Goal: Task Accomplishment & Management: Complete application form

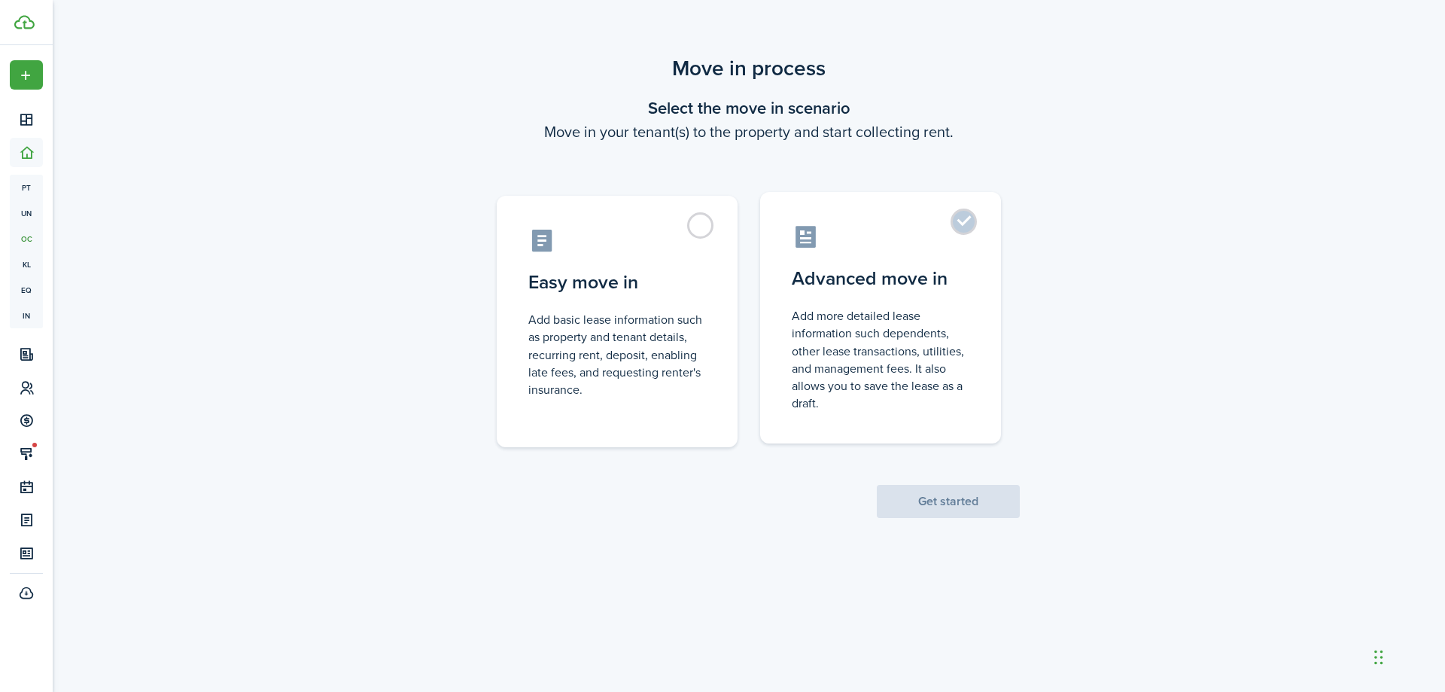
click at [965, 220] on label "Advanced move in Add more detailed lease information such dependents, other lea…" at bounding box center [880, 317] width 241 height 251
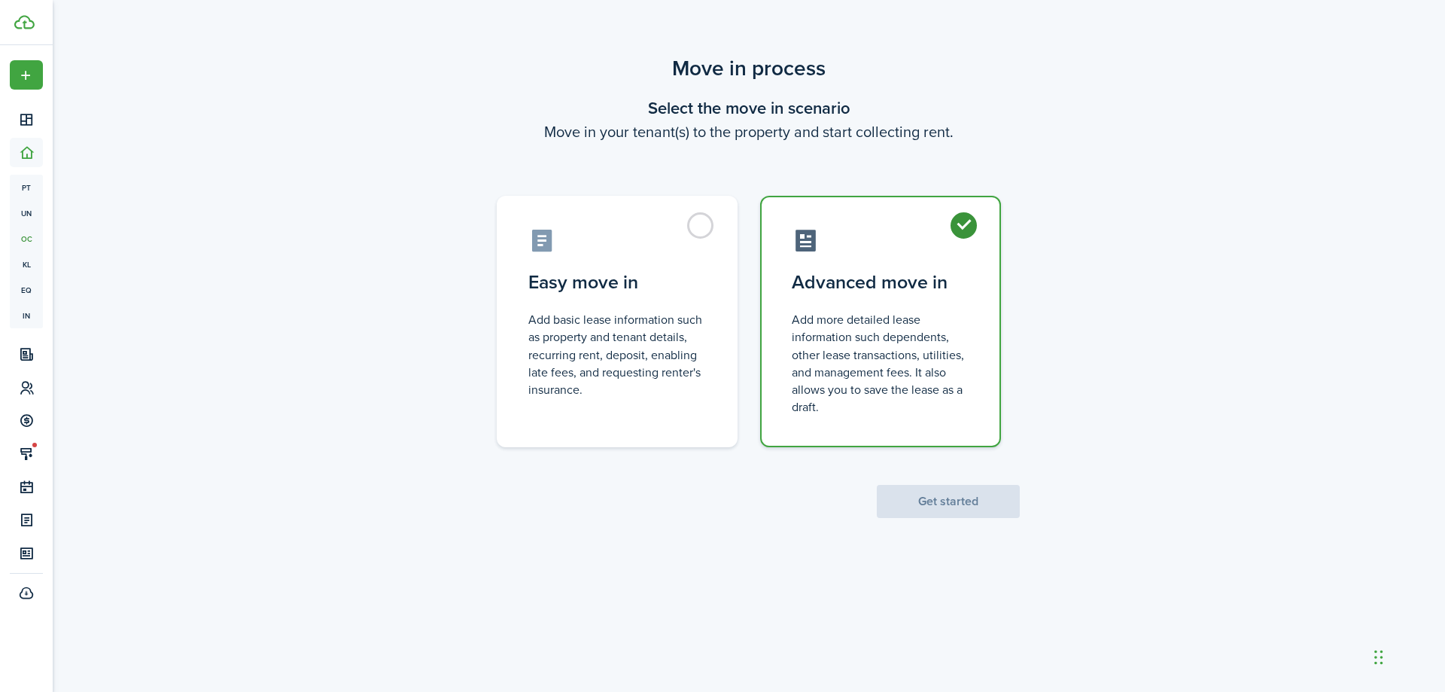
radio input "true"
click at [947, 505] on button "Get started" at bounding box center [948, 501] width 143 height 33
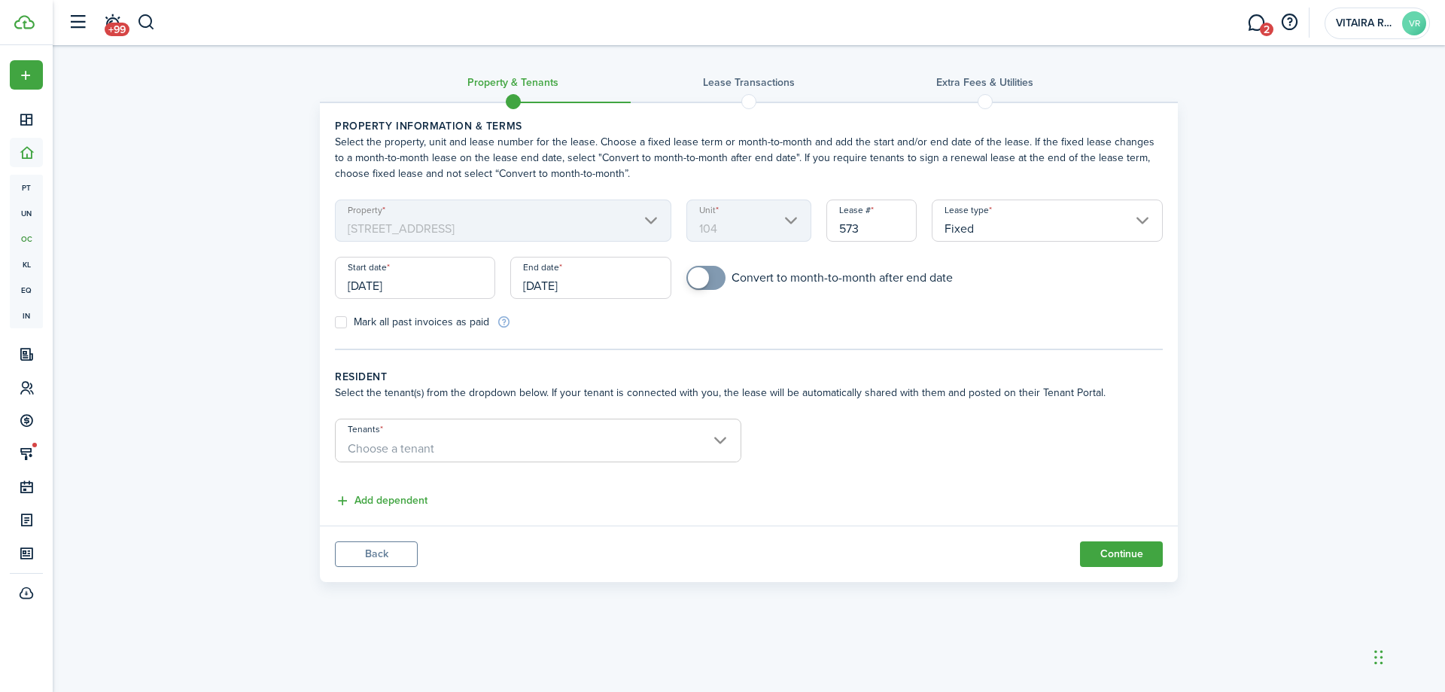
click at [1142, 221] on input "Fixed" at bounding box center [1047, 220] width 231 height 42
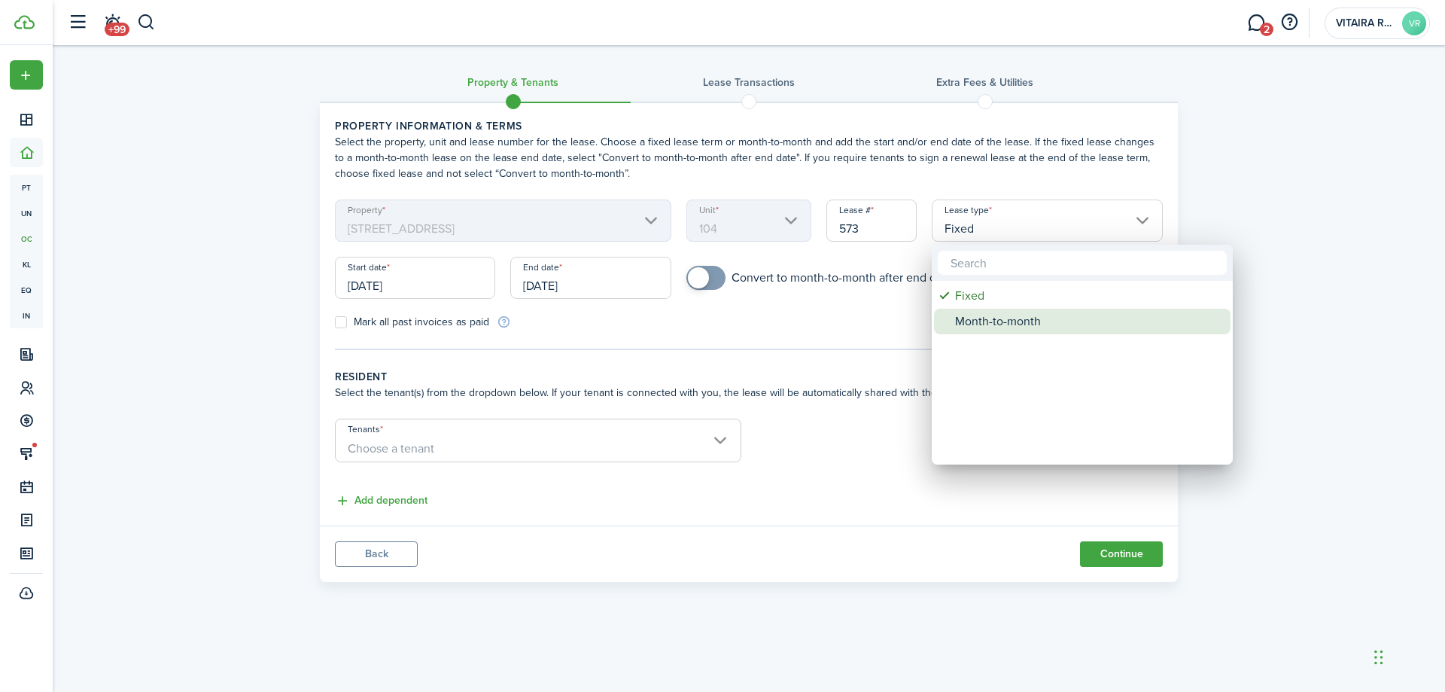
click at [1040, 318] on div "Month-to-month" at bounding box center [1088, 322] width 266 height 26
type input "Month-to-month"
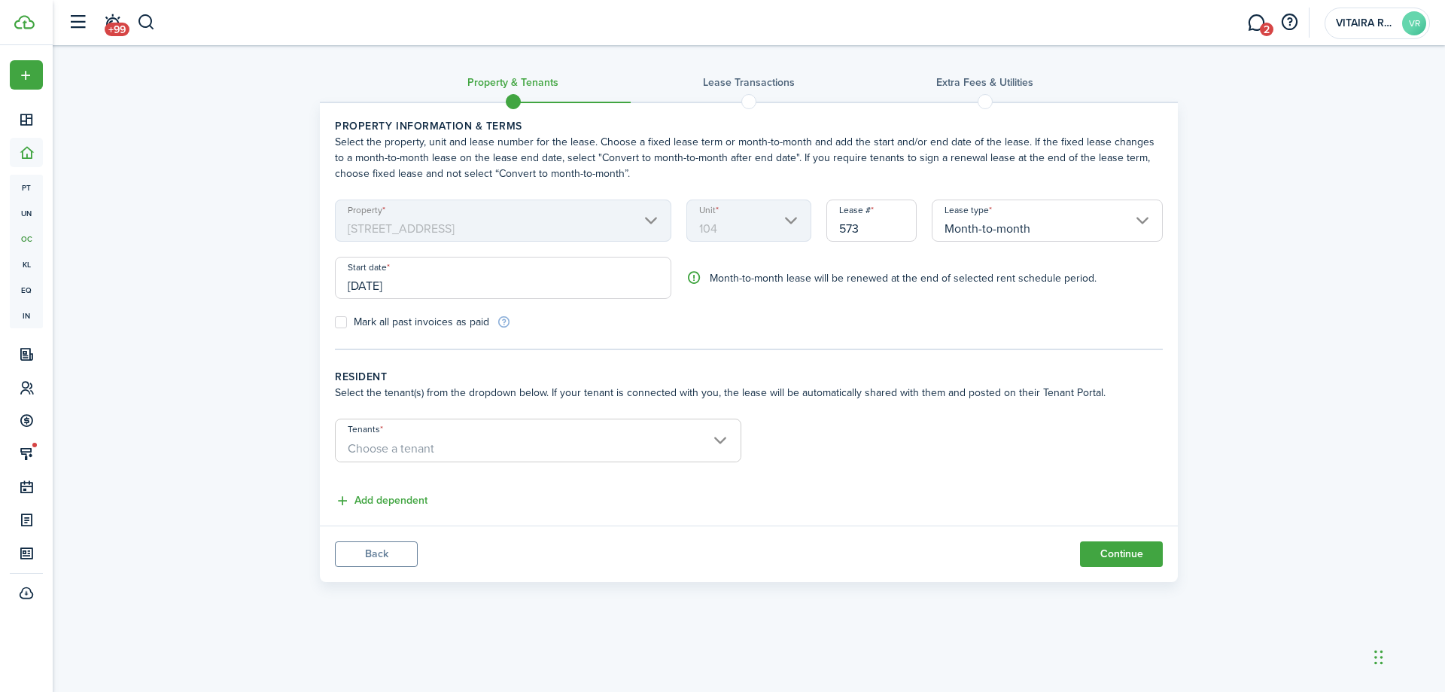
click at [721, 441] on span "Choose a tenant" at bounding box center [538, 449] width 405 height 26
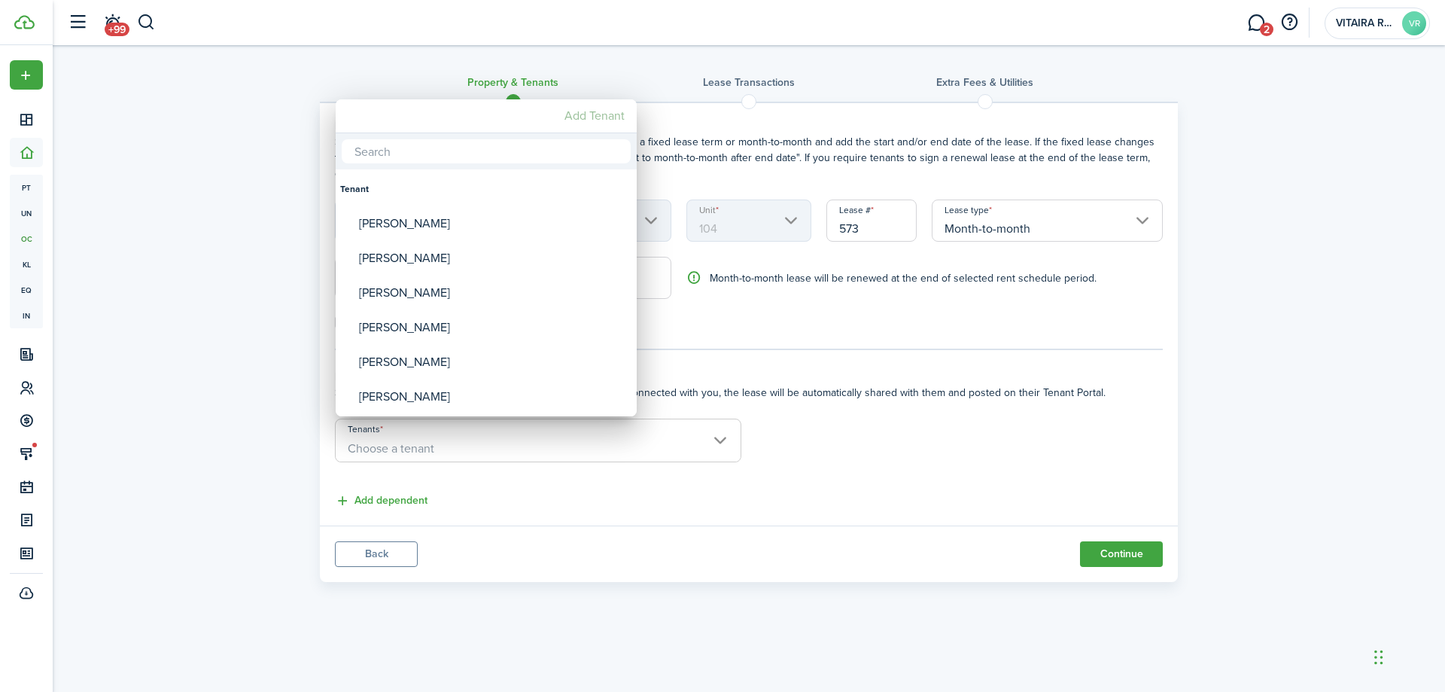
click at [604, 117] on mbsc-button "Add Tenant" at bounding box center [595, 115] width 72 height 27
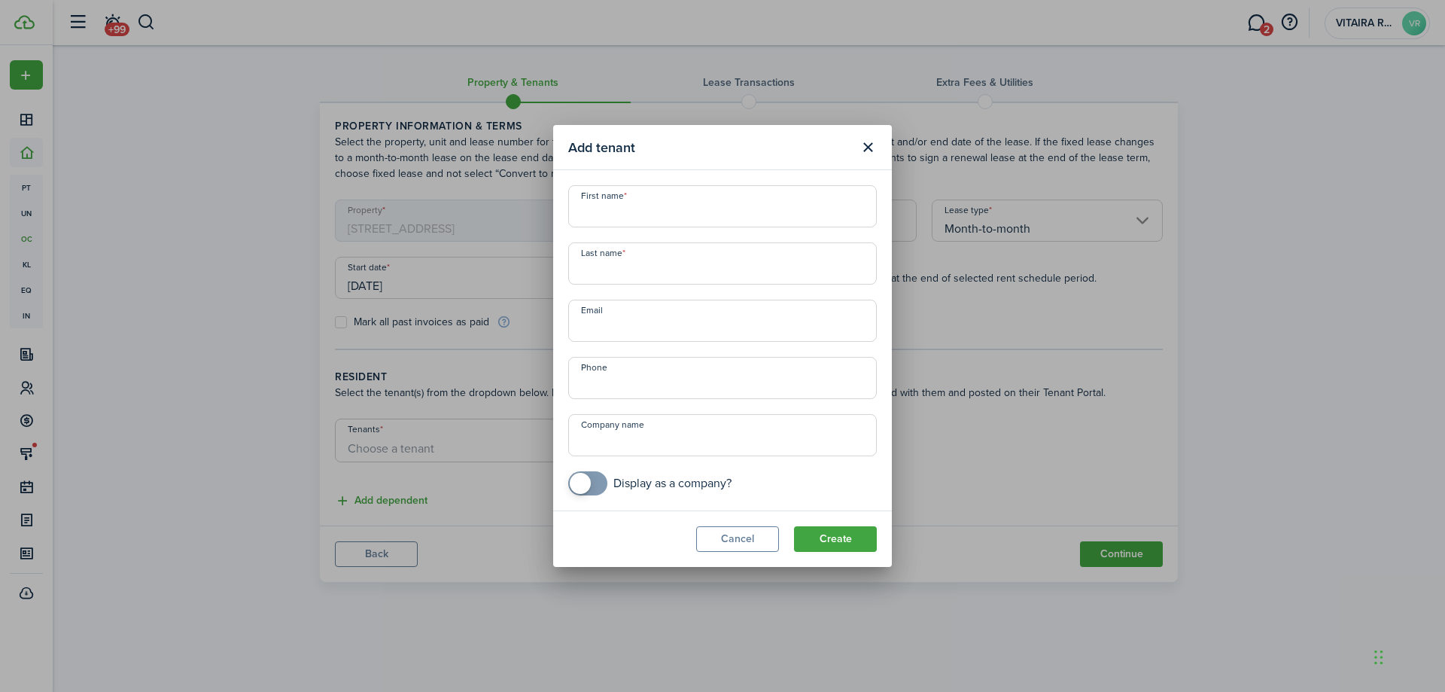
click at [609, 211] on input "First name" at bounding box center [722, 206] width 309 height 42
type input "Chakari"
click at [594, 270] on input "Last name" at bounding box center [722, 263] width 309 height 42
type input "[PERSON_NAME]"
click at [843, 537] on button "Create" at bounding box center [835, 539] width 83 height 26
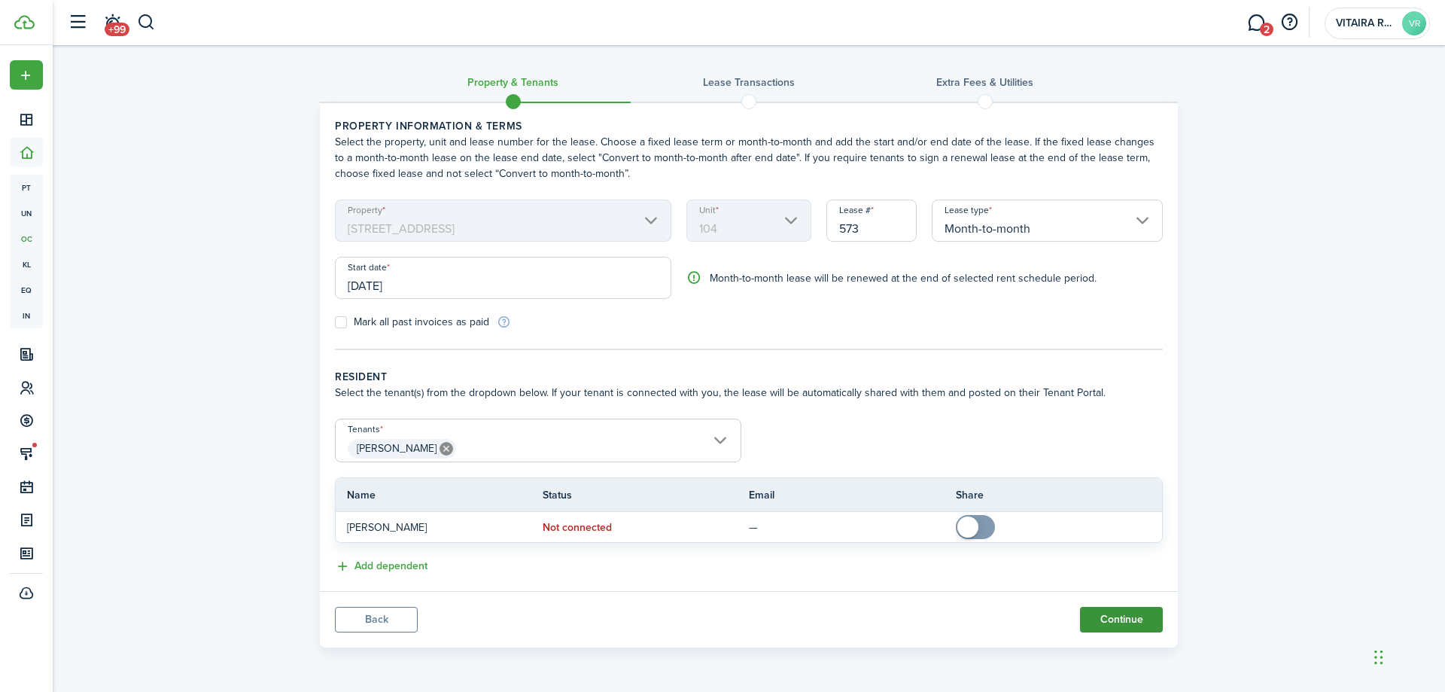
click at [1115, 621] on button "Continue" at bounding box center [1121, 620] width 83 height 26
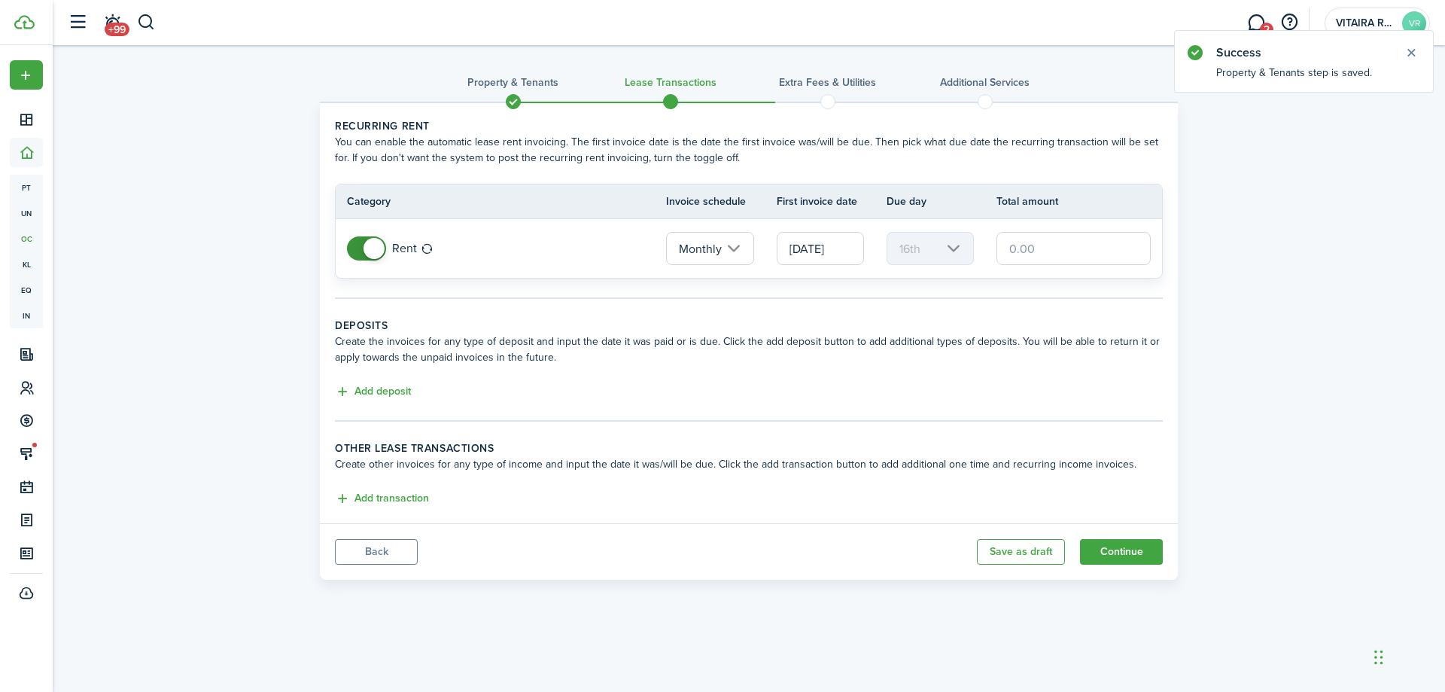
click at [850, 248] on input "[DATE]" at bounding box center [820, 248] width 87 height 33
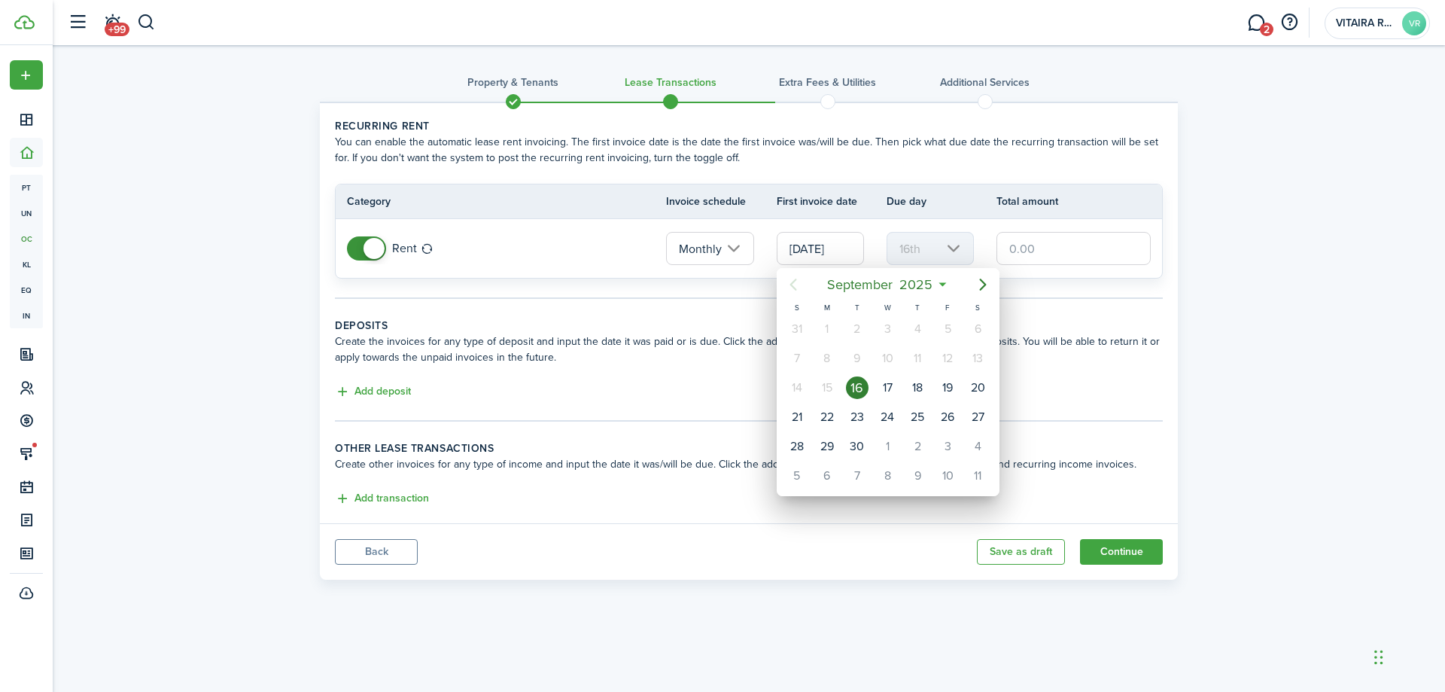
click at [374, 550] on div at bounding box center [723, 346] width 1686 height 933
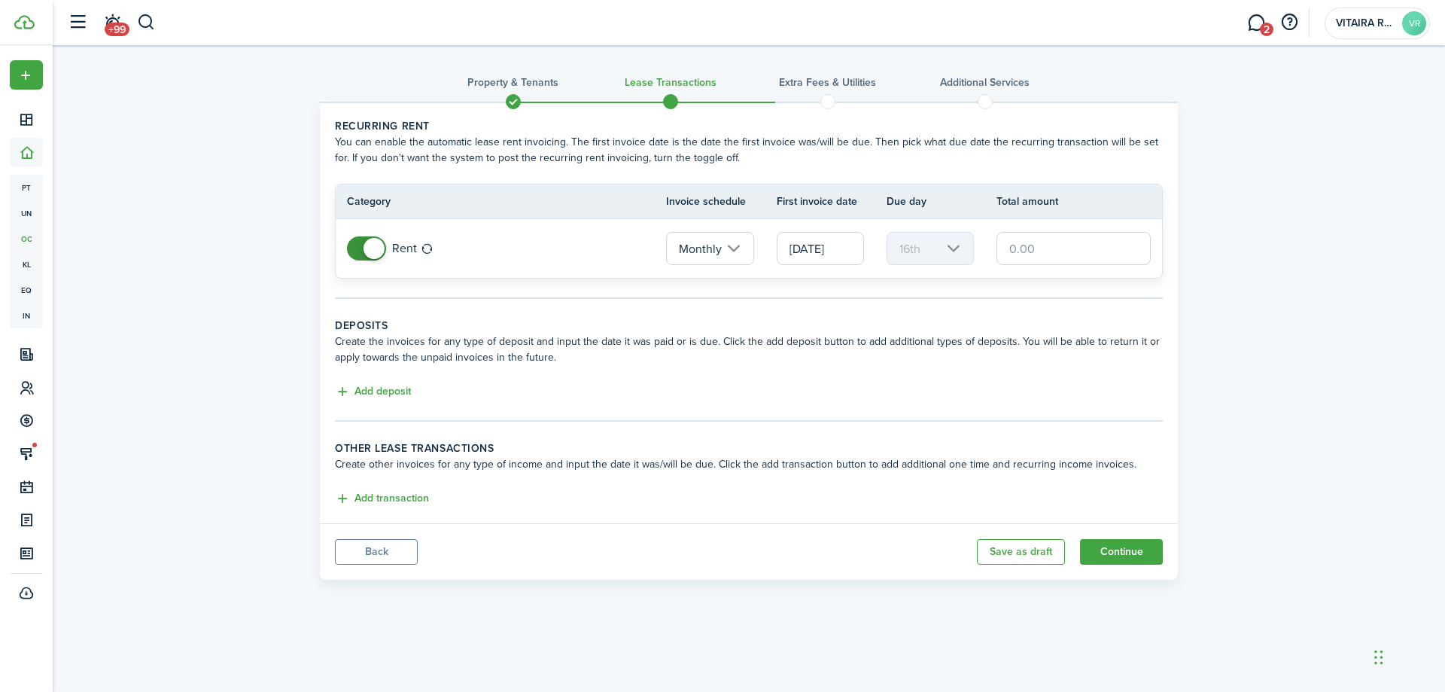
click at [377, 547] on button "Back" at bounding box center [376, 552] width 83 height 26
click at [519, 102] on span at bounding box center [513, 101] width 23 height 23
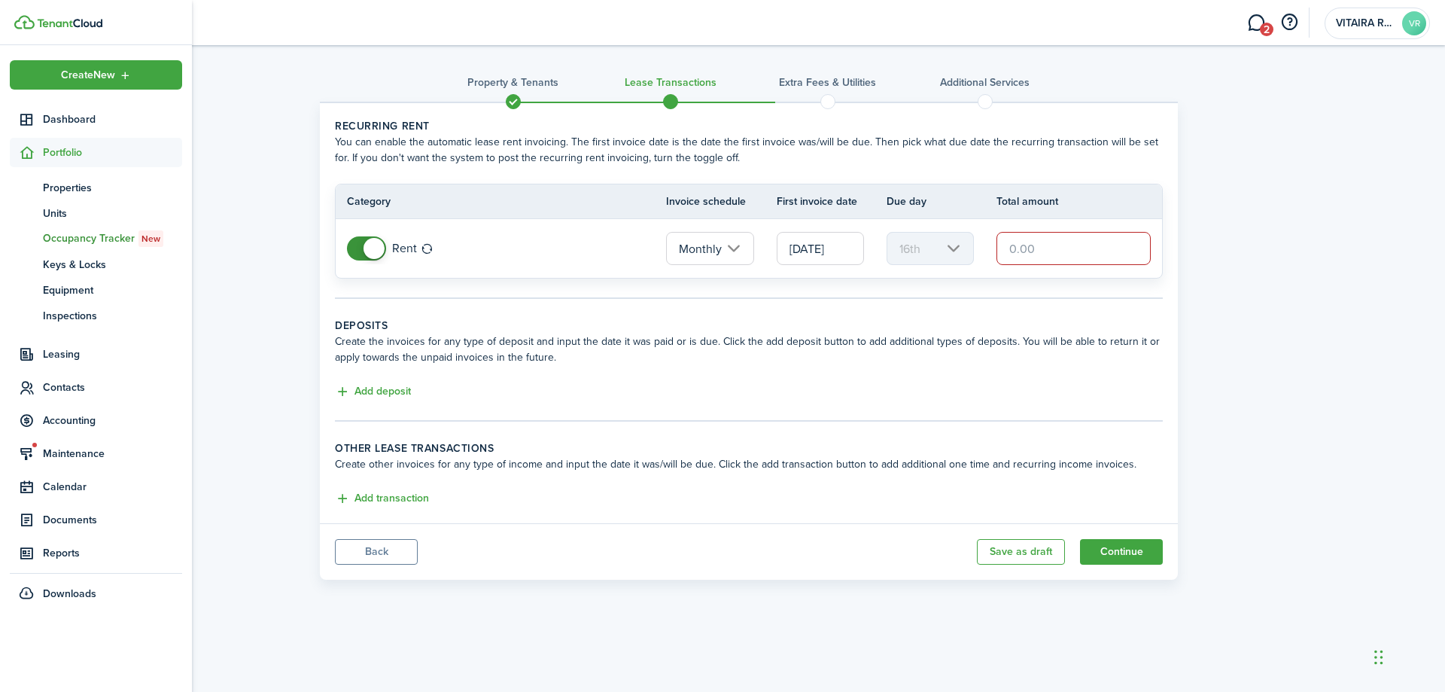
click at [39, 151] on sidebar-link-icon at bounding box center [26, 153] width 33 height 16
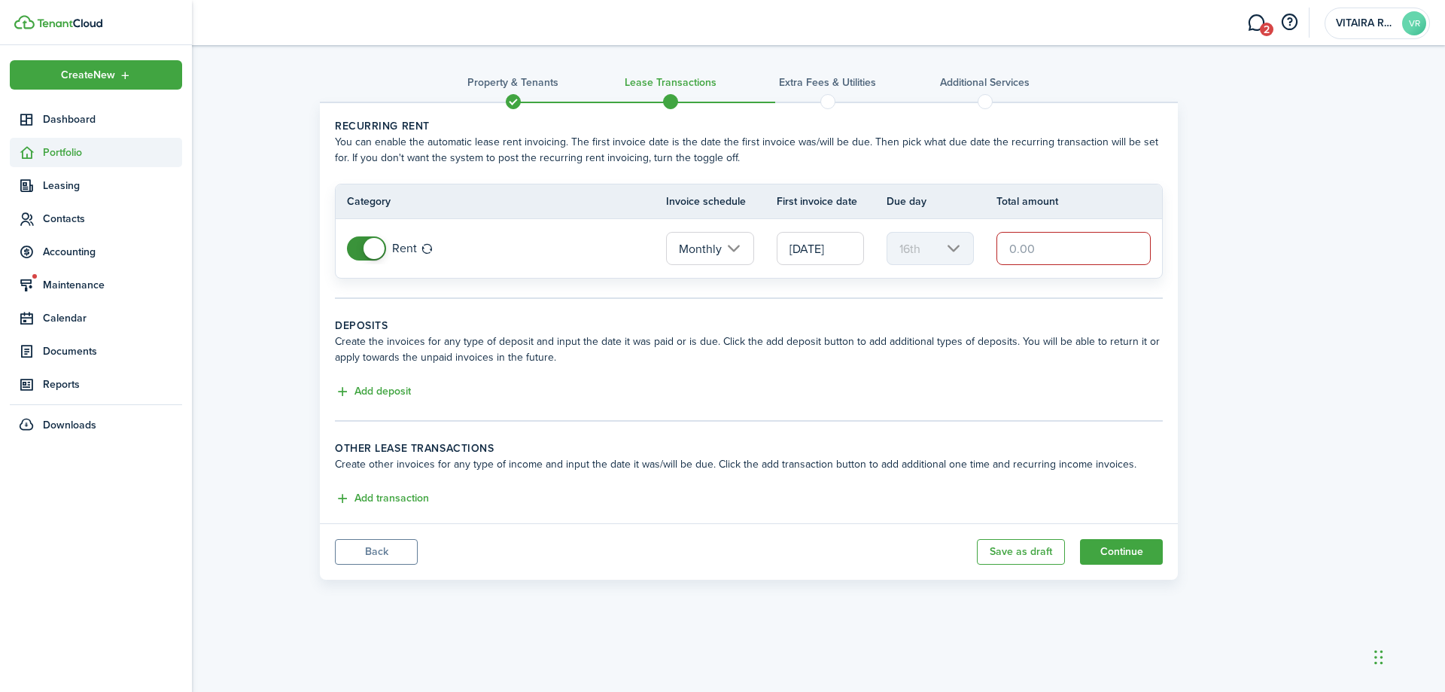
click at [57, 148] on span "Portfolio" at bounding box center [112, 153] width 139 height 16
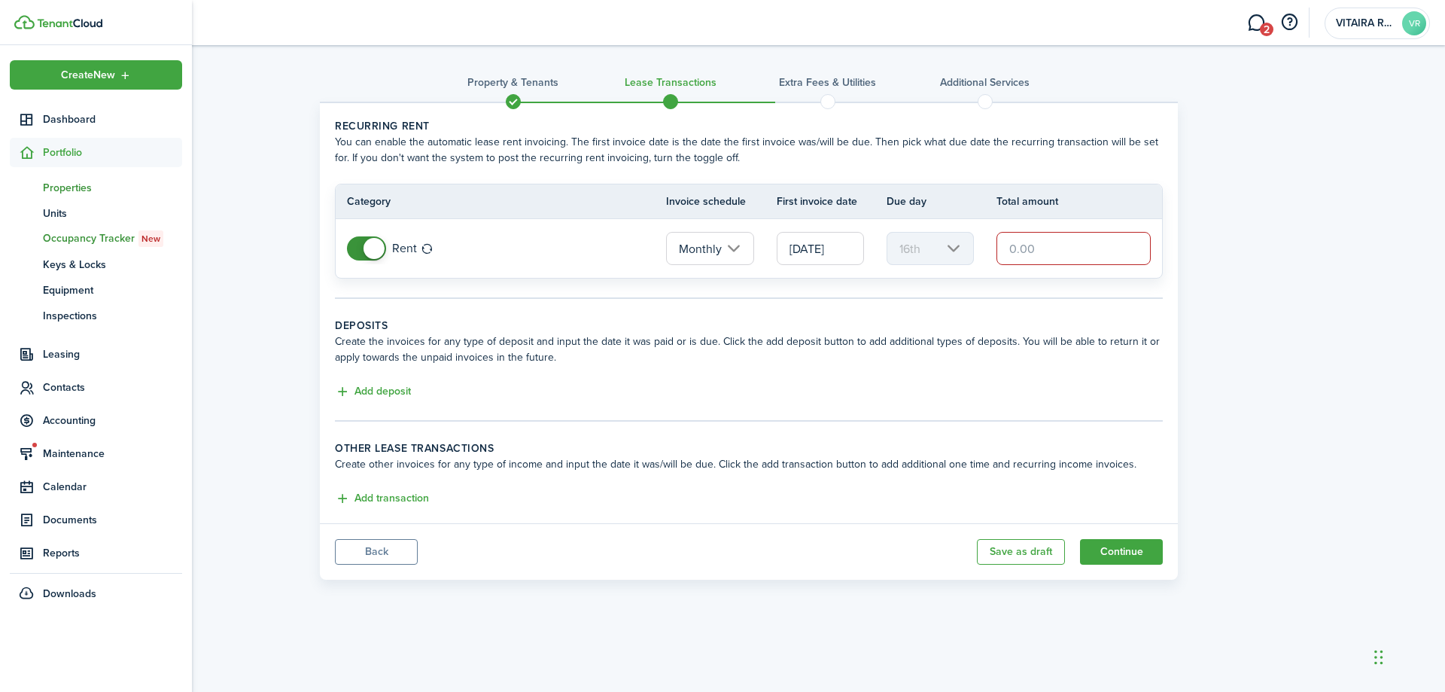
click at [69, 187] on span "Properties" at bounding box center [112, 188] width 139 height 16
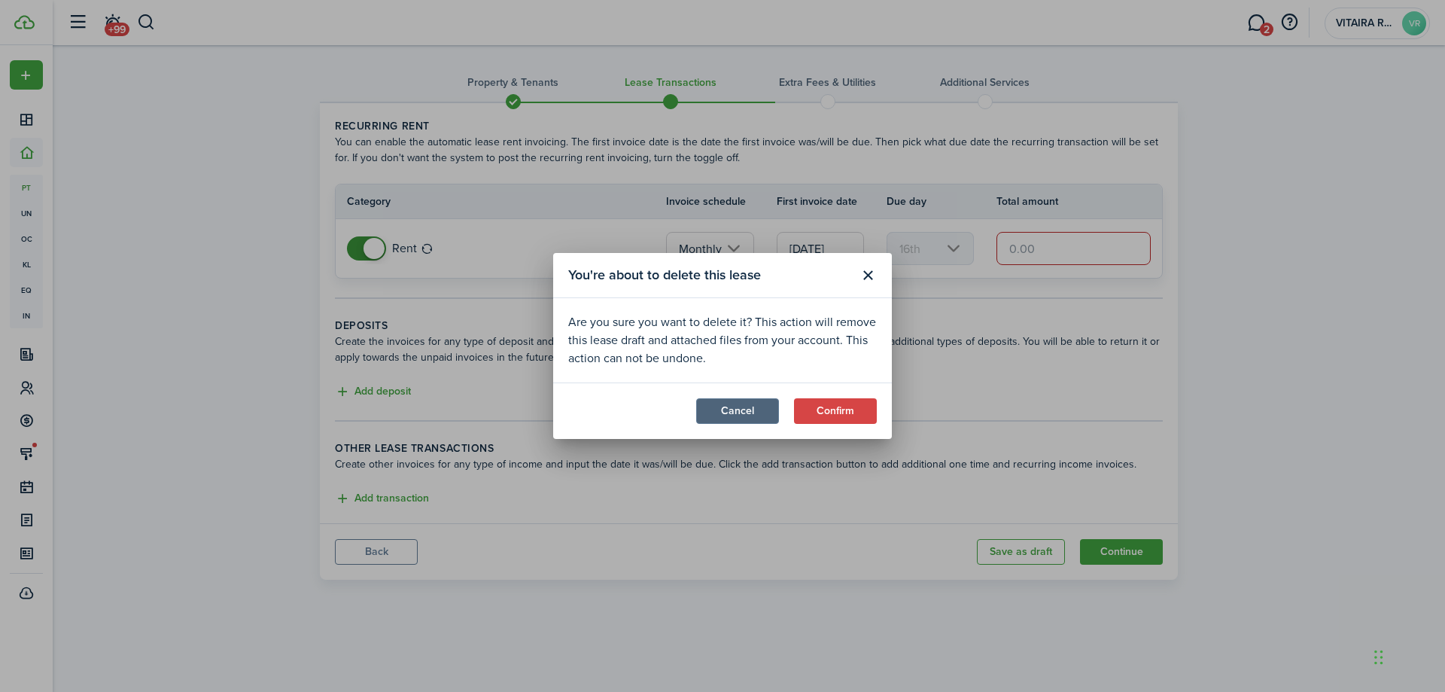
click at [759, 407] on button "Cancel" at bounding box center [737, 411] width 83 height 26
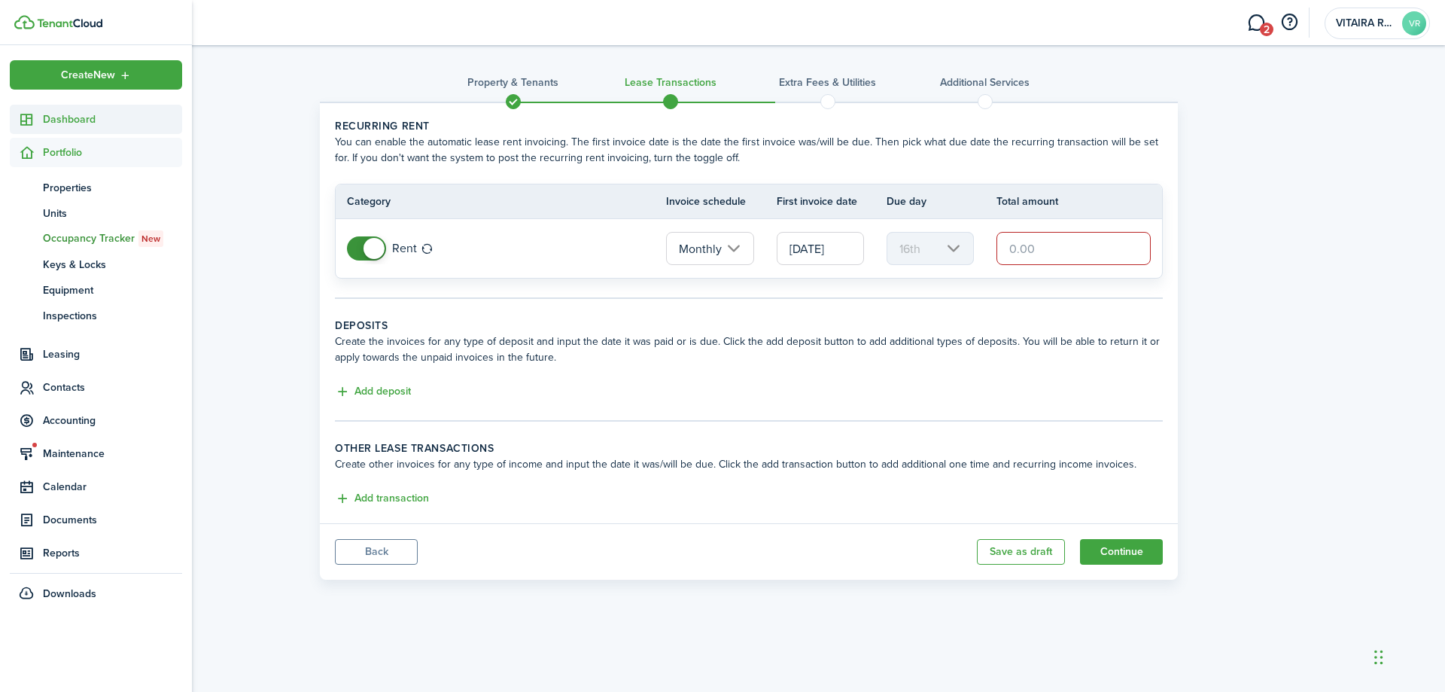
click at [50, 121] on span "Dashboard" at bounding box center [112, 119] width 139 height 16
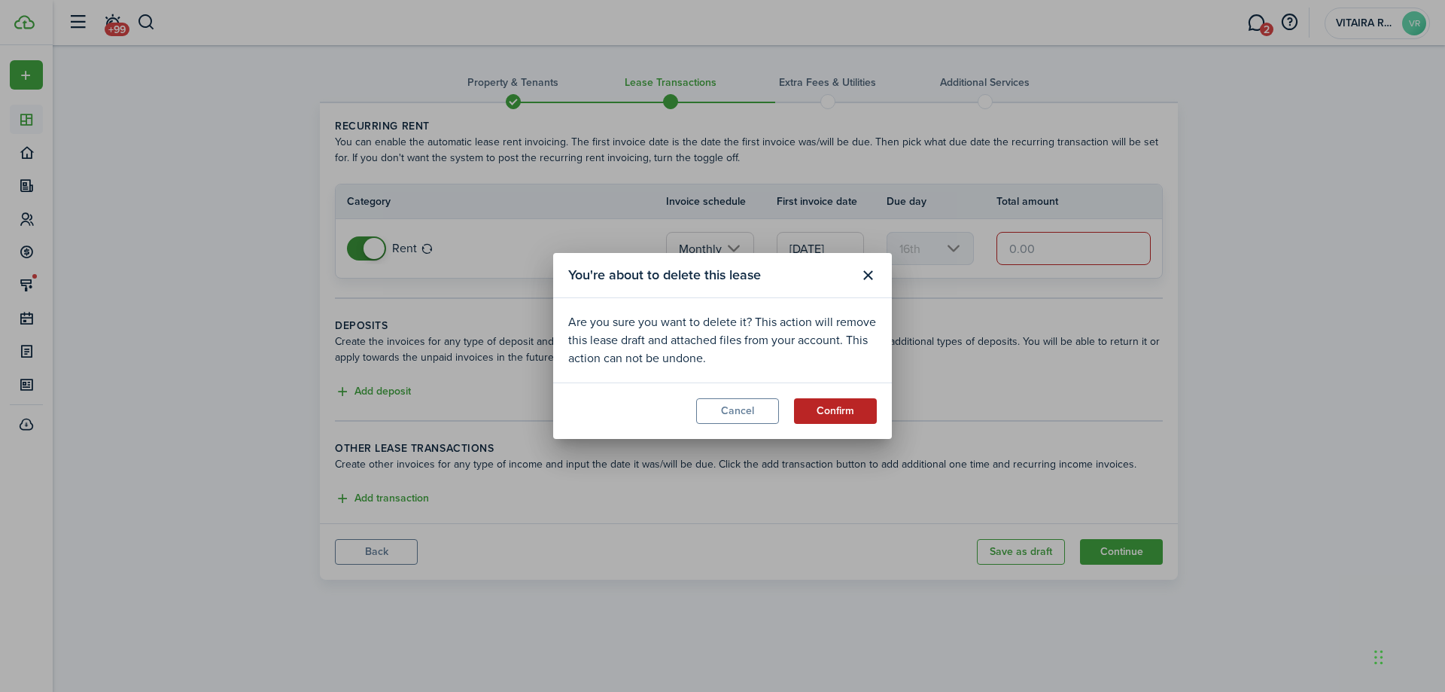
click at [824, 413] on button "Confirm" at bounding box center [835, 411] width 83 height 26
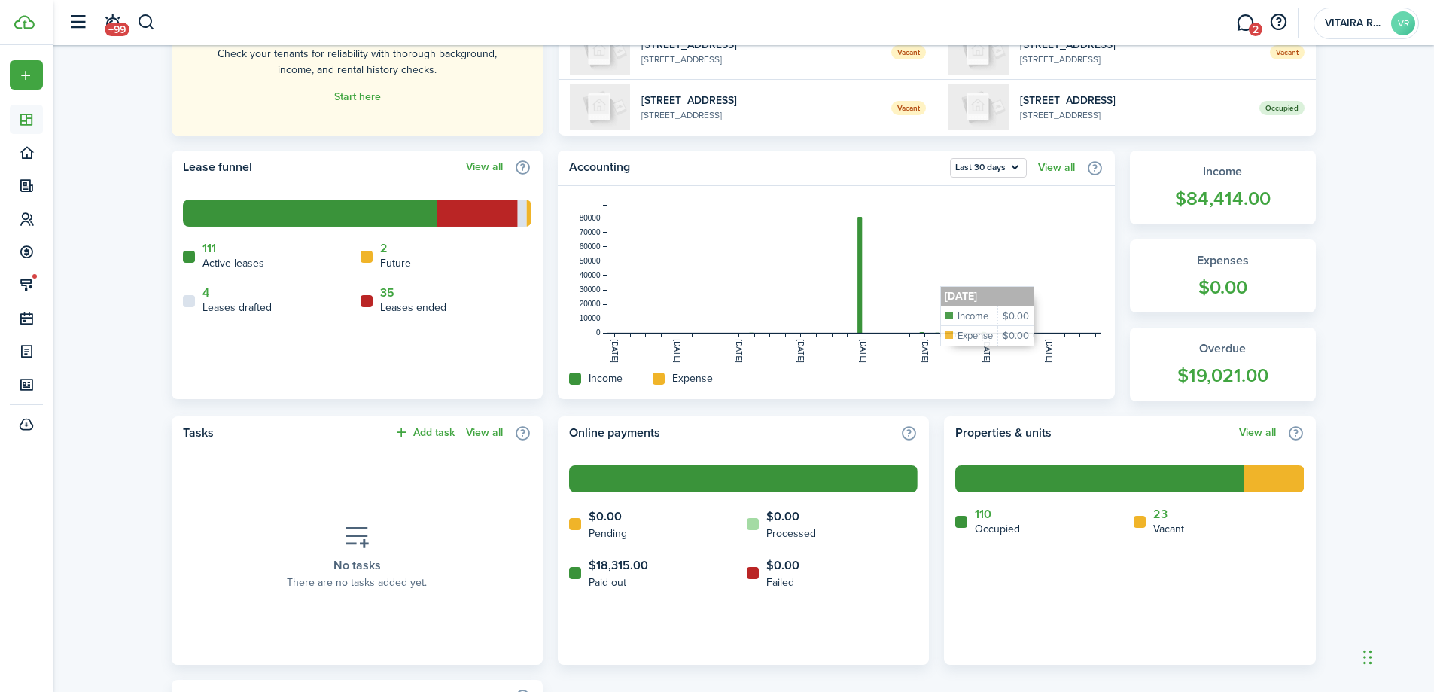
scroll to position [301, 0]
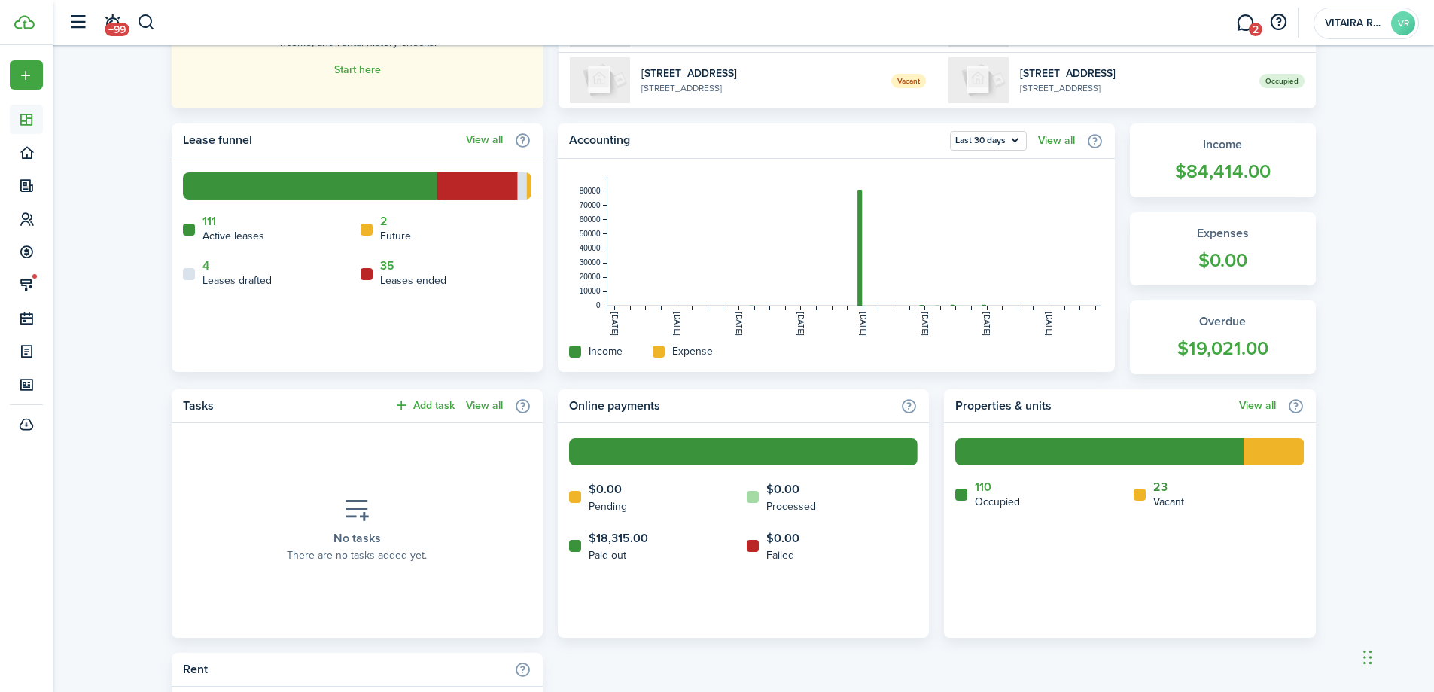
click at [1159, 486] on link "23" at bounding box center [1160, 487] width 14 height 14
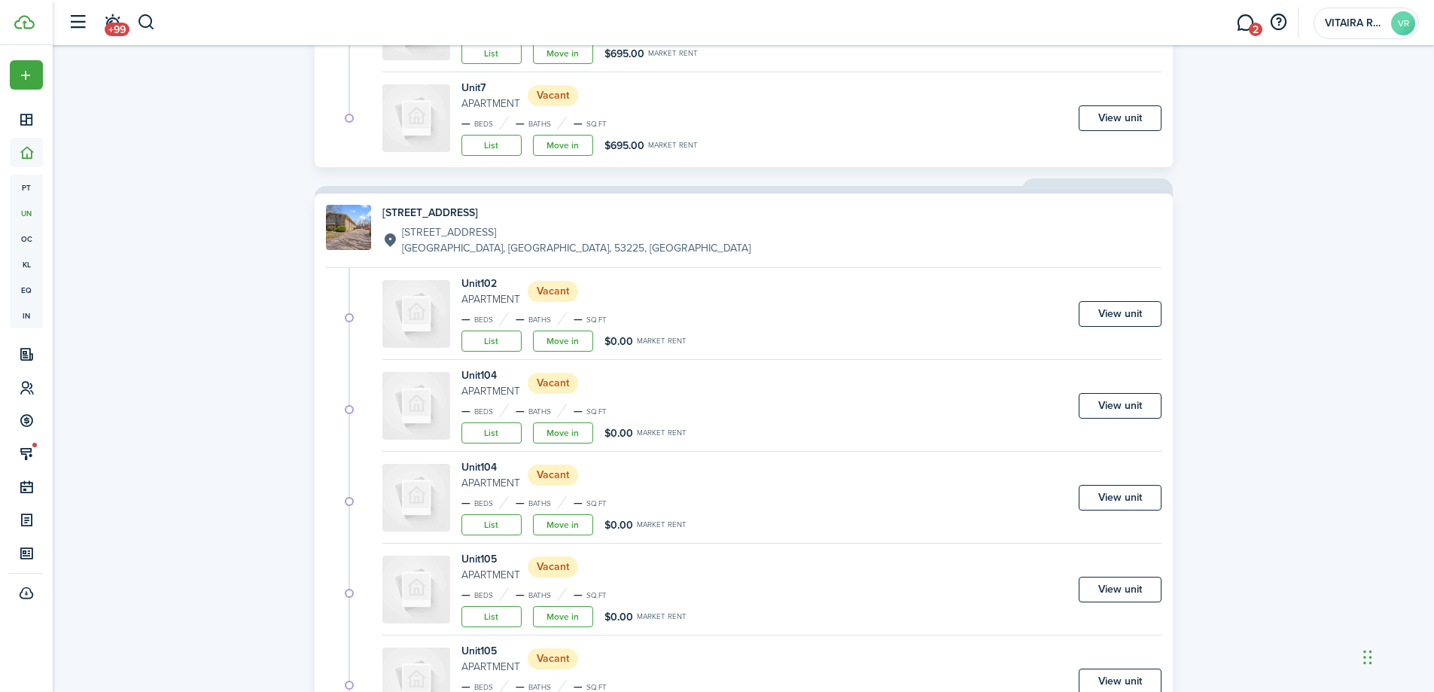
scroll to position [1280, 0]
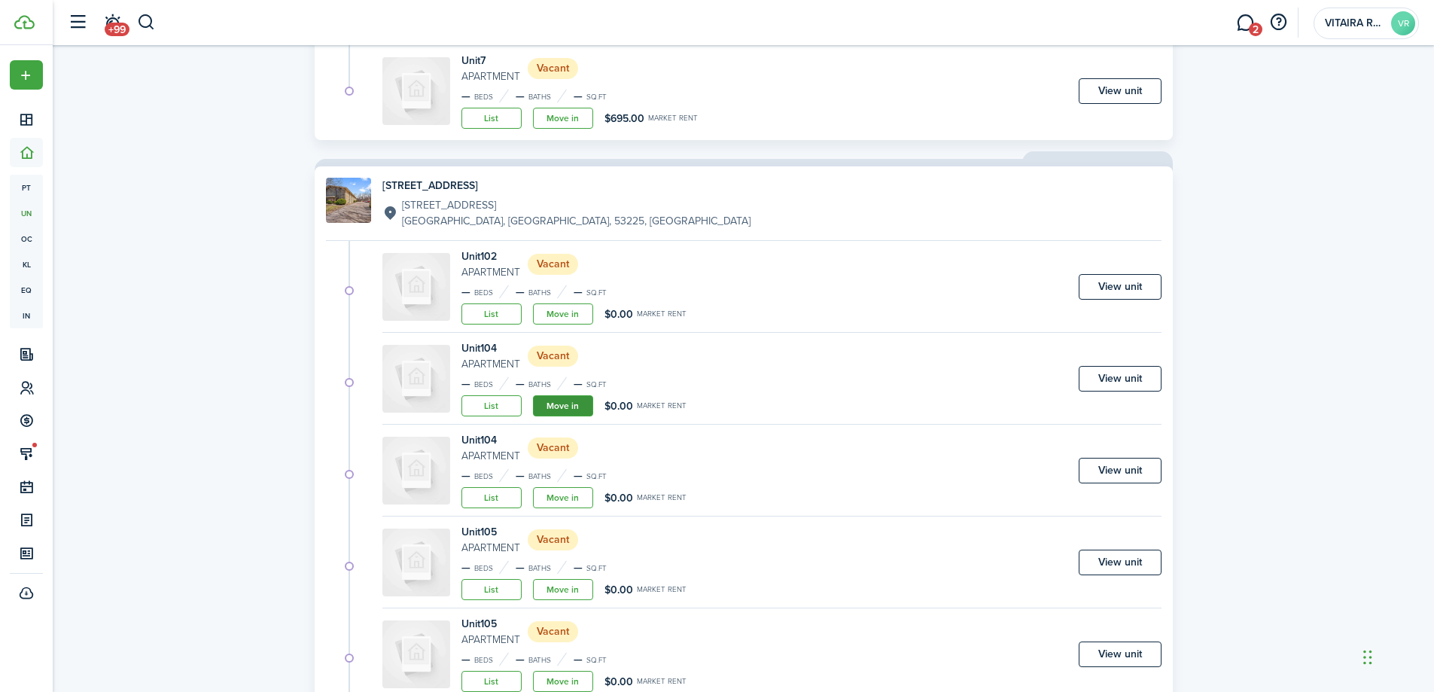
click at [562, 406] on link "Move in" at bounding box center [563, 405] width 60 height 21
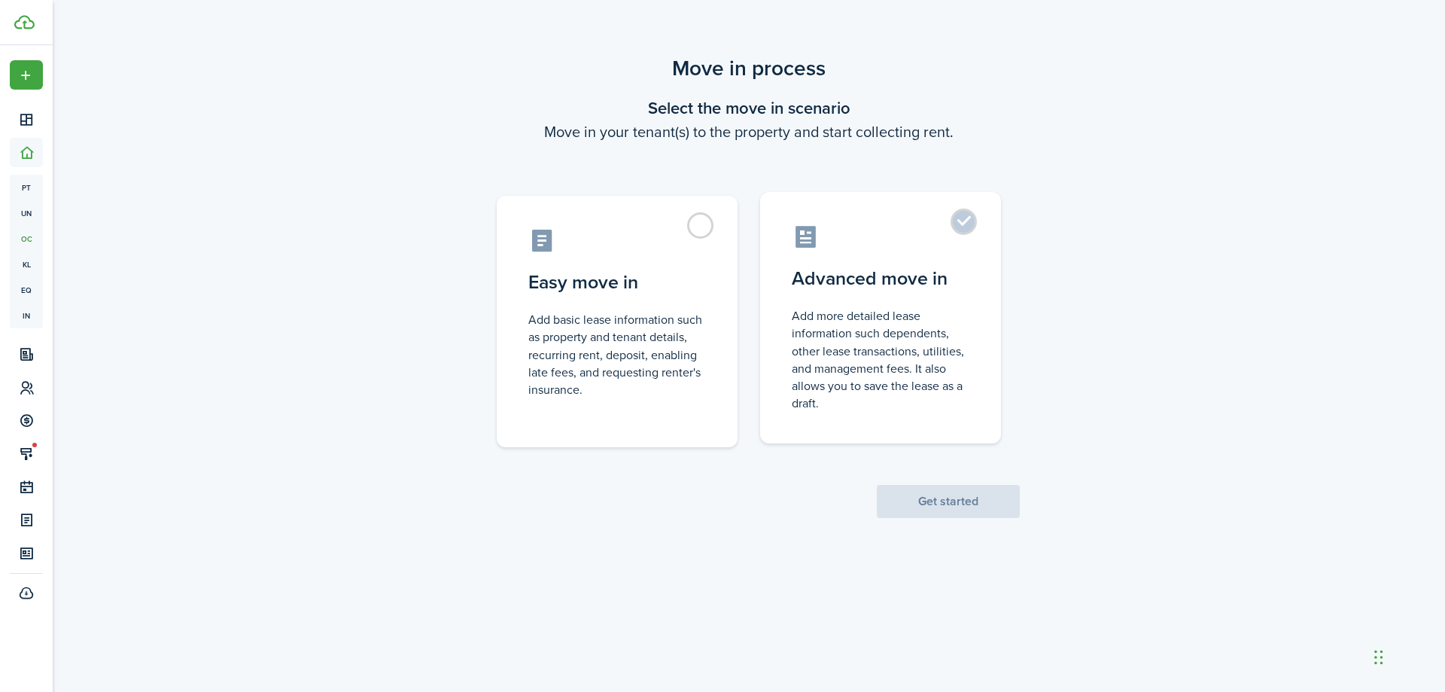
click at [961, 218] on label "Advanced move in Add more detailed lease information such dependents, other lea…" at bounding box center [880, 317] width 241 height 251
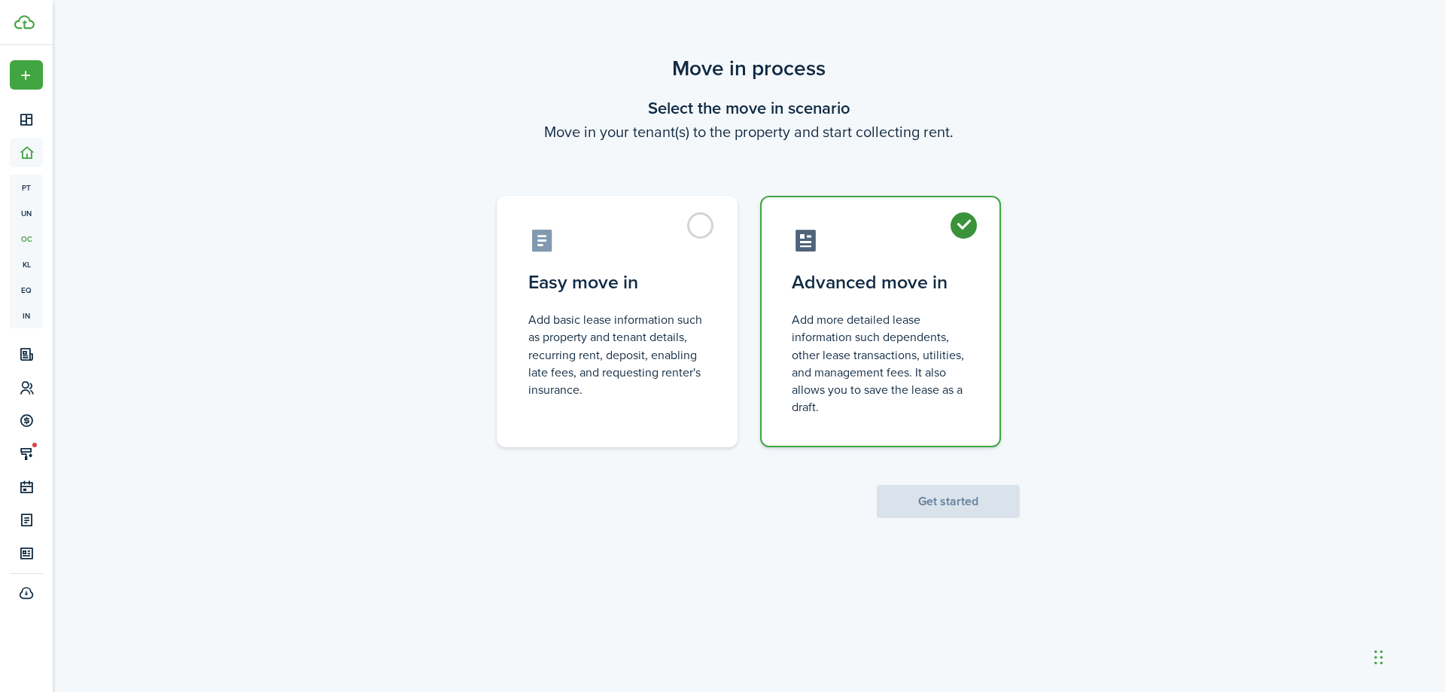
radio input "true"
click at [948, 499] on button "Get started" at bounding box center [948, 501] width 143 height 33
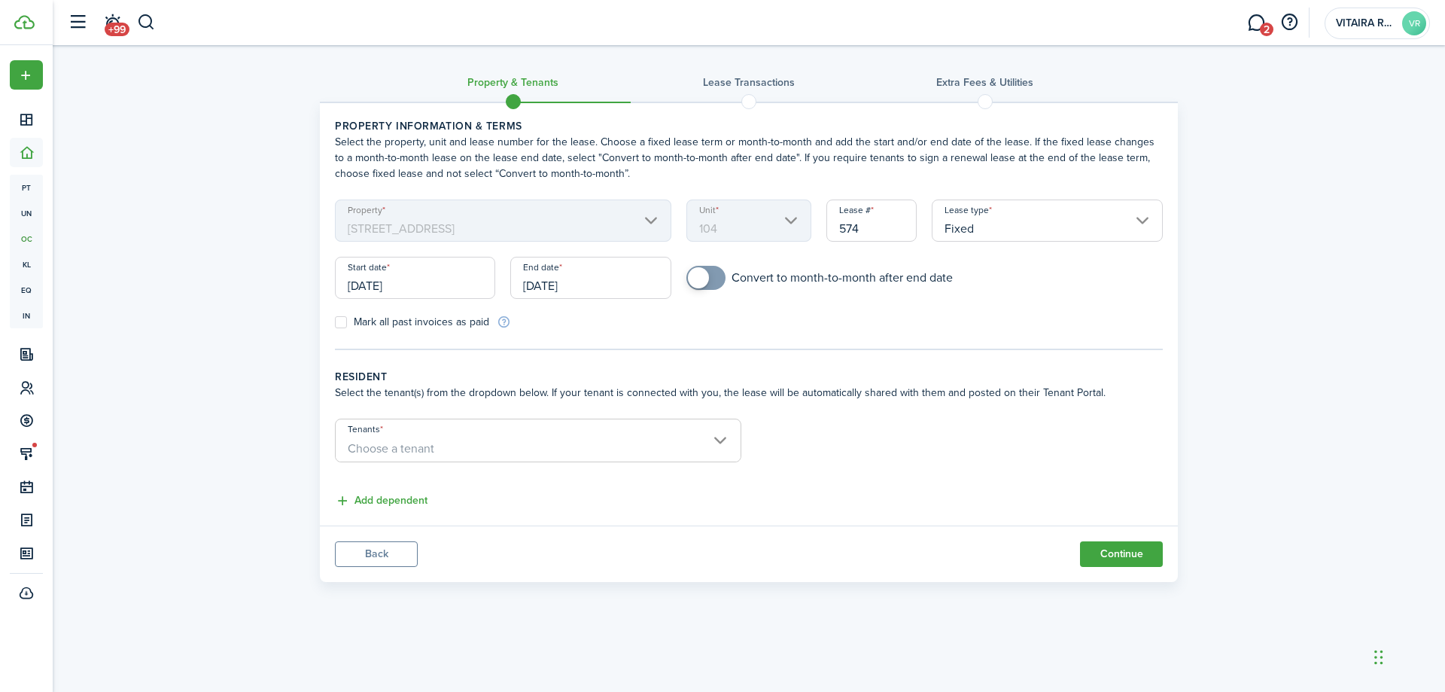
click at [1142, 218] on input "Fixed" at bounding box center [1047, 220] width 231 height 42
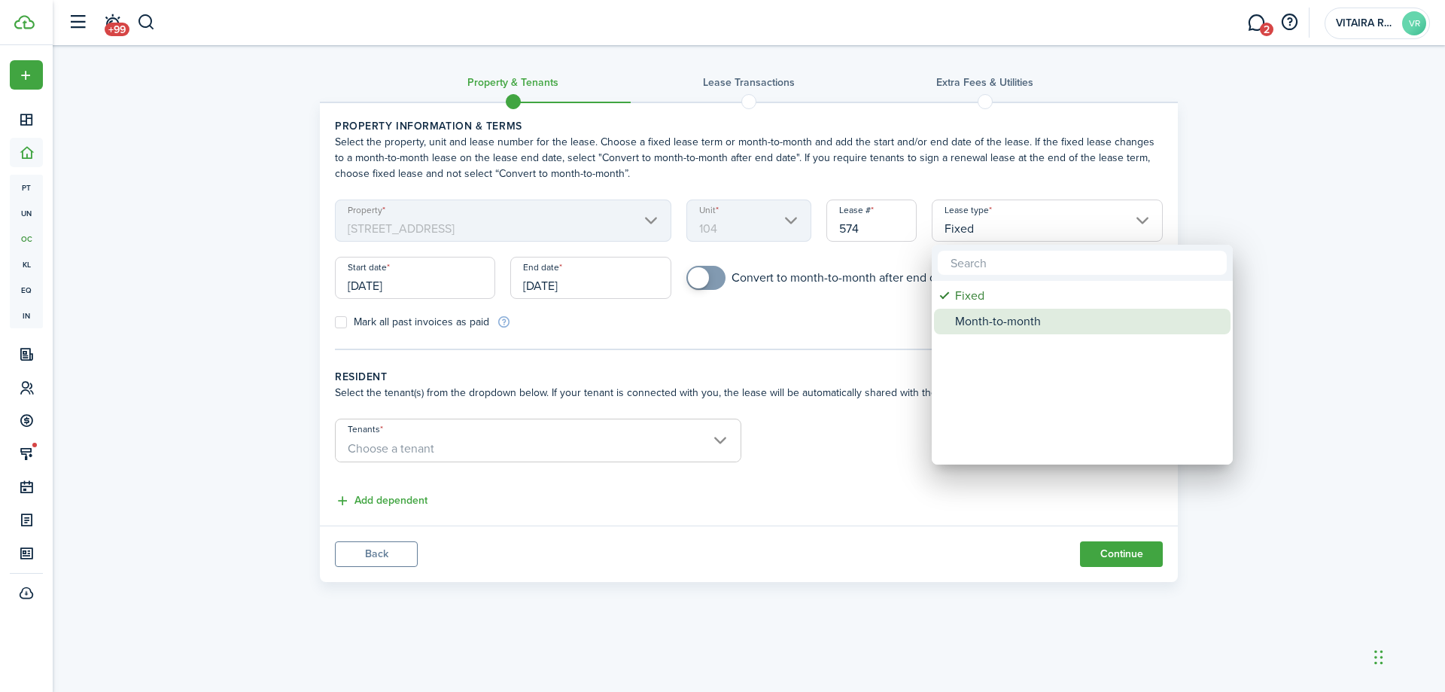
click at [983, 321] on div "Month-to-month" at bounding box center [1088, 322] width 266 height 26
type input "Month-to-month"
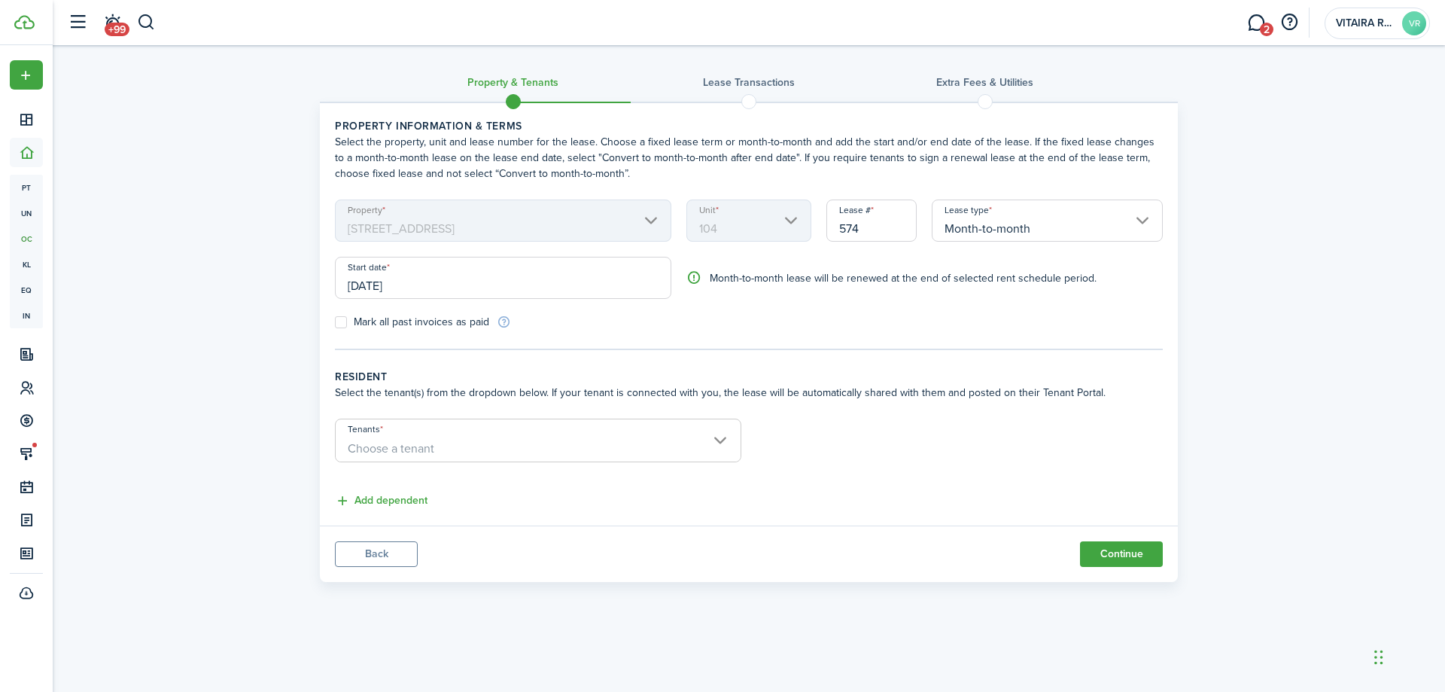
click at [446, 288] on input "[DATE]" at bounding box center [503, 278] width 337 height 42
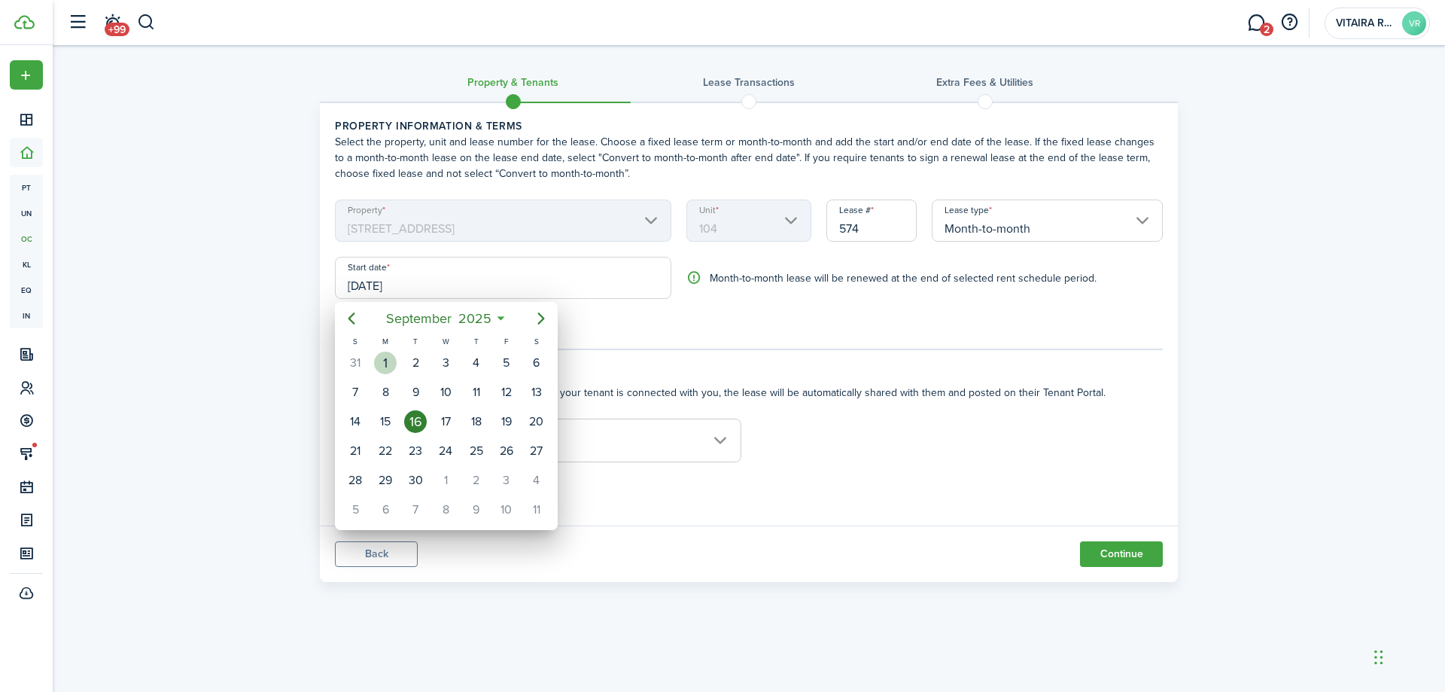
click at [385, 365] on div "1" at bounding box center [385, 363] width 23 height 23
type input "[DATE]"
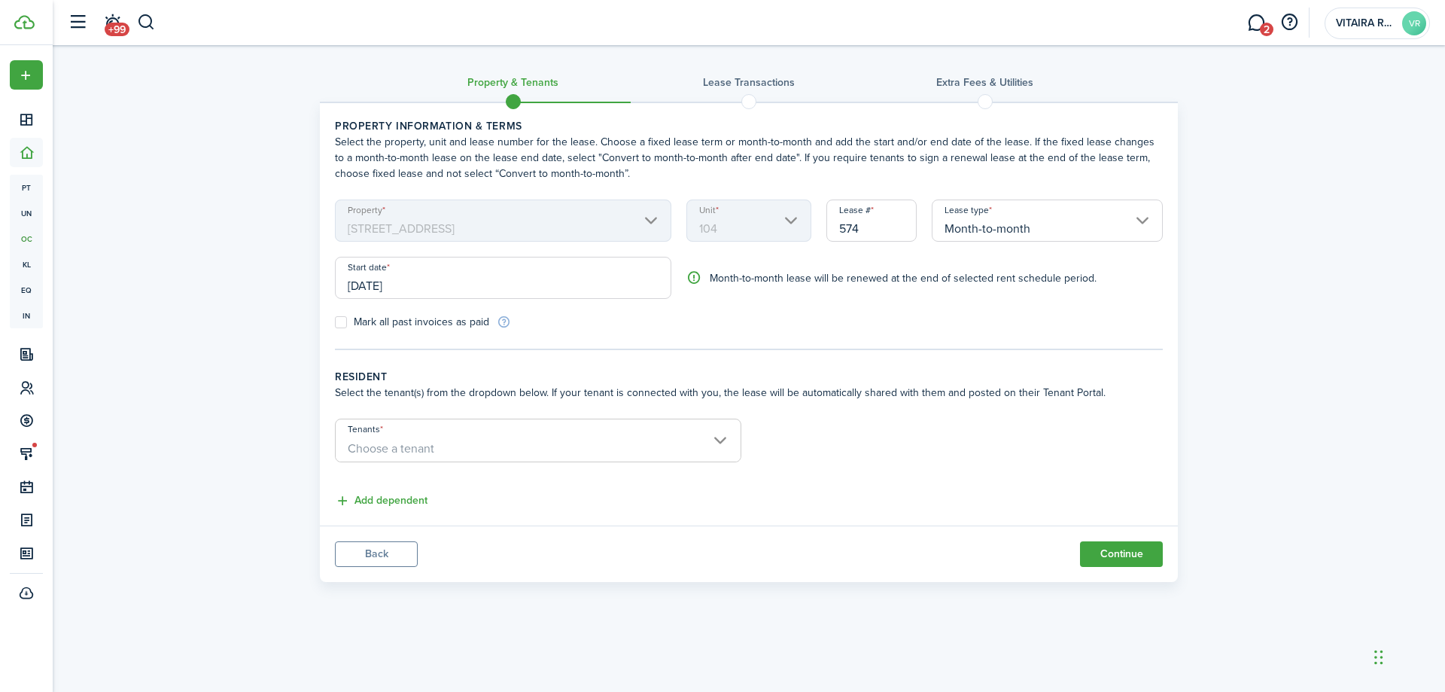
click at [722, 440] on span "Choose a tenant" at bounding box center [538, 449] width 405 height 26
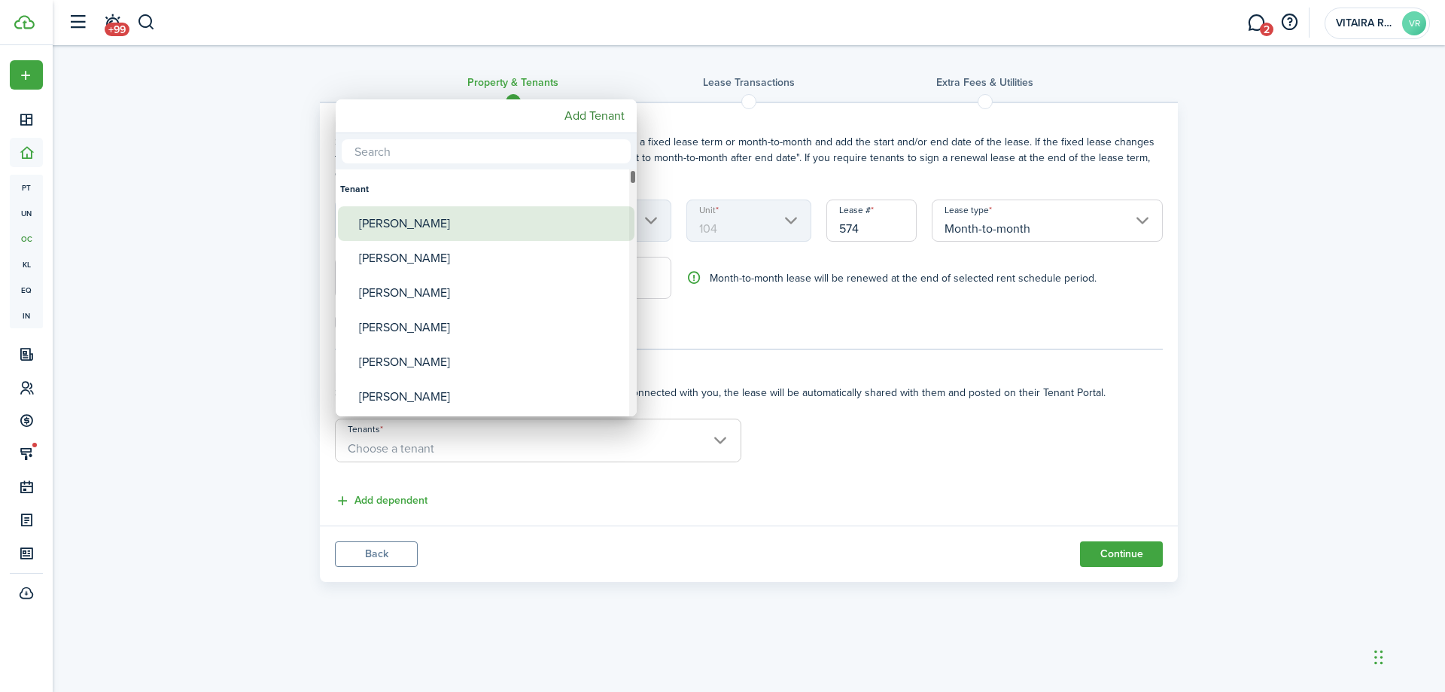
click at [413, 225] on div "[PERSON_NAME]" at bounding box center [492, 223] width 266 height 35
type input "[PERSON_NAME]"
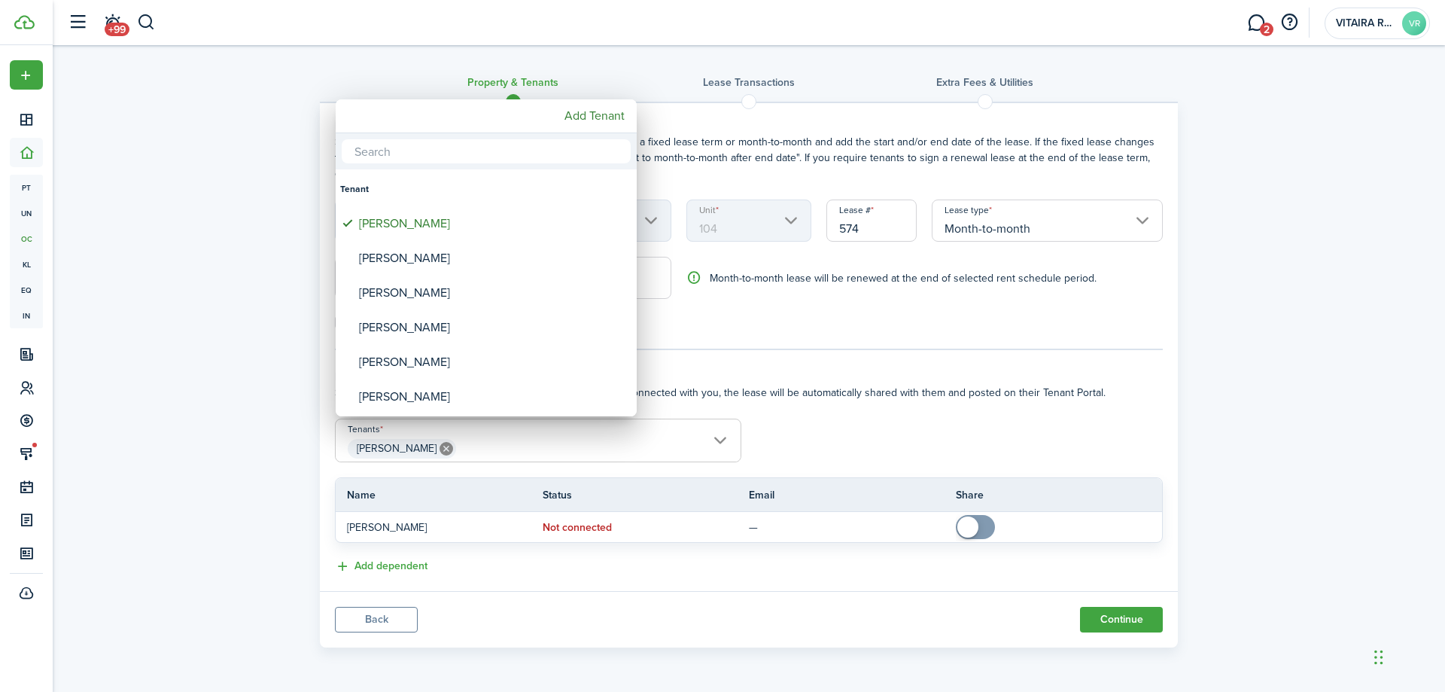
click at [791, 436] on div at bounding box center [723, 346] width 1686 height 933
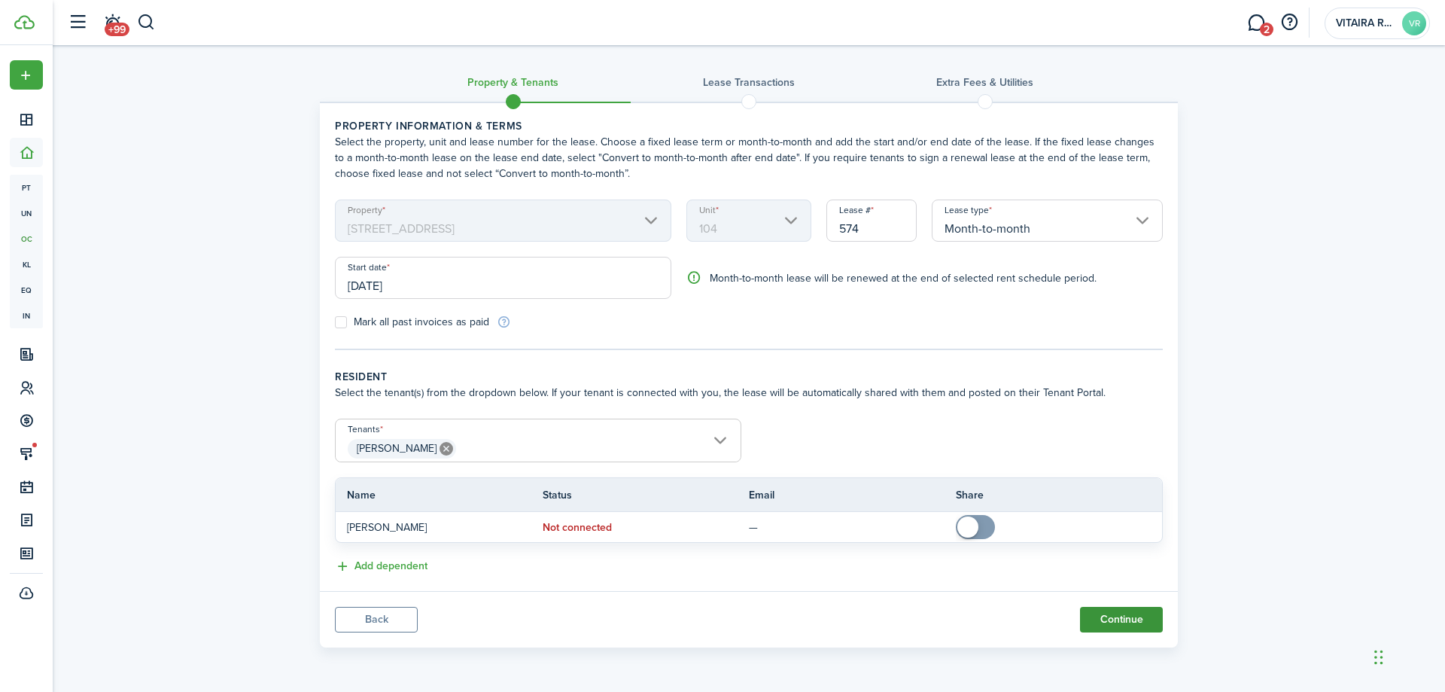
click at [1092, 614] on button "Continue" at bounding box center [1121, 620] width 83 height 26
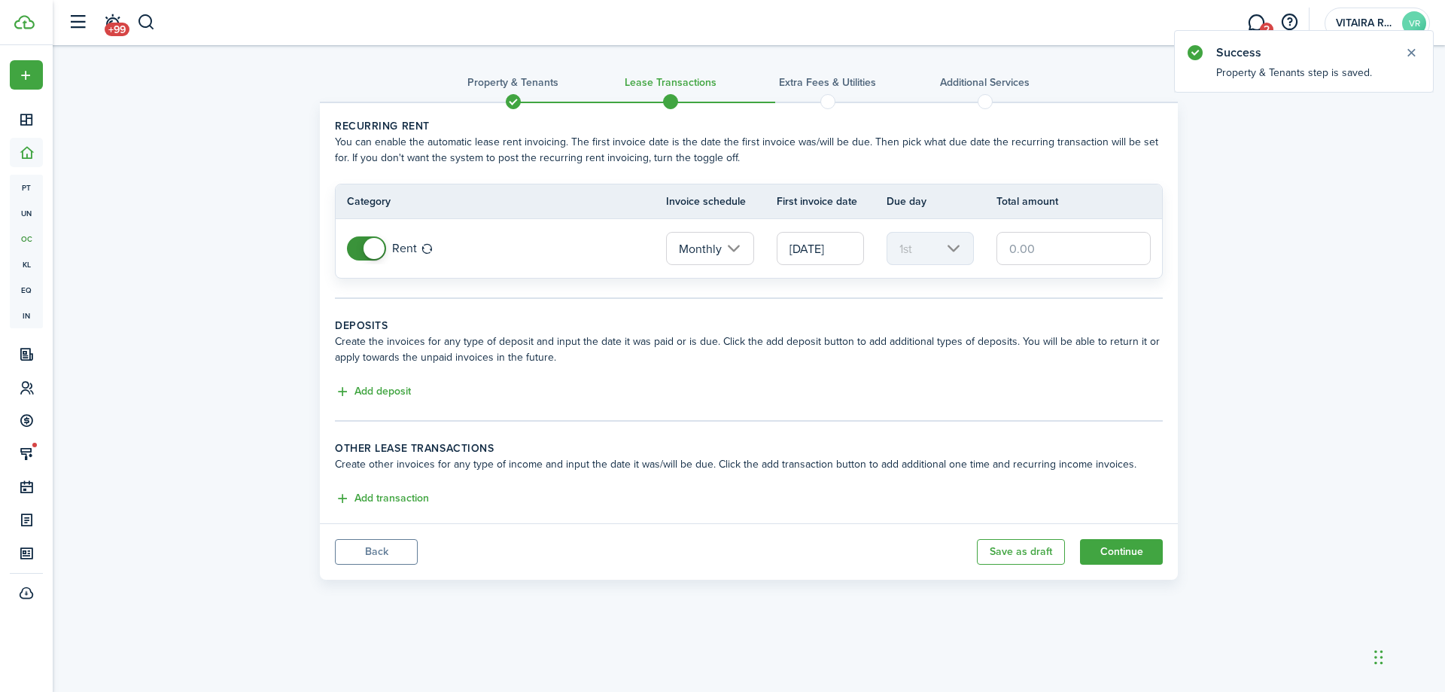
click at [1044, 244] on input "text" at bounding box center [1074, 248] width 154 height 33
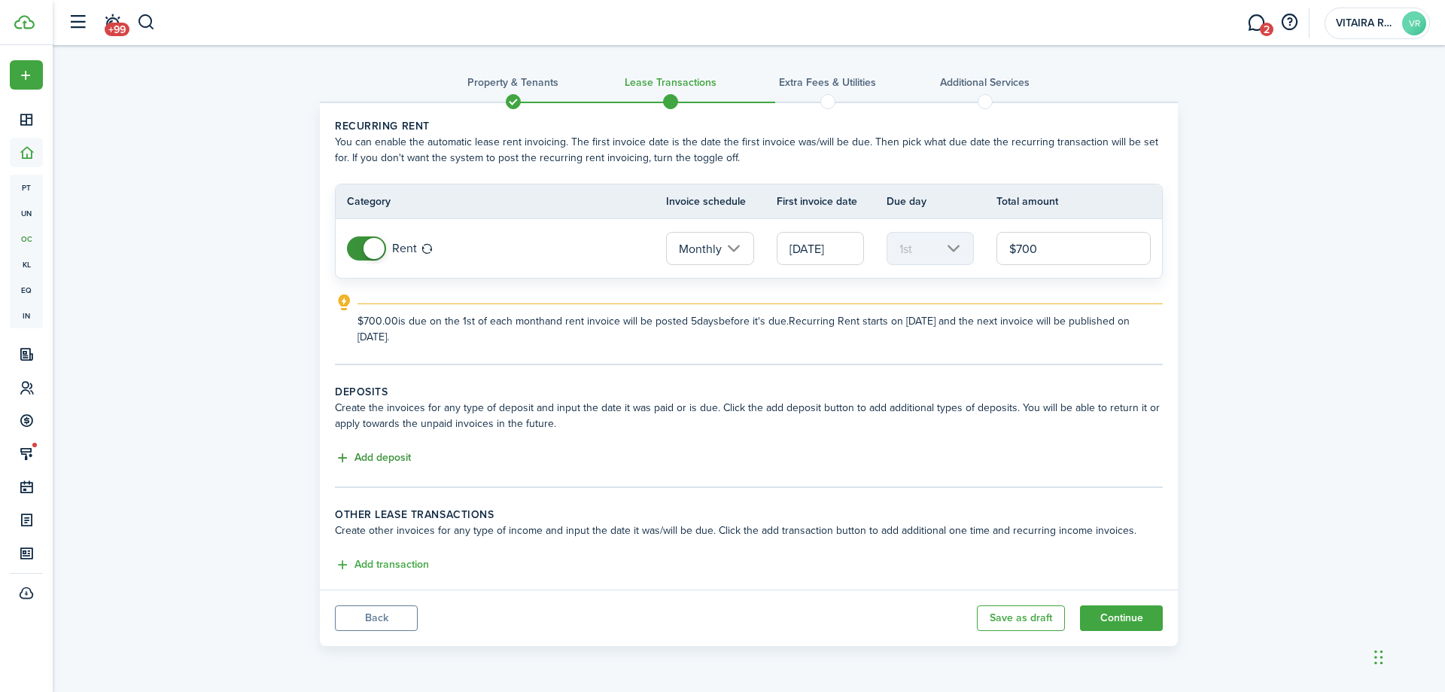
type input "$700.00"
click at [379, 459] on button "Add deposit" at bounding box center [373, 457] width 76 height 17
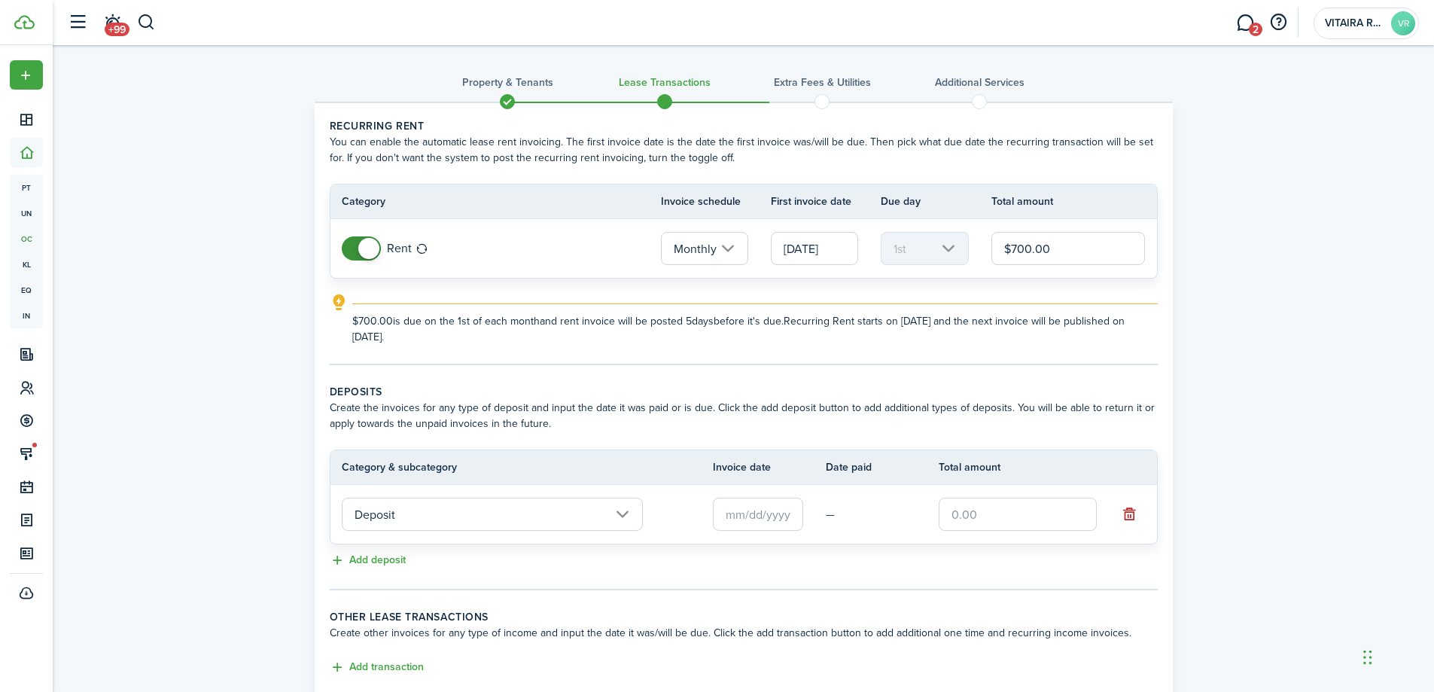
click at [621, 513] on input "Deposit" at bounding box center [492, 514] width 301 height 33
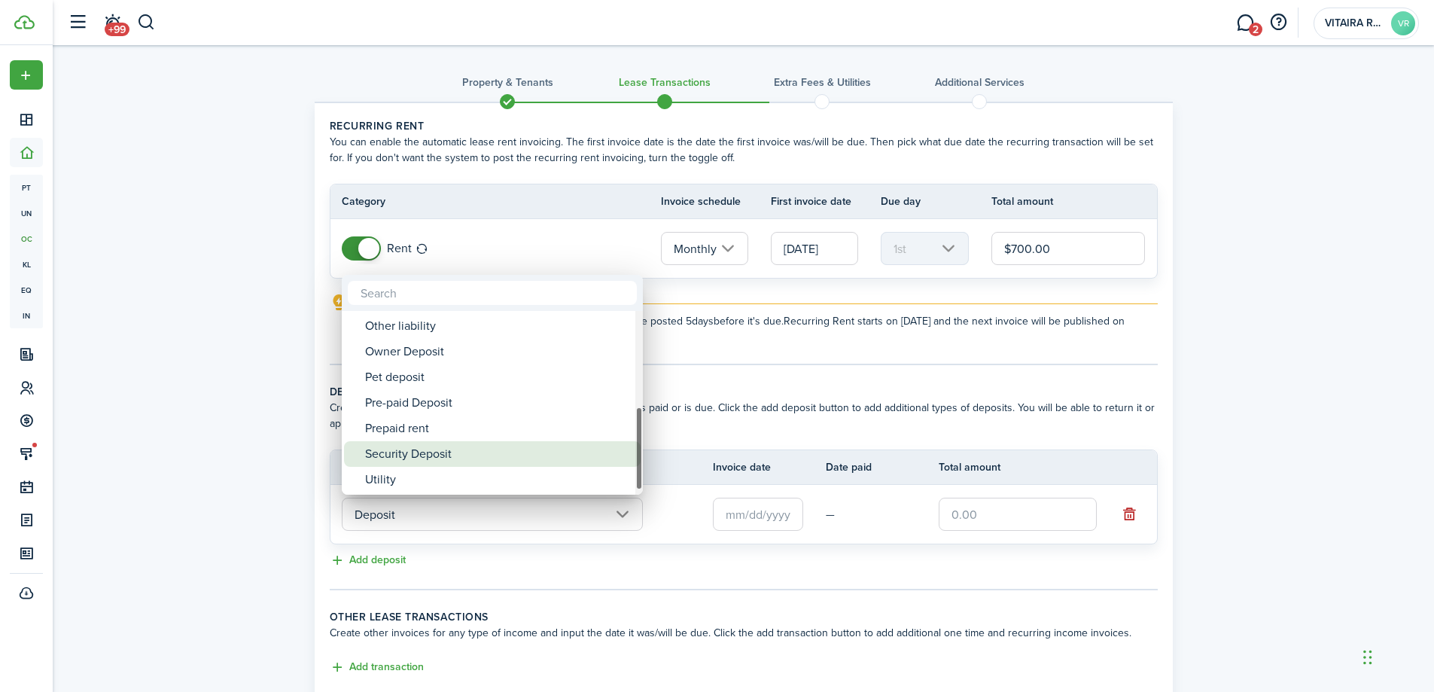
click at [454, 456] on div "Security Deposit" at bounding box center [498, 454] width 266 height 26
type input "Deposit / Security Deposit"
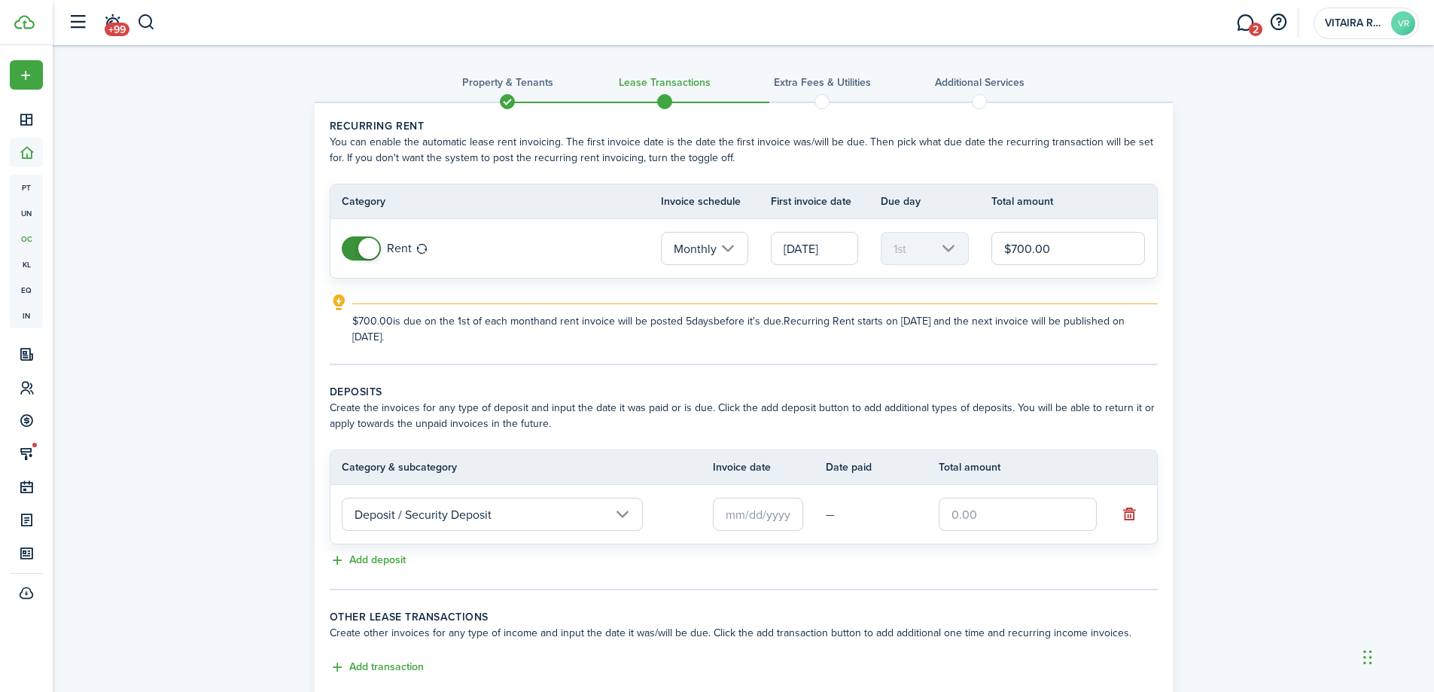
click at [728, 510] on input "text" at bounding box center [758, 514] width 90 height 33
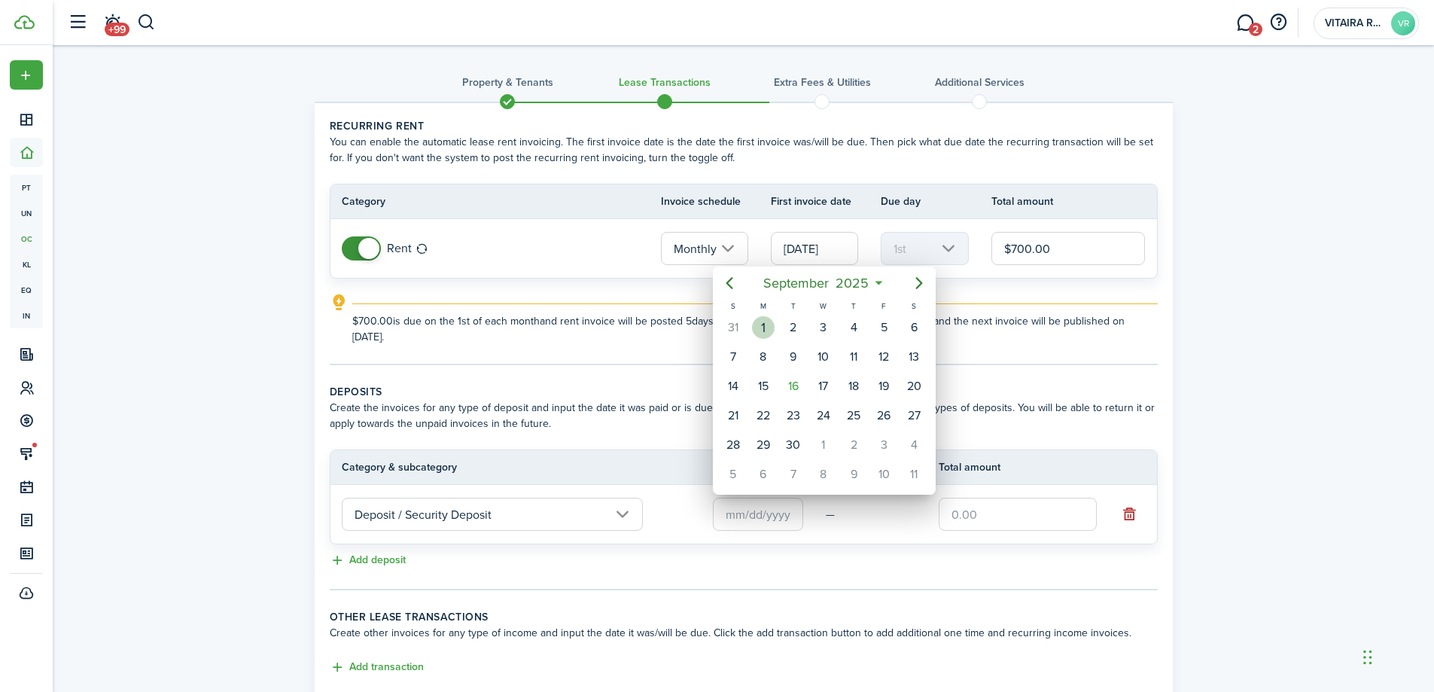
click at [768, 331] on div "1" at bounding box center [763, 327] width 23 height 23
type input "[DATE]"
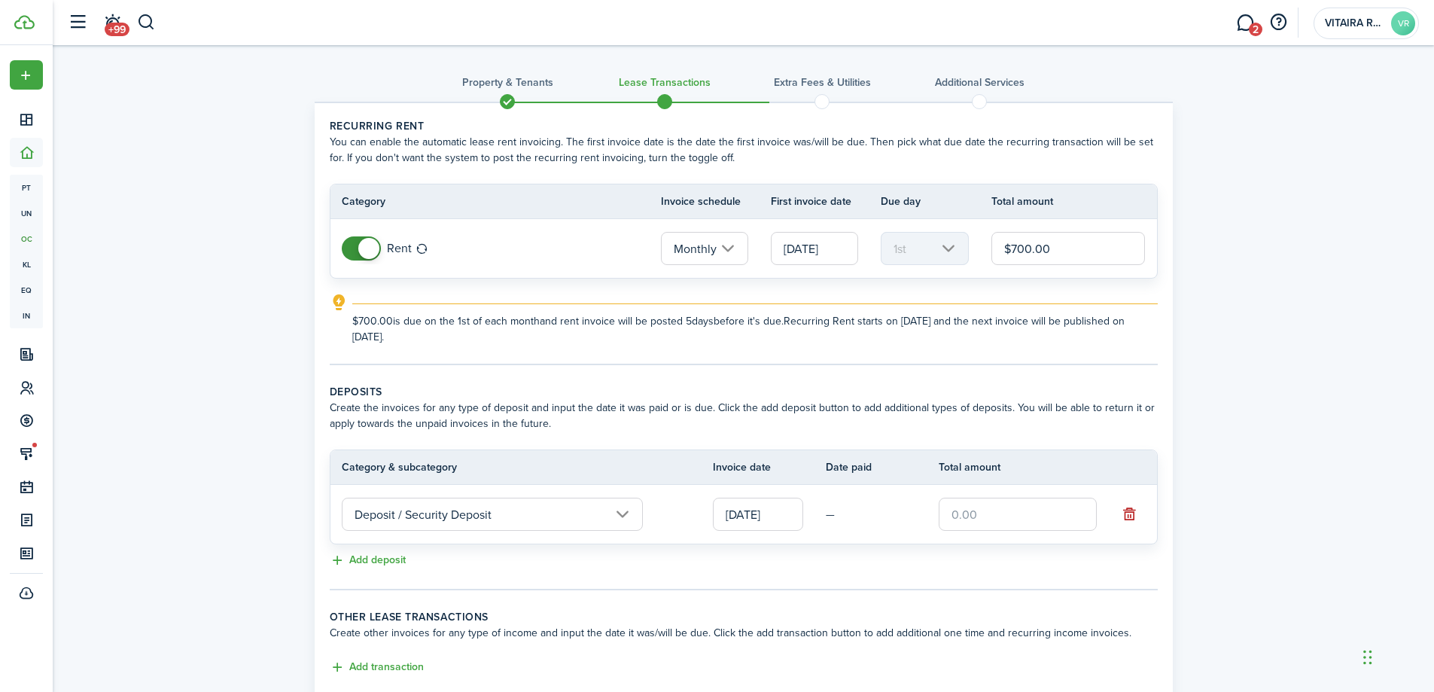
click at [991, 514] on input "text" at bounding box center [1018, 514] width 158 height 33
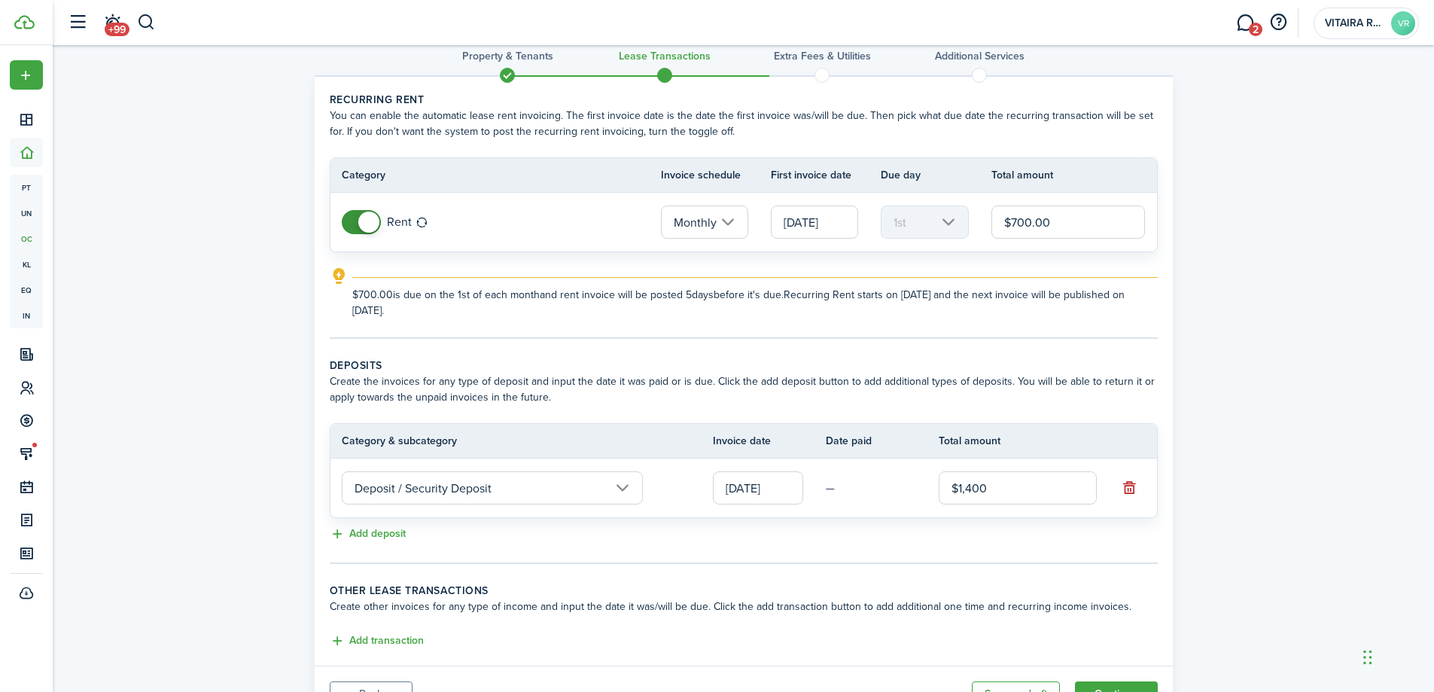
scroll to position [98, 0]
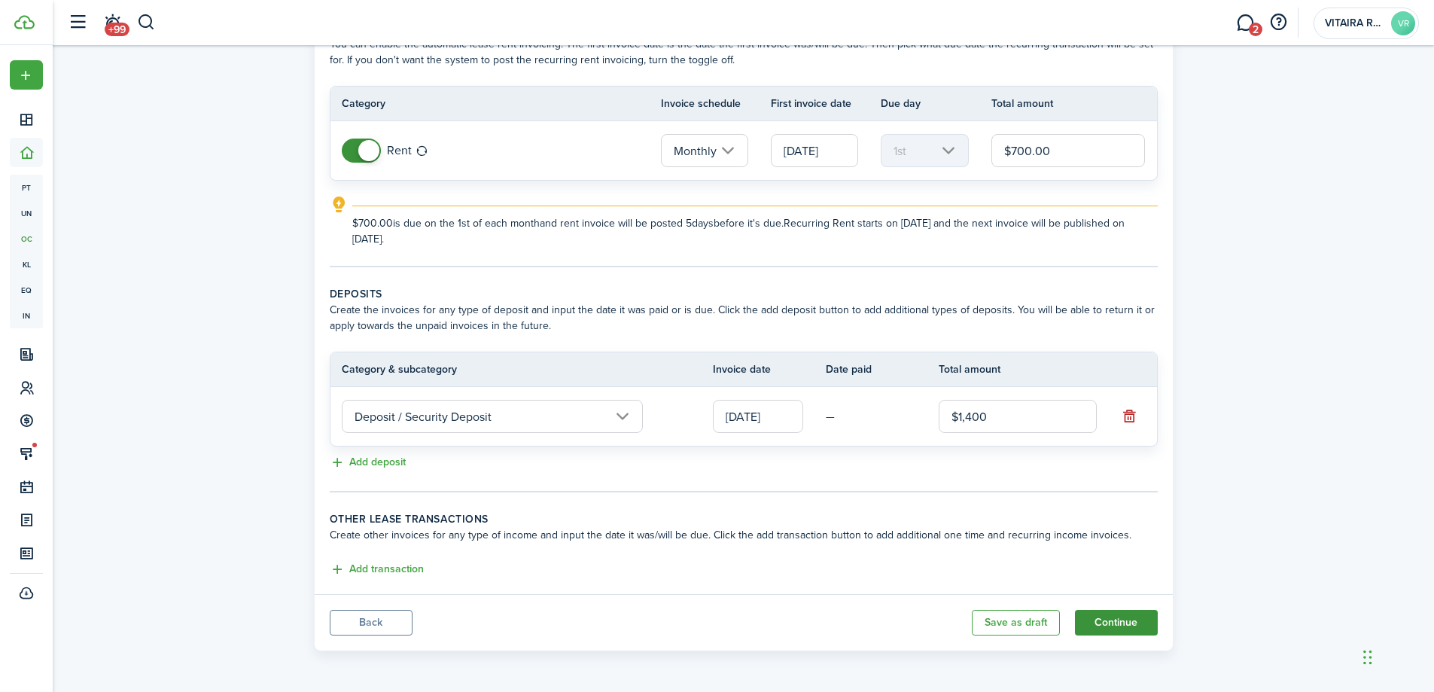
type input "$1,400.00"
click at [1125, 626] on button "Continue" at bounding box center [1116, 623] width 83 height 26
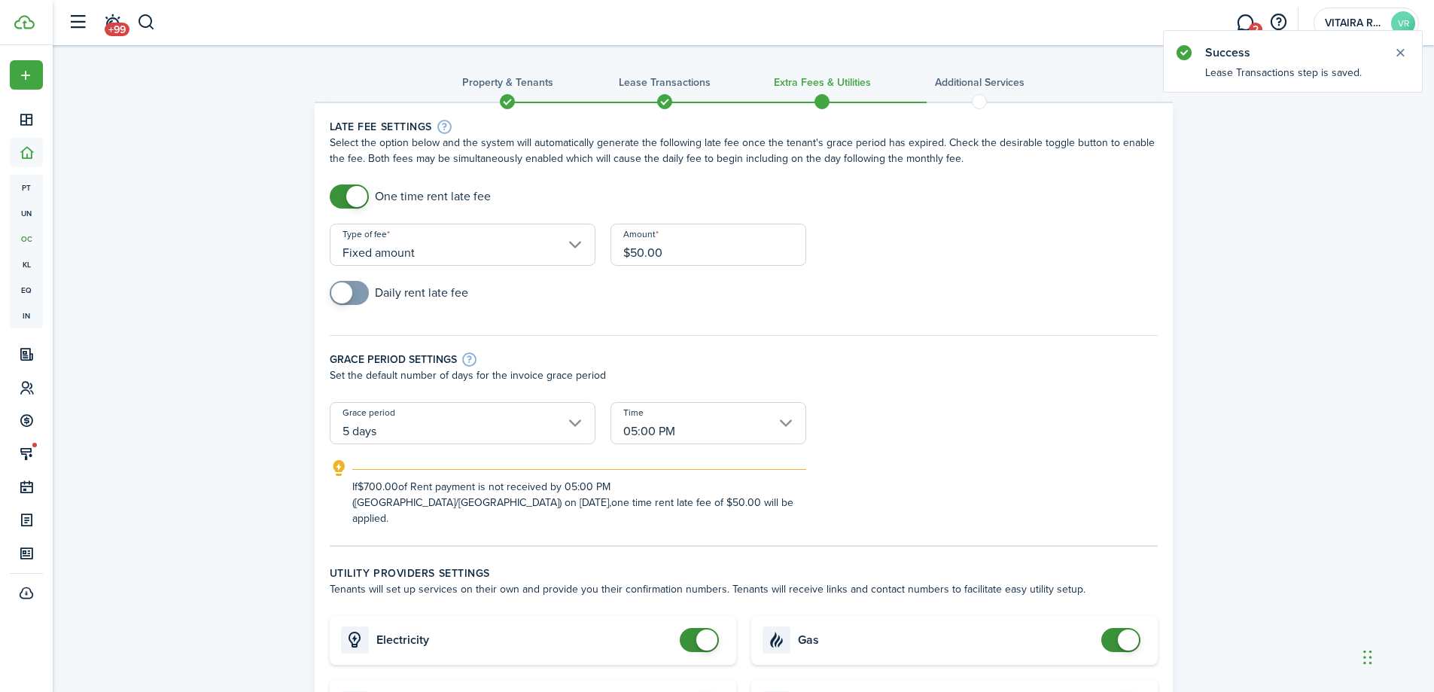
click at [671, 251] on input "$50.00" at bounding box center [709, 245] width 196 height 42
click at [669, 251] on input "$50.00" at bounding box center [709, 245] width 196 height 42
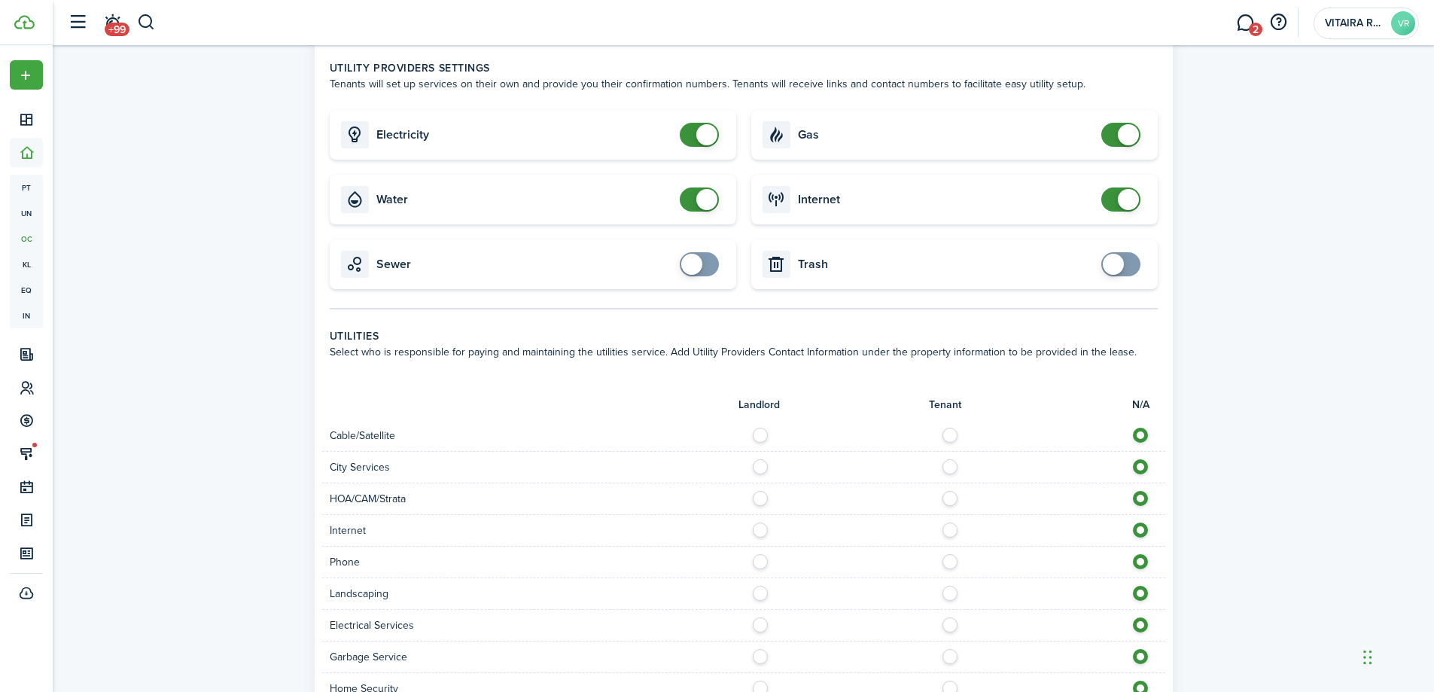
scroll to position [527, 0]
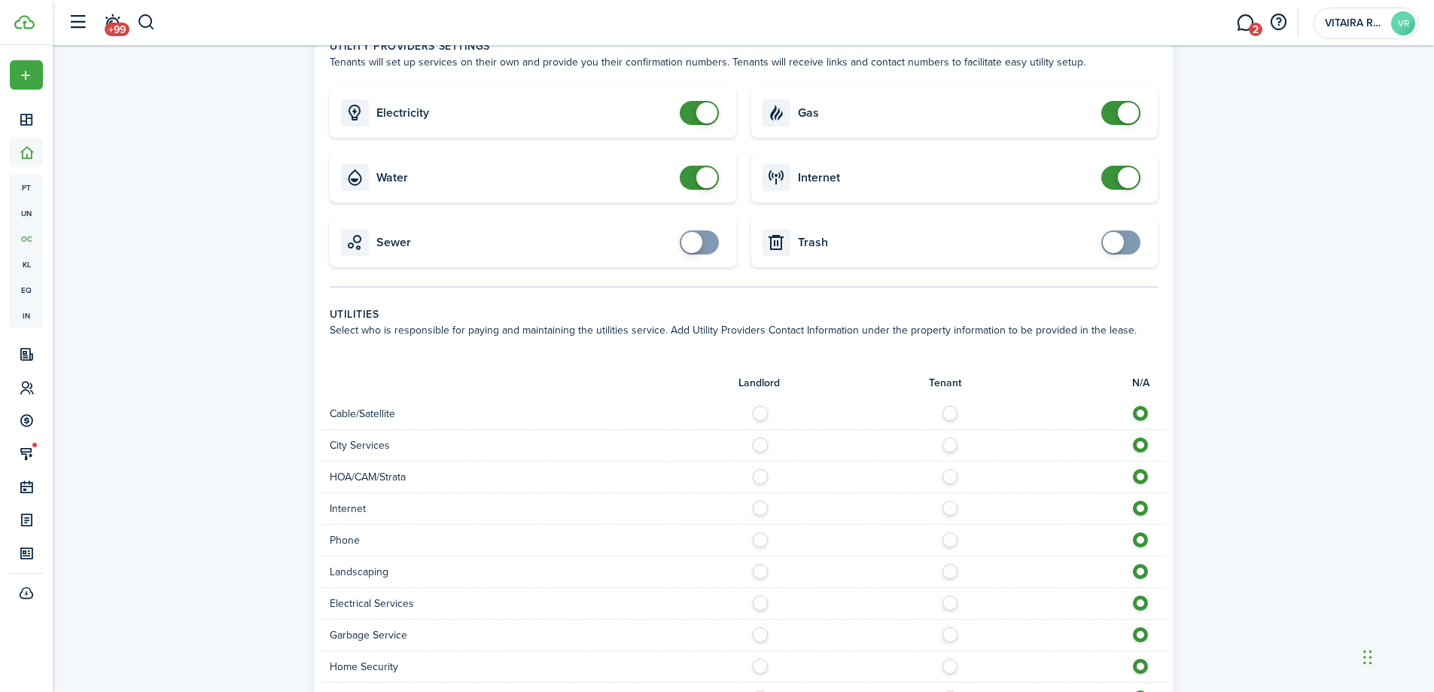
type input "$75.00"
click at [951, 406] on label at bounding box center [954, 410] width 26 height 8
radio input "true"
click at [947, 437] on label at bounding box center [954, 441] width 26 height 8
radio input "true"
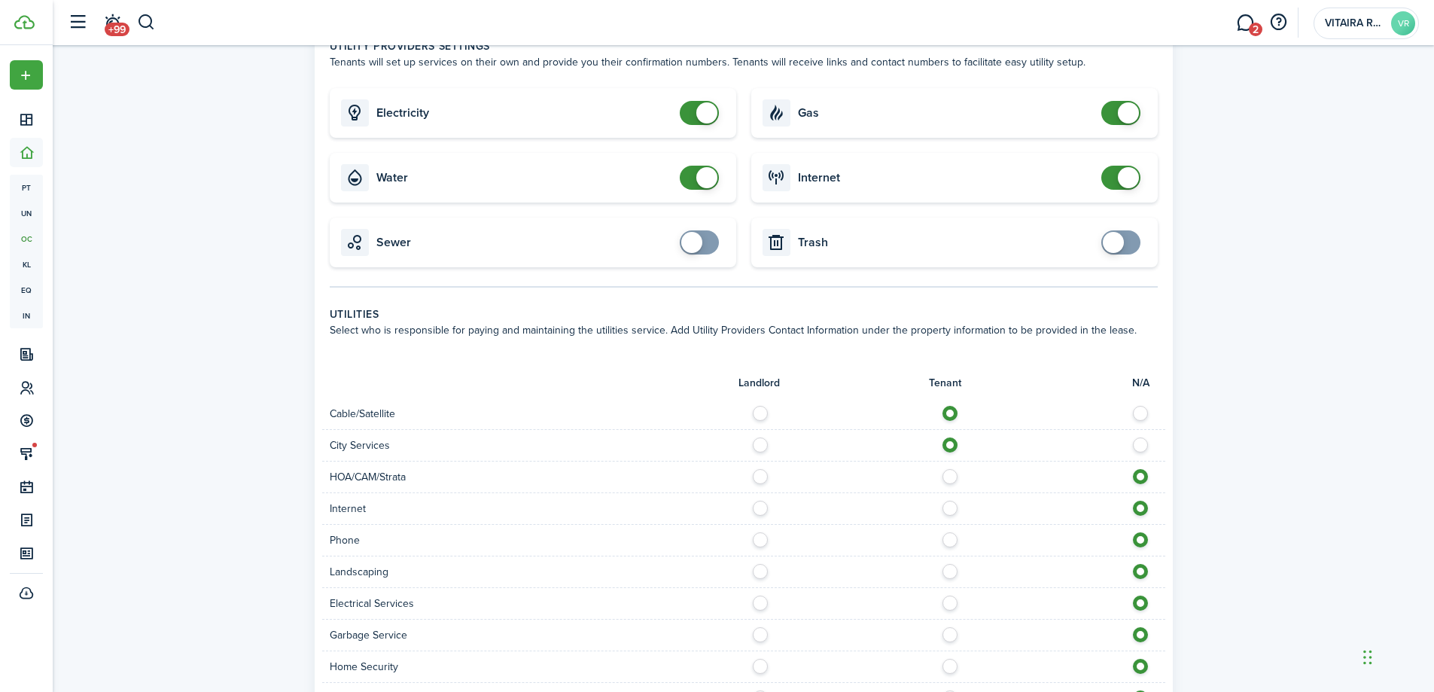
click at [949, 469] on label at bounding box center [954, 473] width 26 height 8
radio input "true"
click at [949, 501] on label at bounding box center [954, 505] width 26 height 8
radio input "true"
click at [949, 532] on label at bounding box center [954, 536] width 26 height 8
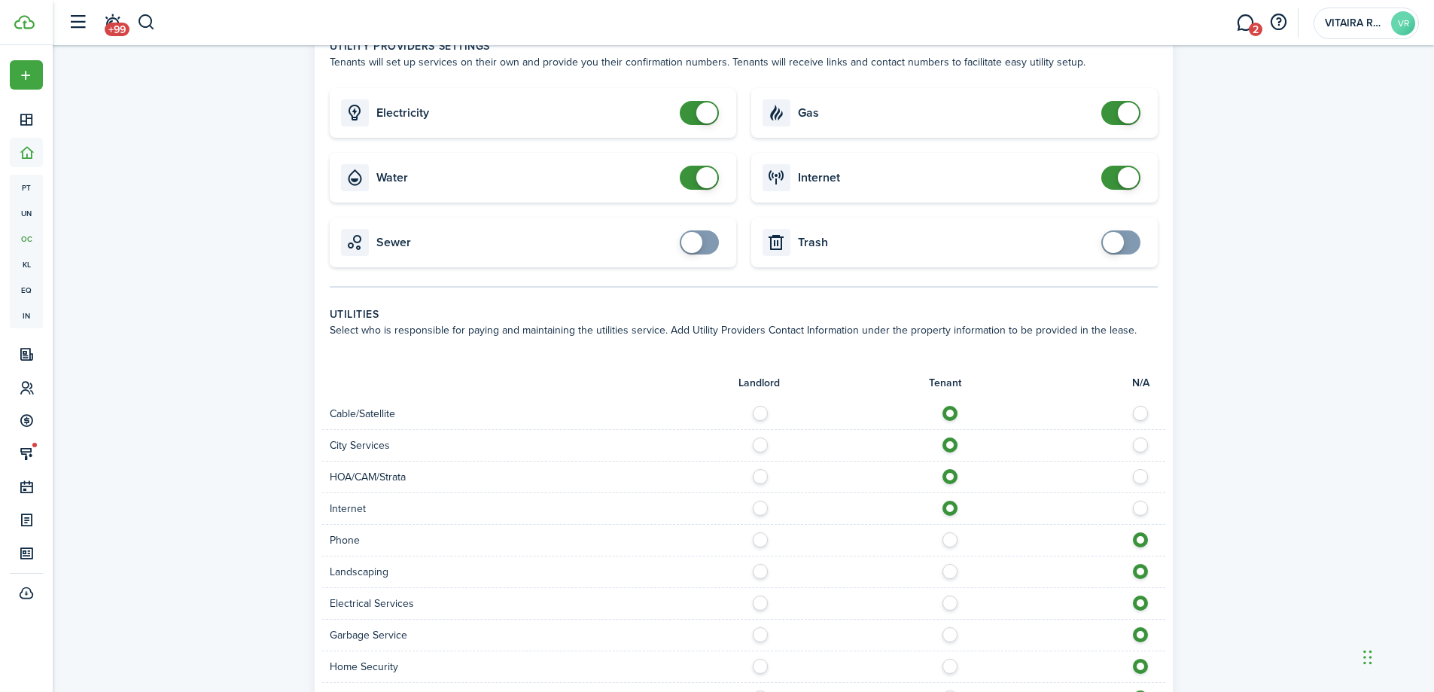
radio input "true"
click at [756, 564] on label at bounding box center [764, 568] width 26 height 8
radio input "true"
click at [951, 595] on label at bounding box center [954, 599] width 26 height 8
radio input "true"
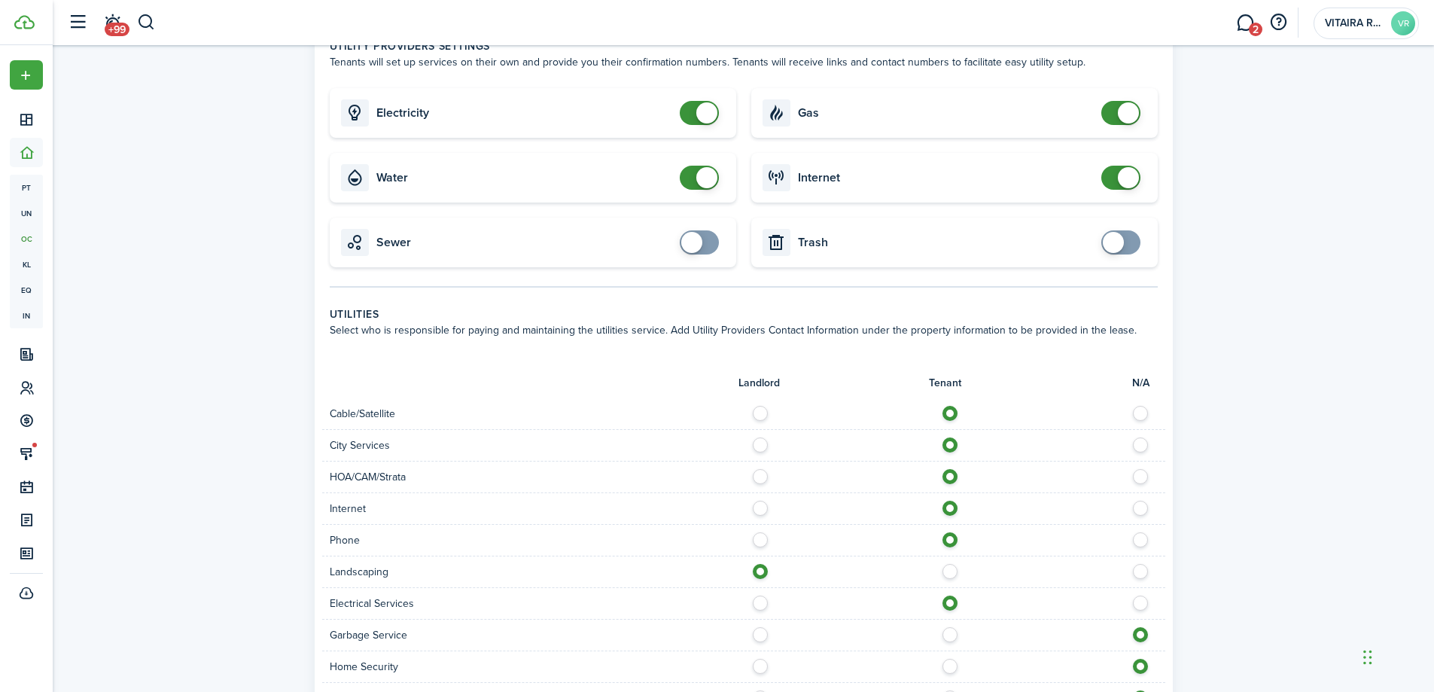
click at [764, 627] on label at bounding box center [764, 631] width 26 height 8
radio input "true"
click at [948, 659] on label at bounding box center [954, 663] width 26 height 8
radio input "true"
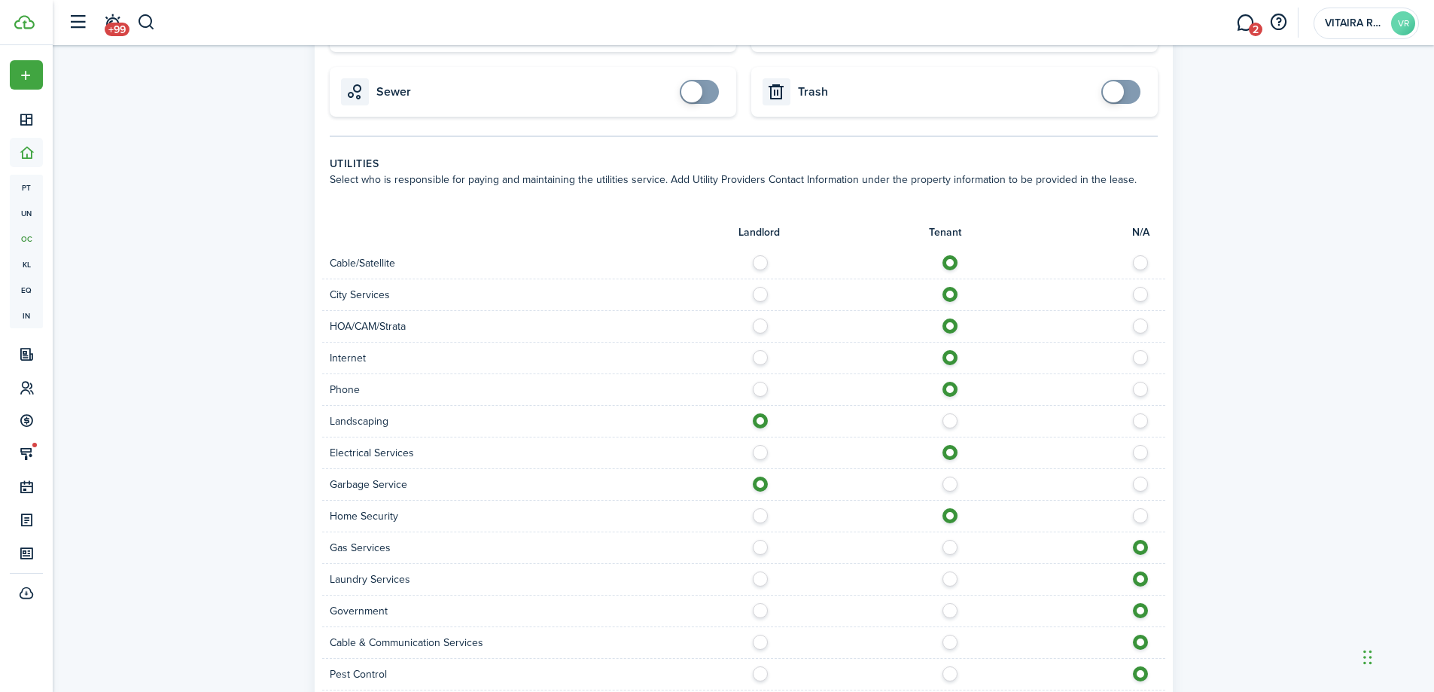
click at [950, 540] on label at bounding box center [954, 544] width 26 height 8
radio input "true"
click at [760, 571] on label at bounding box center [764, 575] width 26 height 8
radio input "true"
click at [946, 603] on label at bounding box center [954, 607] width 26 height 8
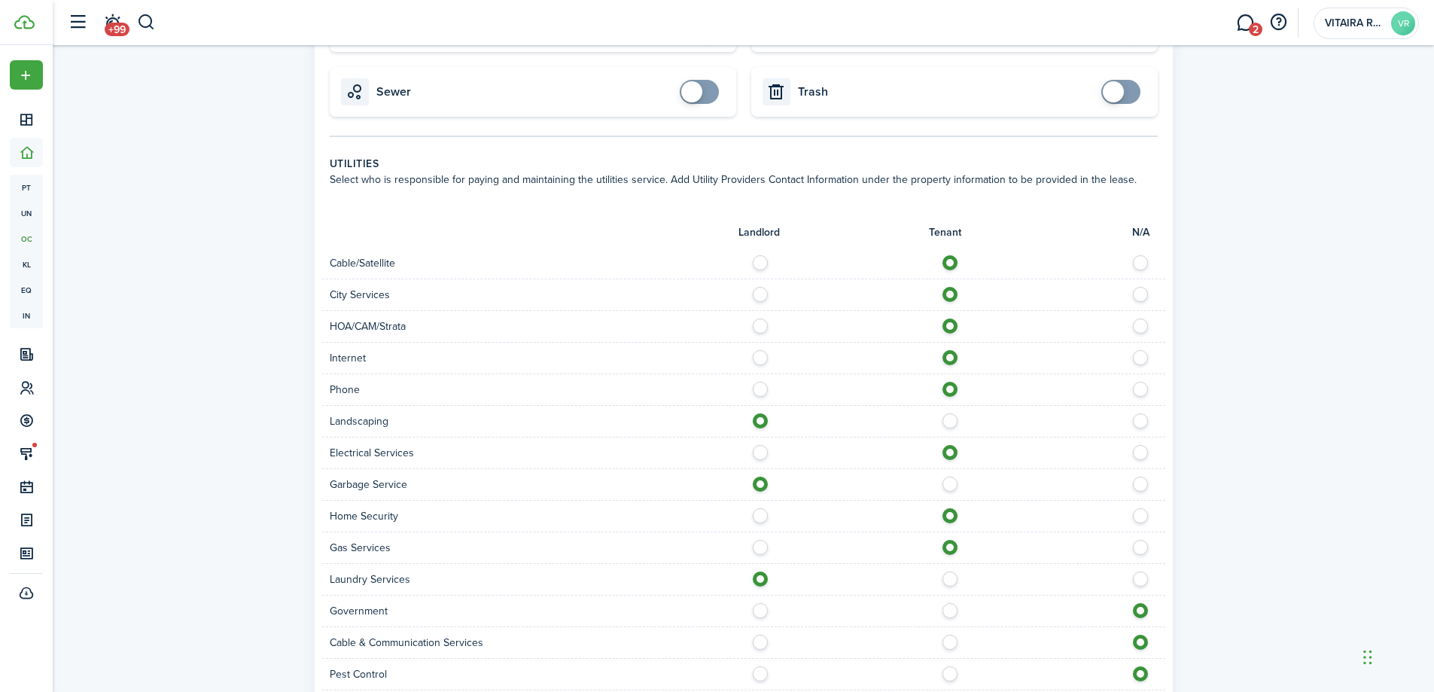
radio input "true"
click at [948, 635] on label at bounding box center [954, 639] width 26 height 8
radio input "true"
click at [762, 666] on label at bounding box center [764, 670] width 26 height 8
radio input "true"
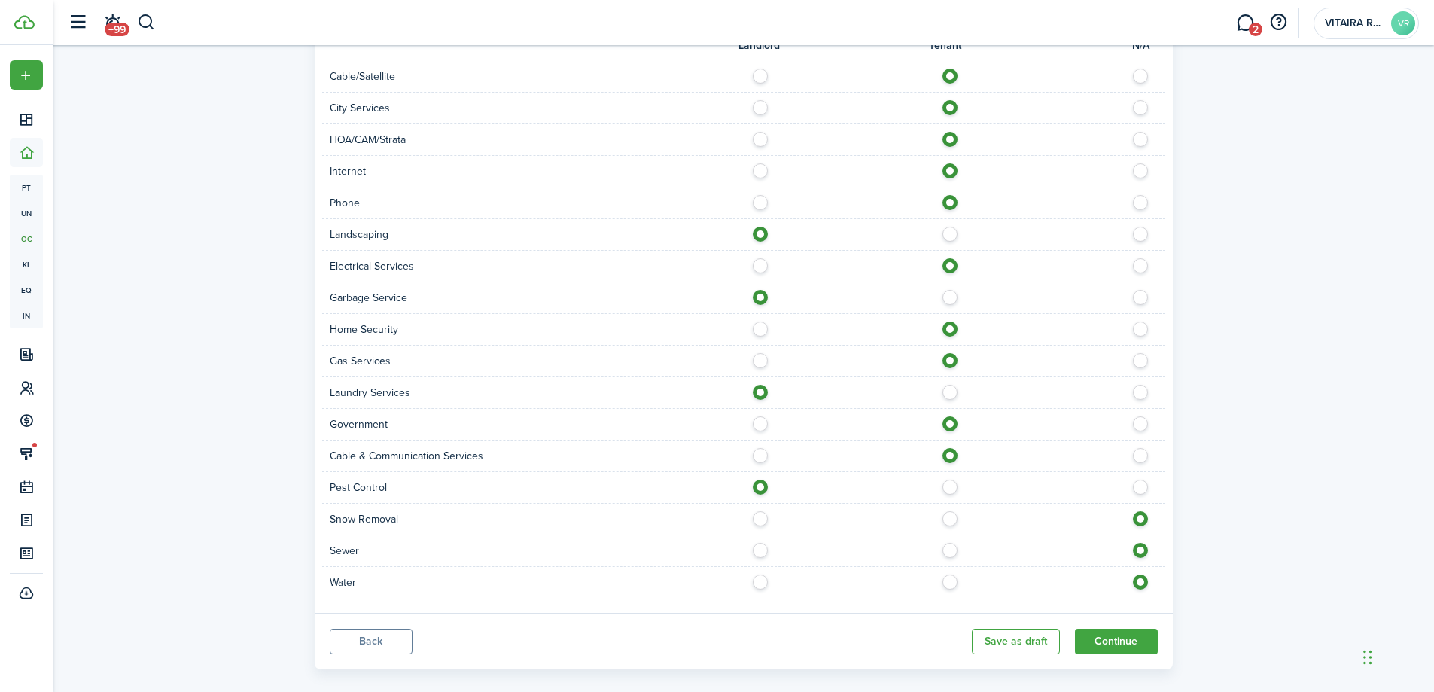
scroll to position [867, 0]
click at [760, 508] on label at bounding box center [764, 512] width 26 height 8
radio input "true"
click at [760, 540] on label at bounding box center [764, 544] width 26 height 8
radio input "true"
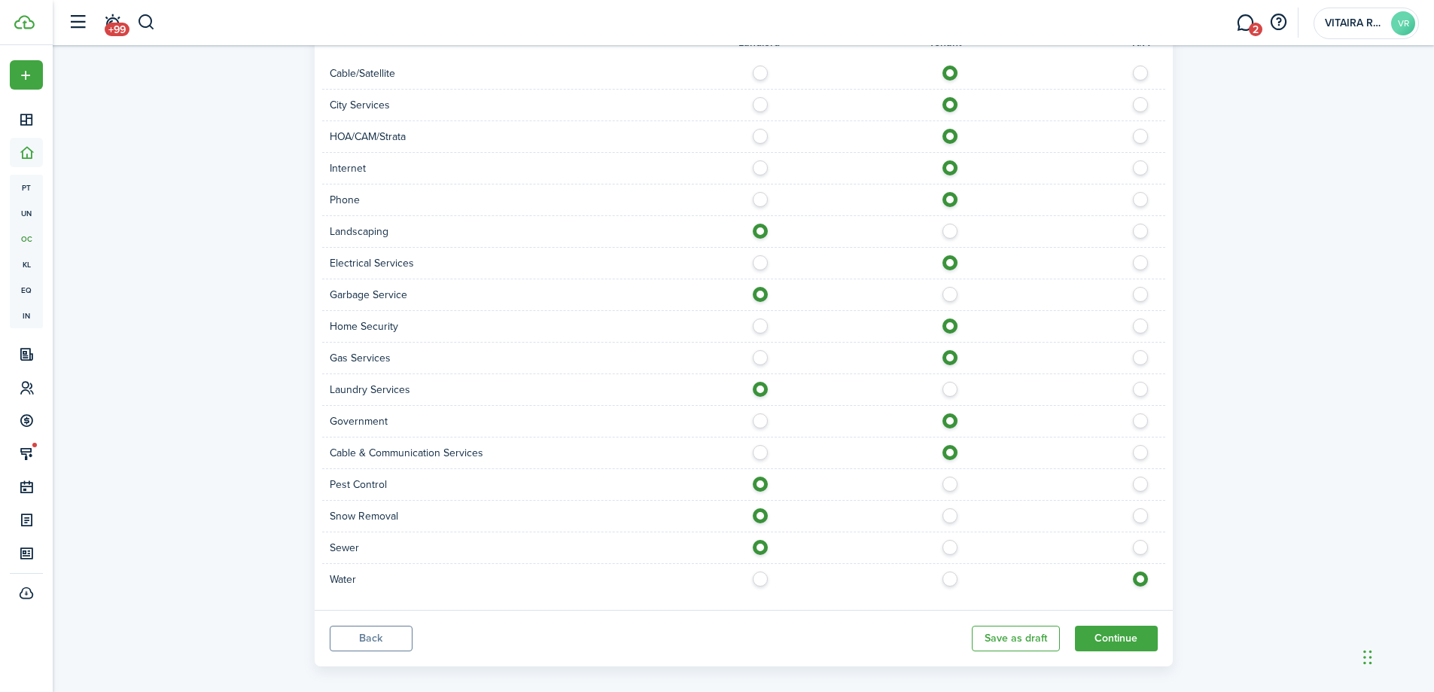
click at [760, 571] on label at bounding box center [764, 575] width 26 height 8
radio input "true"
click at [1094, 626] on button "Continue" at bounding box center [1116, 639] width 83 height 26
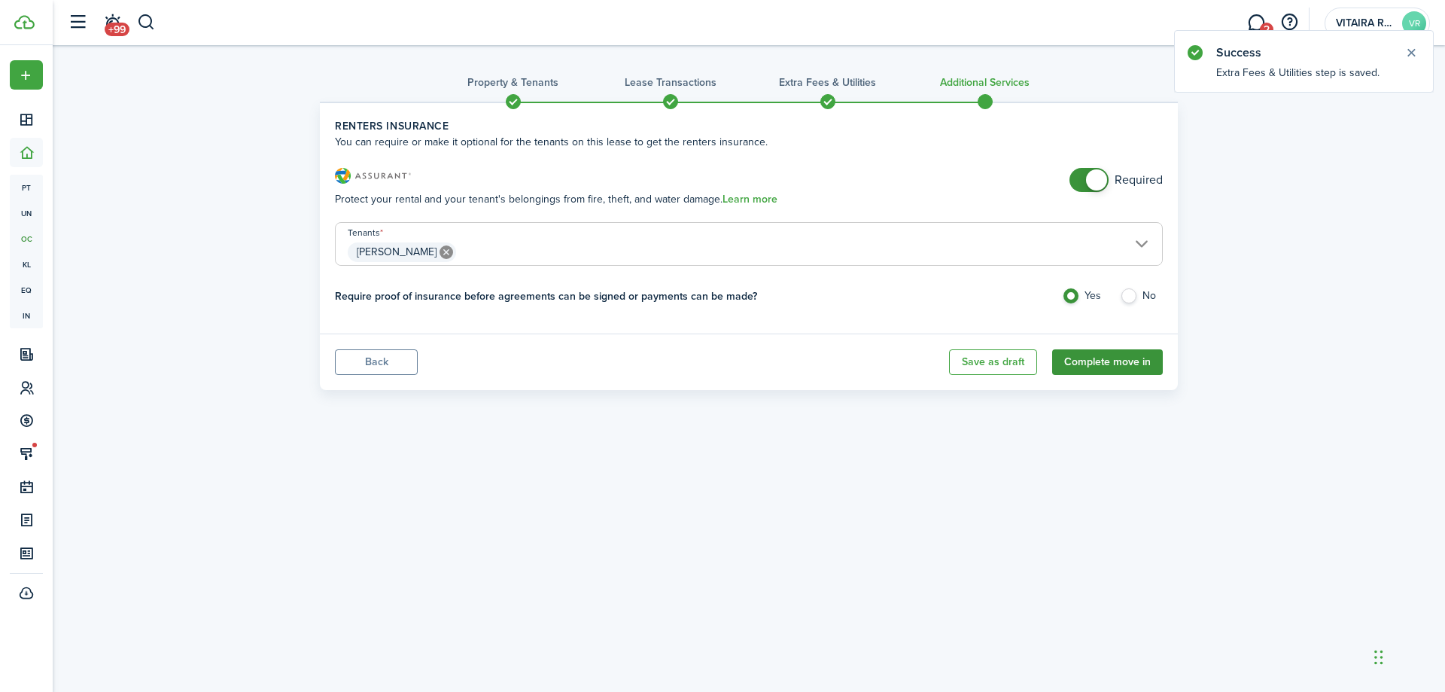
click at [1110, 361] on button "Complete move in" at bounding box center [1107, 362] width 111 height 26
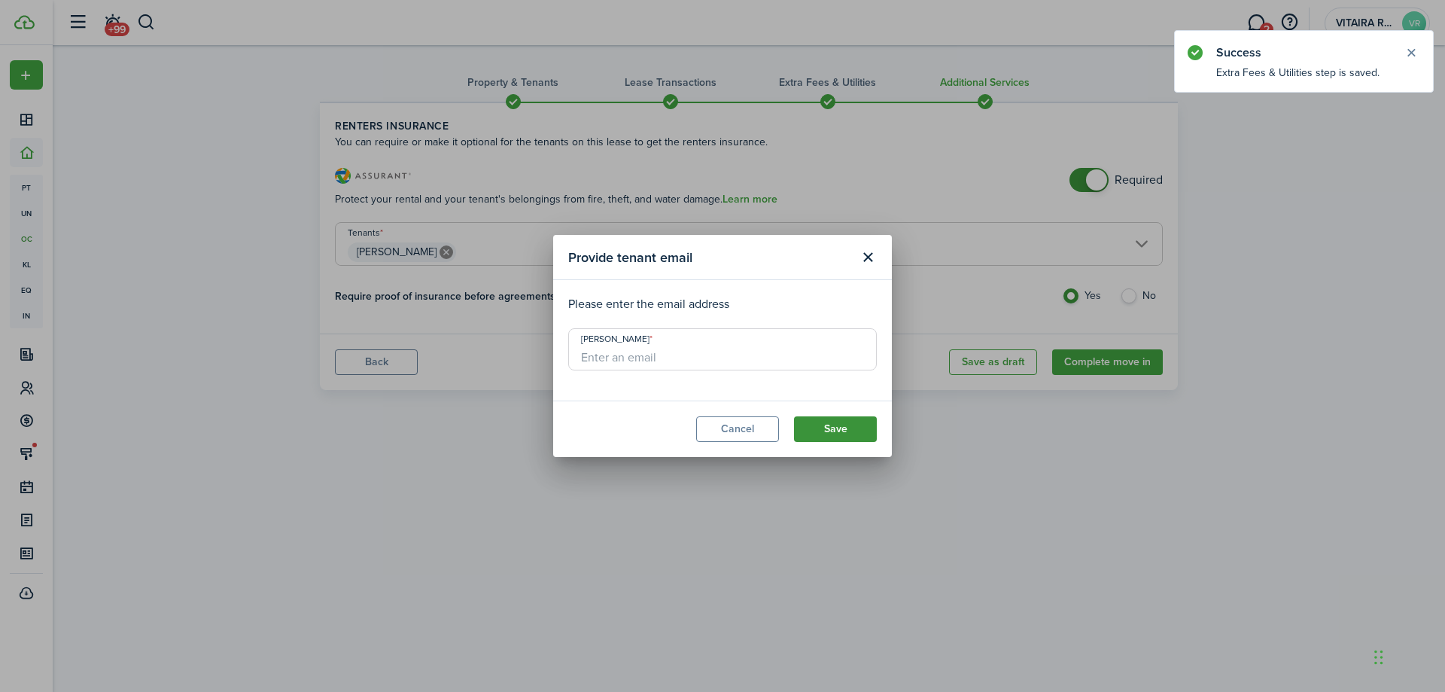
click at [836, 435] on button "Save" at bounding box center [835, 429] width 83 height 26
click at [758, 429] on button "Cancel" at bounding box center [737, 429] width 83 height 26
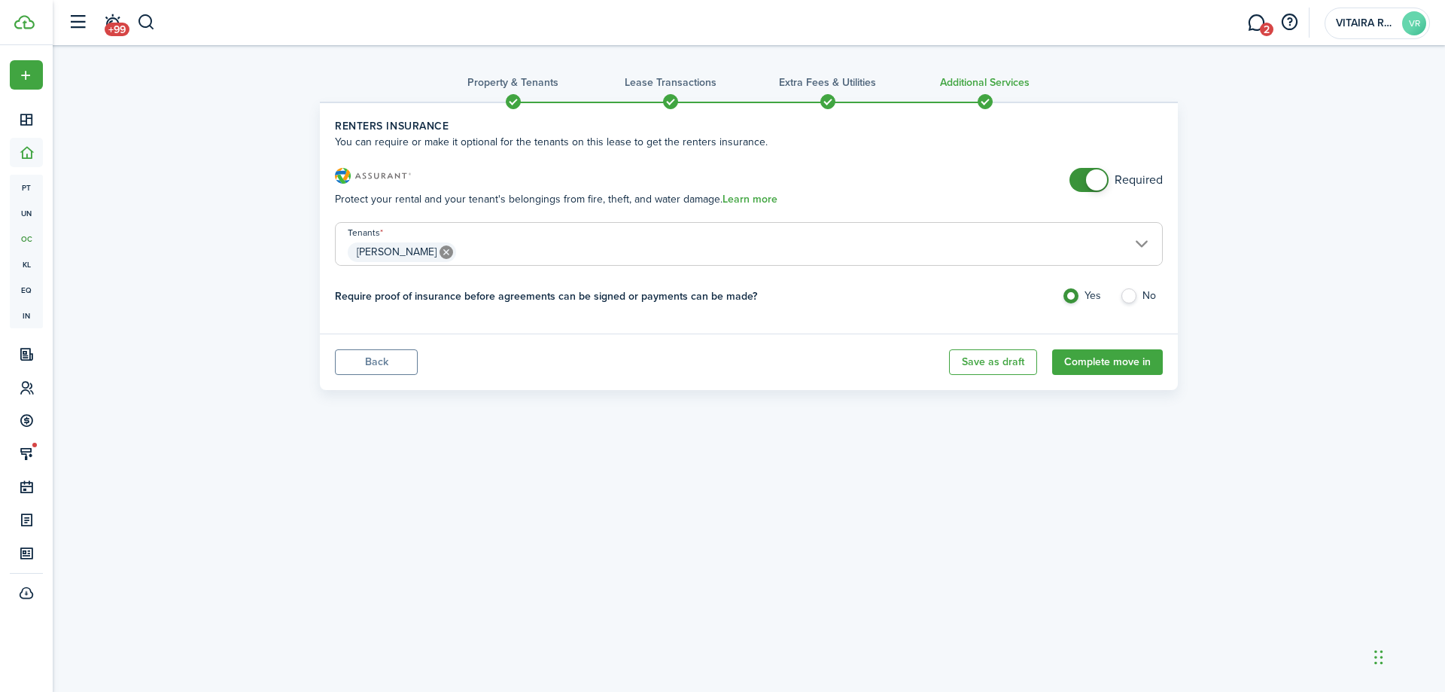
checkbox input "false"
click at [1083, 177] on span at bounding box center [1089, 180] width 15 height 24
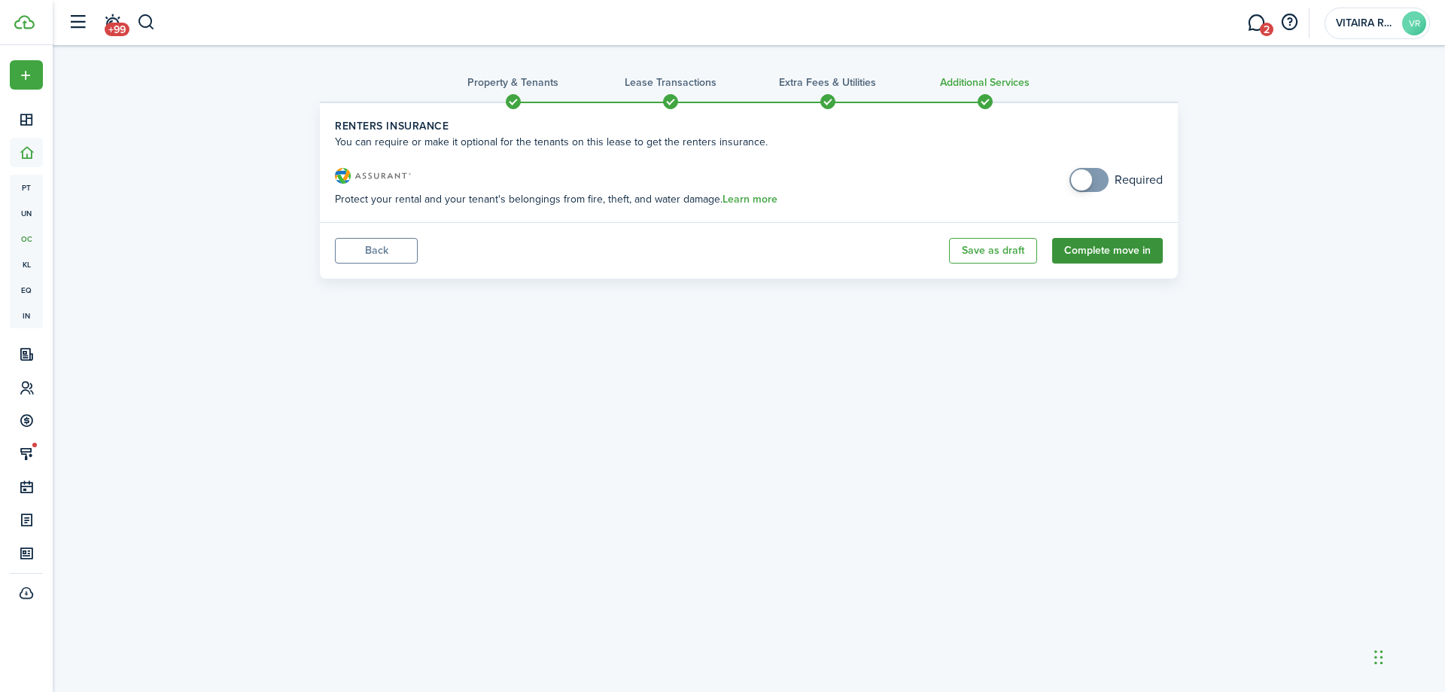
click at [1100, 254] on button "Complete move in" at bounding box center [1107, 251] width 111 height 26
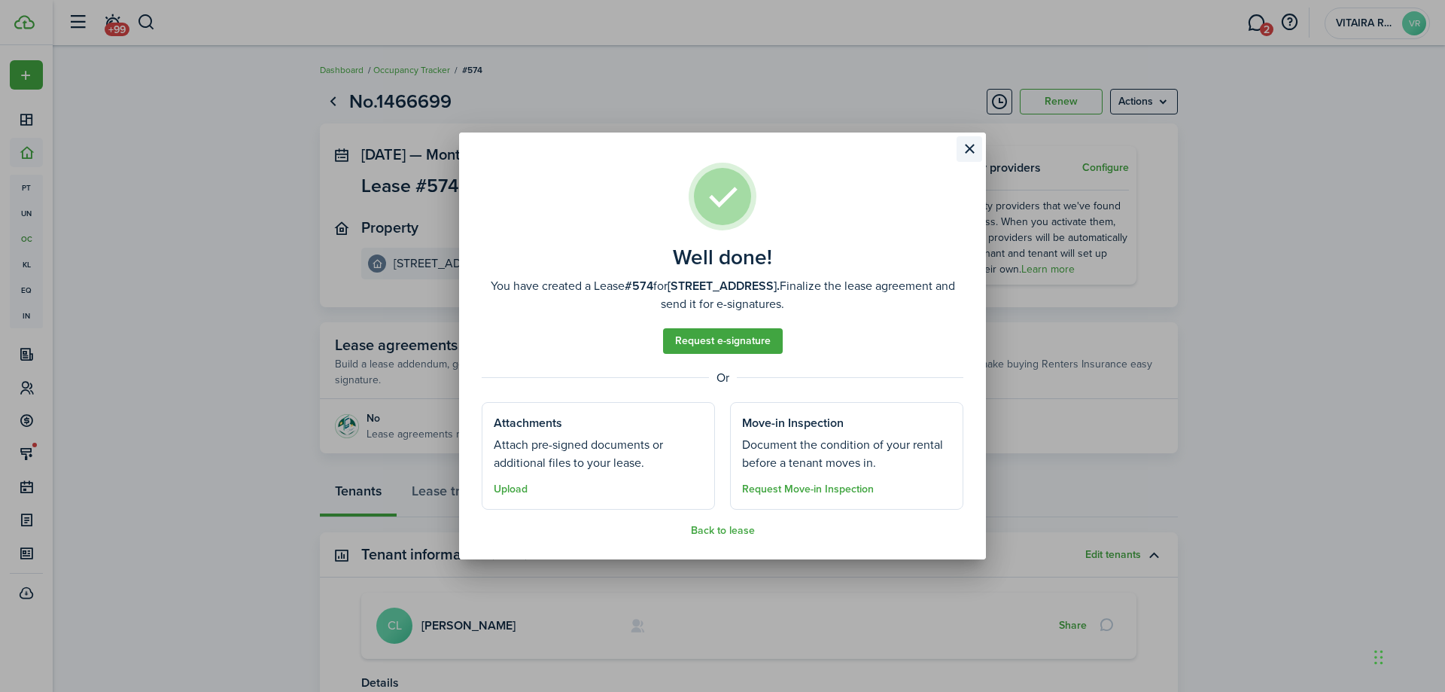
click at [967, 144] on button "Close modal" at bounding box center [970, 149] width 26 height 26
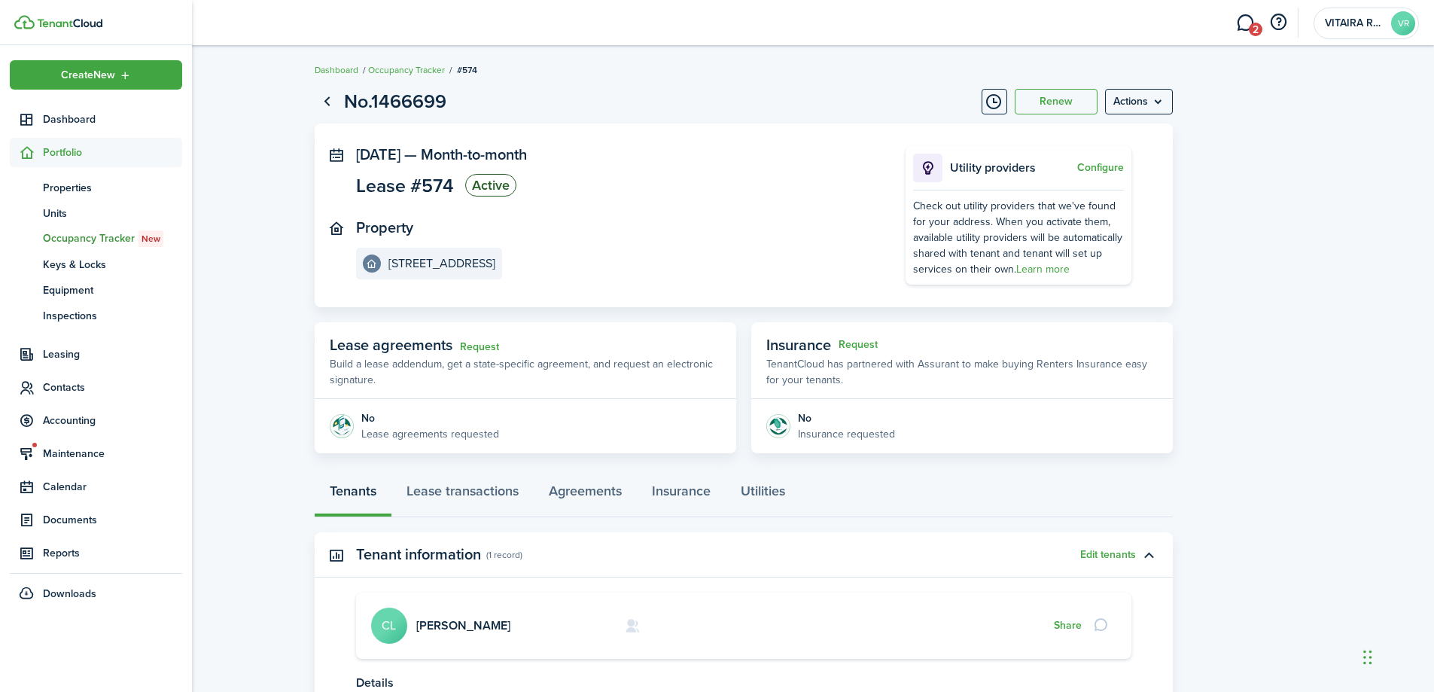
click at [60, 151] on span "Portfolio" at bounding box center [112, 153] width 139 height 16
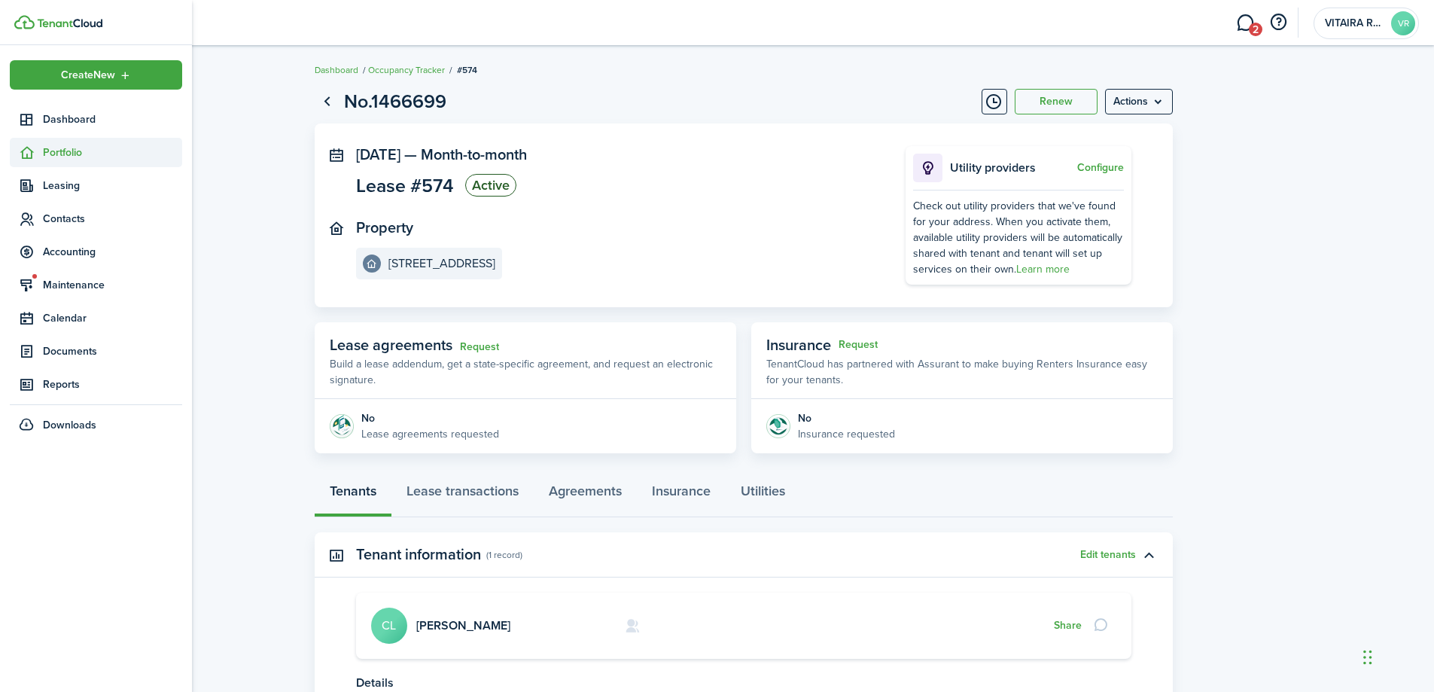
click at [68, 154] on span "Portfolio" at bounding box center [112, 153] width 139 height 16
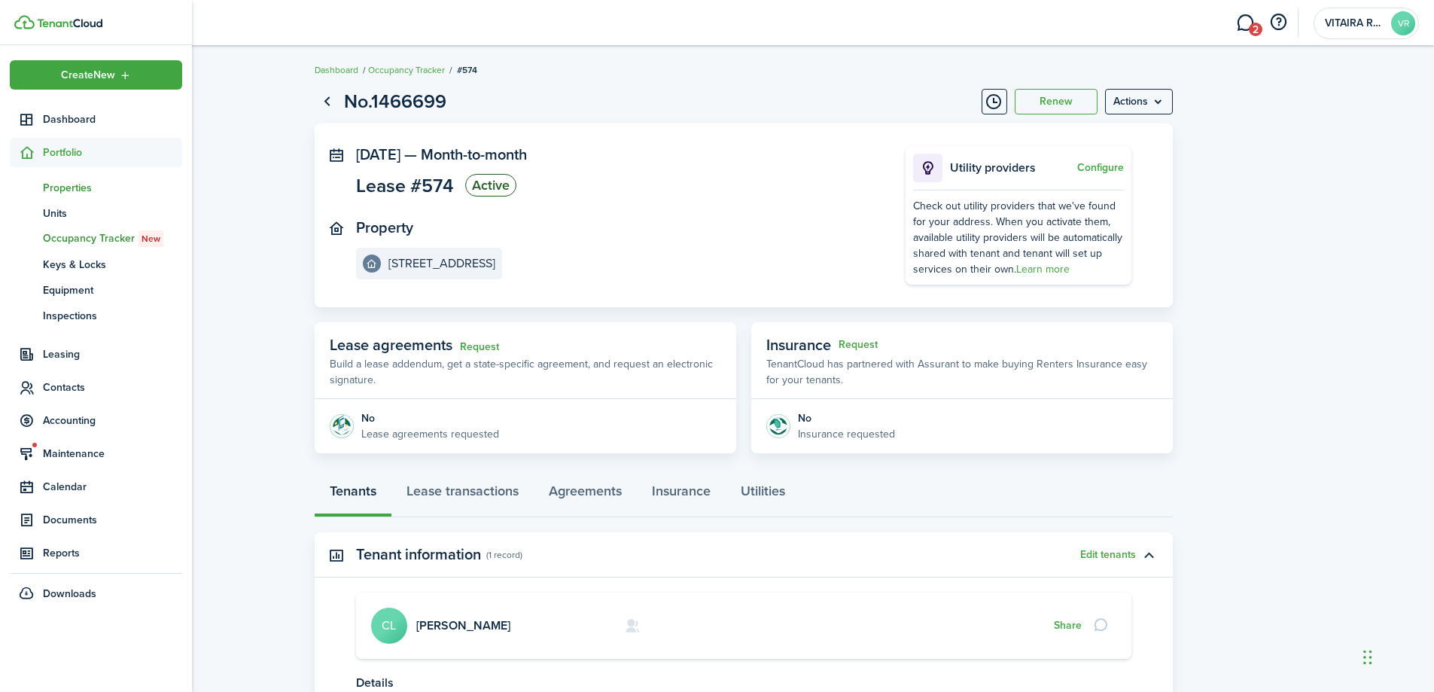
click at [67, 187] on span "Properties" at bounding box center [112, 188] width 139 height 16
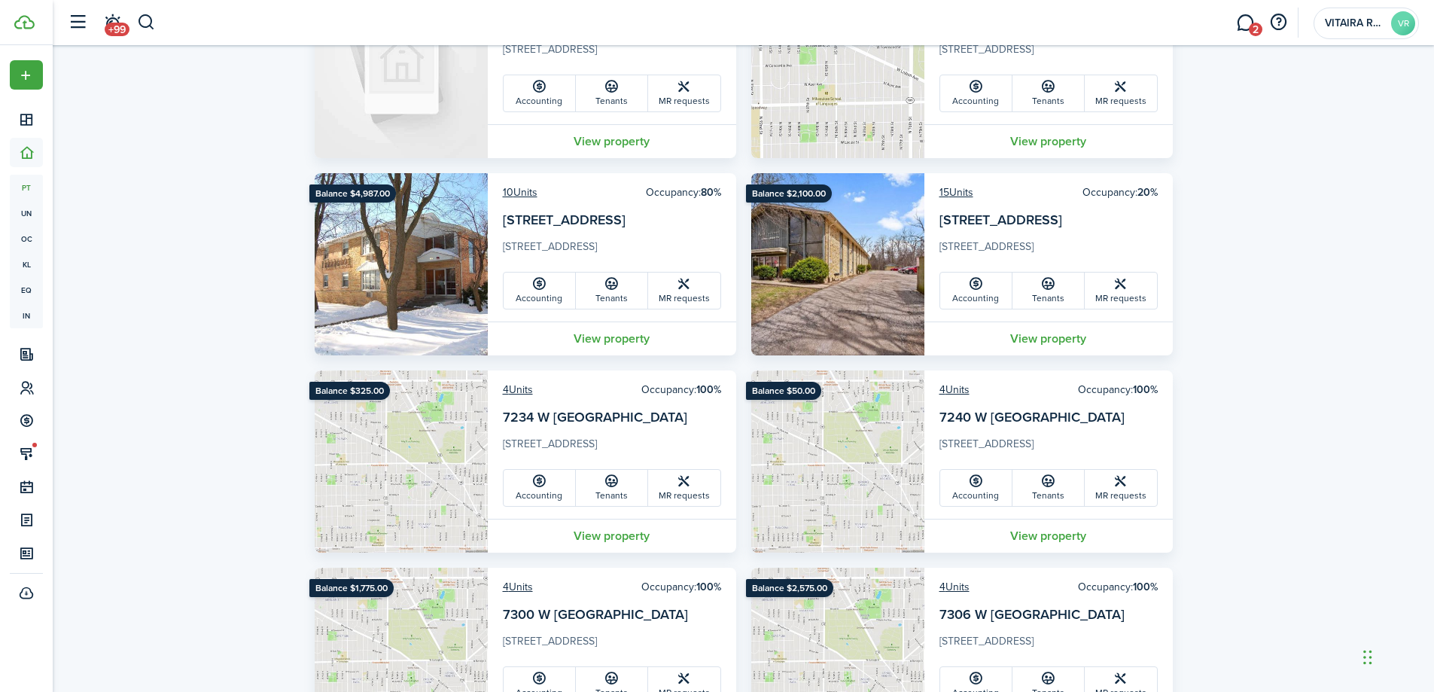
scroll to position [902, 0]
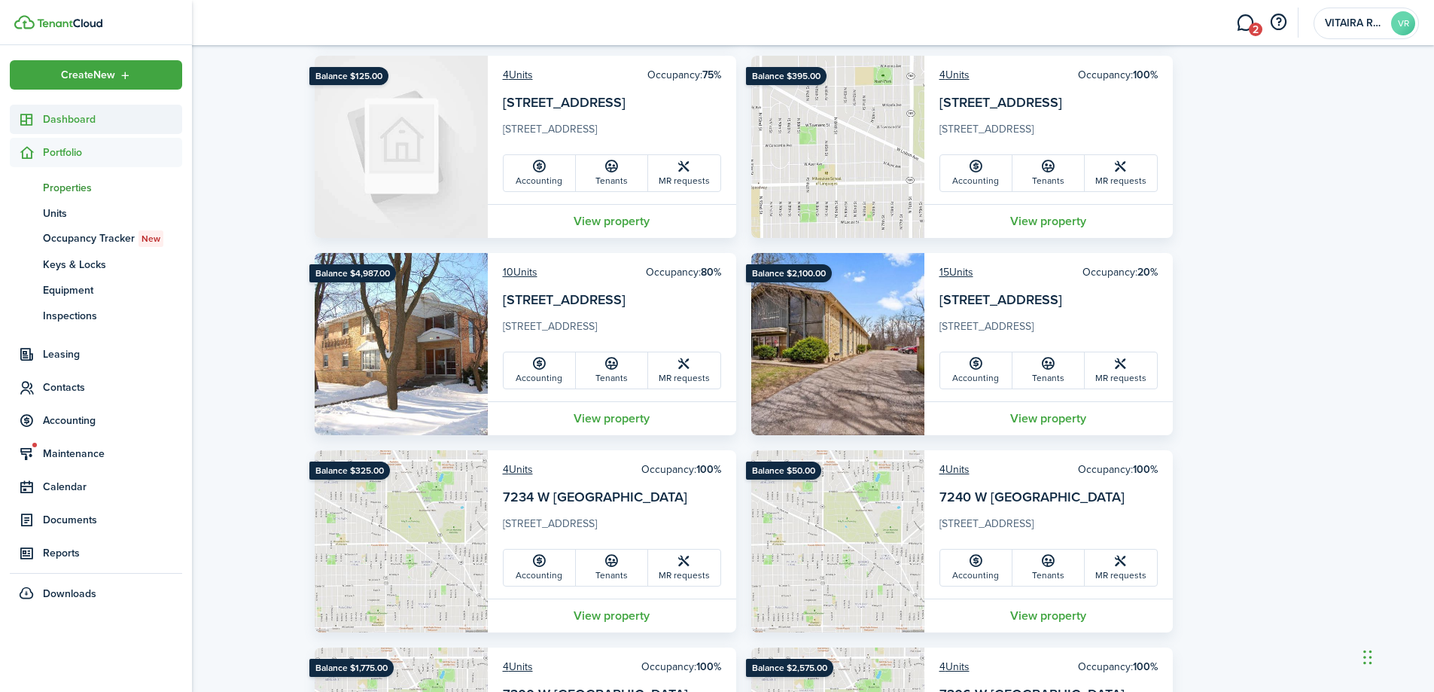
click at [51, 117] on span "Dashboard" at bounding box center [112, 119] width 139 height 16
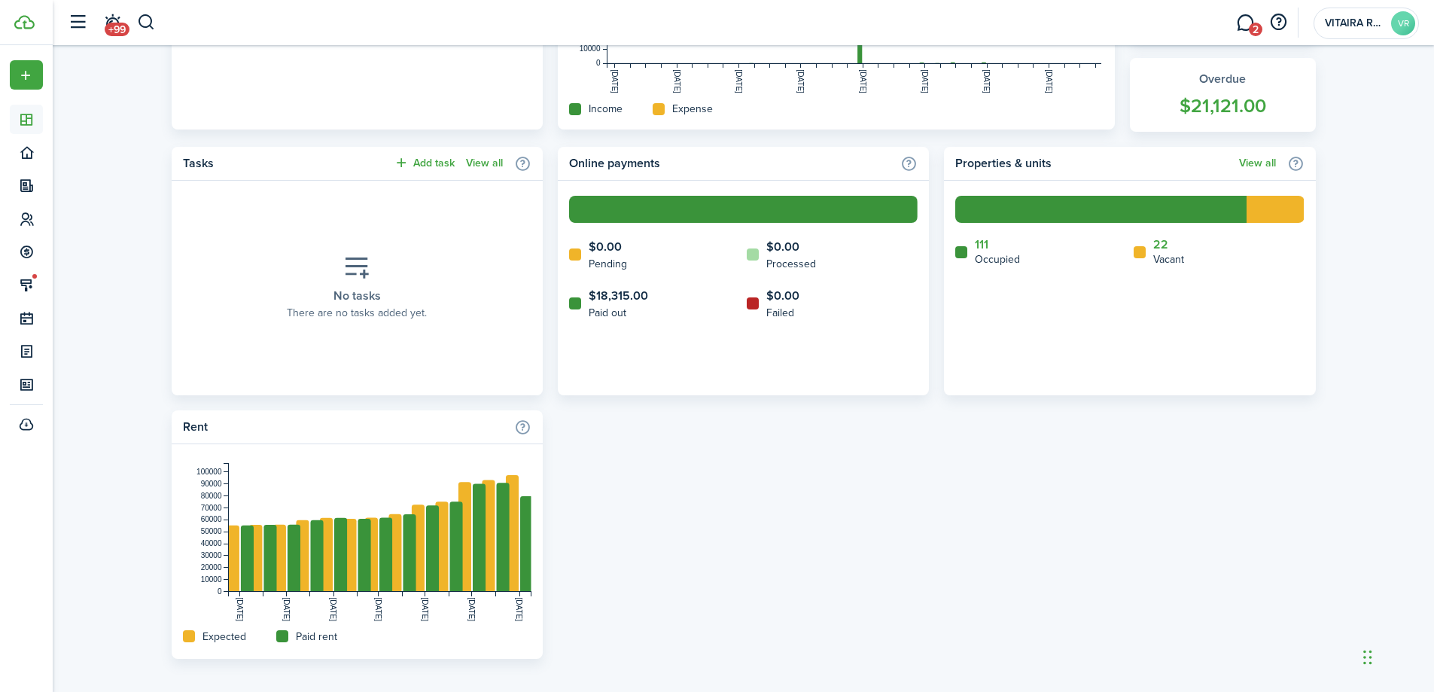
scroll to position [552, 0]
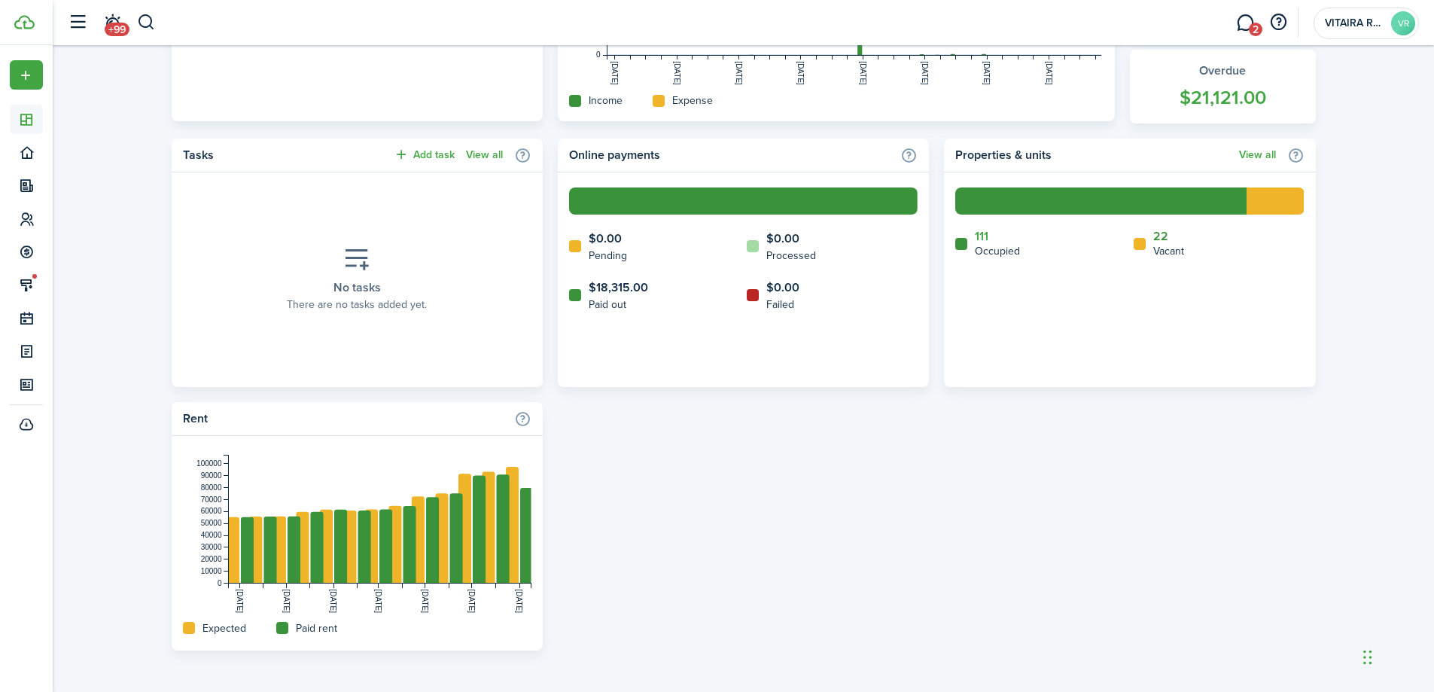
click at [1160, 234] on link "22" at bounding box center [1160, 237] width 15 height 14
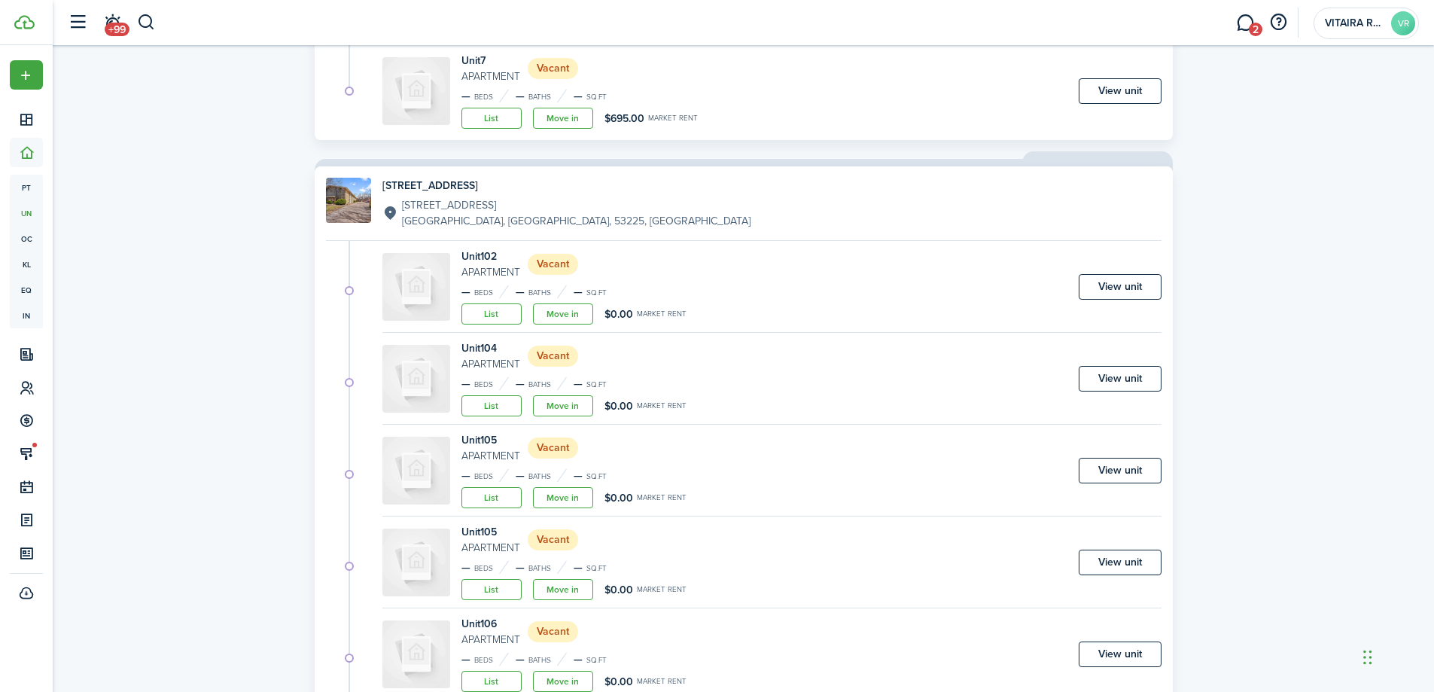
scroll to position [1355, 0]
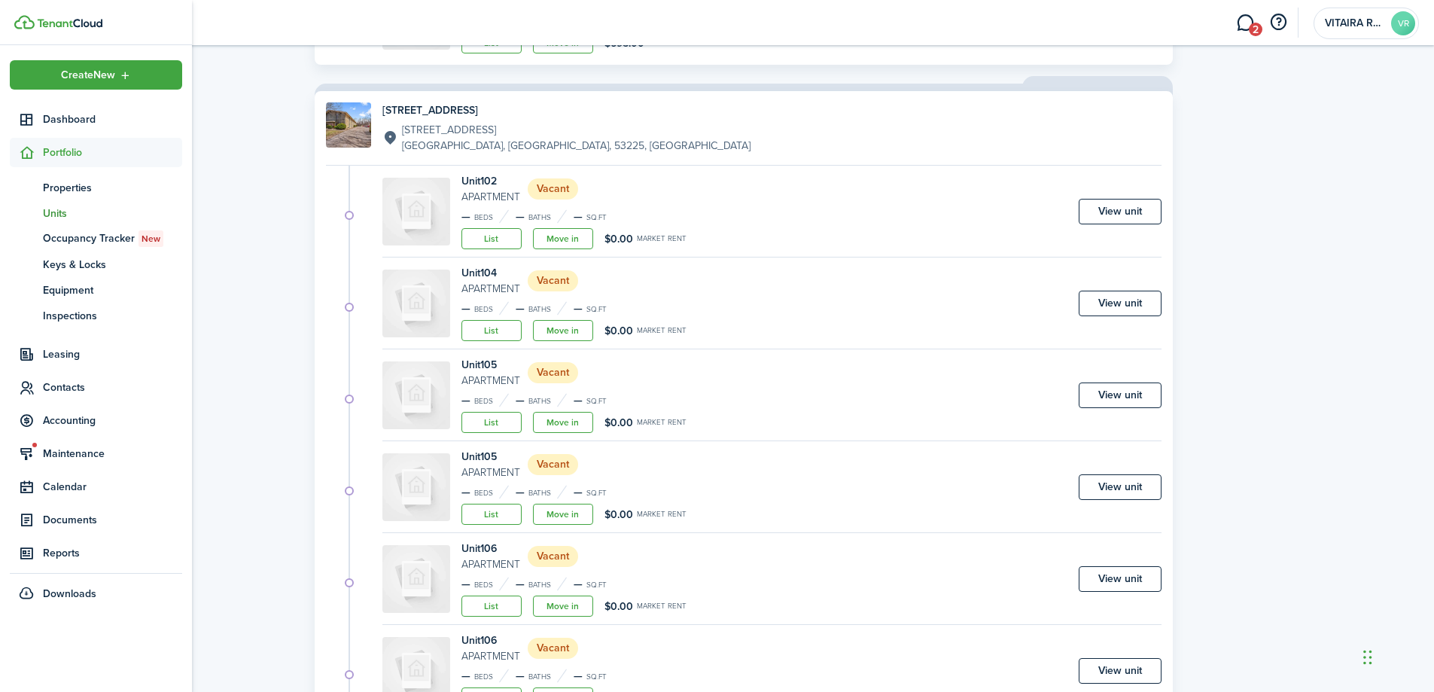
click at [38, 144] on span "Portfolio" at bounding box center [96, 152] width 172 height 29
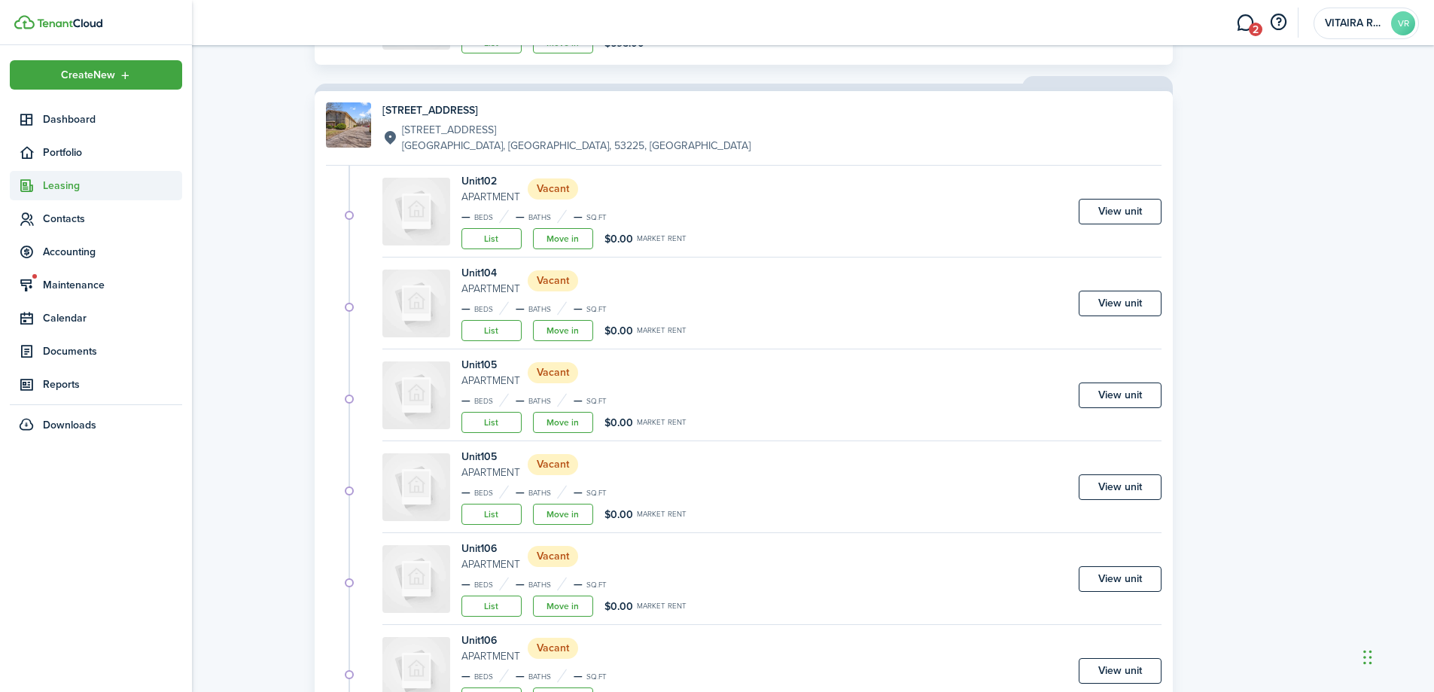
click at [62, 179] on span "Leasing" at bounding box center [112, 186] width 139 height 16
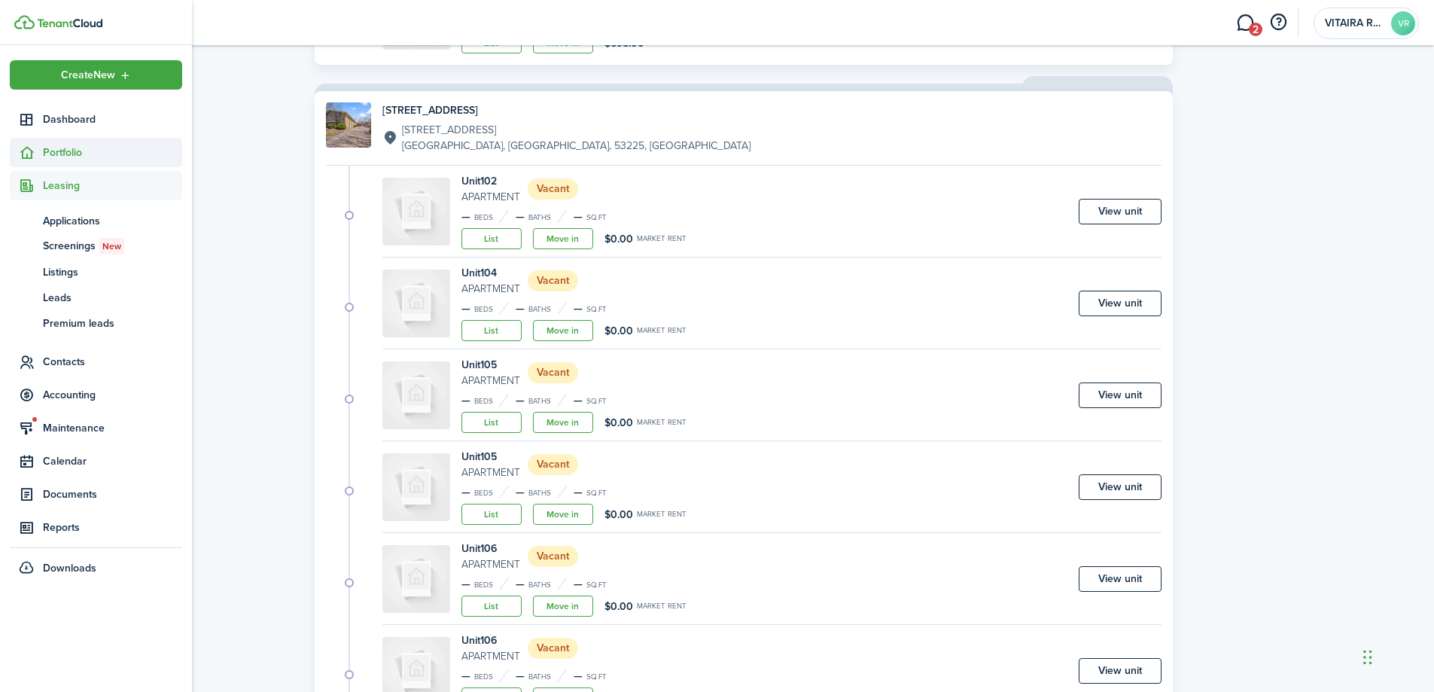
click at [71, 153] on span "Portfolio" at bounding box center [112, 153] width 139 height 16
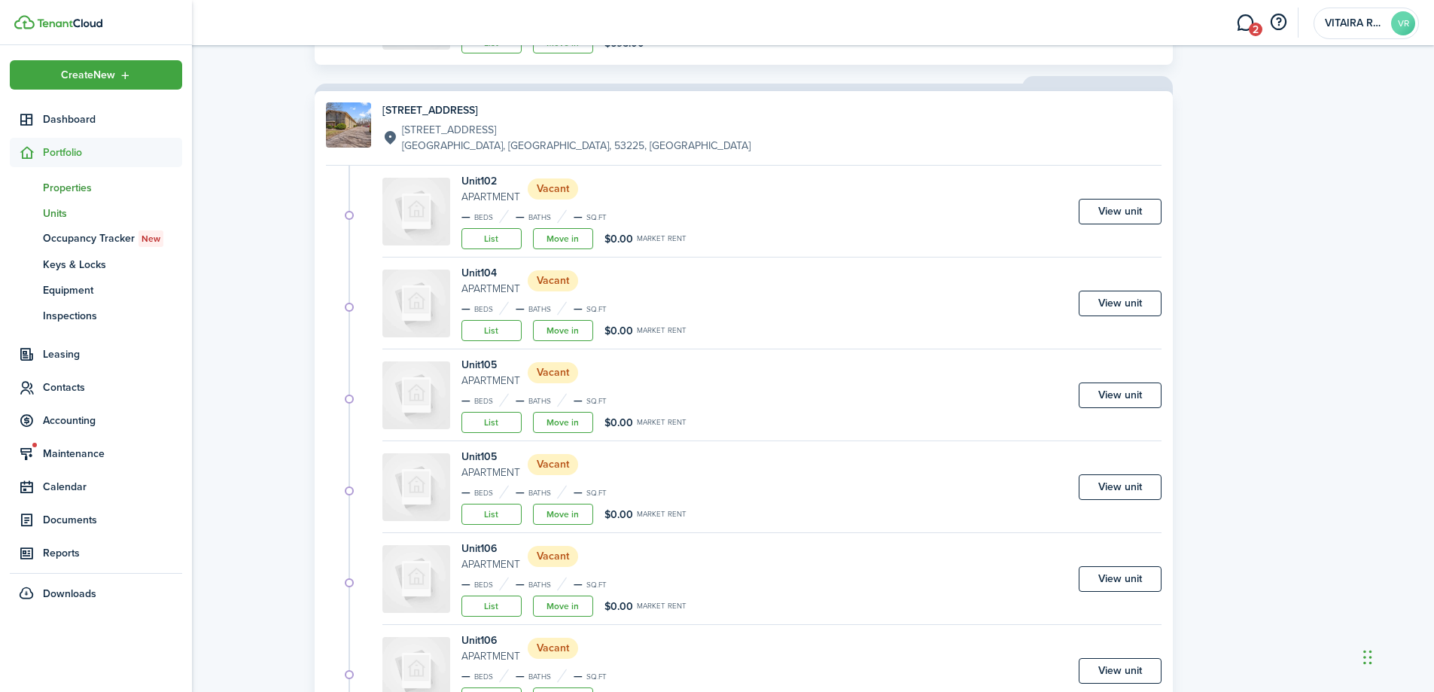
click at [72, 187] on span "Properties" at bounding box center [112, 188] width 139 height 16
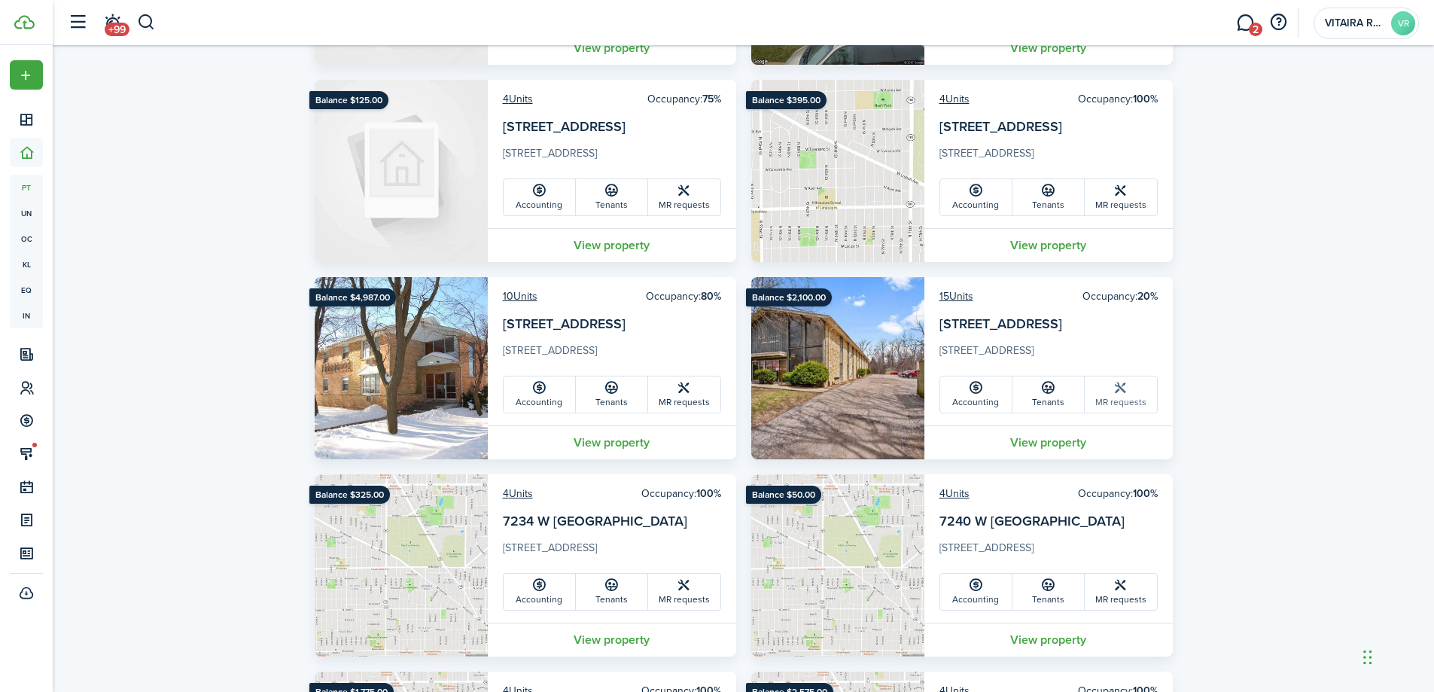
scroll to position [903, 0]
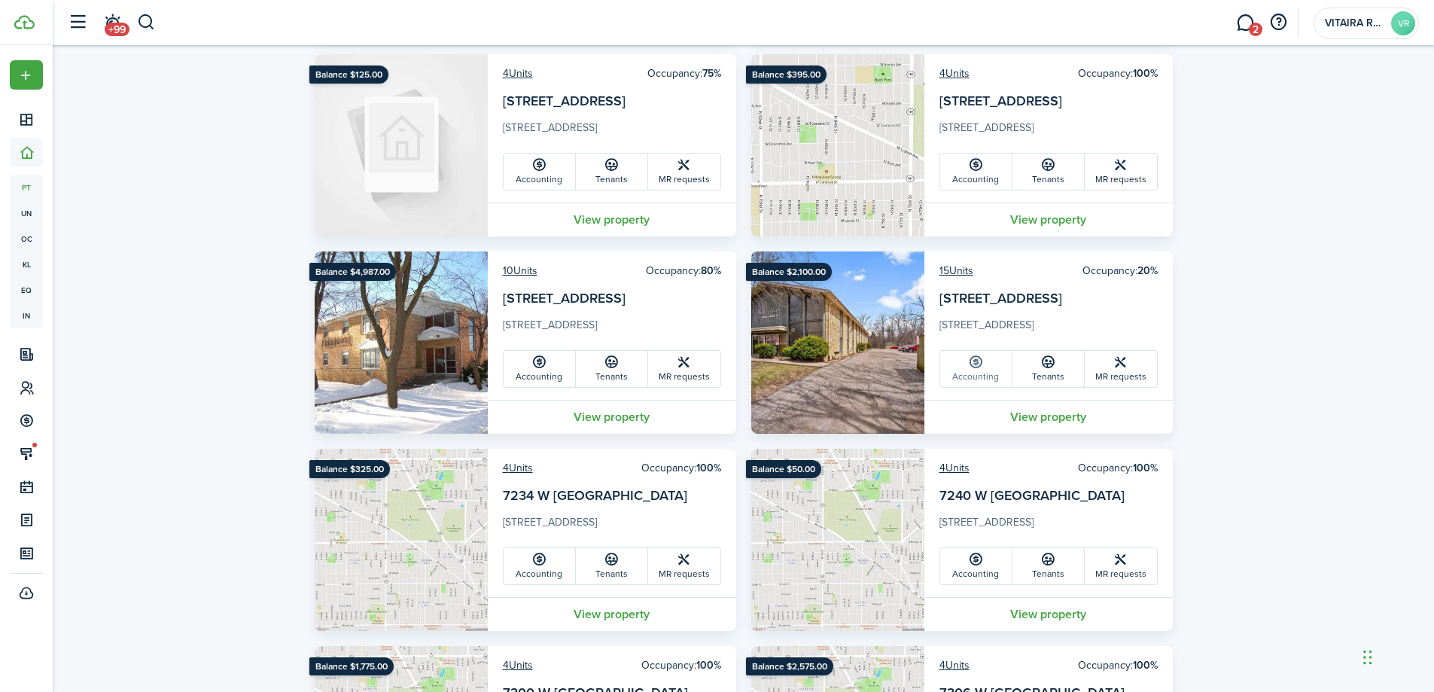
click at [973, 375] on link "Accounting" at bounding box center [976, 369] width 72 height 36
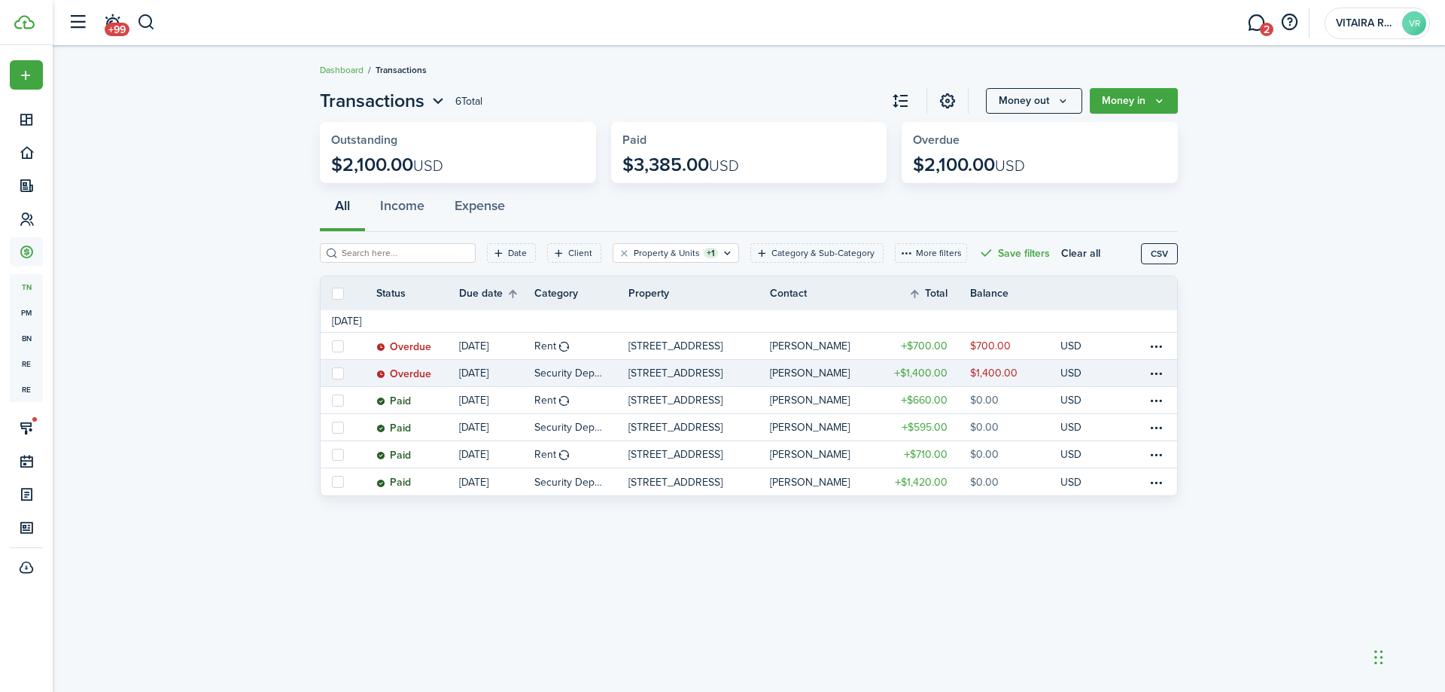
click at [613, 376] on link "Security Deposit" at bounding box center [582, 373] width 94 height 26
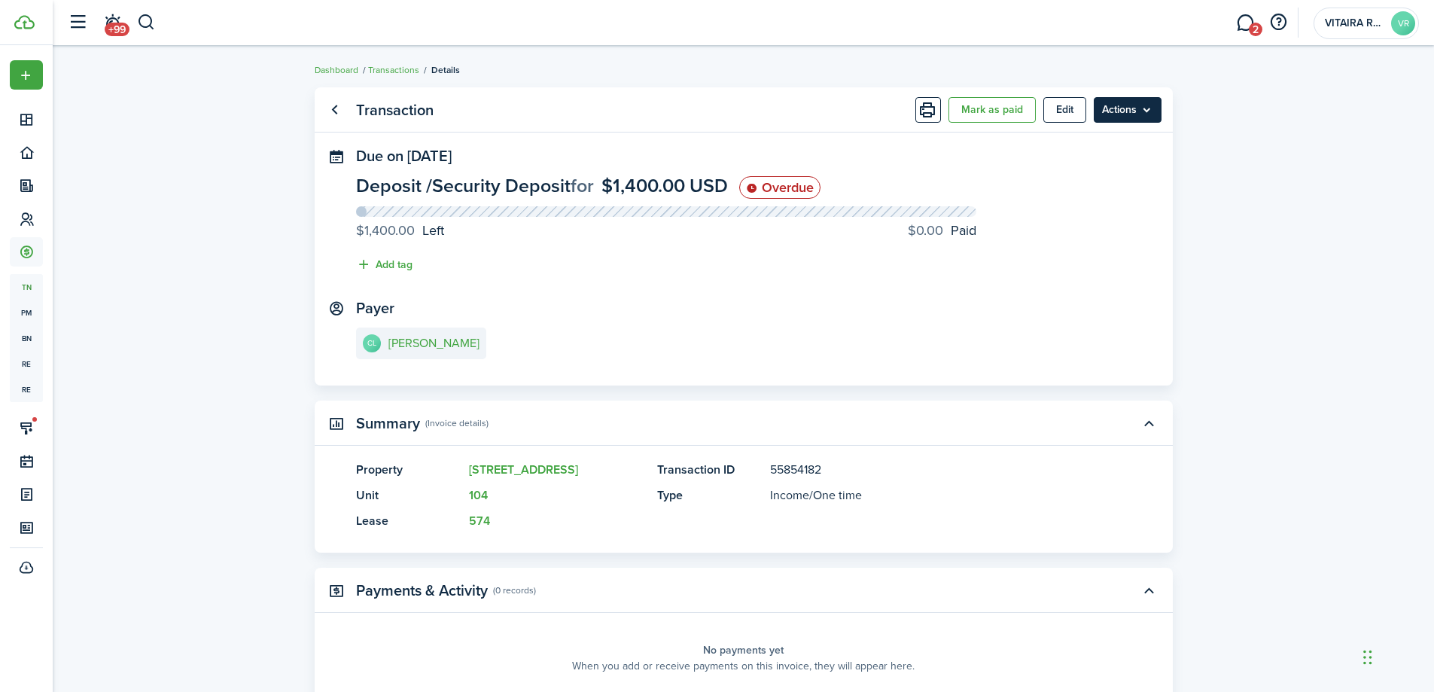
click at [1146, 107] on menu-btn "Actions" at bounding box center [1128, 110] width 68 height 26
click at [421, 341] on e-details-info-title "[PERSON_NAME]" at bounding box center [433, 344] width 91 height 14
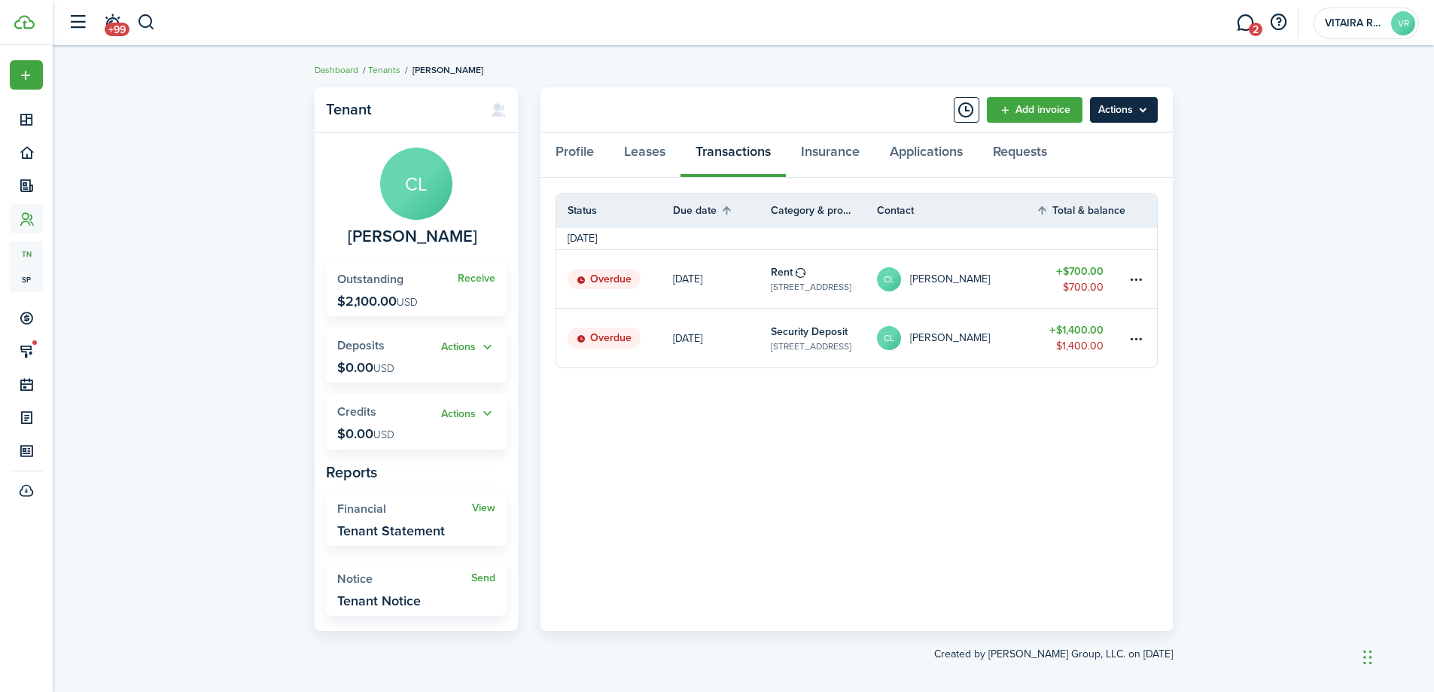
click at [1141, 109] on menu-btn "Actions" at bounding box center [1124, 110] width 68 height 26
click at [1076, 218] on link "Manage bulk invoices" at bounding box center [1092, 222] width 132 height 26
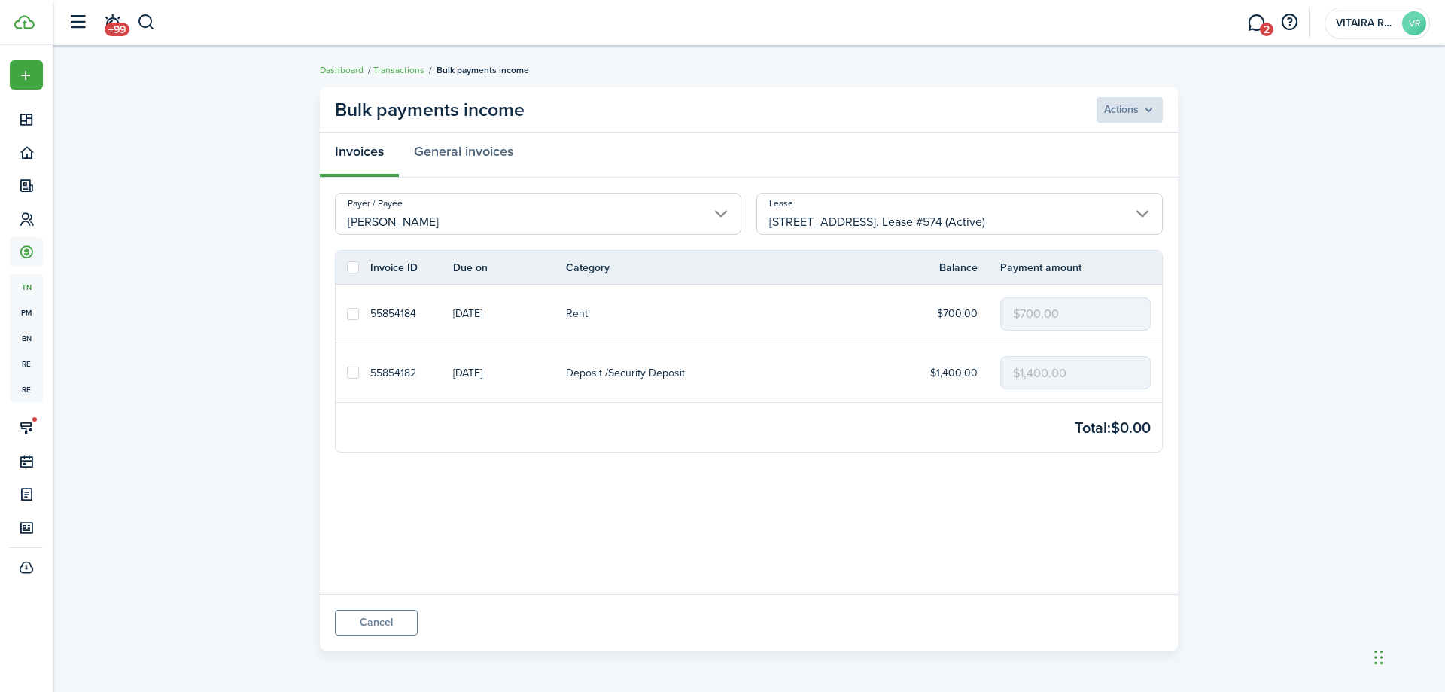
click at [354, 315] on label at bounding box center [353, 314] width 12 height 12
click at [347, 314] on input "checkbox" at bounding box center [346, 313] width 1 height 1
checkbox input "true"
click at [354, 372] on label at bounding box center [353, 373] width 12 height 12
click at [347, 373] on input "checkbox" at bounding box center [346, 373] width 1 height 1
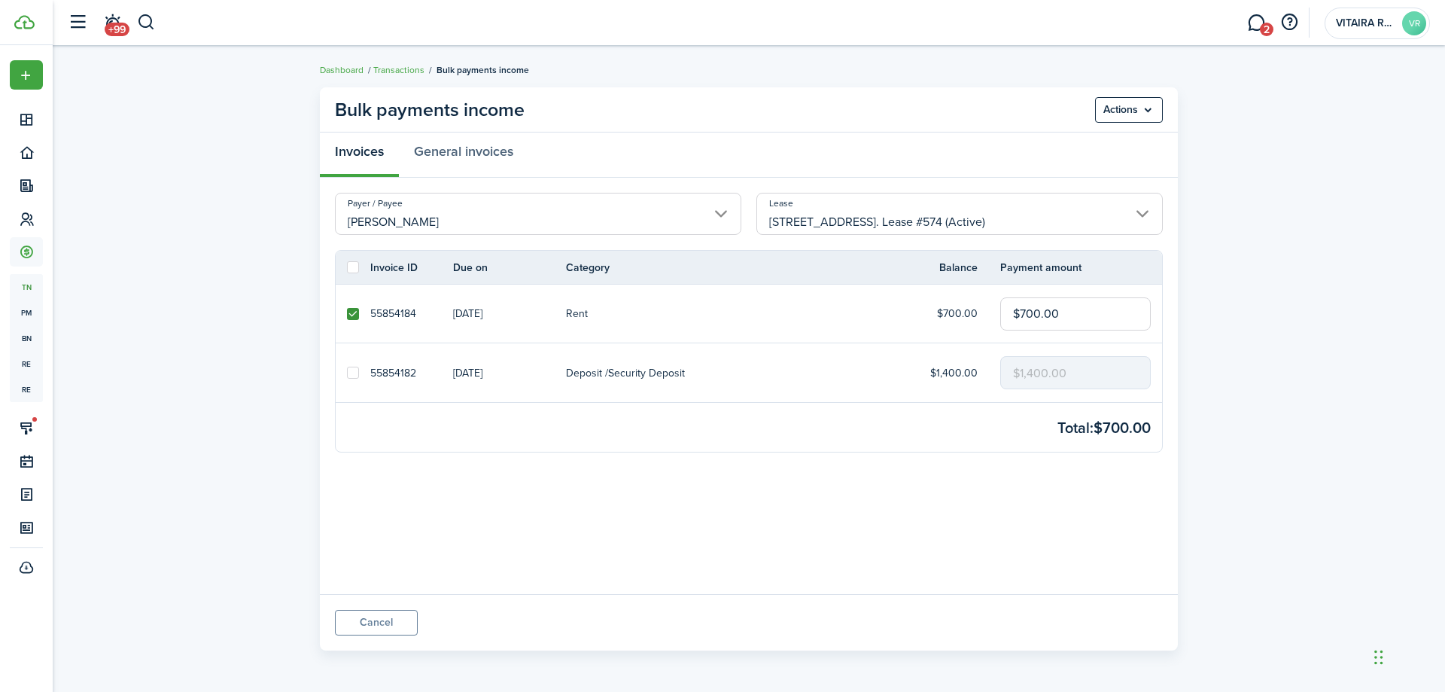
checkbox input "true"
click at [1150, 109] on menu-btn "Actions" at bounding box center [1129, 110] width 68 height 26
click at [1109, 142] on button "Record as paid" at bounding box center [1097, 143] width 132 height 26
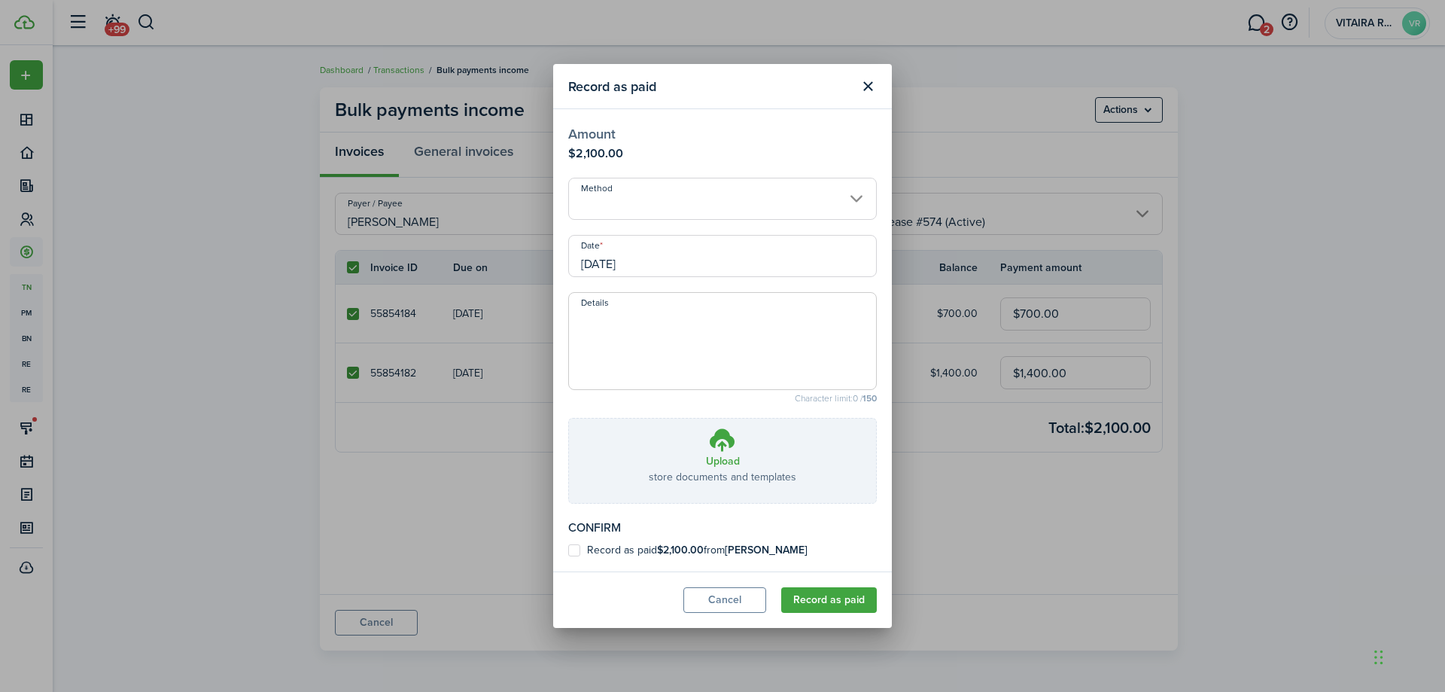
click at [654, 267] on input "[DATE]" at bounding box center [722, 256] width 309 height 42
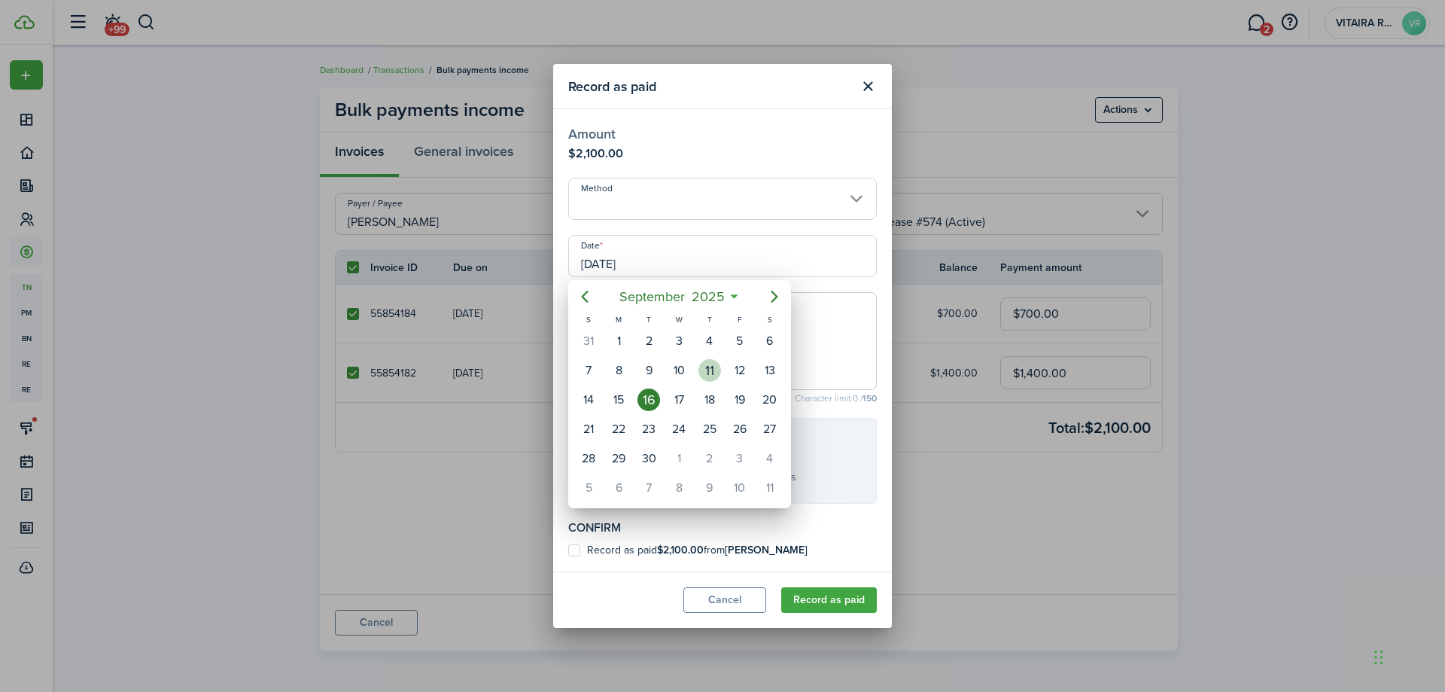
click at [710, 364] on div "11" at bounding box center [710, 370] width 23 height 23
type input "[DATE]"
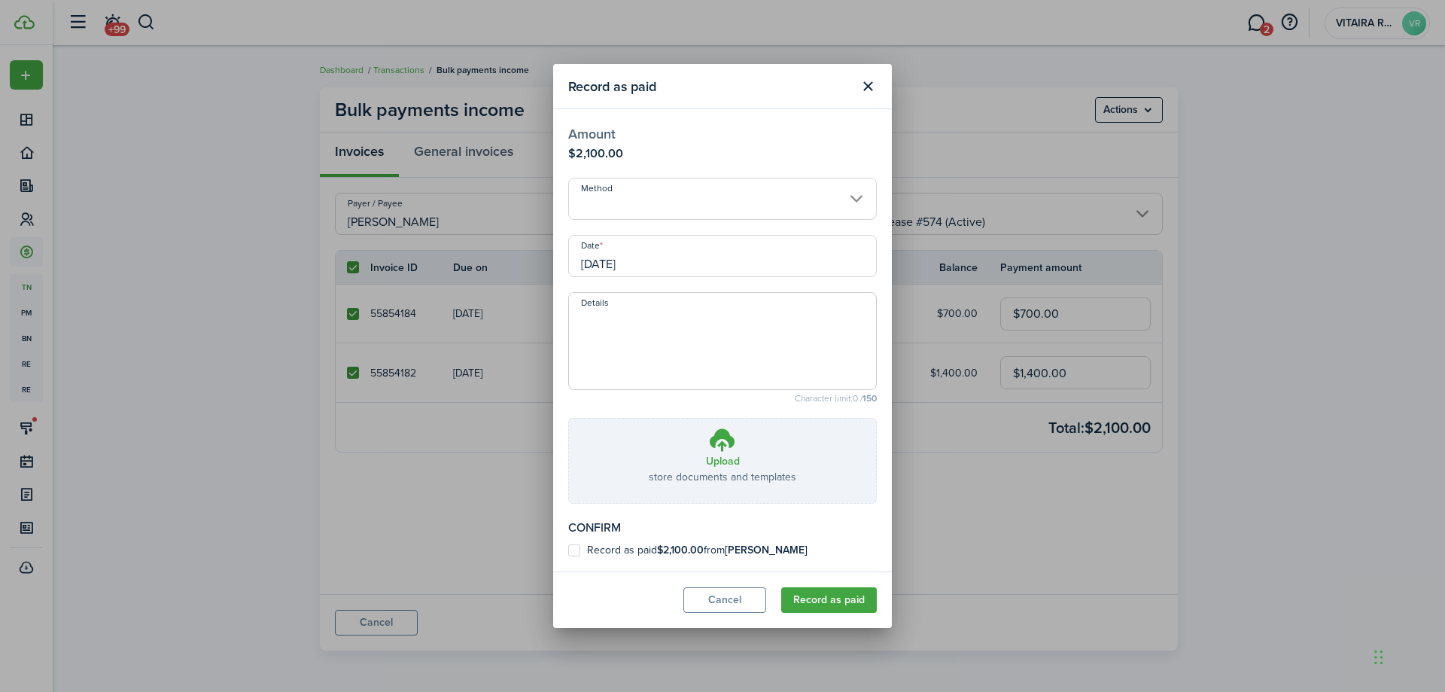
click at [576, 551] on label "Record as paid $2,100.00 from [PERSON_NAME]" at bounding box center [687, 550] width 239 height 12
click at [568, 551] on input "Record as paid $2,100.00 from [PERSON_NAME]" at bounding box center [568, 550] width 1 height 1
checkbox input "true"
click at [812, 604] on button "Record as paid" at bounding box center [829, 600] width 96 height 26
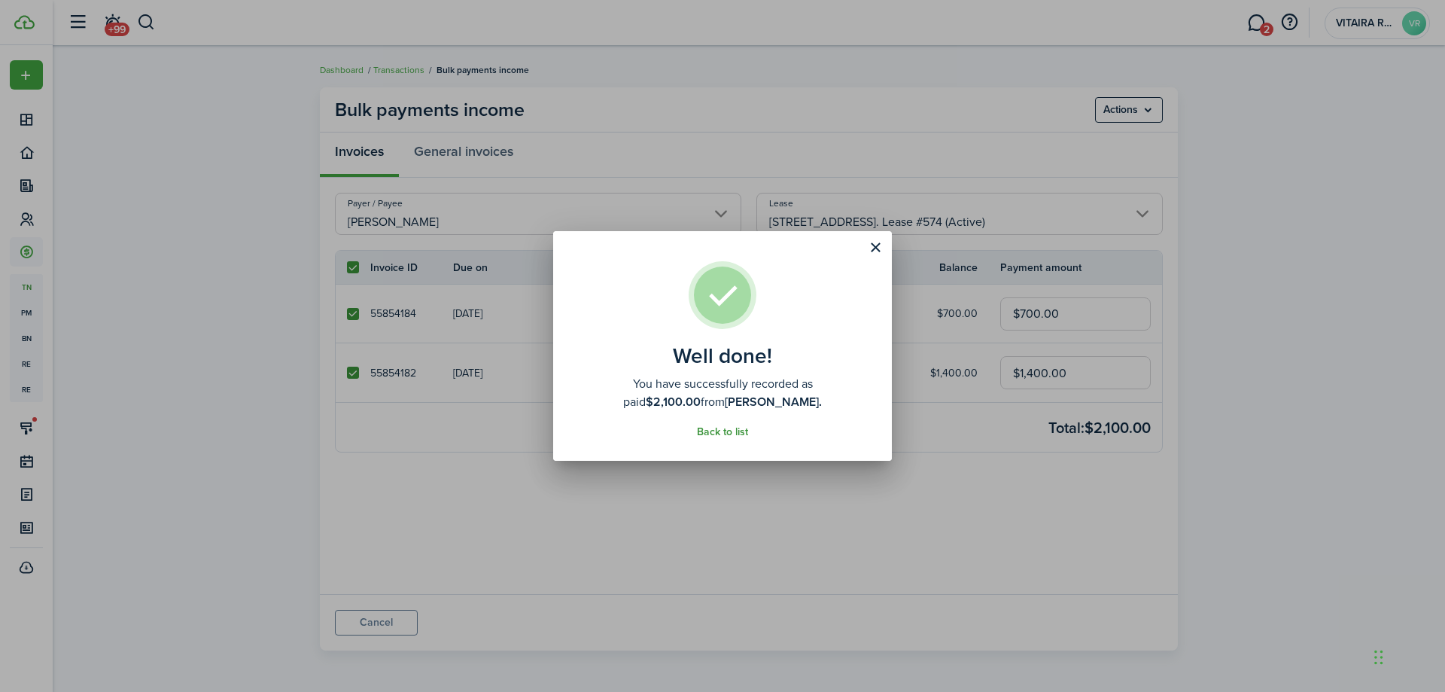
click at [729, 434] on link "Back to list" at bounding box center [722, 432] width 51 height 12
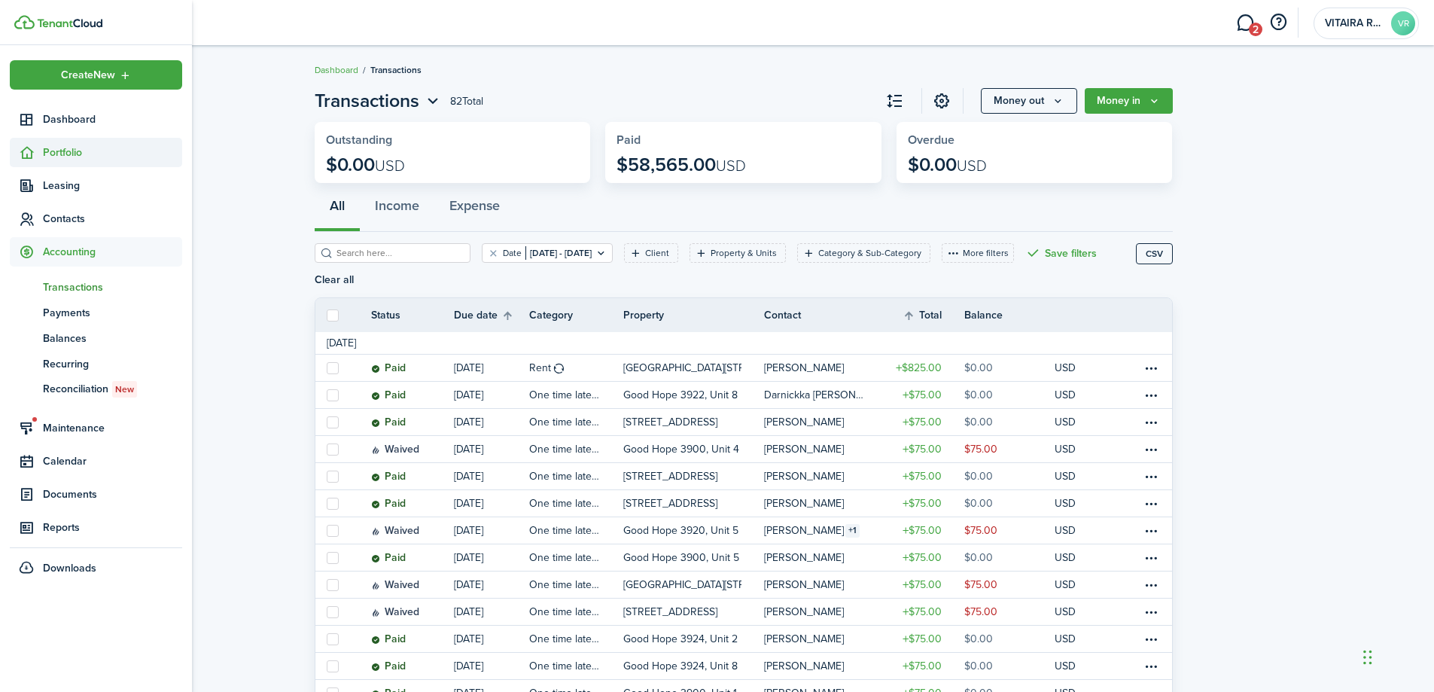
click at [41, 157] on sidebar-link-icon at bounding box center [26, 153] width 33 height 16
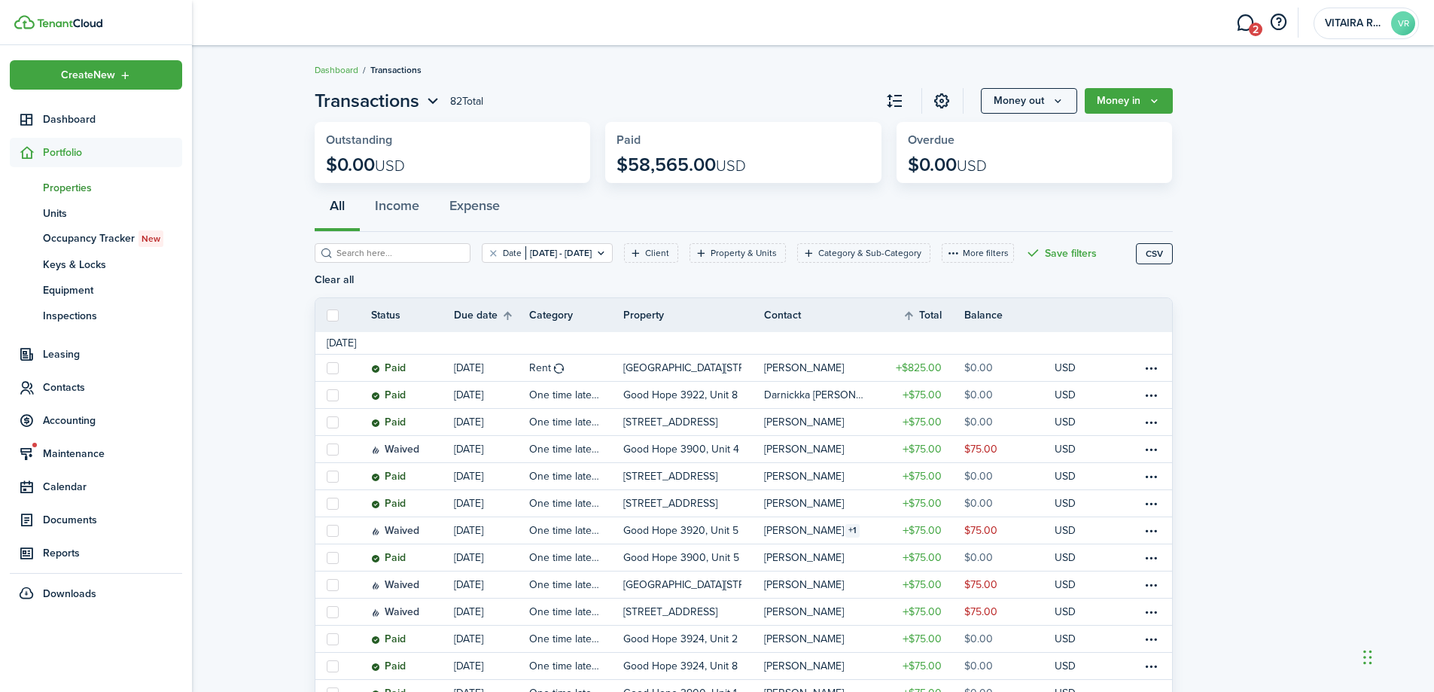
click at [55, 185] on span "Properties" at bounding box center [112, 188] width 139 height 16
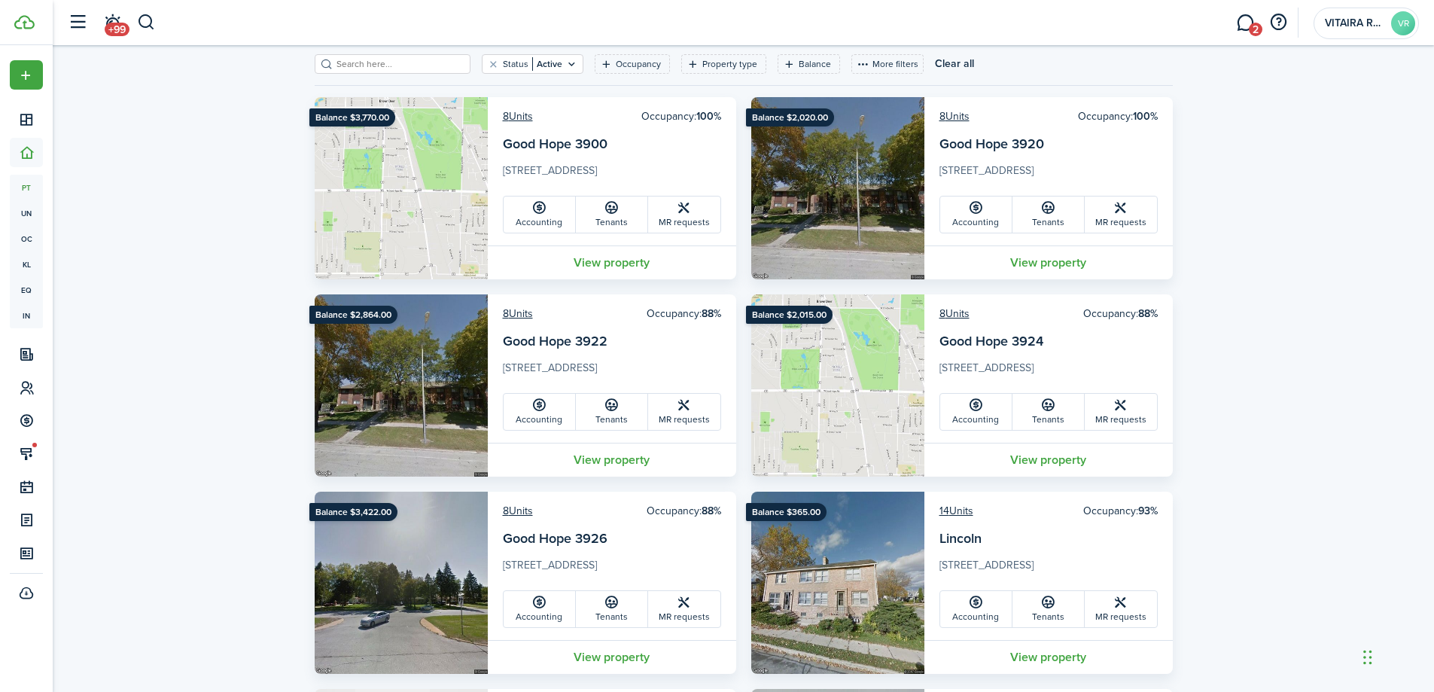
scroll to position [75, 0]
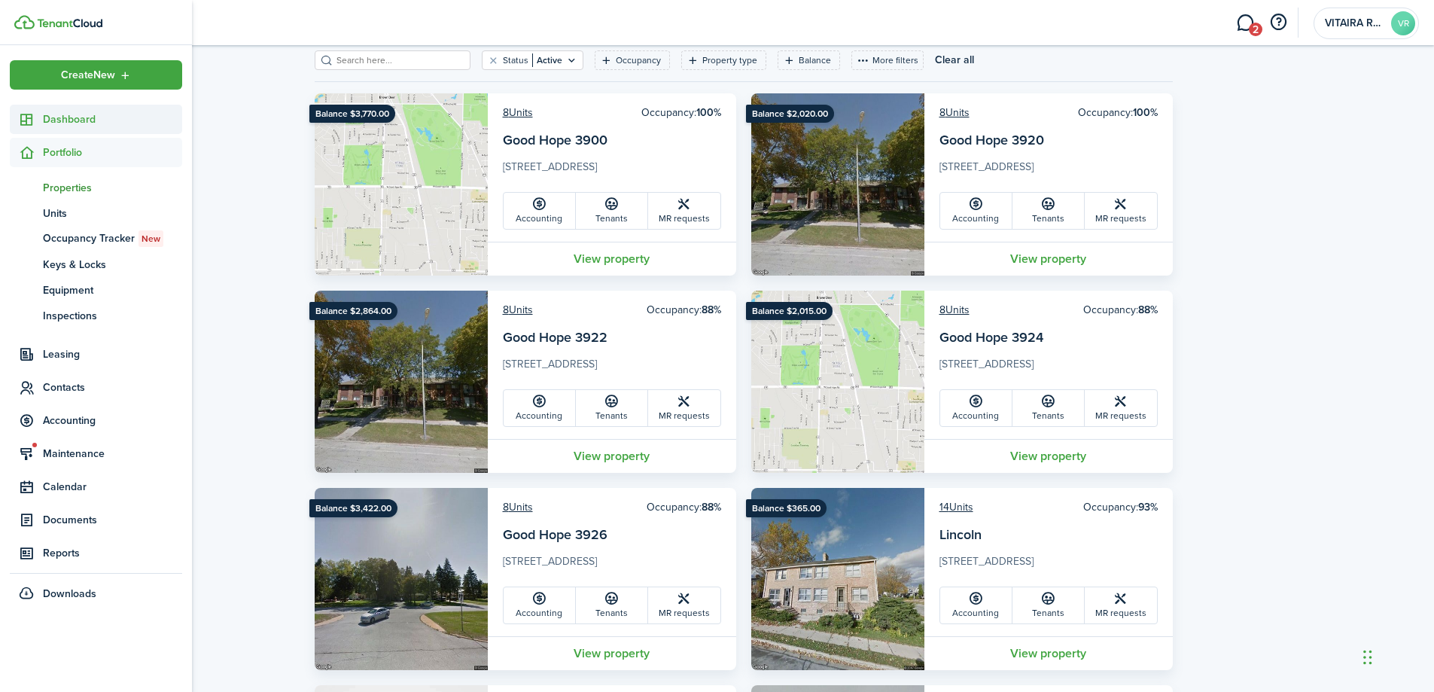
click at [79, 119] on span "Dashboard" at bounding box center [112, 119] width 139 height 16
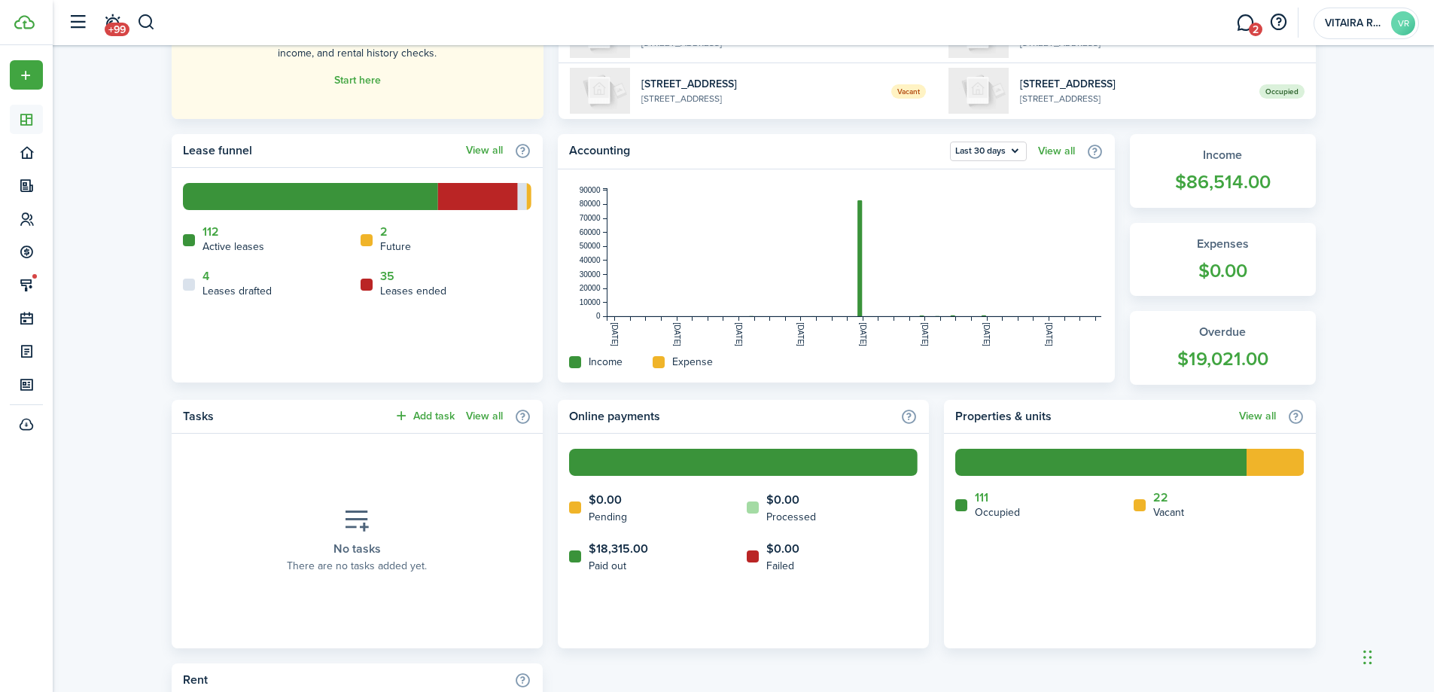
scroll to position [301, 0]
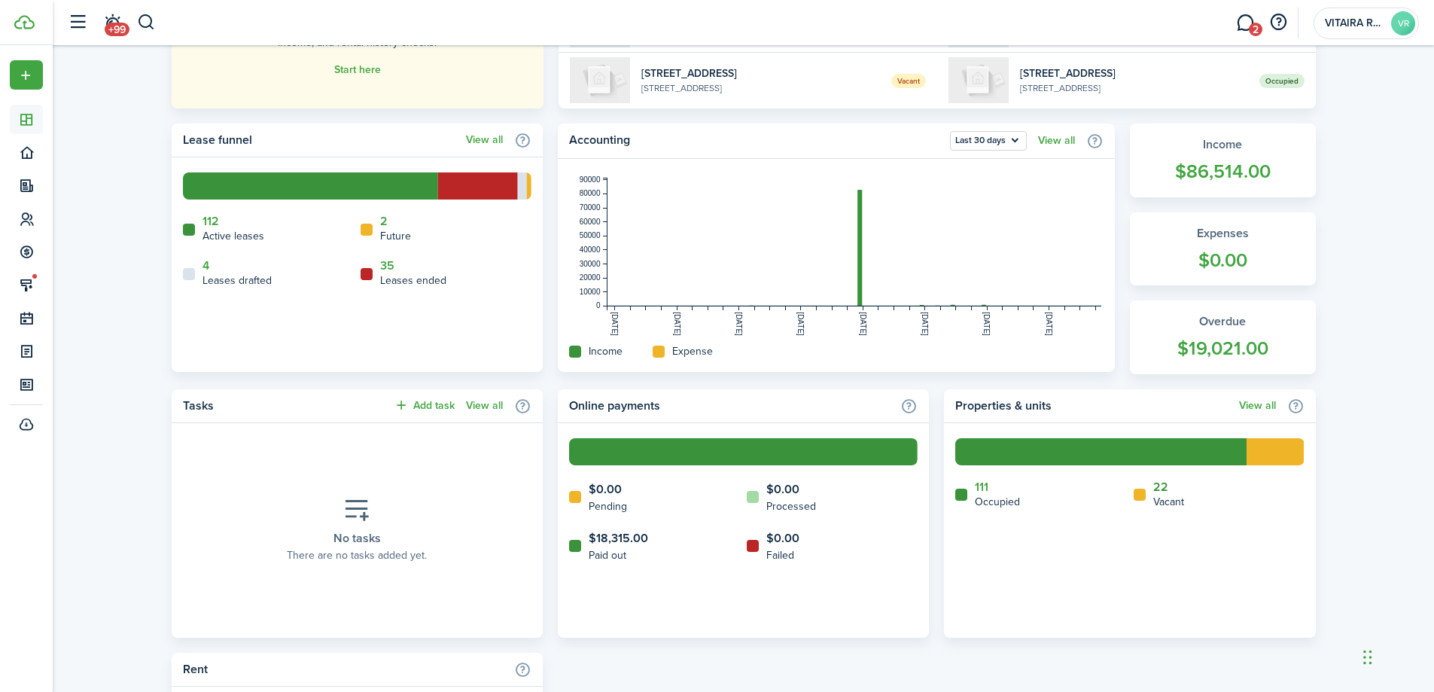
click at [1163, 488] on link "22" at bounding box center [1160, 487] width 15 height 14
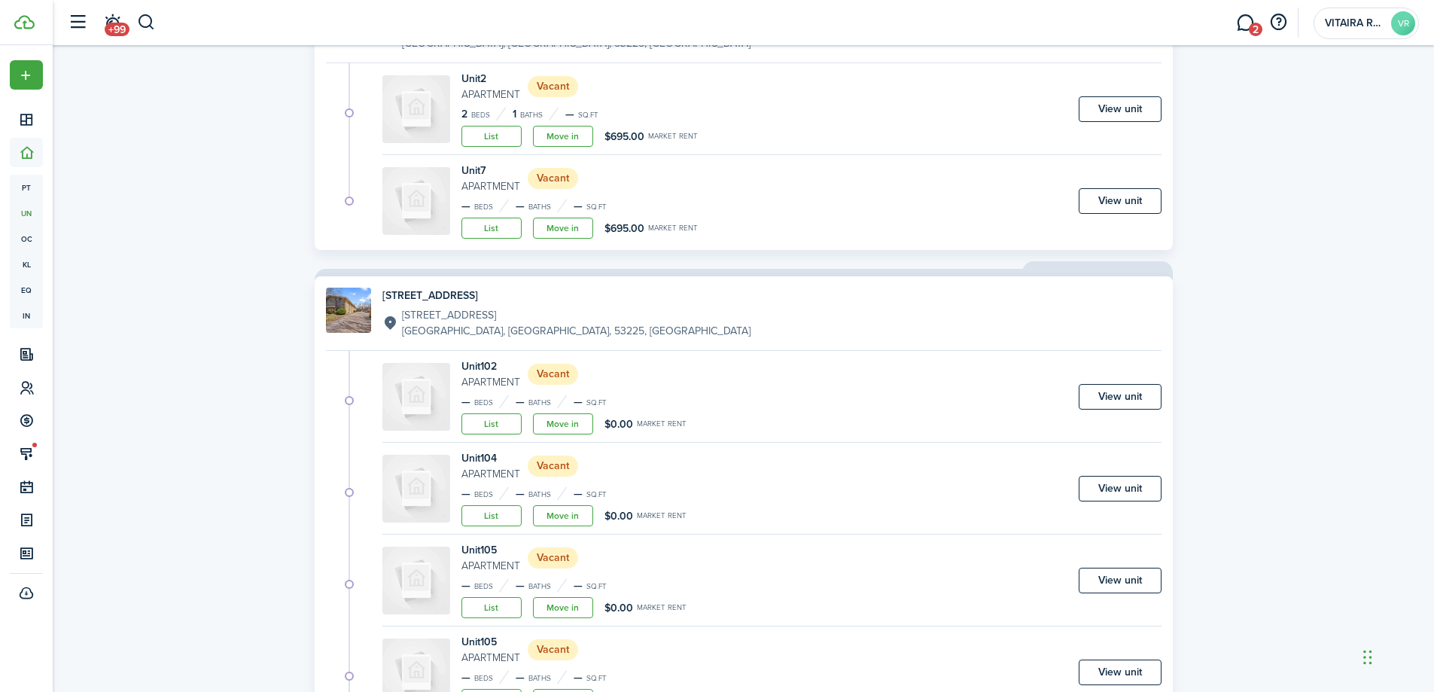
scroll to position [1205, 0]
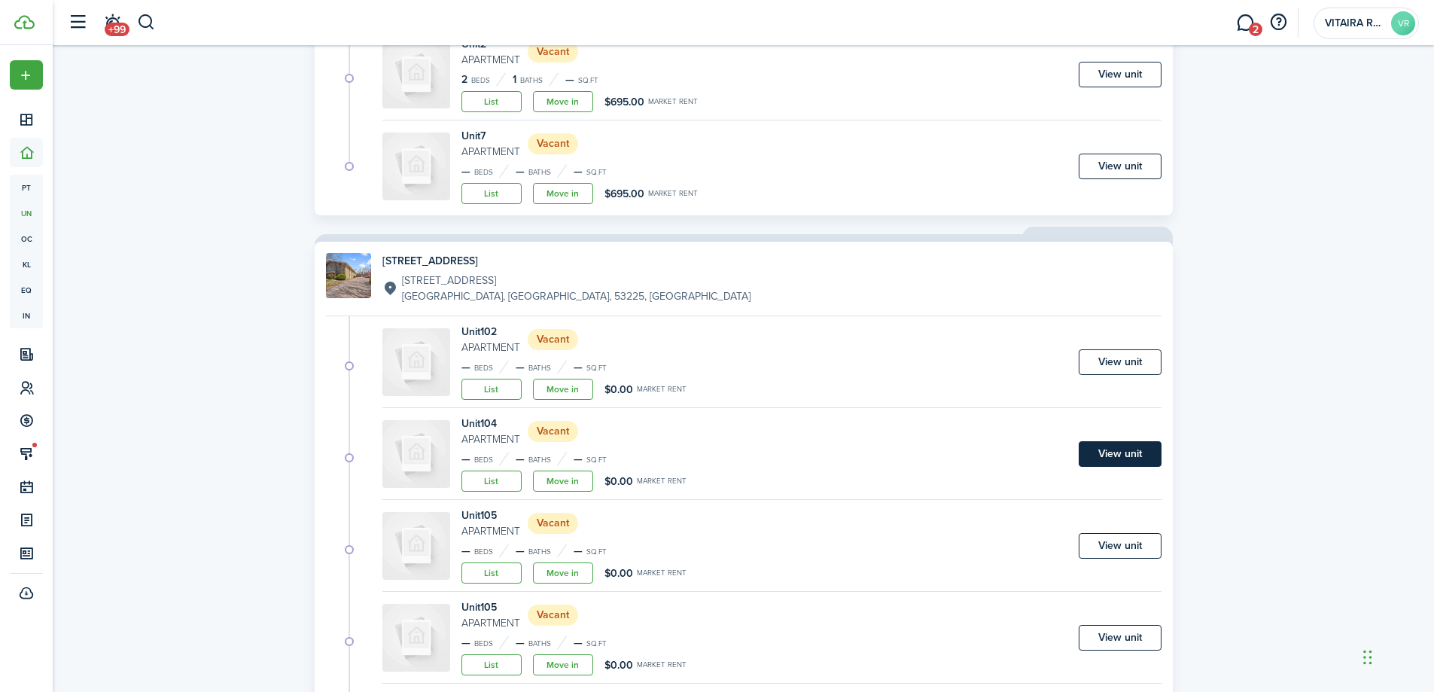
click at [1103, 452] on link "View unit" at bounding box center [1120, 454] width 83 height 26
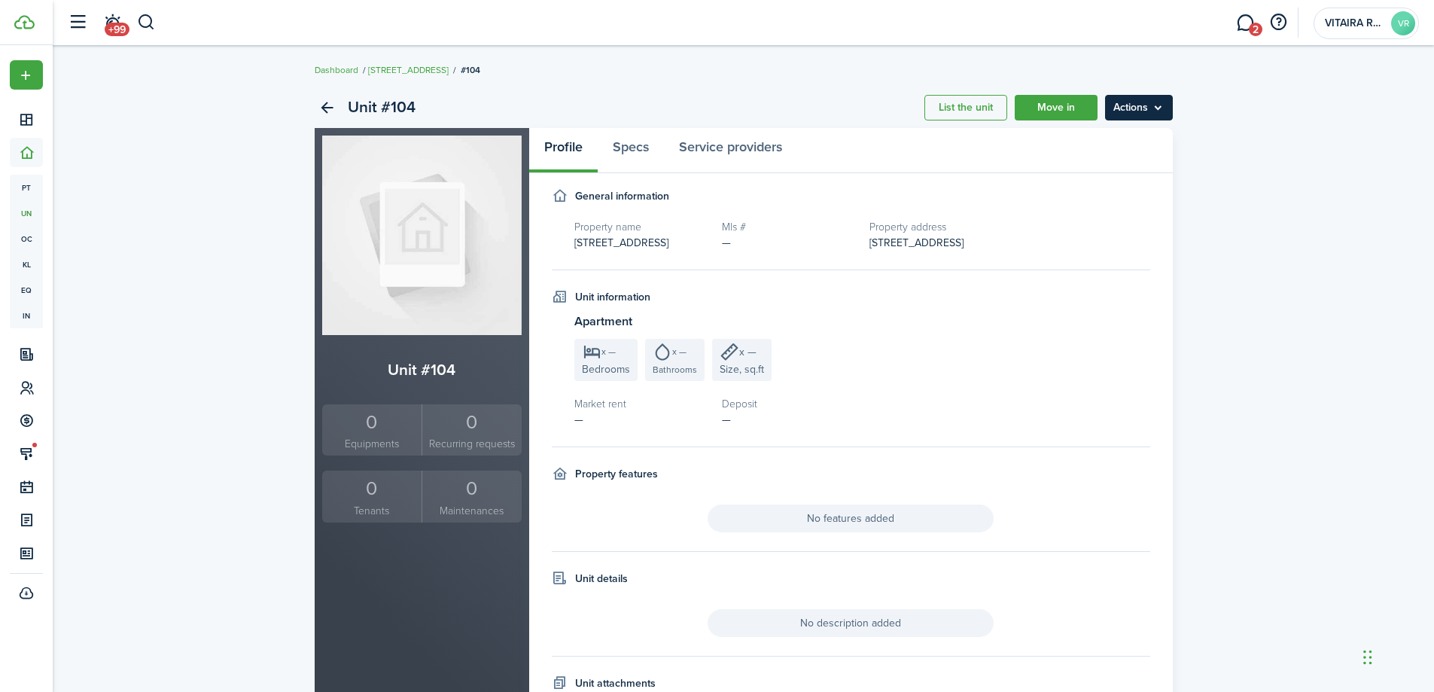
click at [1159, 107] on menu-btn "Actions" at bounding box center [1139, 108] width 68 height 26
click at [1108, 192] on button "Delete unit" at bounding box center [1107, 194] width 132 height 26
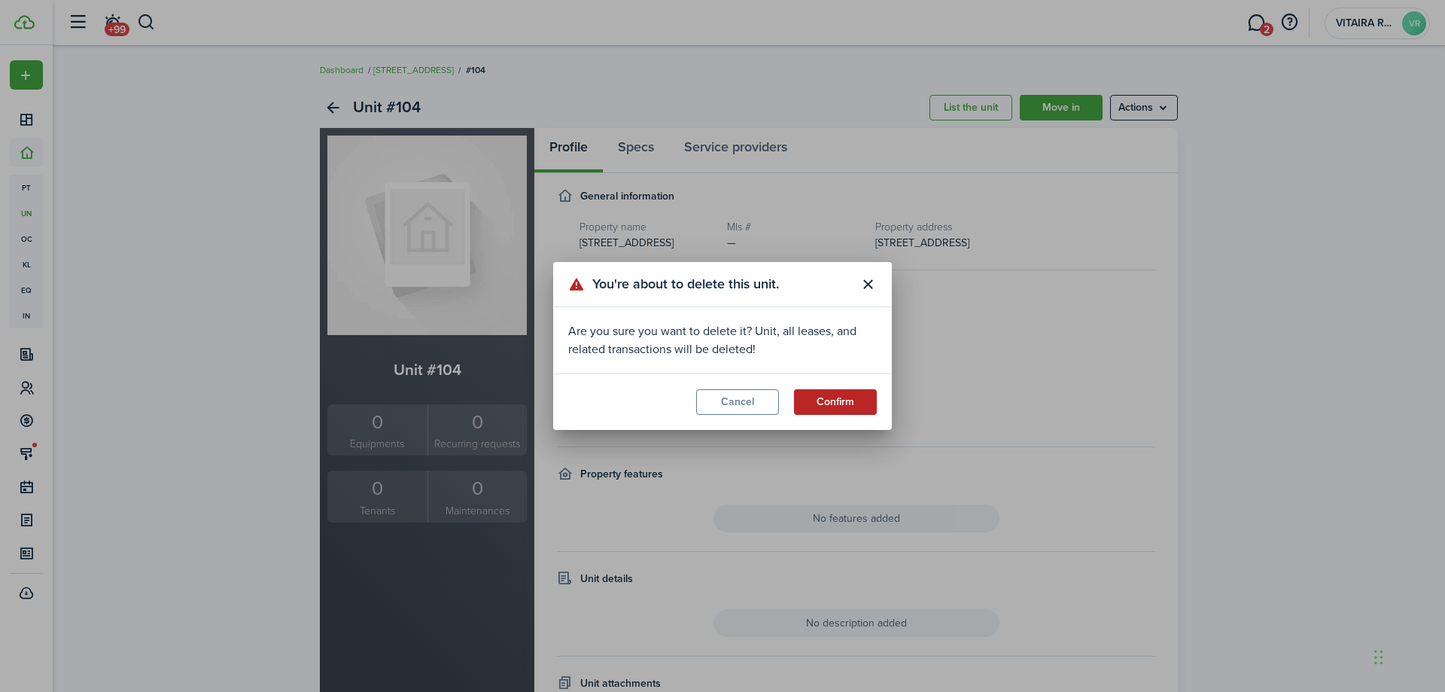
click at [850, 397] on button "Confirm" at bounding box center [835, 402] width 83 height 26
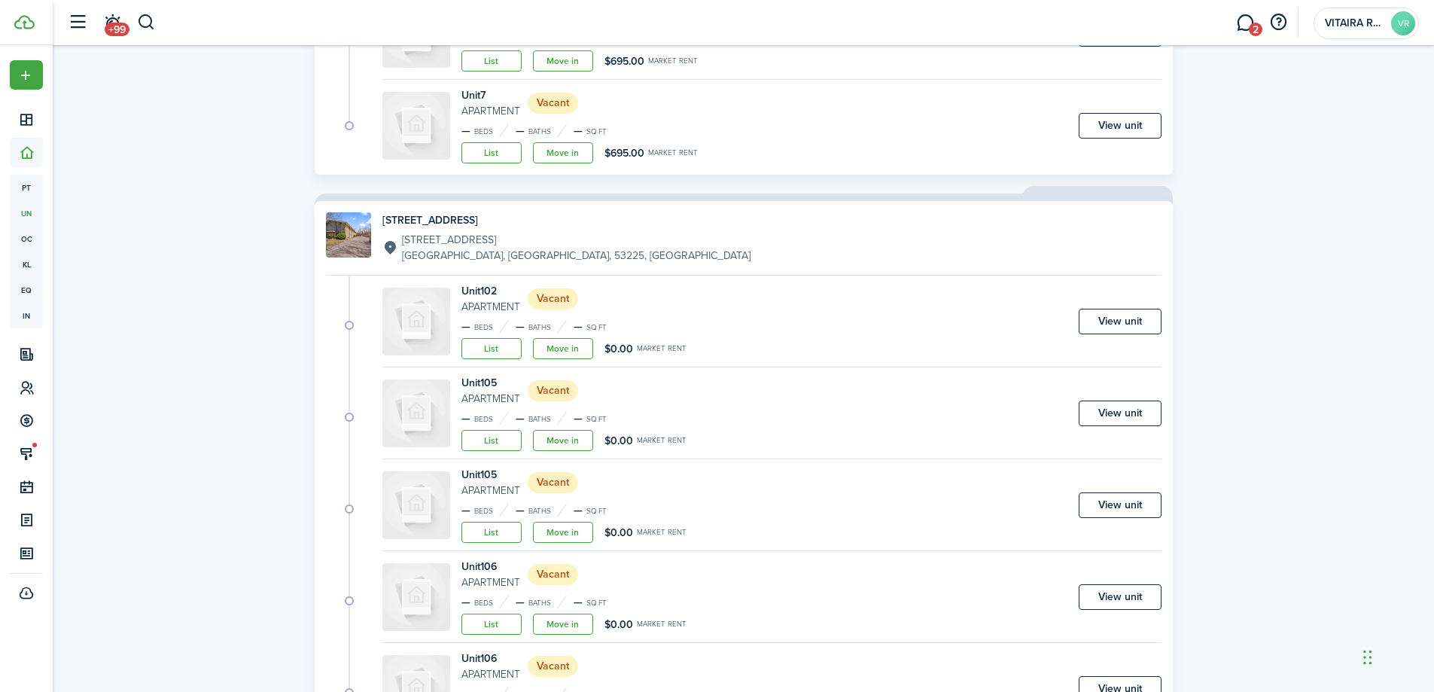
scroll to position [1280, 0]
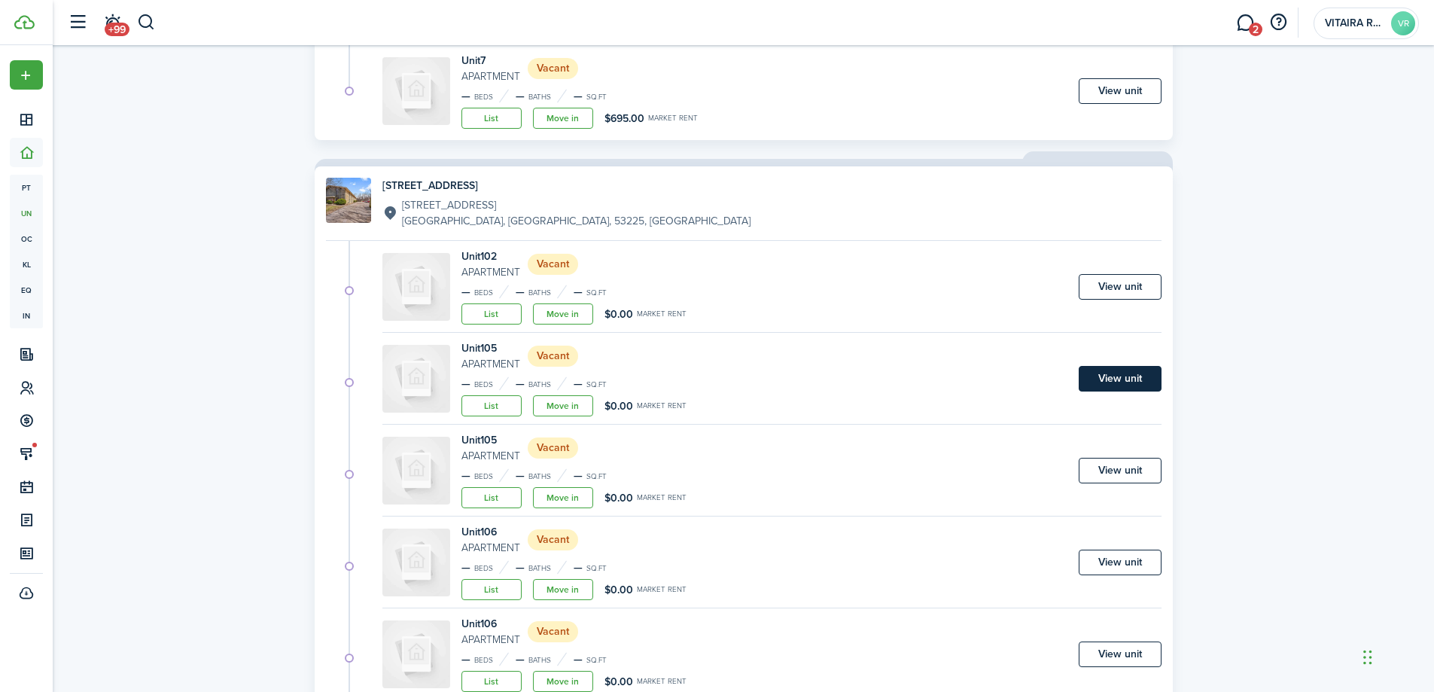
click at [1099, 379] on link "View unit" at bounding box center [1120, 379] width 83 height 26
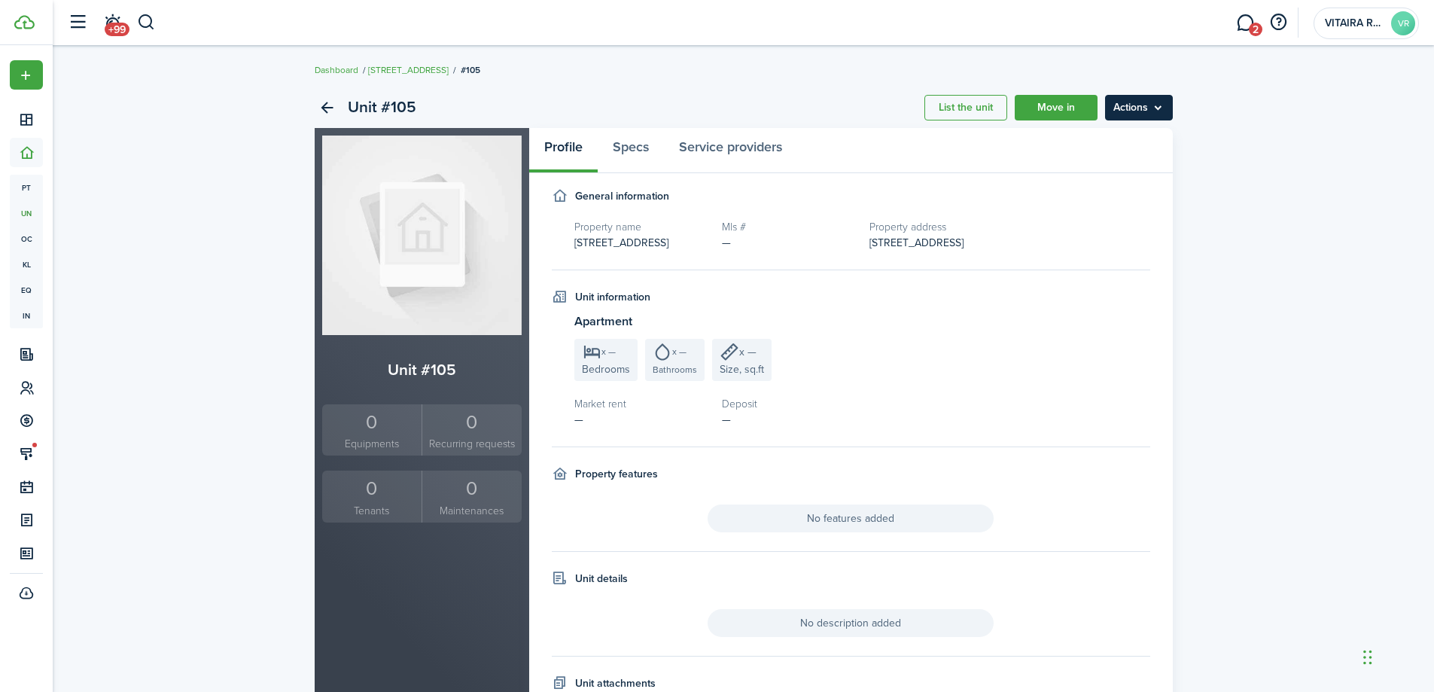
click at [1157, 108] on menu-btn "Actions" at bounding box center [1139, 108] width 68 height 26
click at [1093, 193] on button "Delete unit" at bounding box center [1107, 194] width 132 height 26
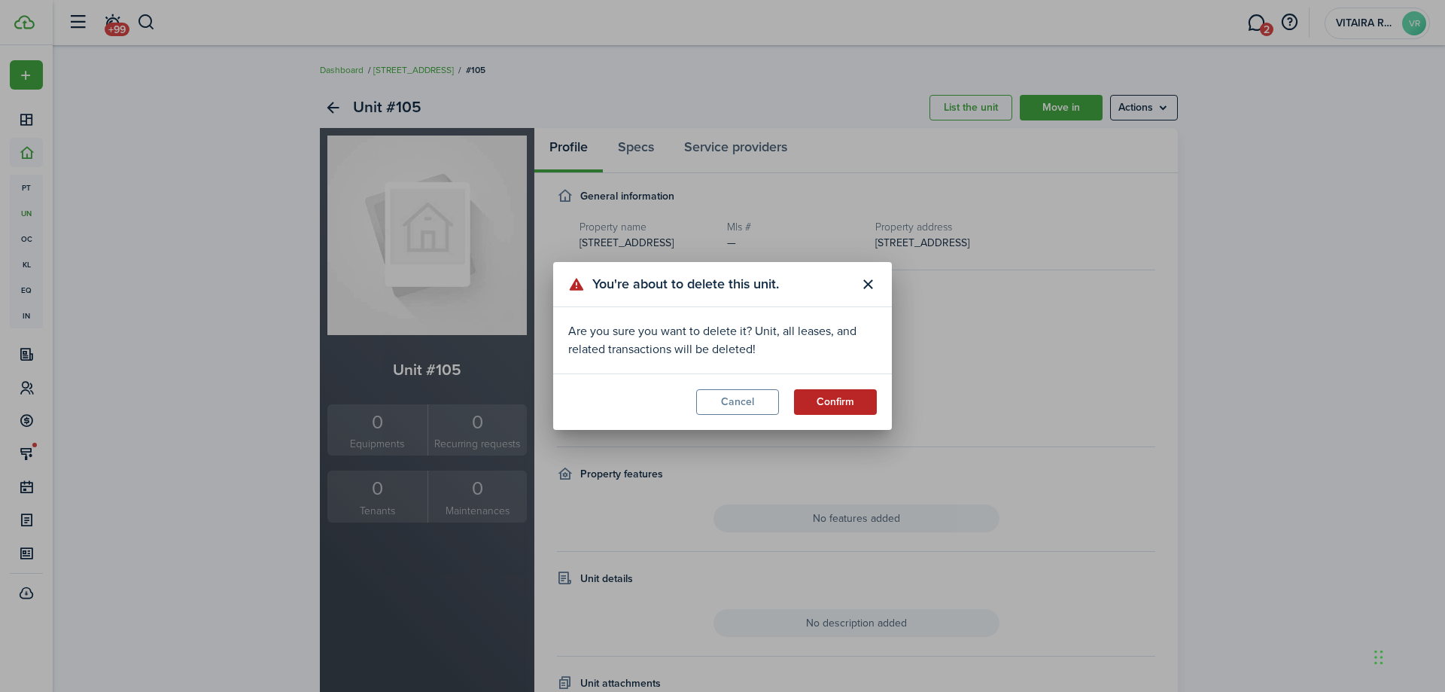
click at [846, 394] on button "Confirm" at bounding box center [835, 402] width 83 height 26
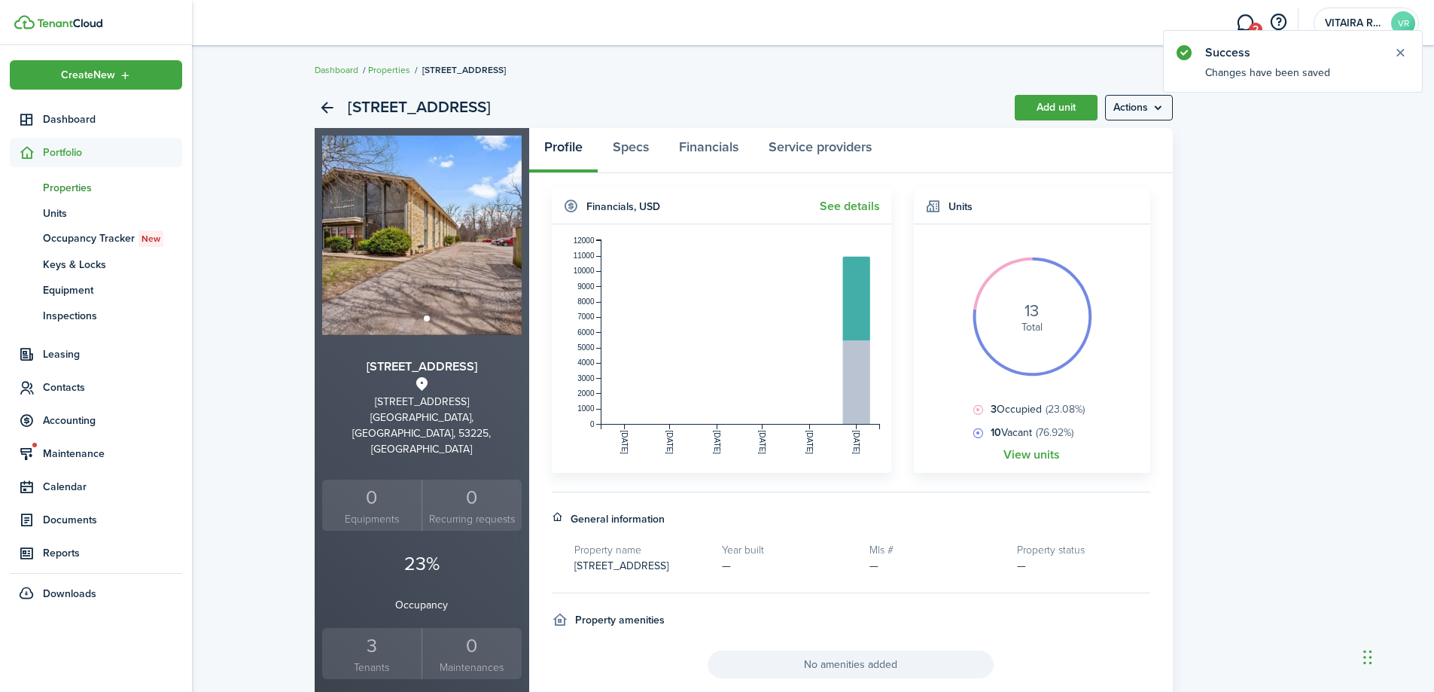
click at [65, 152] on span "Portfolio" at bounding box center [112, 153] width 139 height 16
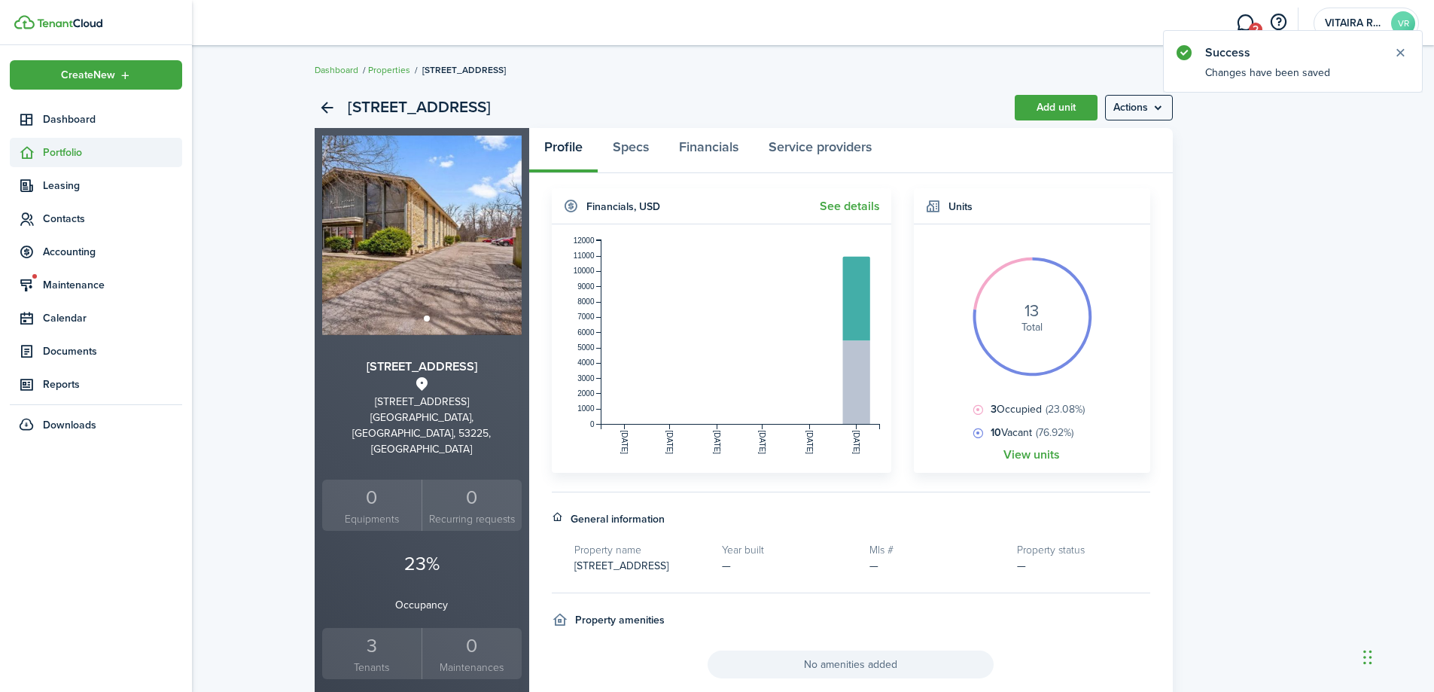
click at [75, 144] on span "Portfolio" at bounding box center [96, 152] width 172 height 29
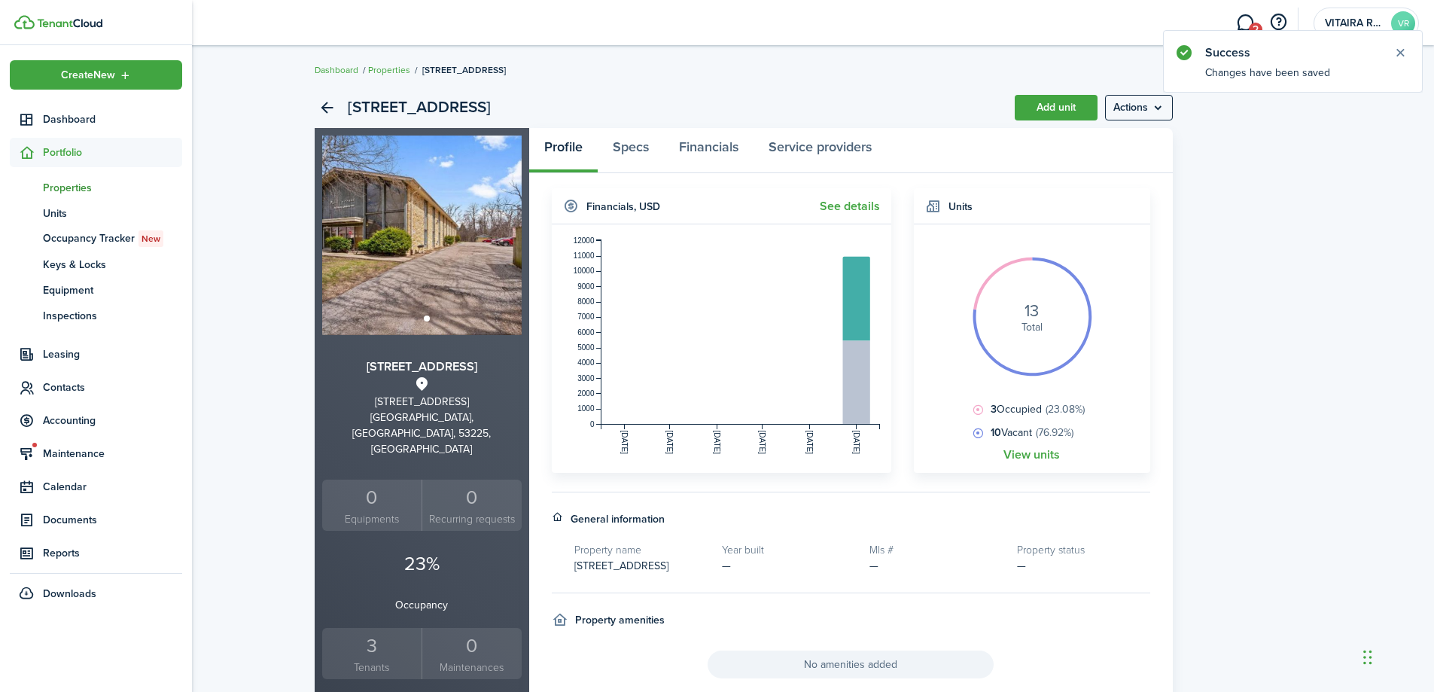
click at [69, 186] on span "Properties" at bounding box center [112, 188] width 139 height 16
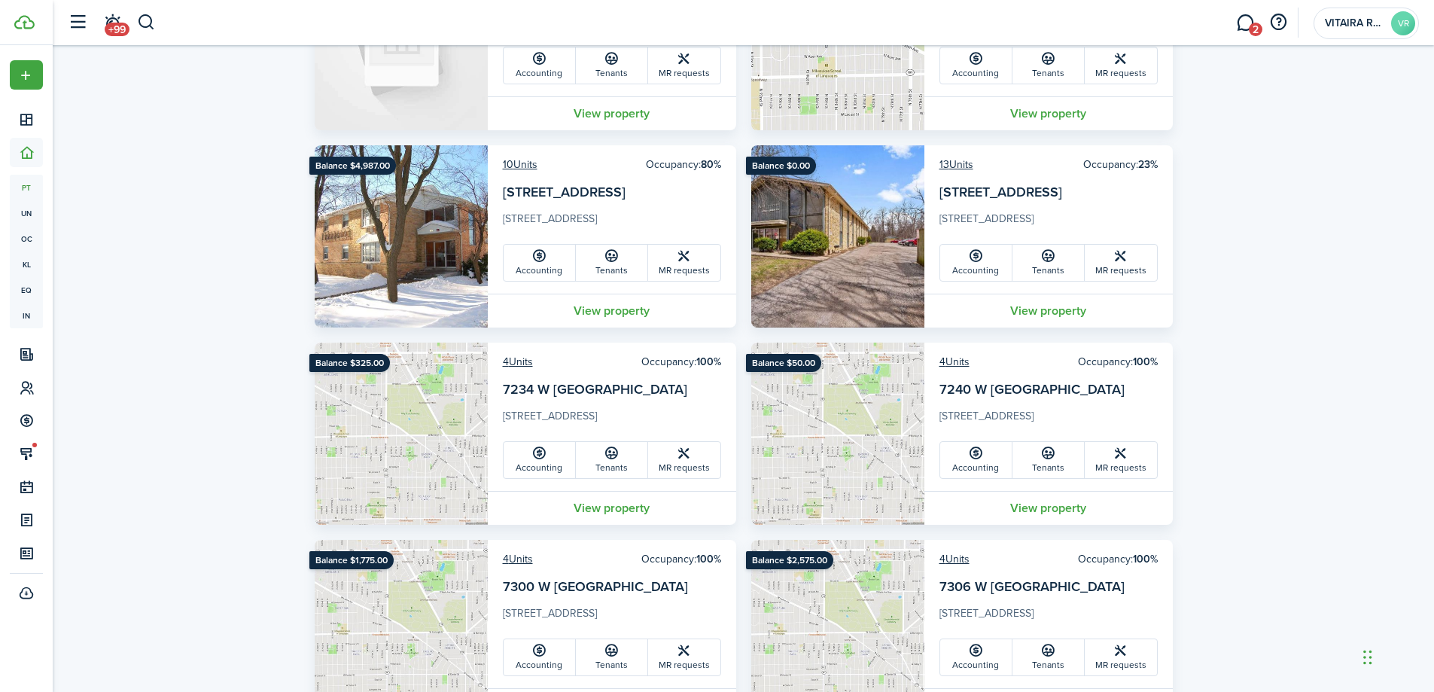
scroll to position [1054, 0]
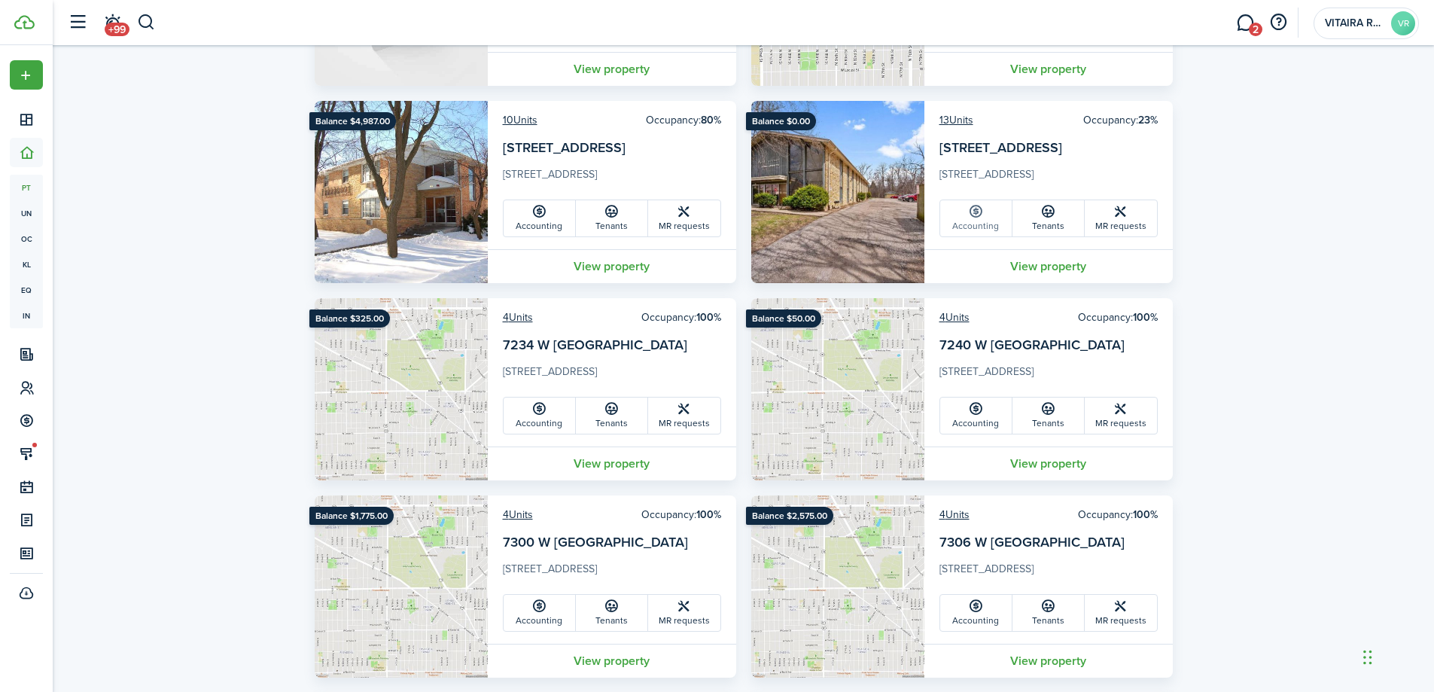
click at [981, 223] on link "Accounting" at bounding box center [976, 218] width 72 height 36
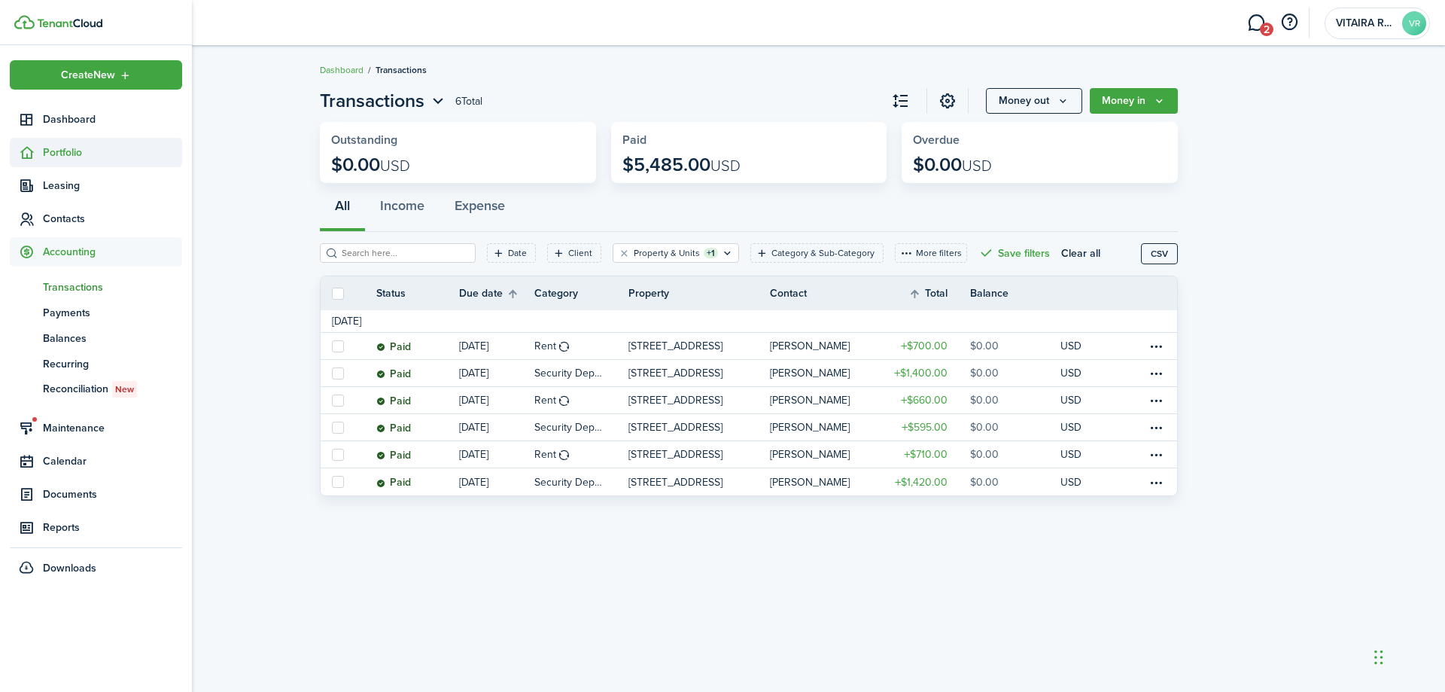
click at [43, 150] on span "Portfolio" at bounding box center [112, 153] width 139 height 16
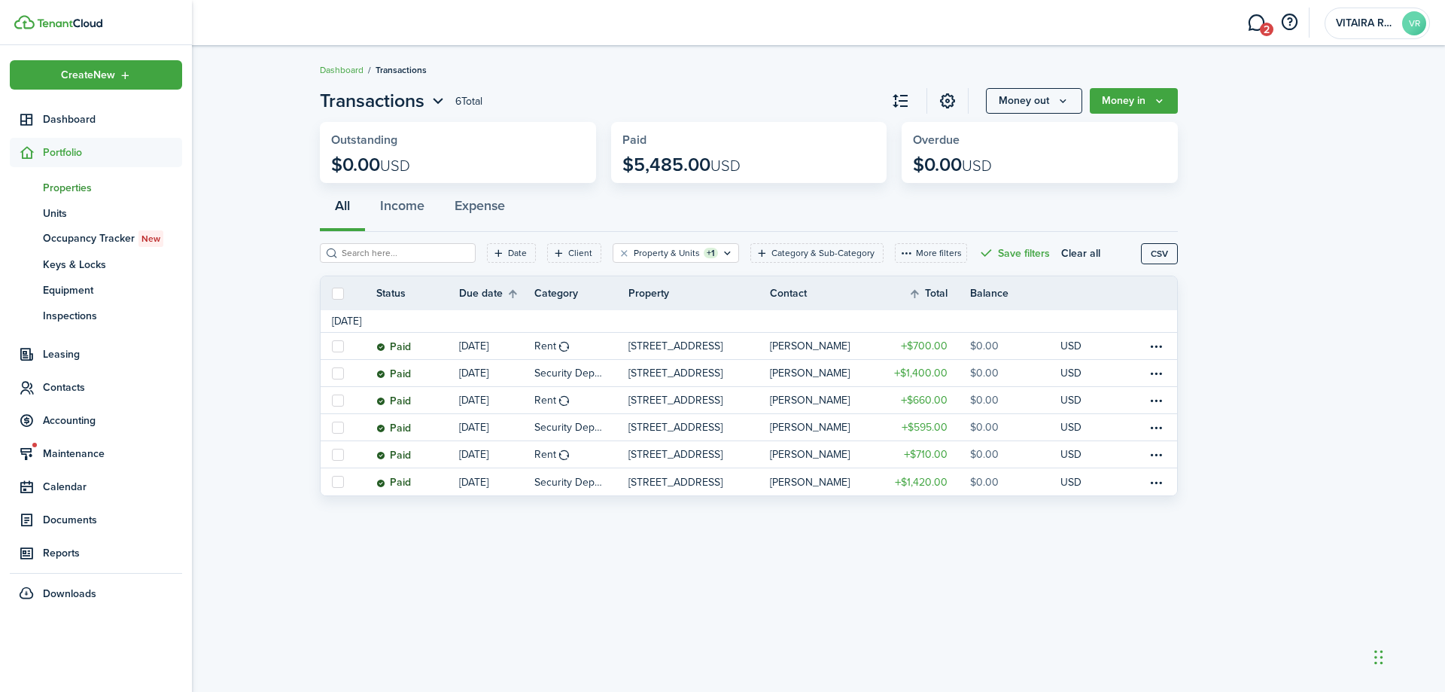
click at [59, 185] on span "Properties" at bounding box center [112, 188] width 139 height 16
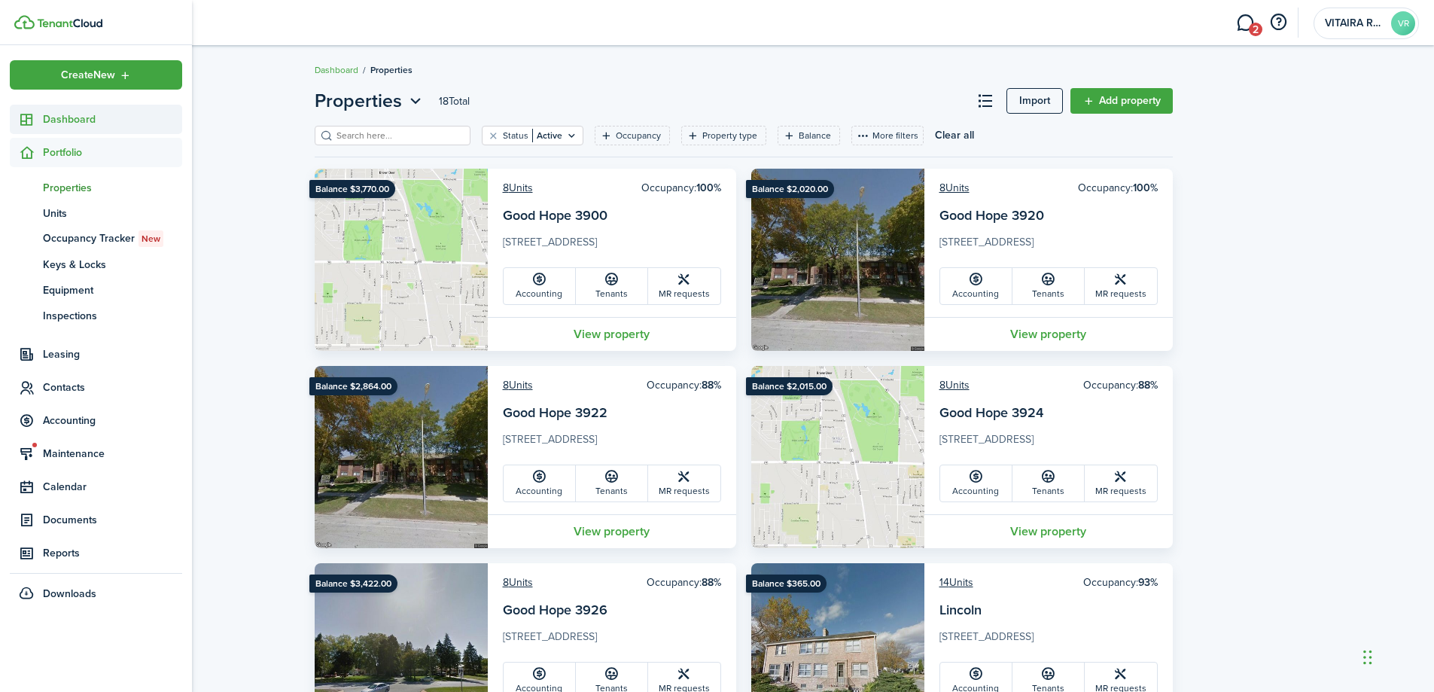
click at [37, 123] on sidebar-link-icon at bounding box center [26, 119] width 33 height 16
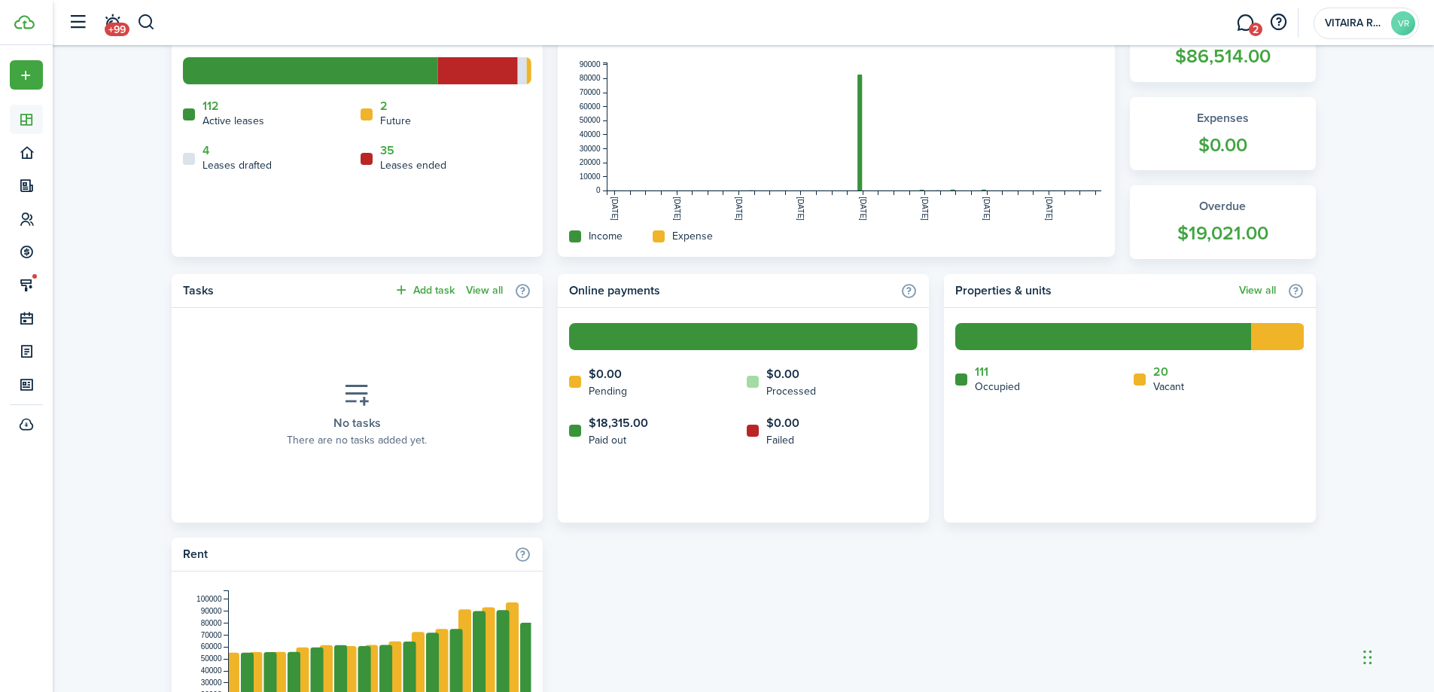
scroll to position [452, 0]
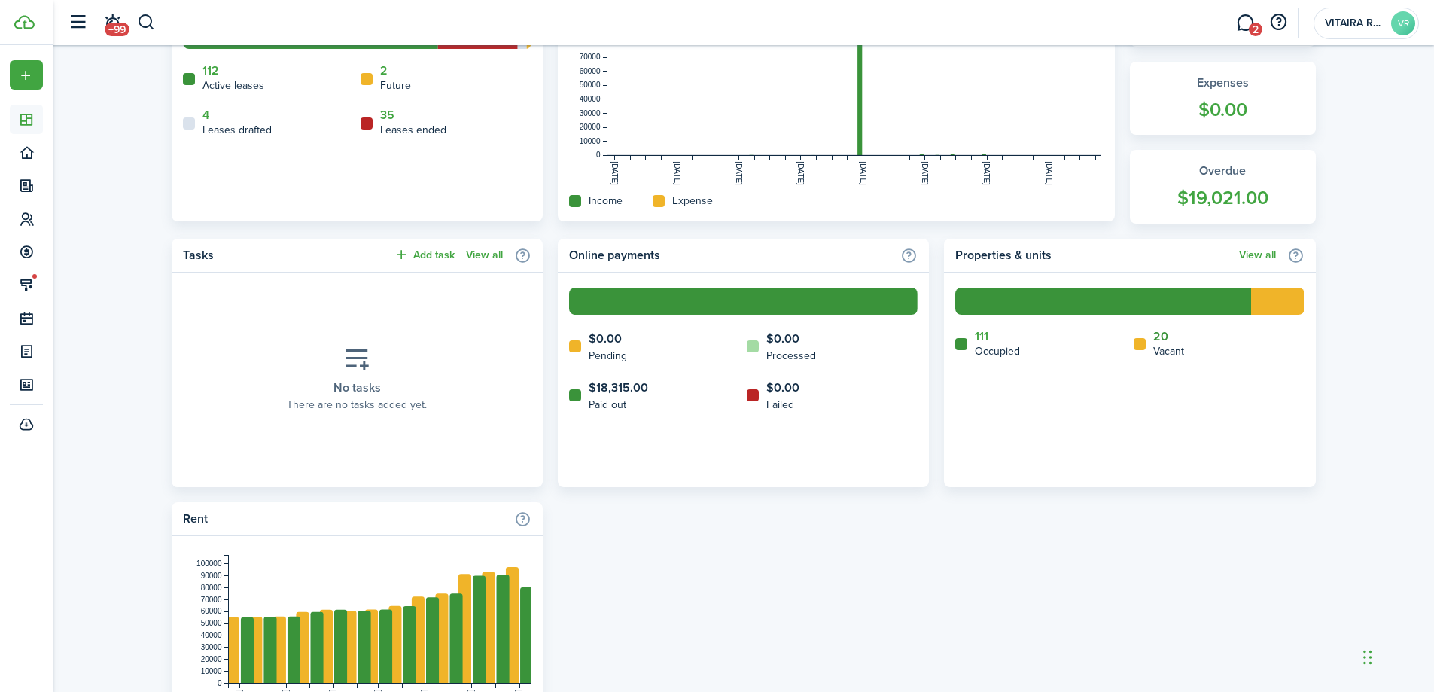
click at [1164, 334] on link "20" at bounding box center [1160, 337] width 15 height 14
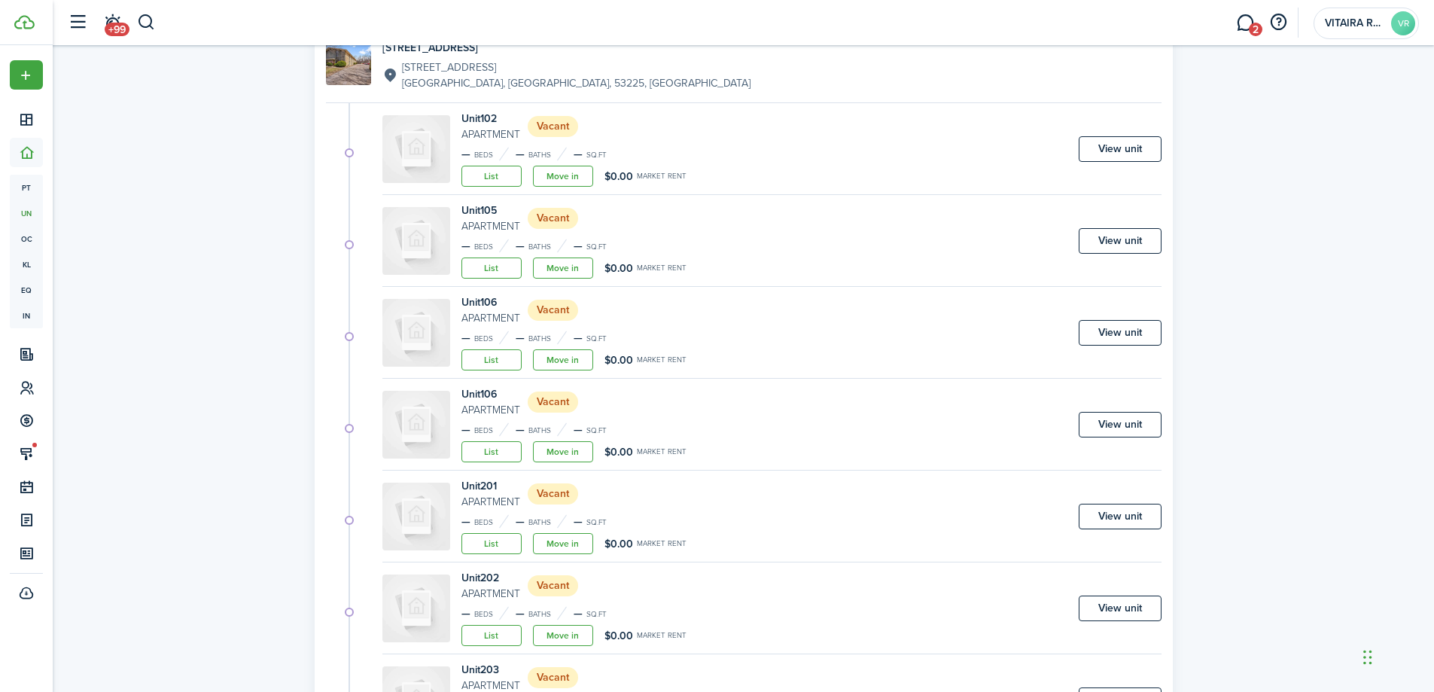
scroll to position [1430, 0]
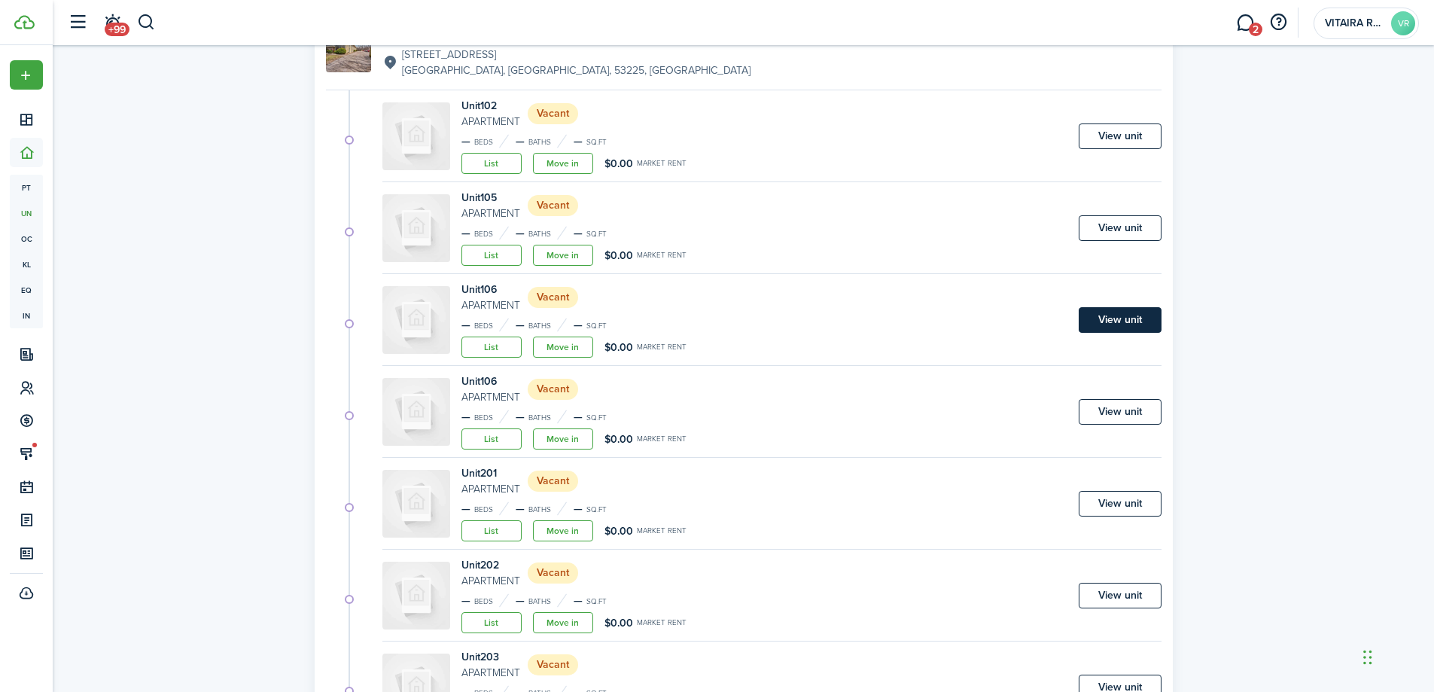
click at [1122, 324] on link "View unit" at bounding box center [1120, 320] width 83 height 26
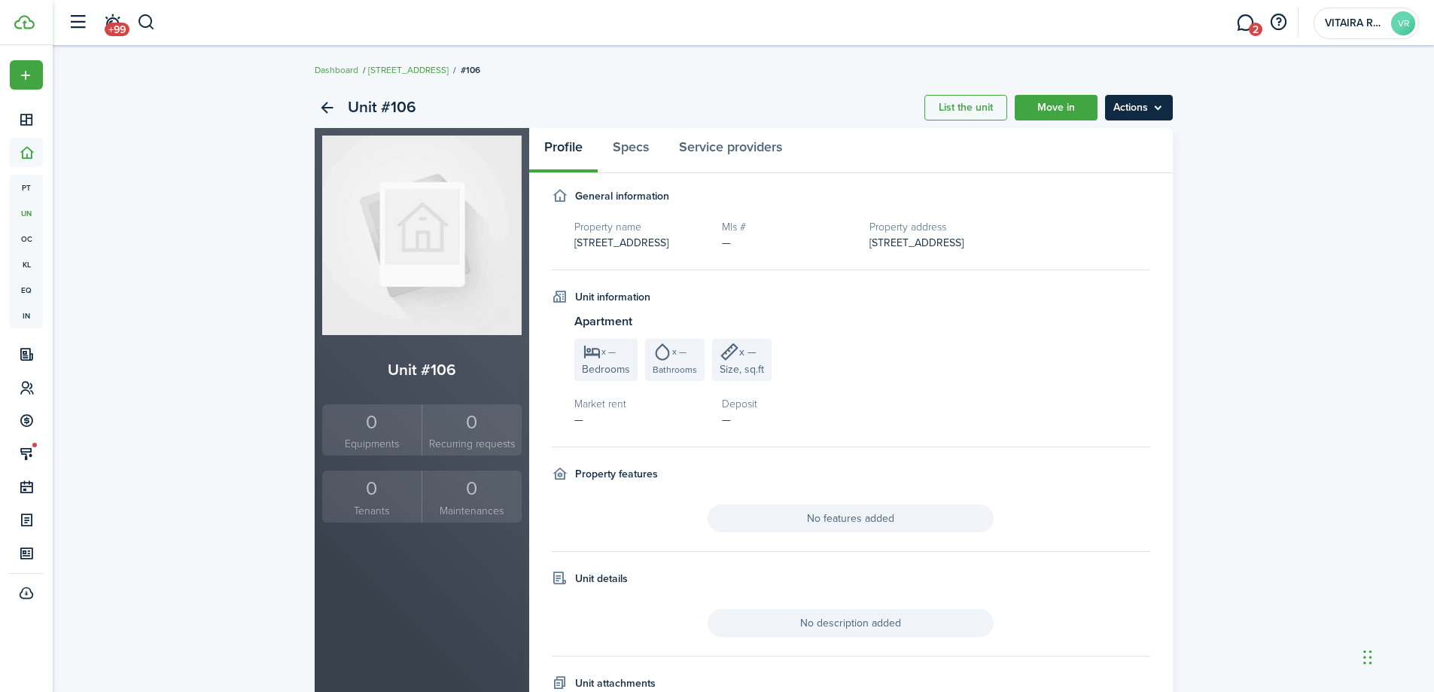
click at [1159, 108] on menu-btn "Actions" at bounding box center [1139, 108] width 68 height 26
click at [1102, 192] on button "Delete unit" at bounding box center [1107, 194] width 132 height 26
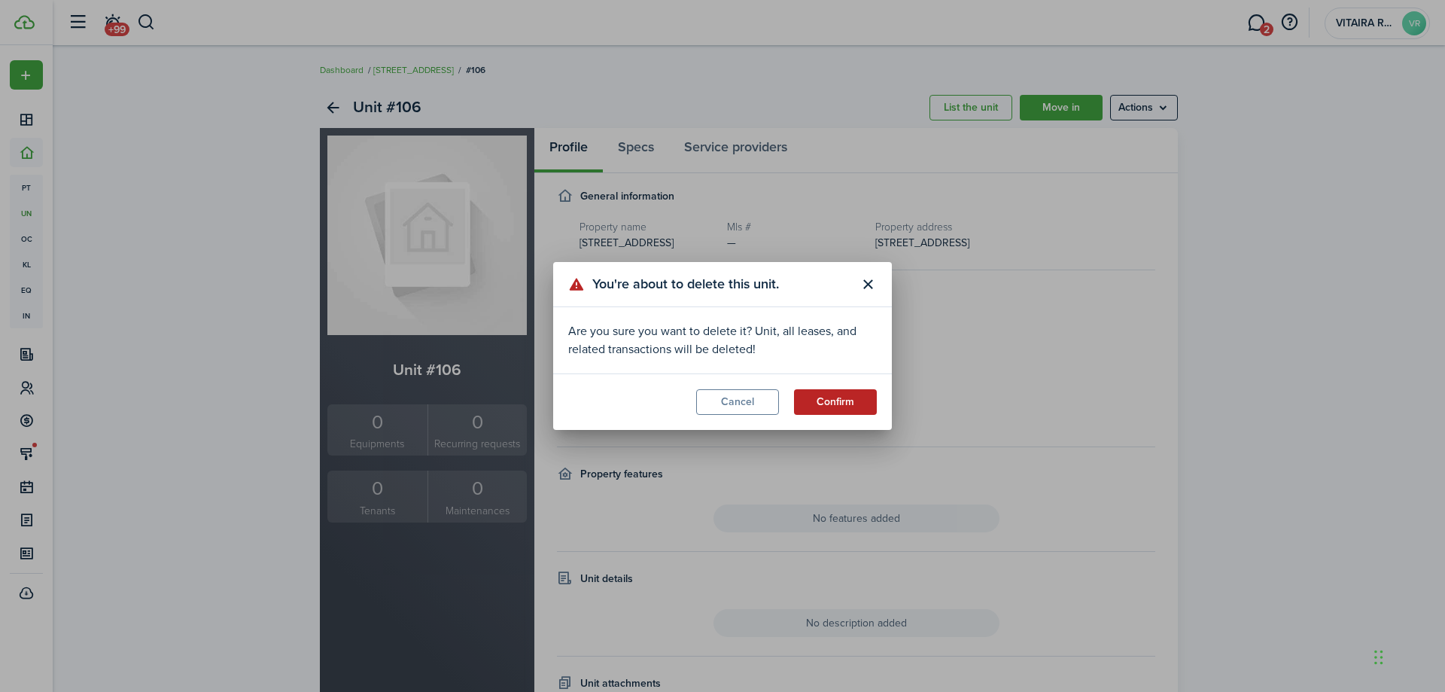
click at [834, 401] on button "Confirm" at bounding box center [835, 402] width 83 height 26
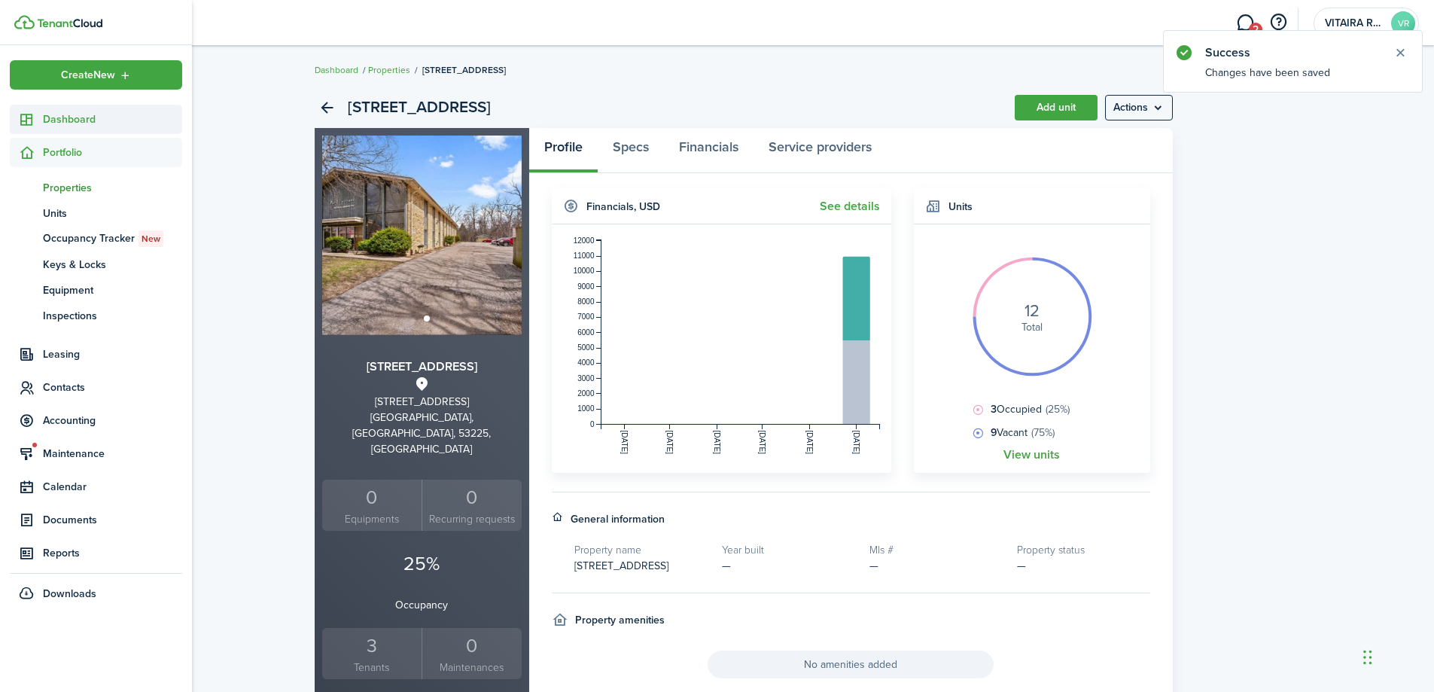
click at [44, 119] on span "Dashboard" at bounding box center [112, 119] width 139 height 16
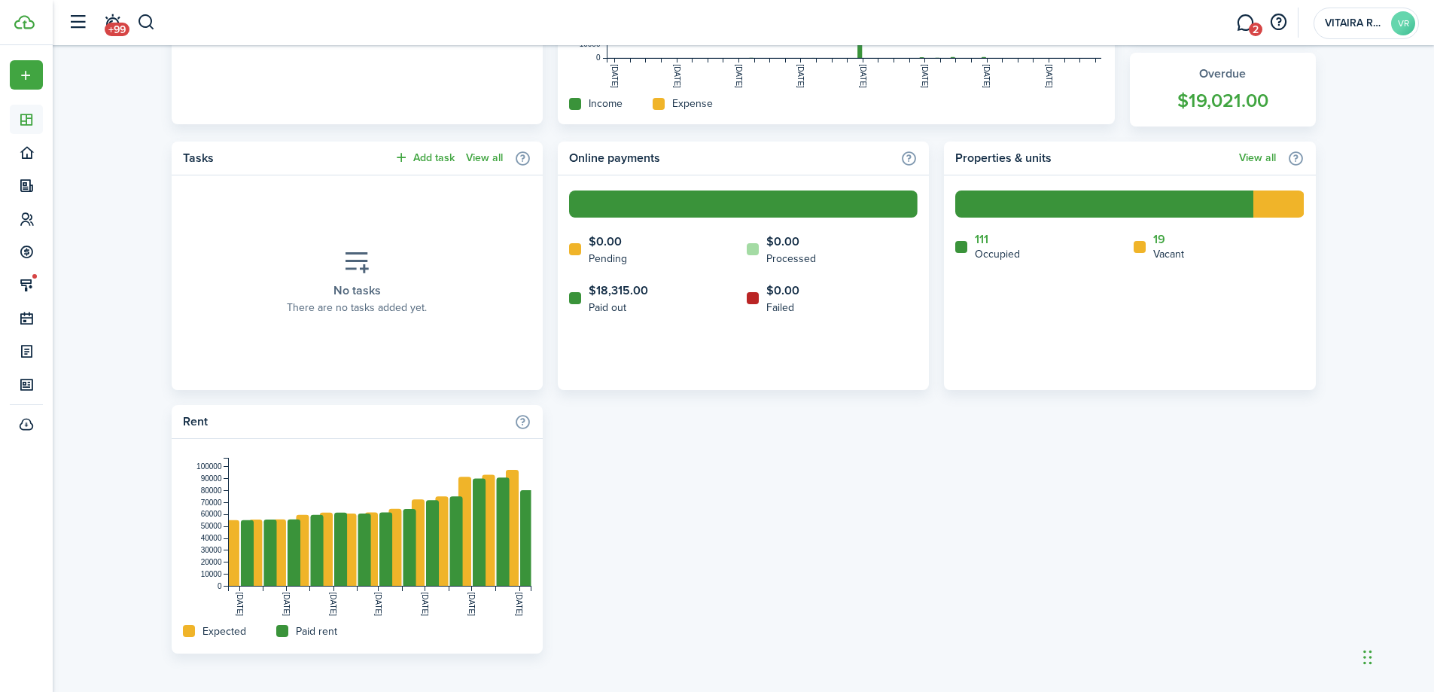
scroll to position [552, 0]
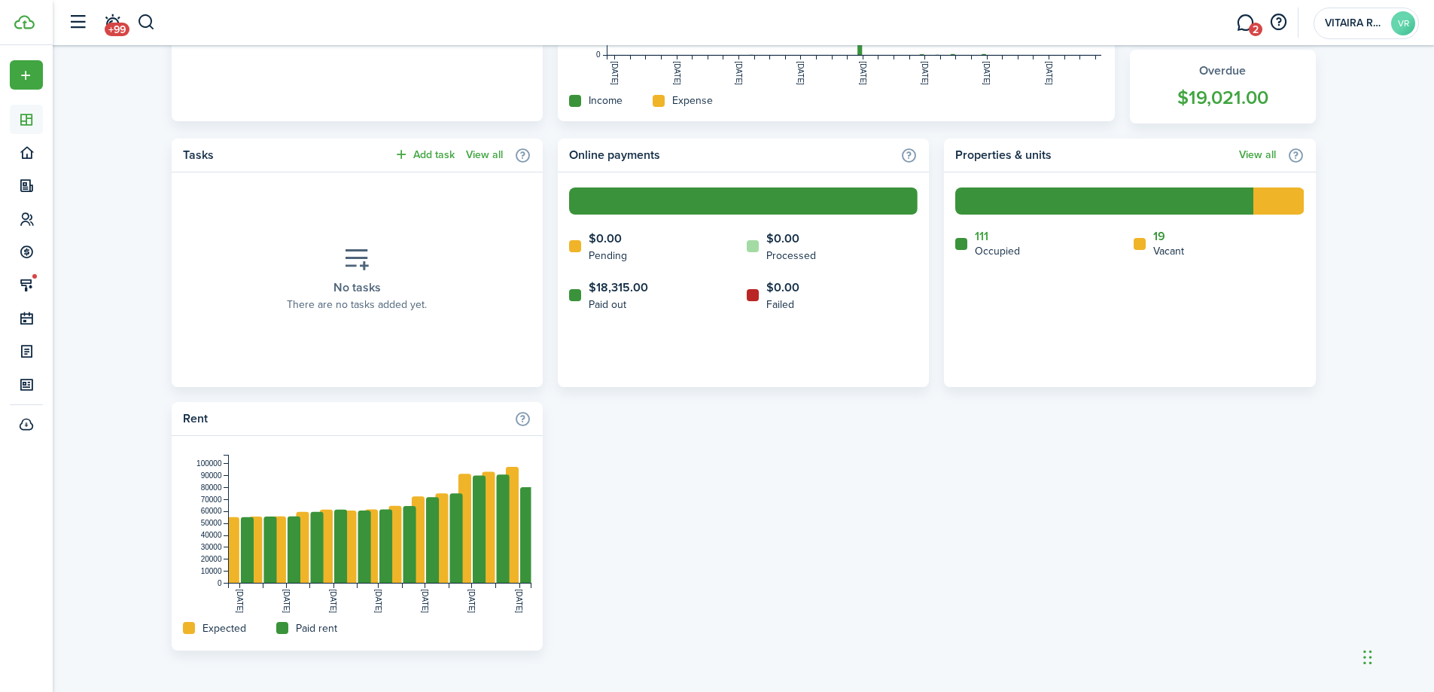
click at [1160, 236] on link "19" at bounding box center [1159, 237] width 12 height 14
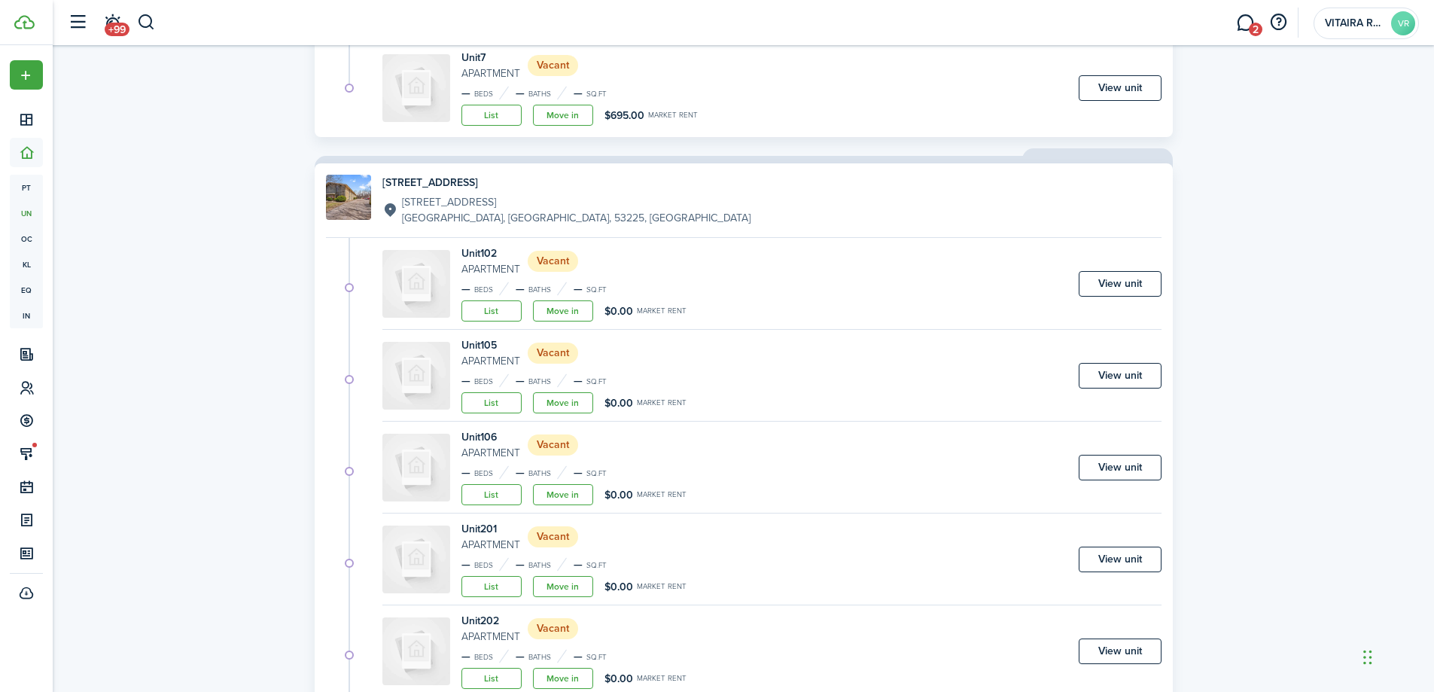
scroll to position [1355, 0]
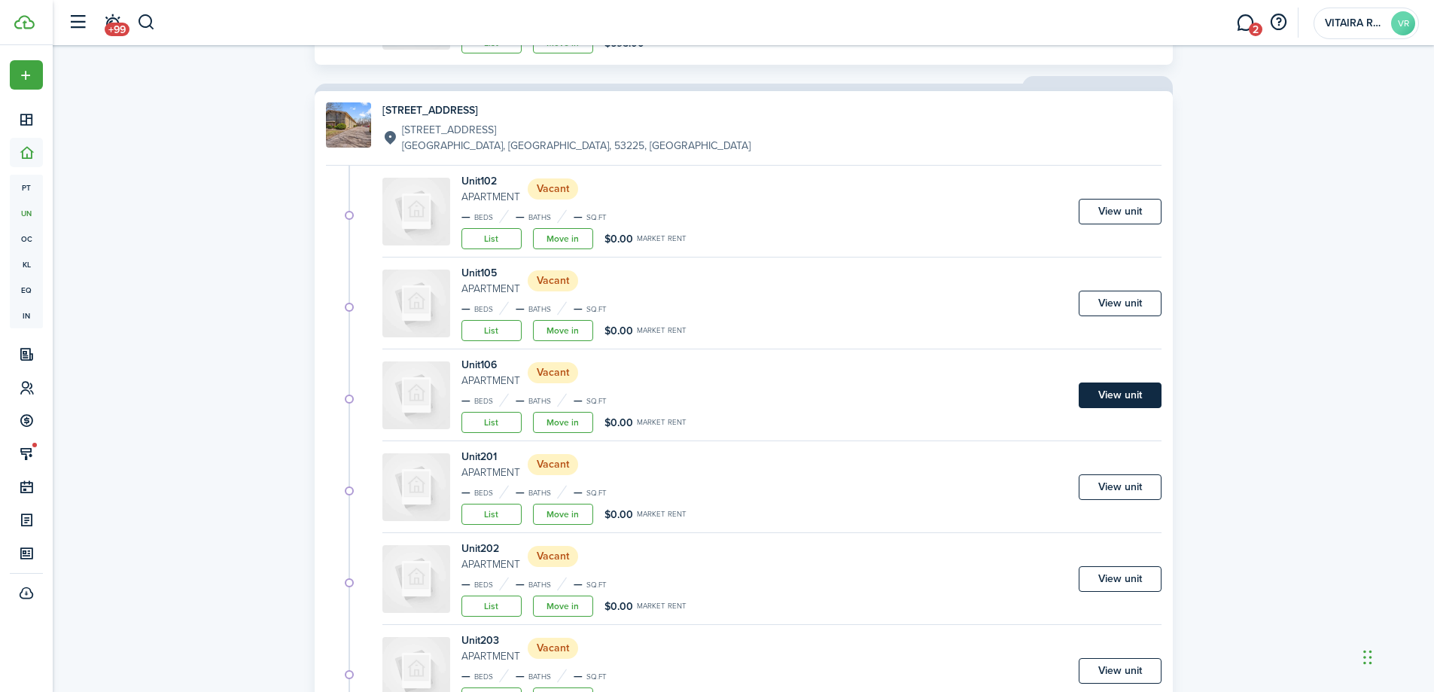
click at [1105, 394] on link "View unit" at bounding box center [1120, 395] width 83 height 26
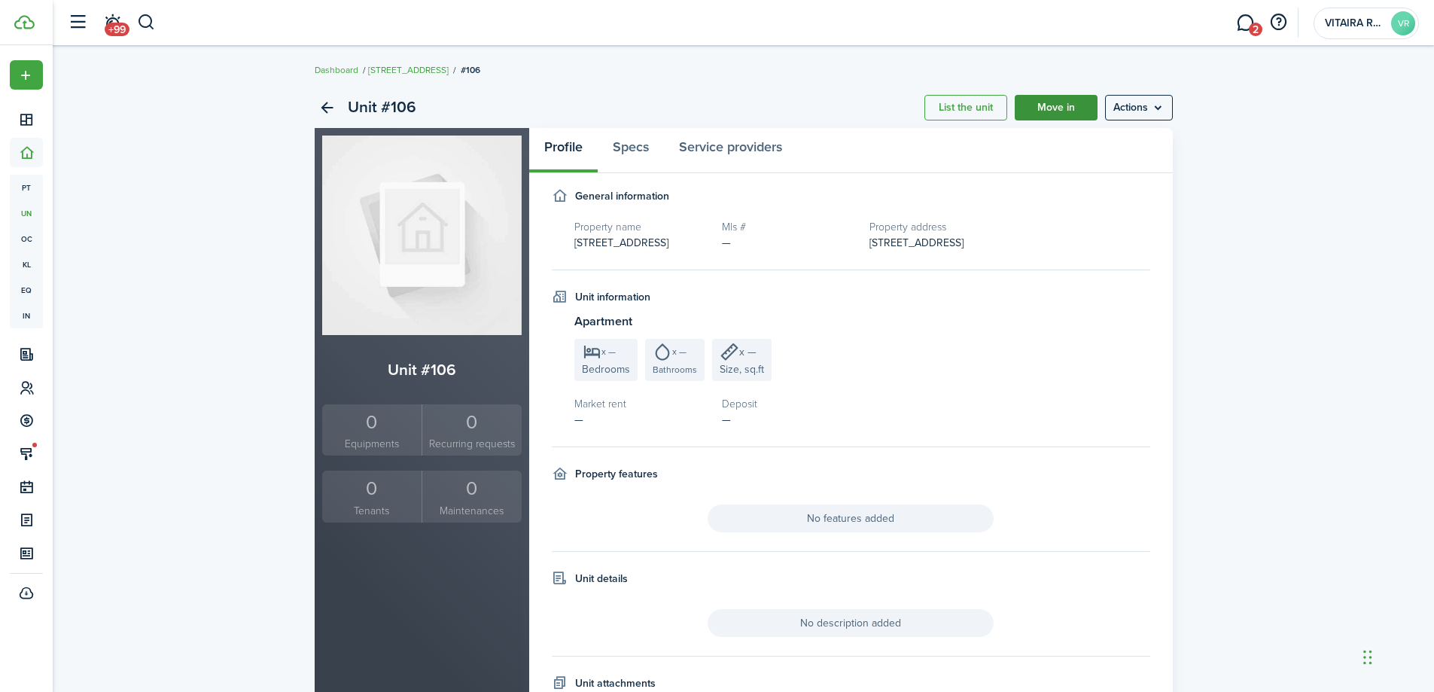
click at [1056, 108] on link "Move in" at bounding box center [1056, 108] width 83 height 26
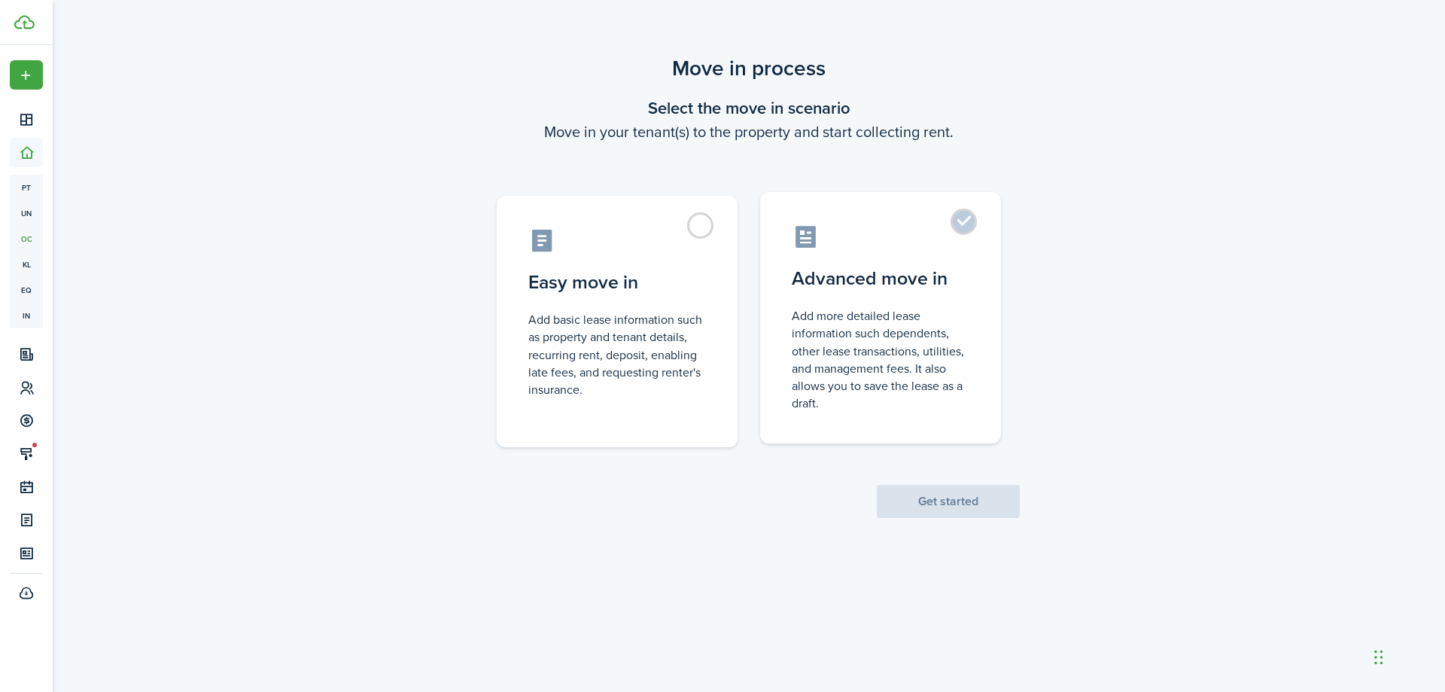
click at [965, 221] on label "Advanced move in Add more detailed lease information such dependents, other lea…" at bounding box center [880, 317] width 241 height 251
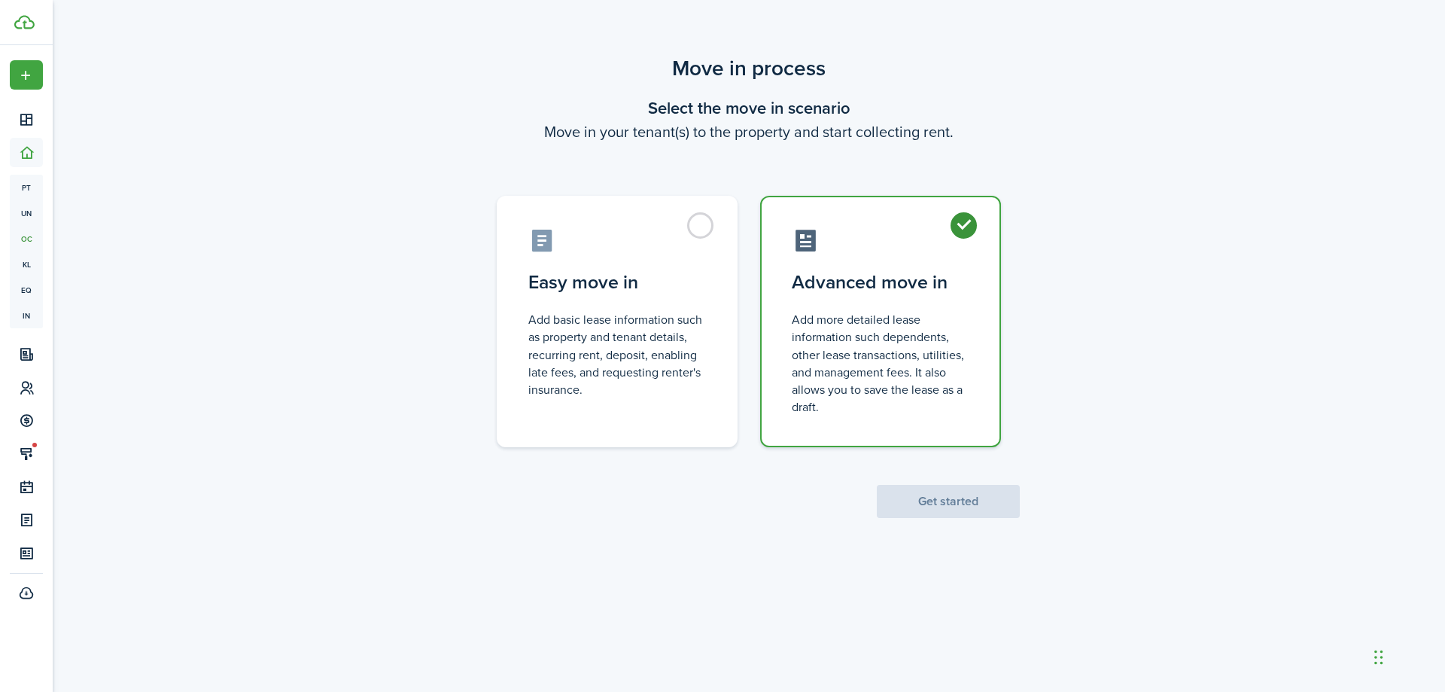
radio input "true"
click at [950, 498] on button "Get started" at bounding box center [948, 501] width 143 height 33
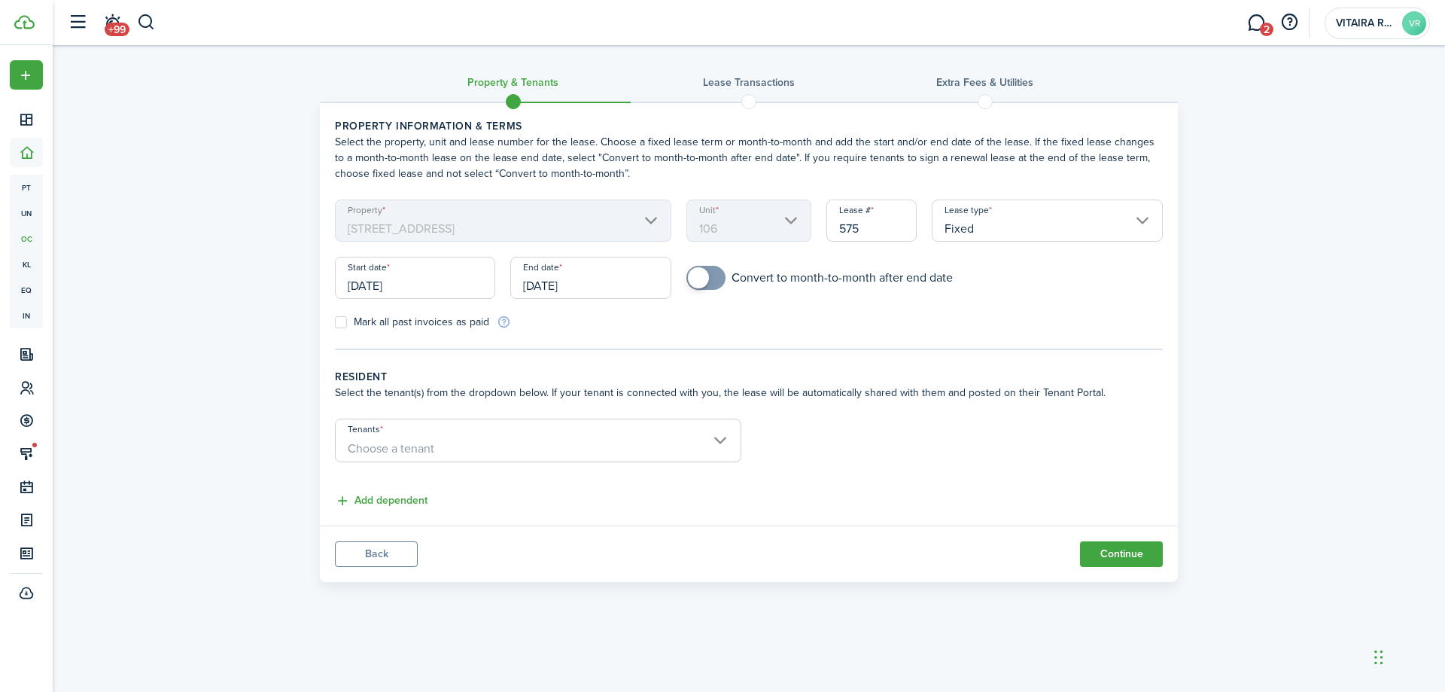
click at [1147, 219] on input "Fixed" at bounding box center [1047, 220] width 231 height 42
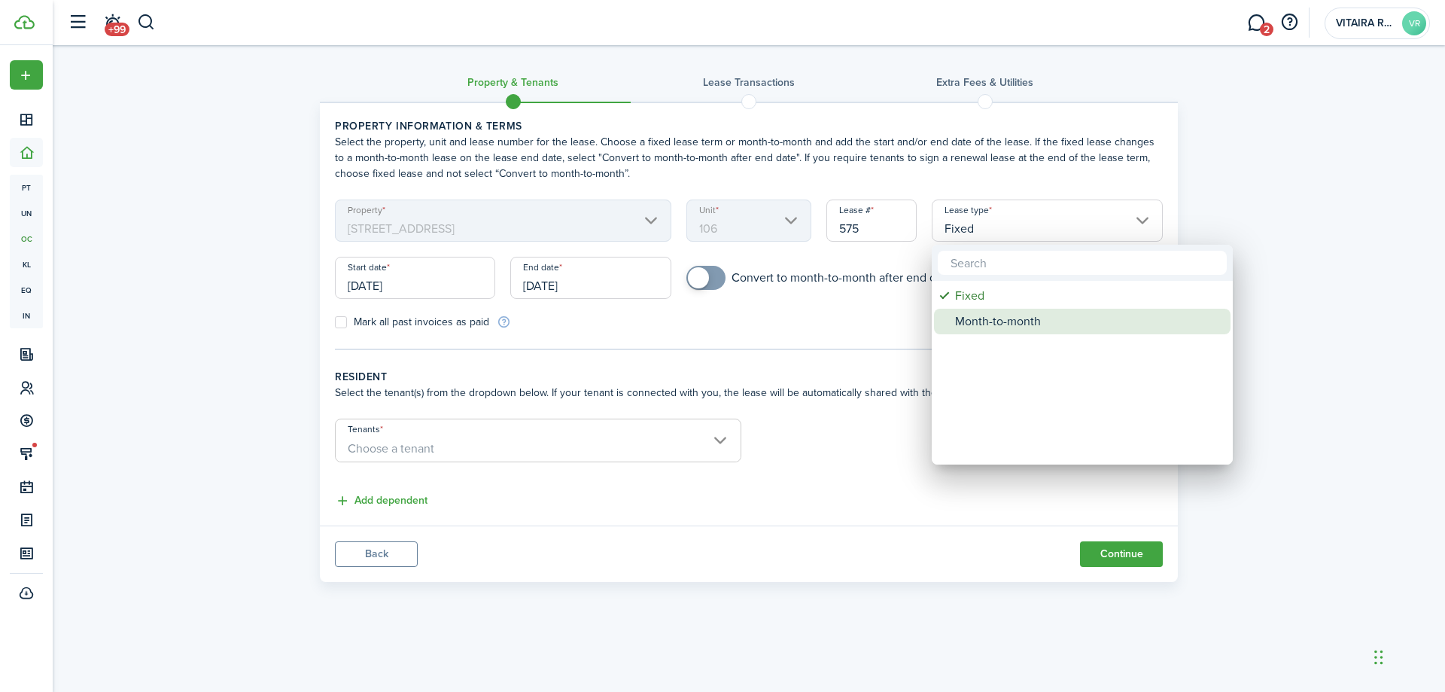
click at [1031, 321] on div "Month-to-month" at bounding box center [1088, 322] width 266 height 26
type input "Month-to-month"
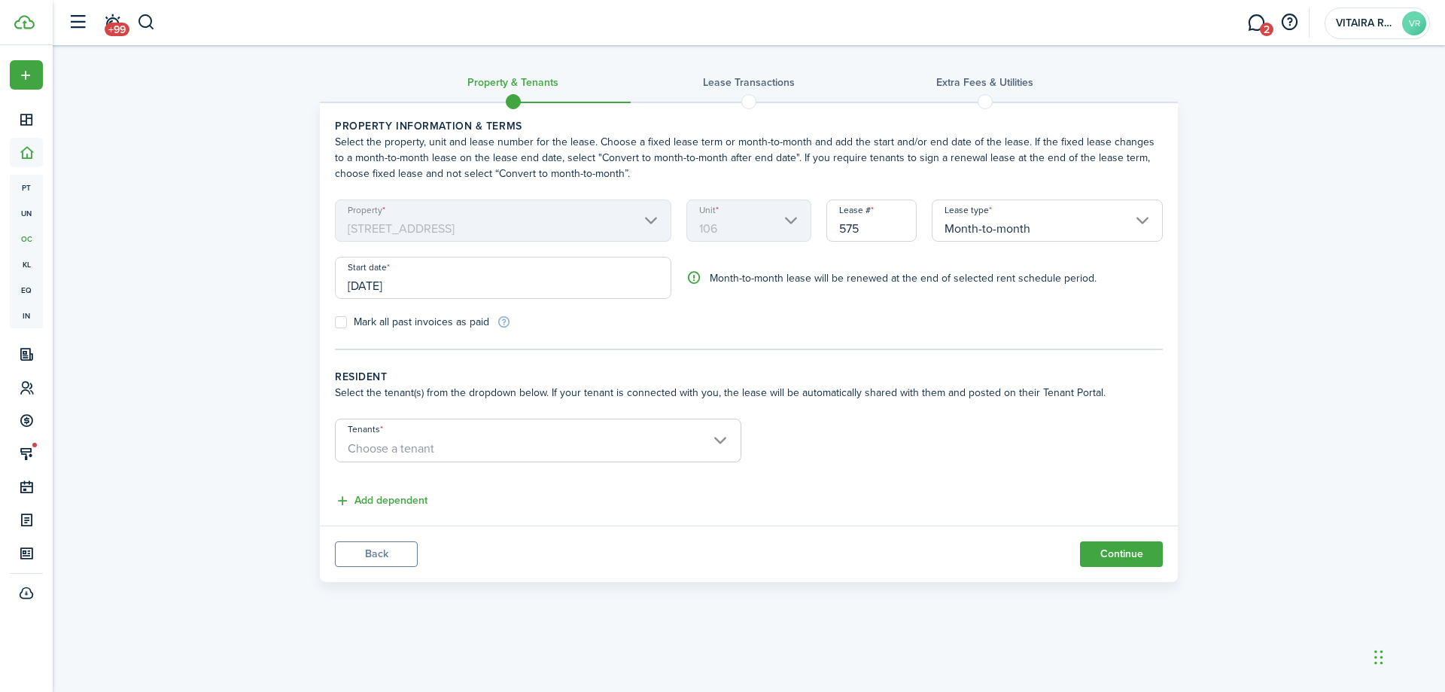
click at [425, 275] on input "[DATE]" at bounding box center [503, 278] width 337 height 42
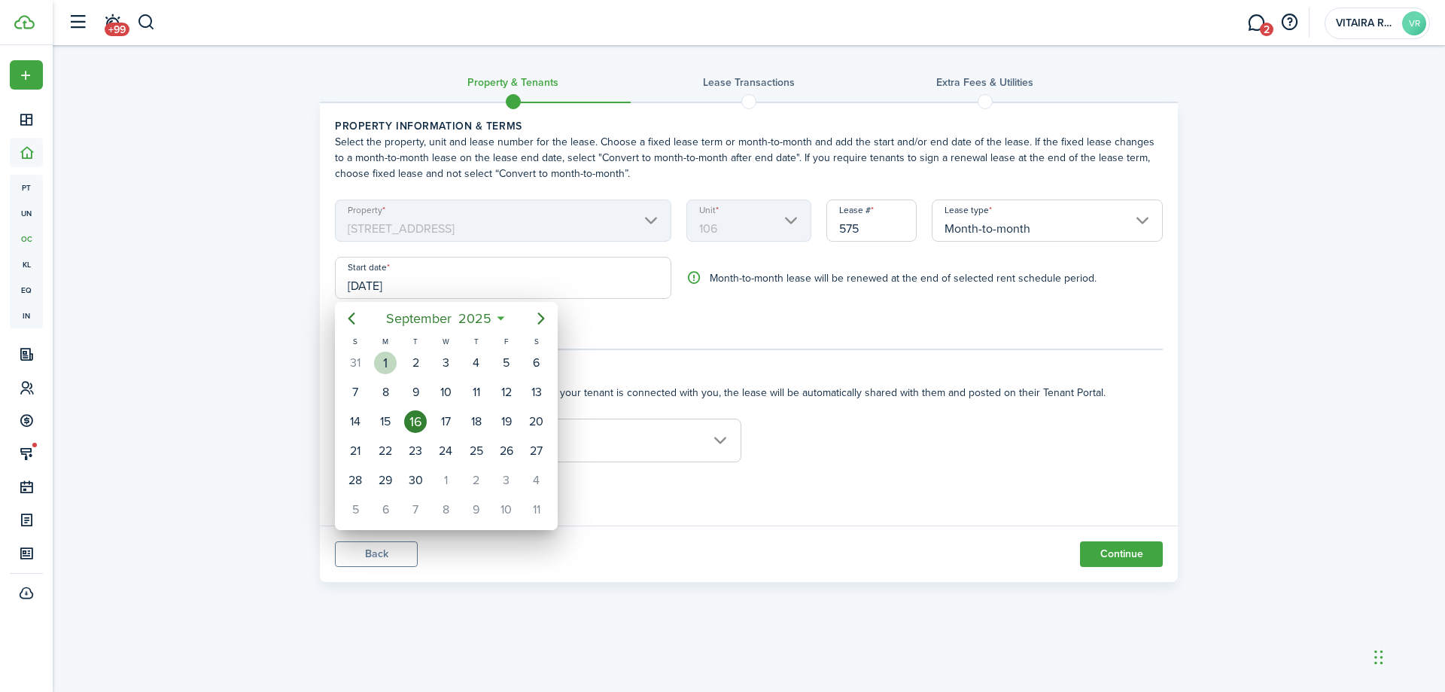
click at [391, 361] on div "1" at bounding box center [385, 363] width 23 height 23
type input "[DATE]"
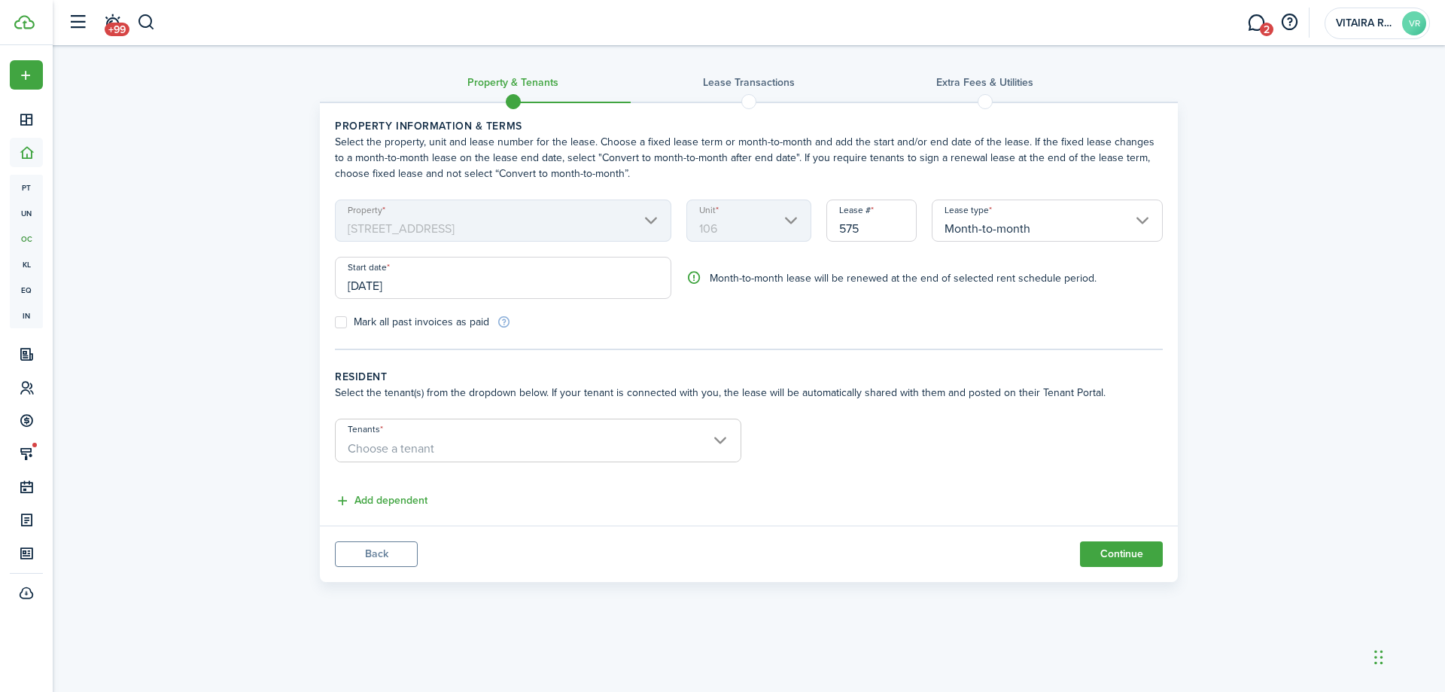
click at [721, 437] on span "Choose a tenant" at bounding box center [538, 449] width 405 height 26
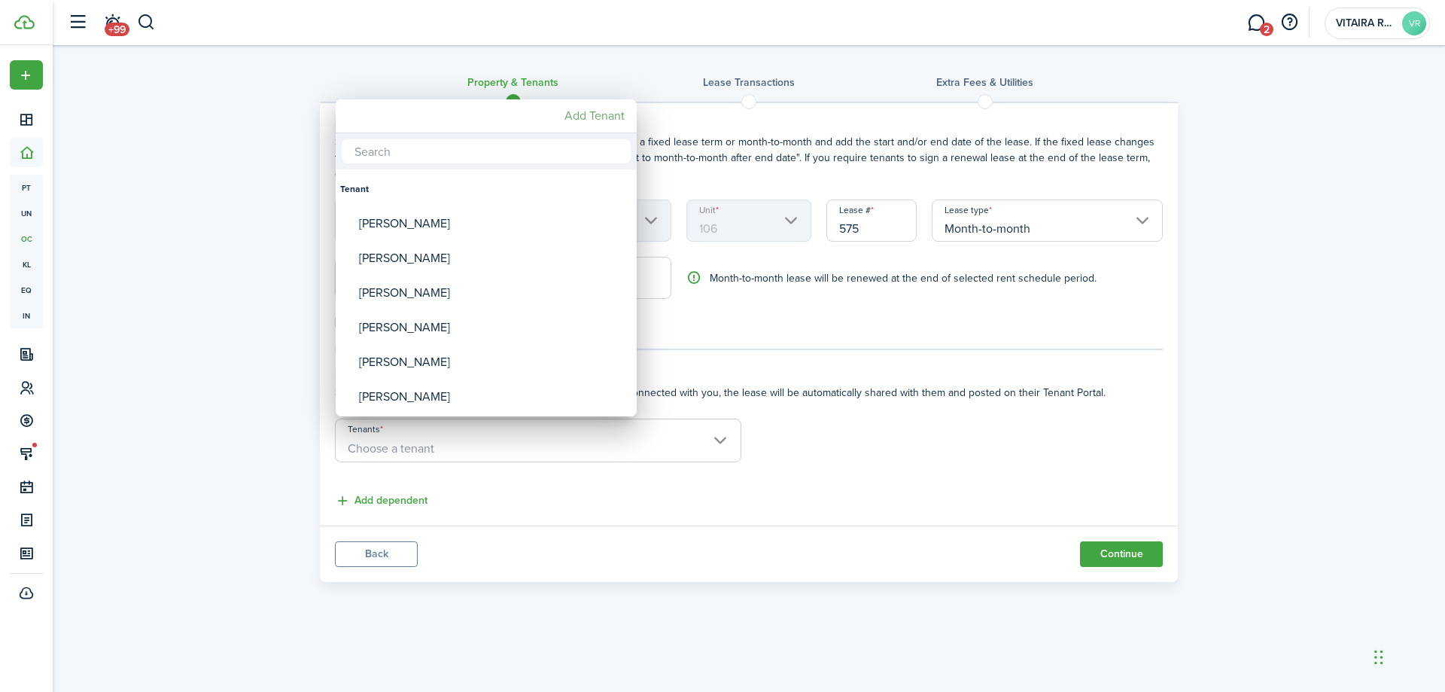
click at [592, 118] on mbsc-button "Add Tenant" at bounding box center [595, 115] width 72 height 27
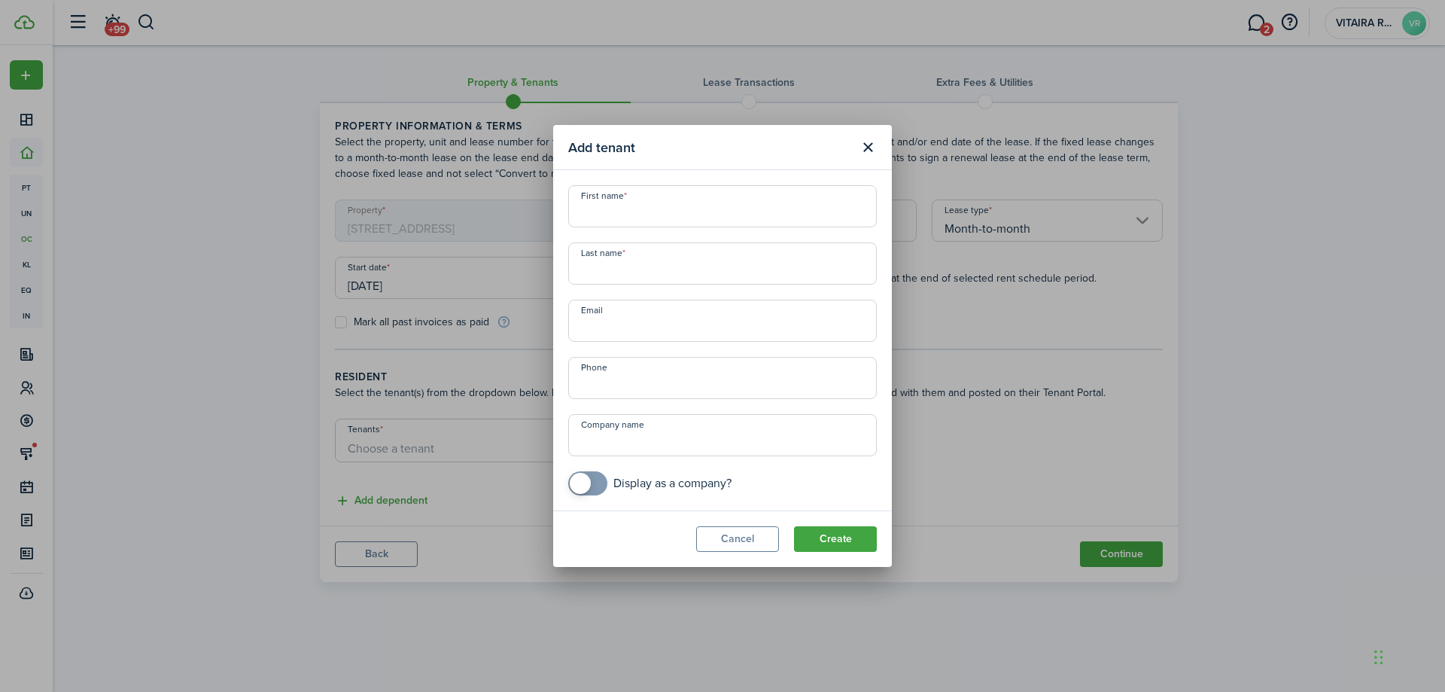
click at [611, 212] on input "First name" at bounding box center [722, 206] width 309 height 42
type input "[PERSON_NAME]"
click at [606, 270] on input "Last name" at bounding box center [722, 263] width 309 height 42
type input "[PERSON_NAME]"
click at [825, 536] on button "Create" at bounding box center [835, 539] width 83 height 26
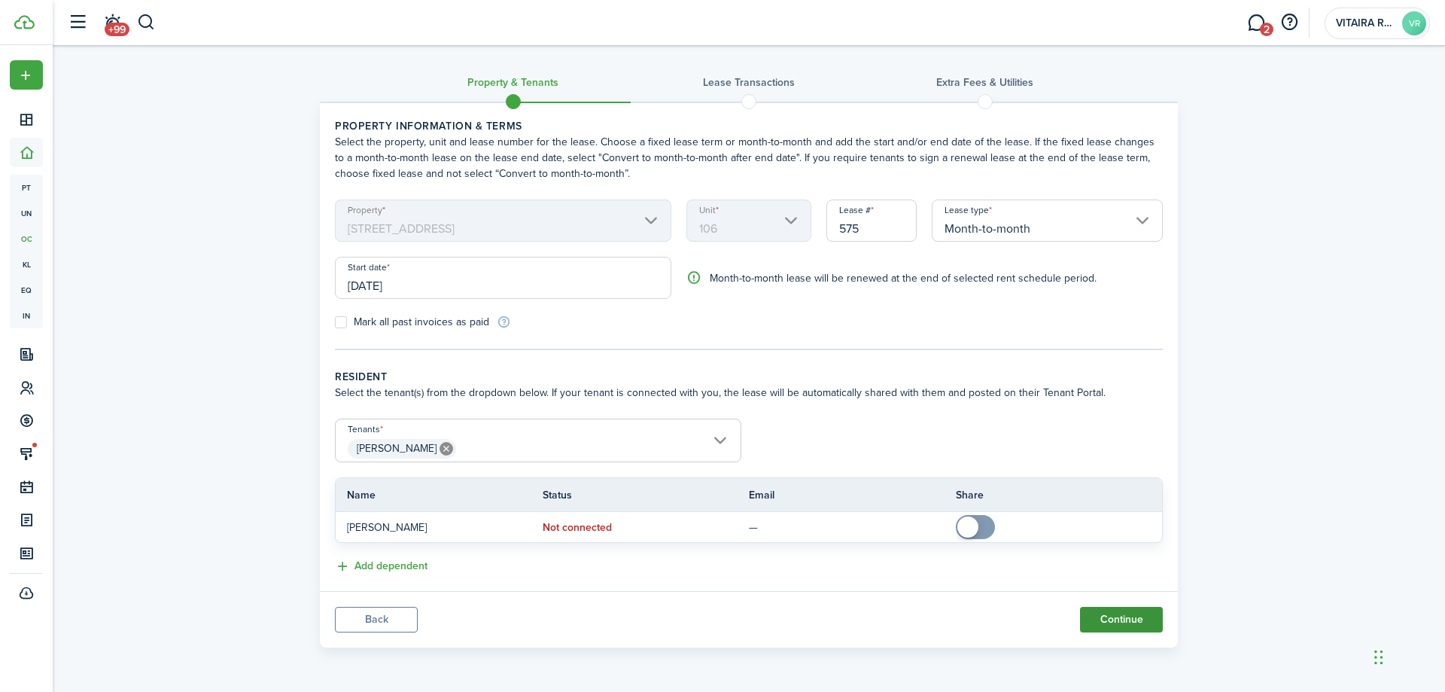
click at [1110, 620] on button "Continue" at bounding box center [1121, 620] width 83 height 26
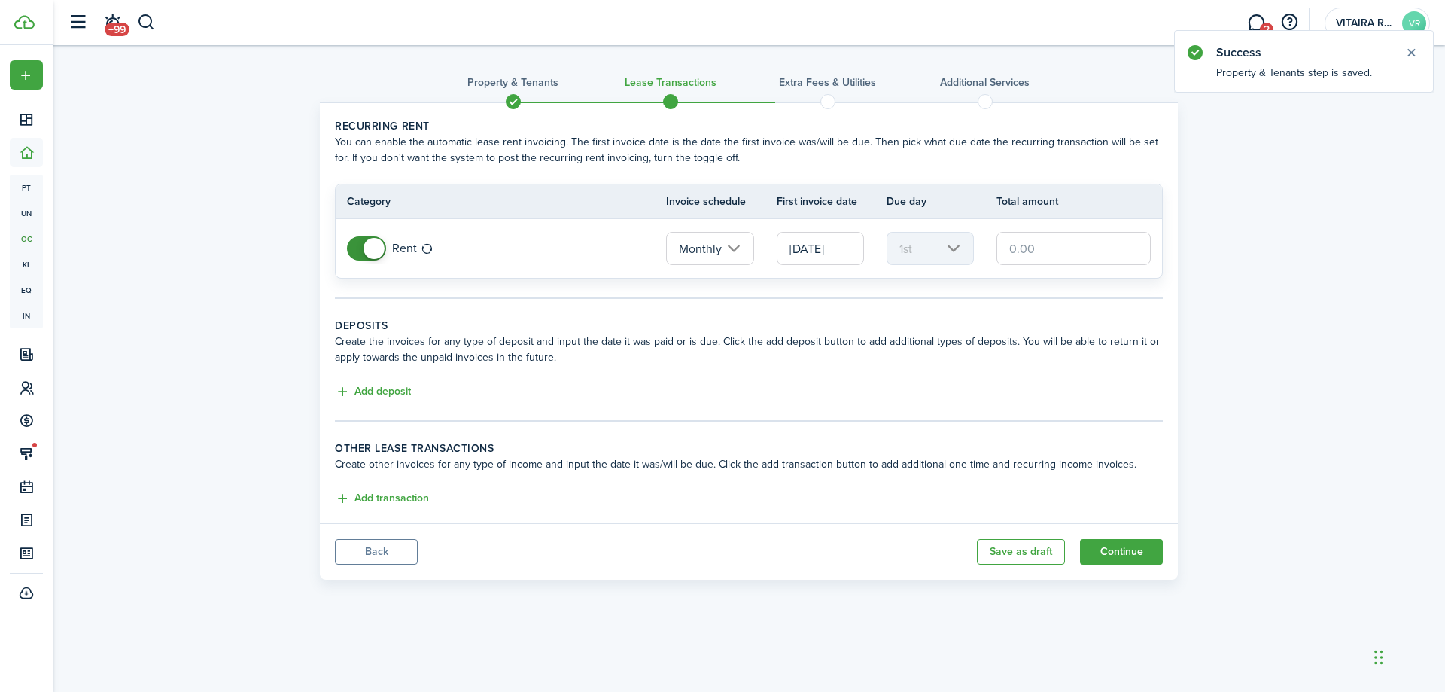
click at [1044, 247] on input "text" at bounding box center [1074, 248] width 154 height 33
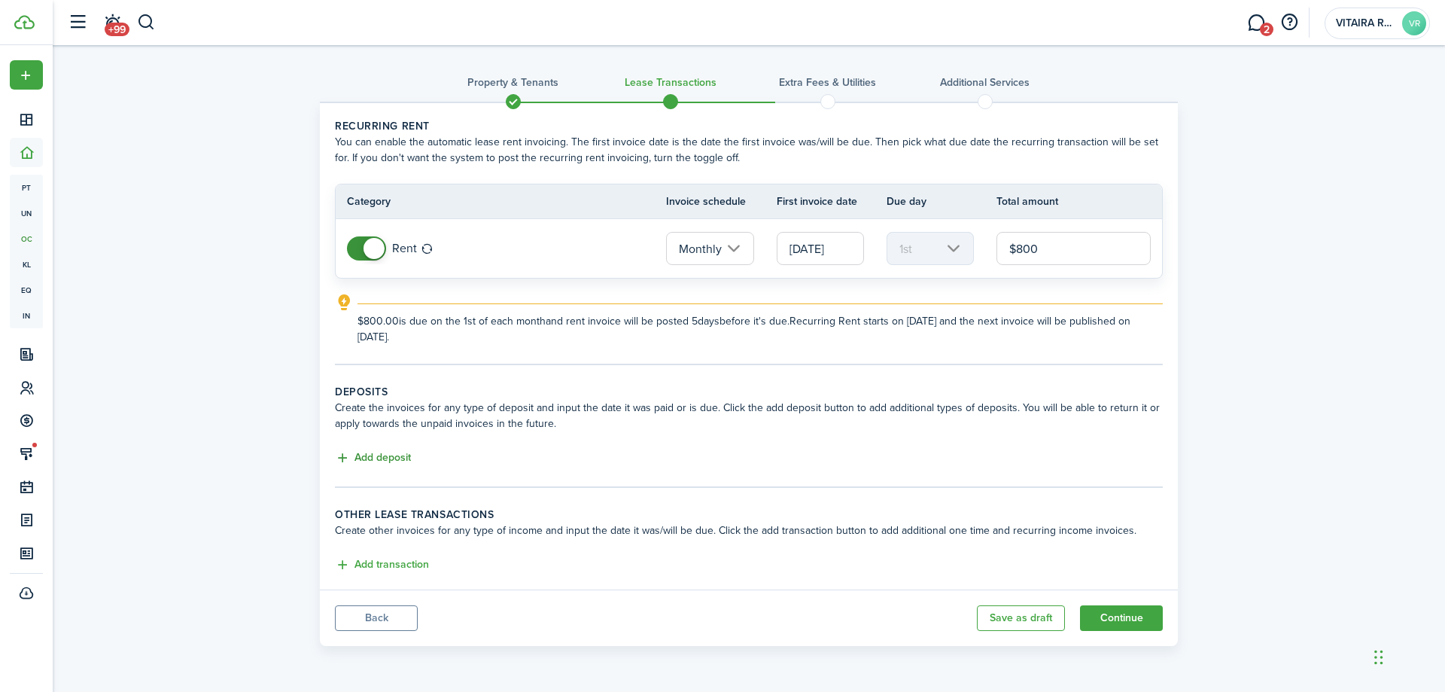
type input "$800.00"
click at [406, 457] on button "Add deposit" at bounding box center [373, 457] width 76 height 17
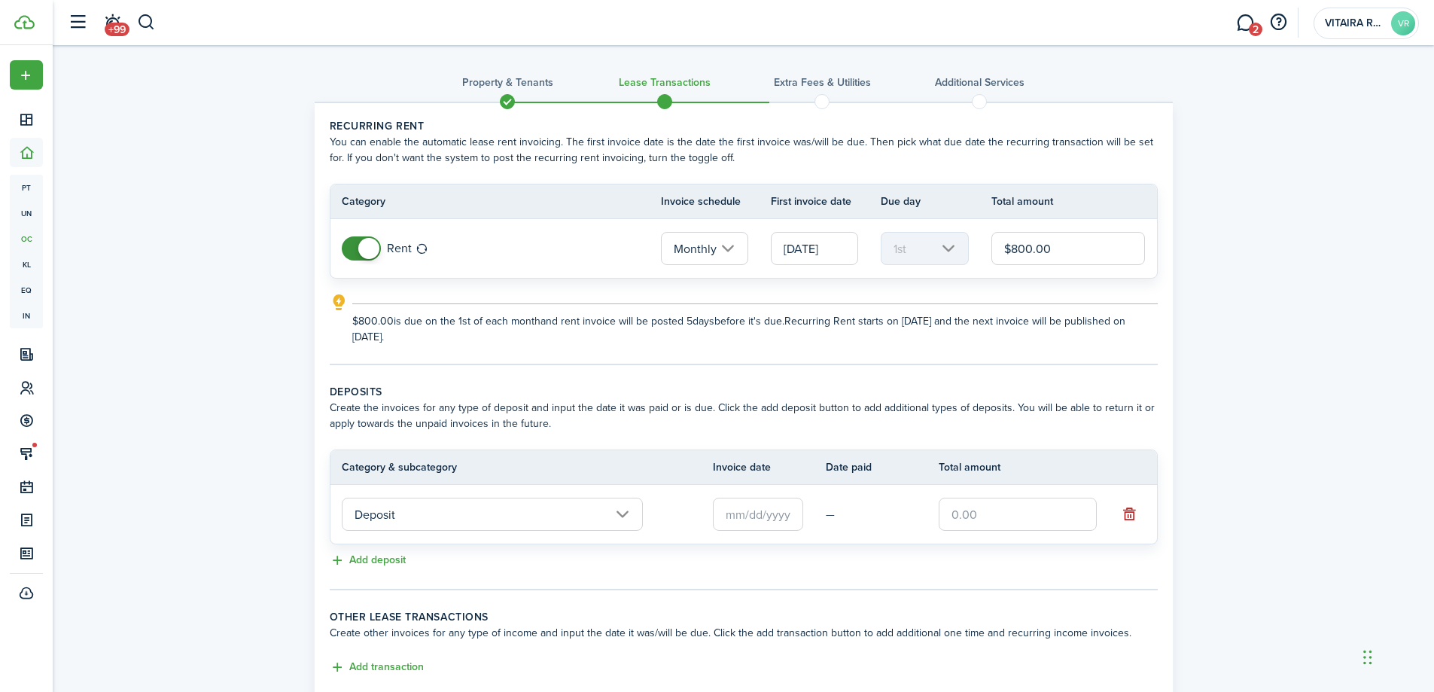
click at [623, 516] on input "Deposit" at bounding box center [492, 514] width 301 height 33
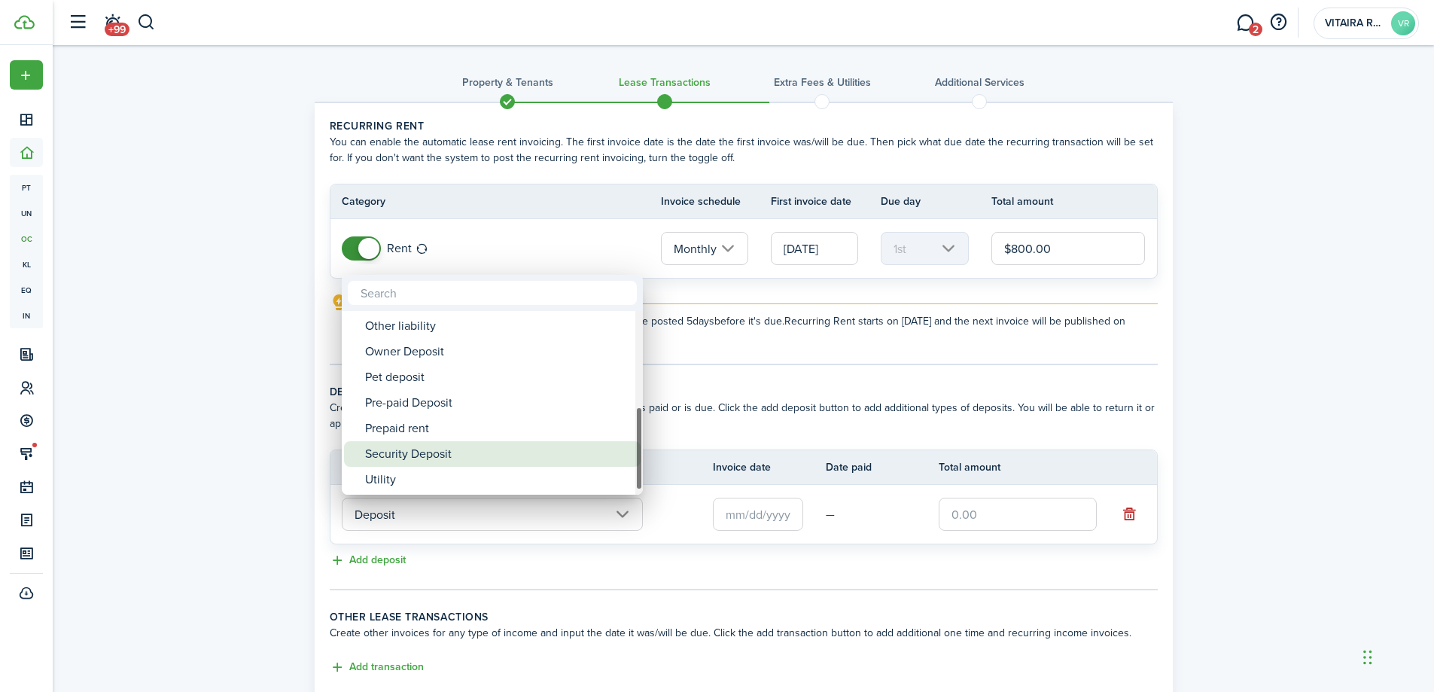
click at [452, 451] on div "Security Deposit" at bounding box center [498, 454] width 266 height 26
type input "Deposit / Security Deposit"
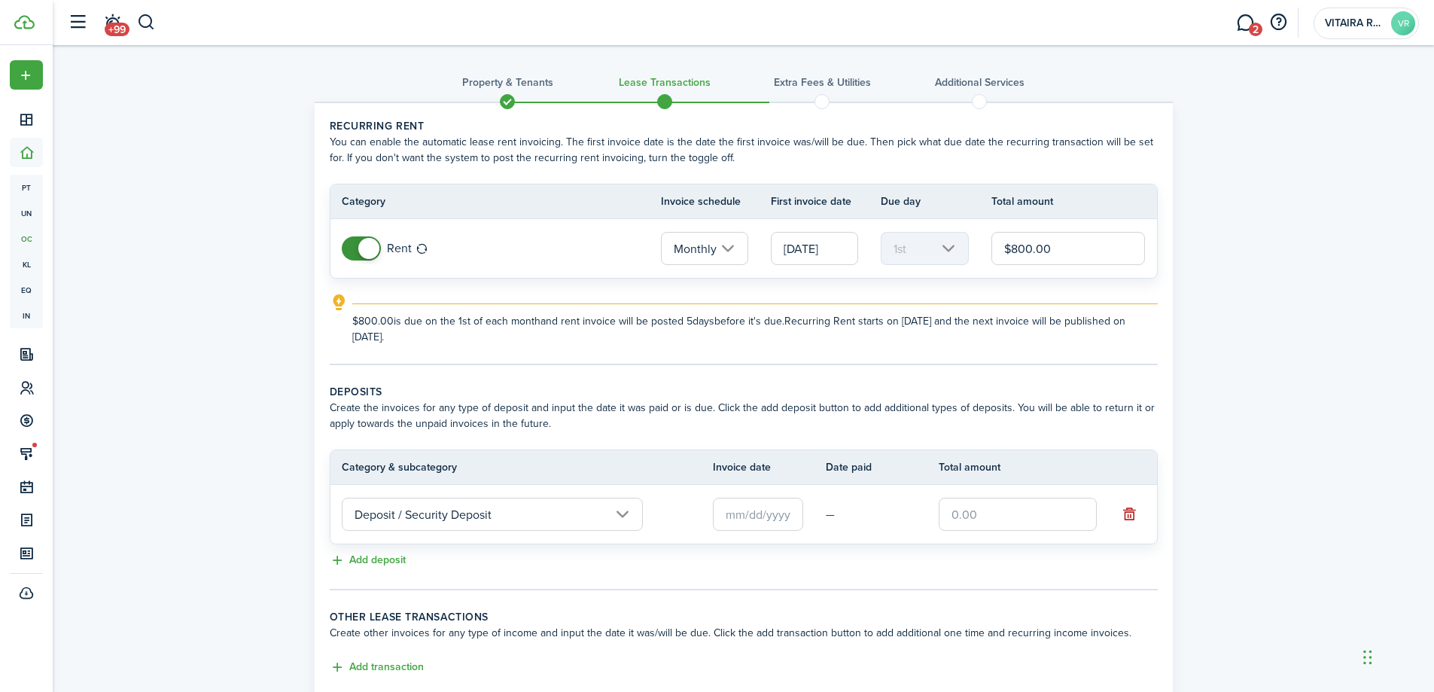
click at [793, 517] on input "text" at bounding box center [758, 514] width 90 height 33
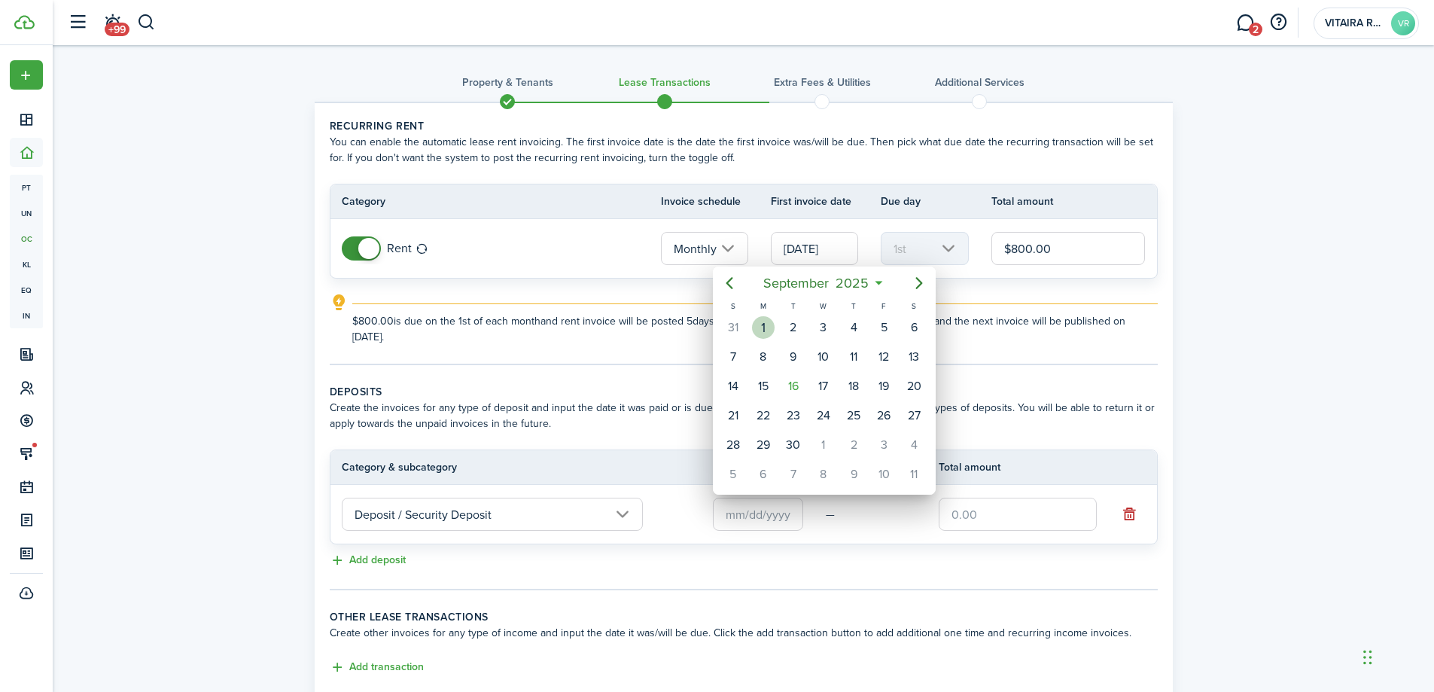
click at [768, 334] on div "1" at bounding box center [763, 327] width 23 height 23
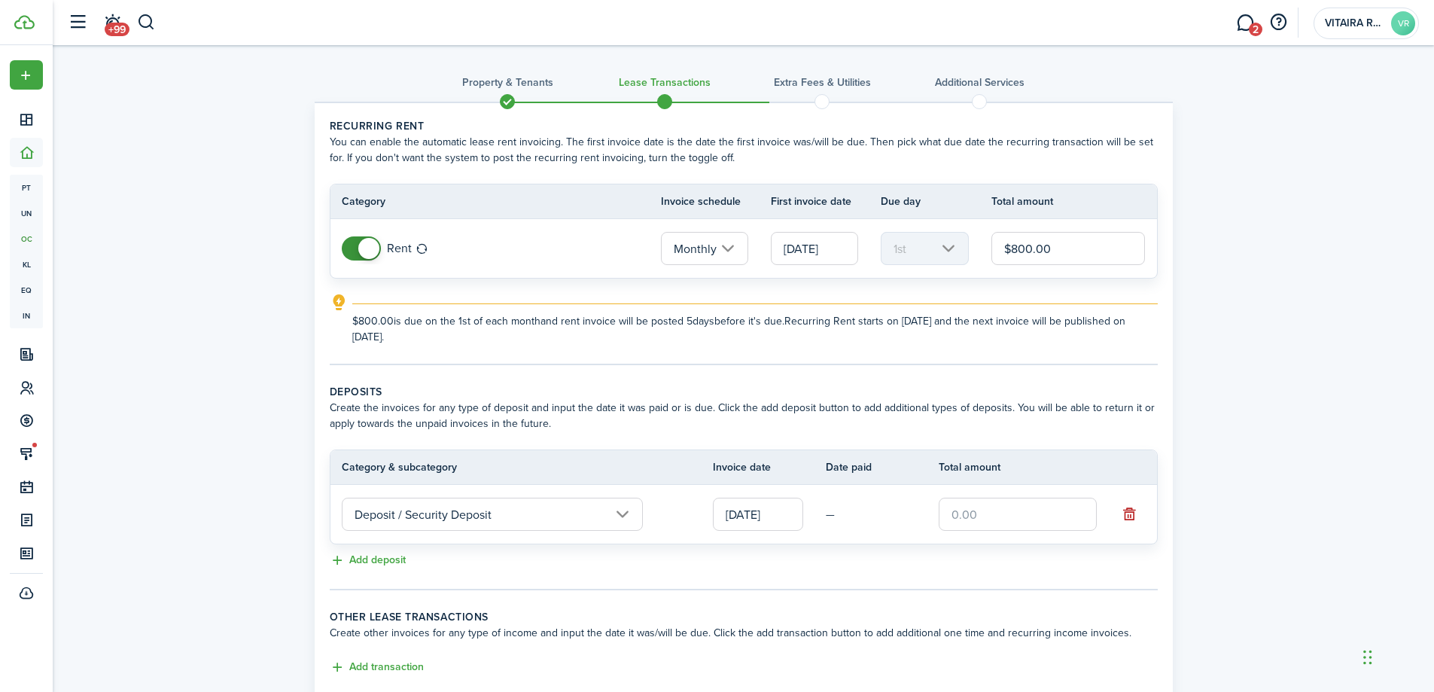
click at [792, 514] on input "[DATE]" at bounding box center [758, 514] width 90 height 33
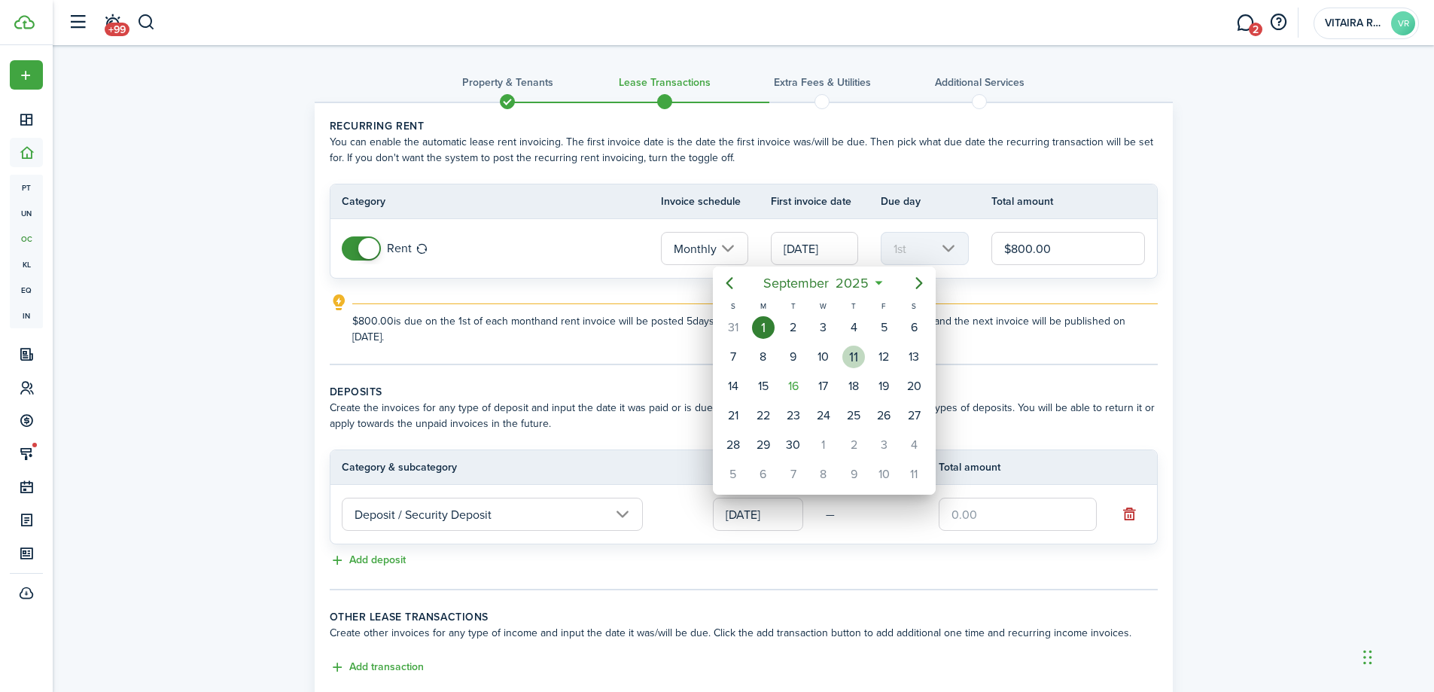
click at [851, 361] on div "11" at bounding box center [853, 357] width 23 height 23
type input "[DATE]"
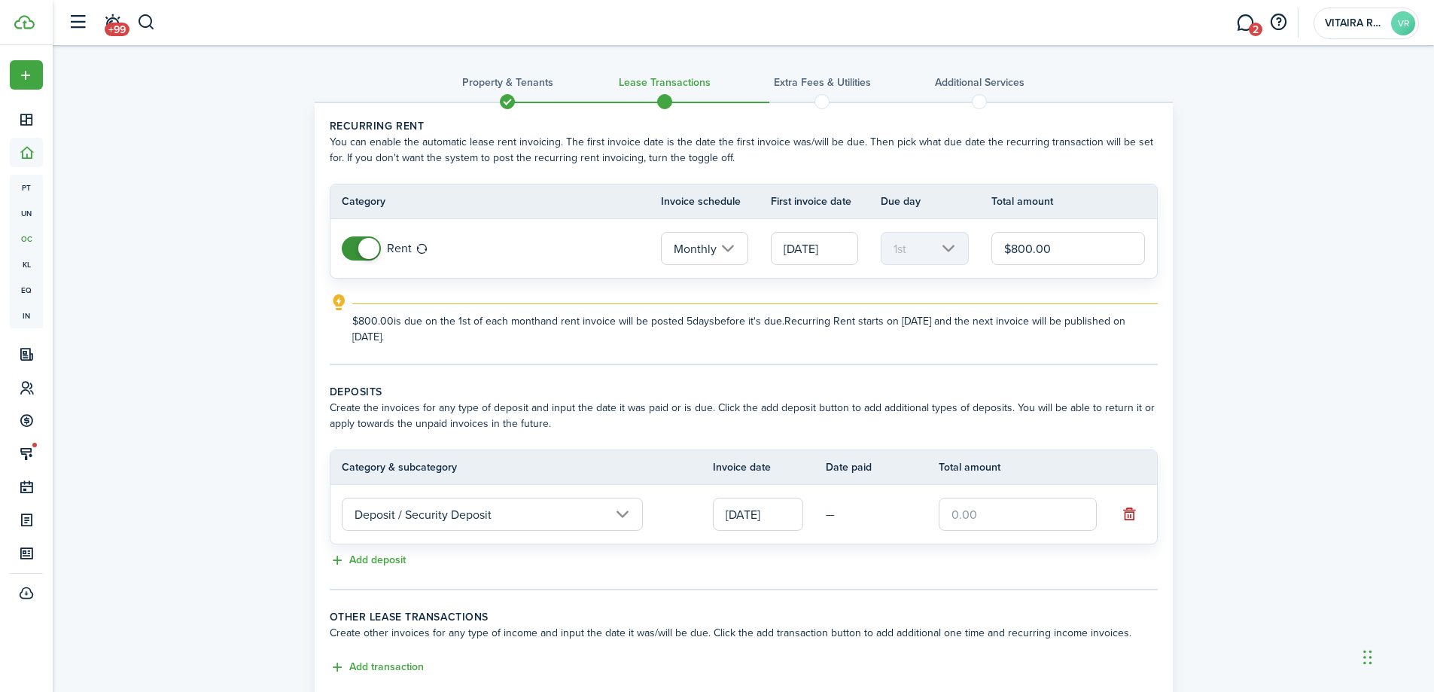
click at [980, 517] on input "text" at bounding box center [1018, 514] width 158 height 33
click at [976, 516] on input "text" at bounding box center [1018, 514] width 158 height 33
drag, startPoint x: 978, startPoint y: 518, endPoint x: 967, endPoint y: 521, distance: 11.0
click at [967, 521] on input "text" at bounding box center [1018, 514] width 158 height 33
type input "$775.00"
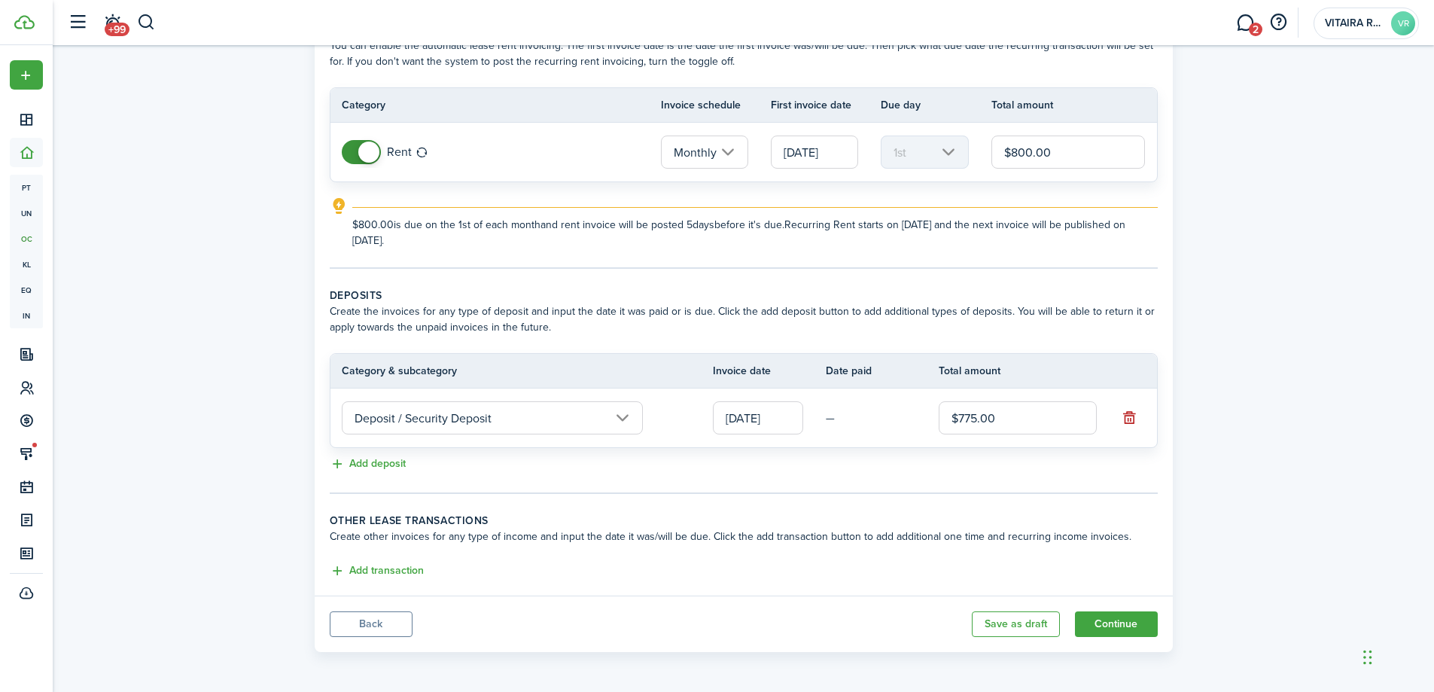
scroll to position [98, 0]
click at [1118, 624] on button "Continue" at bounding box center [1116, 623] width 83 height 26
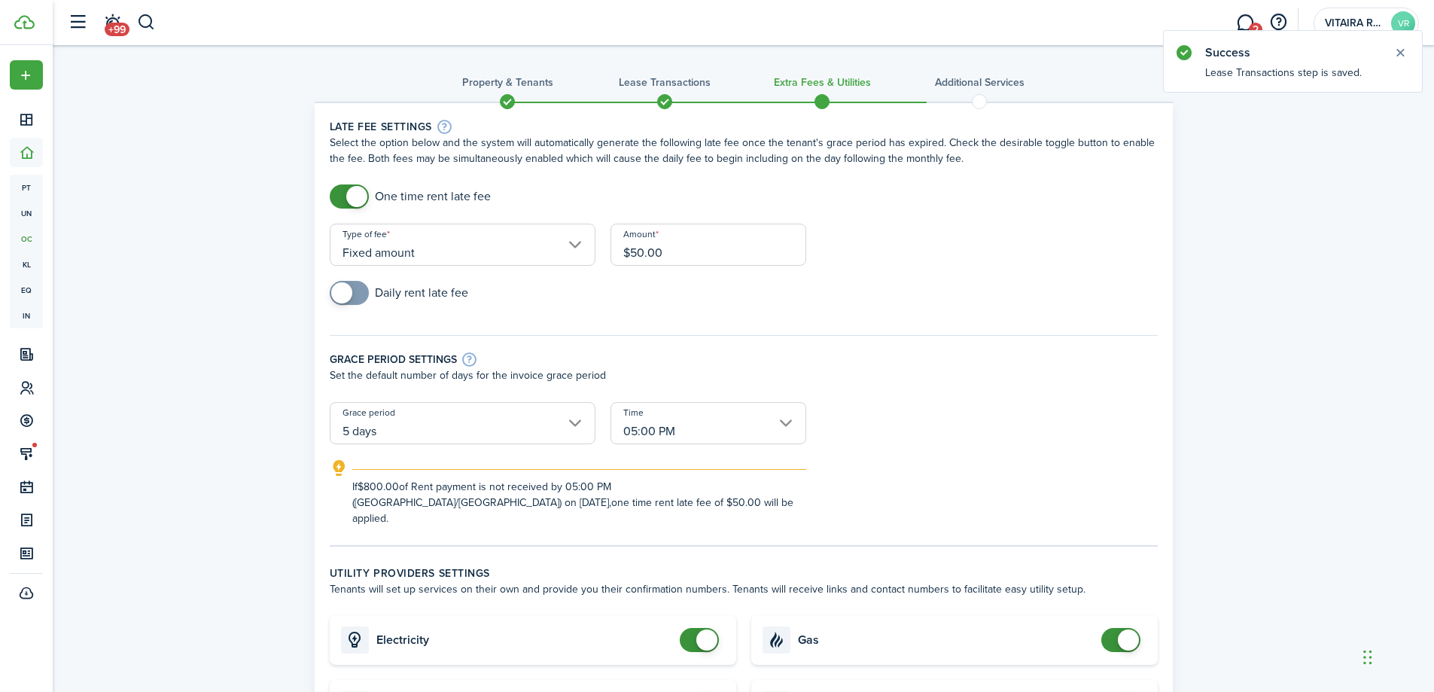
click at [676, 255] on input "$50.00" at bounding box center [709, 245] width 196 height 42
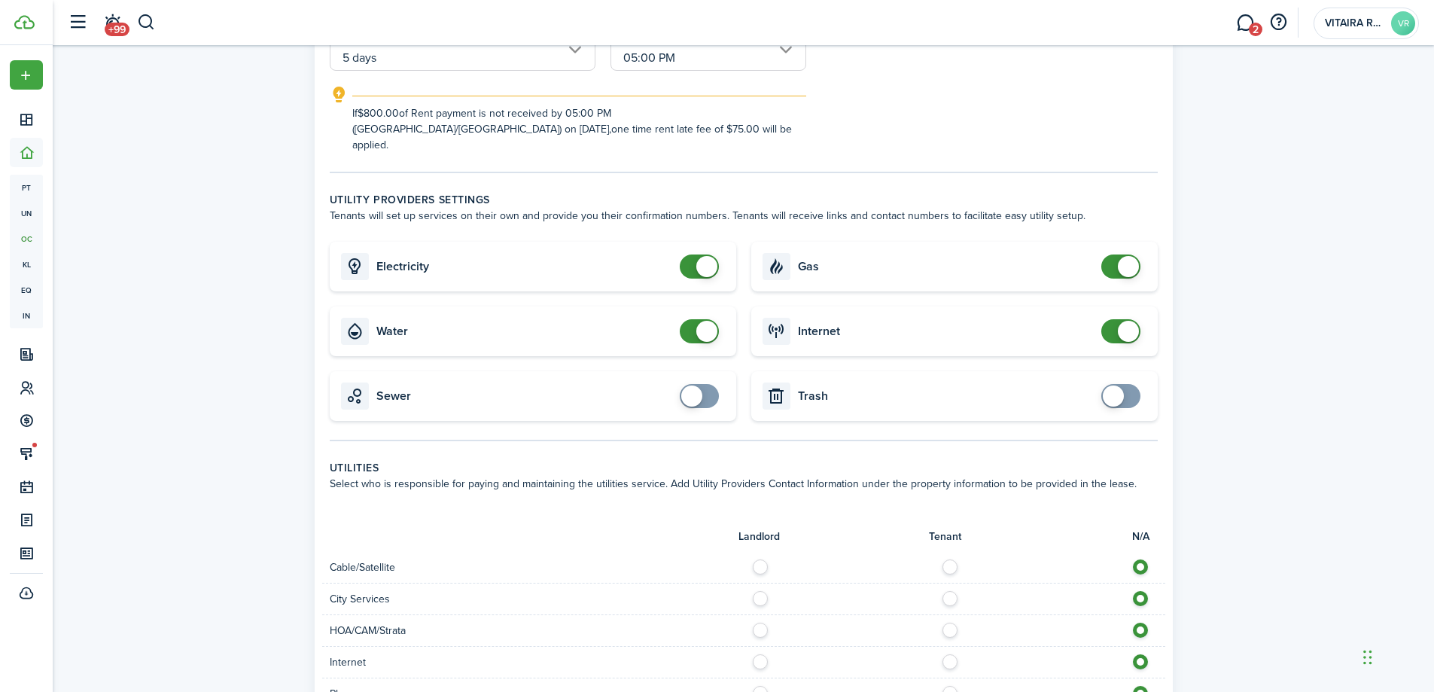
scroll to position [452, 0]
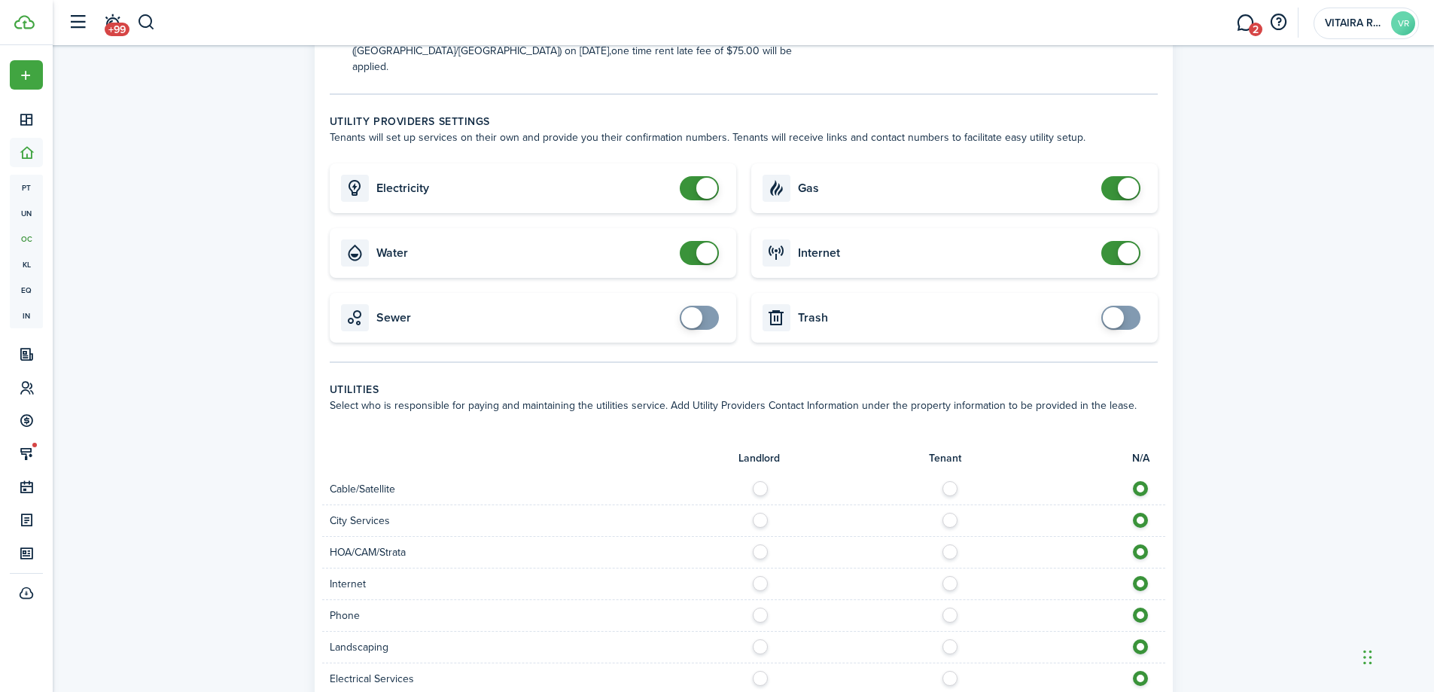
type input "$75.00"
checkbox input "false"
click at [692, 243] on span at bounding box center [699, 253] width 15 height 24
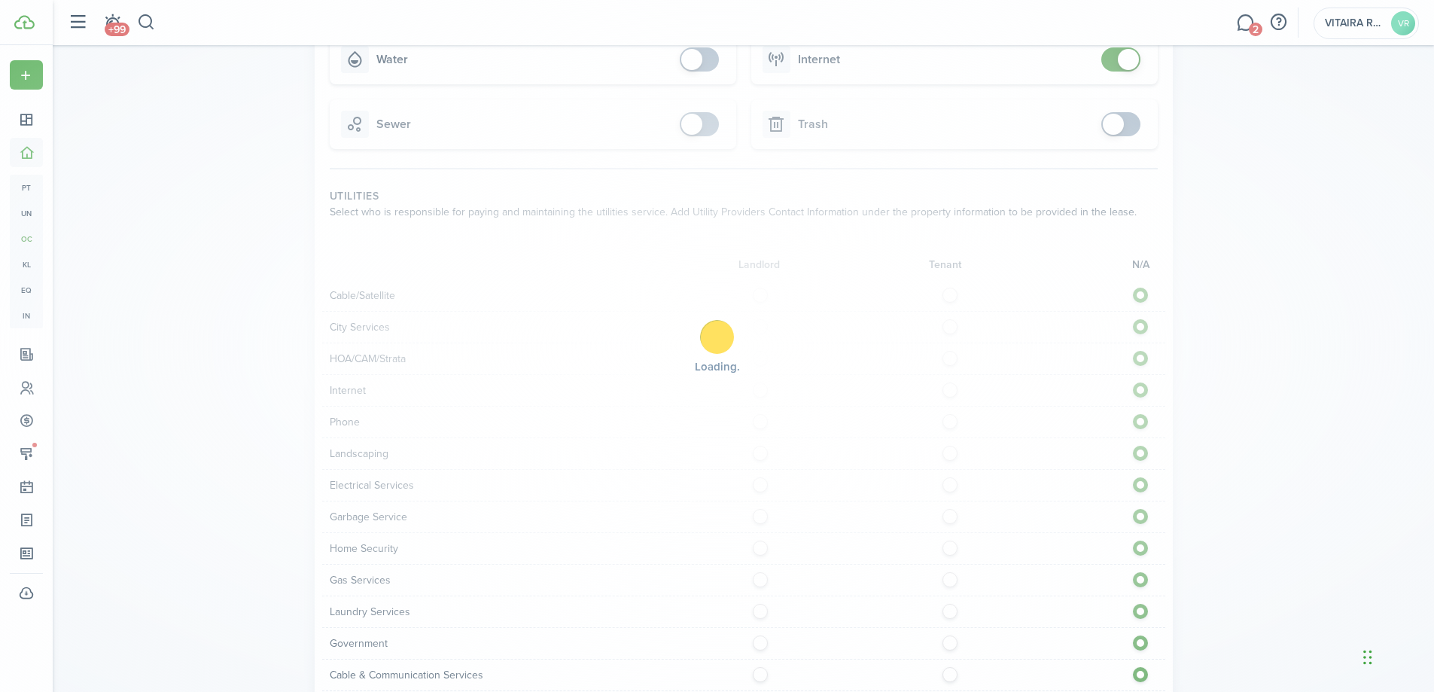
scroll to position [678, 0]
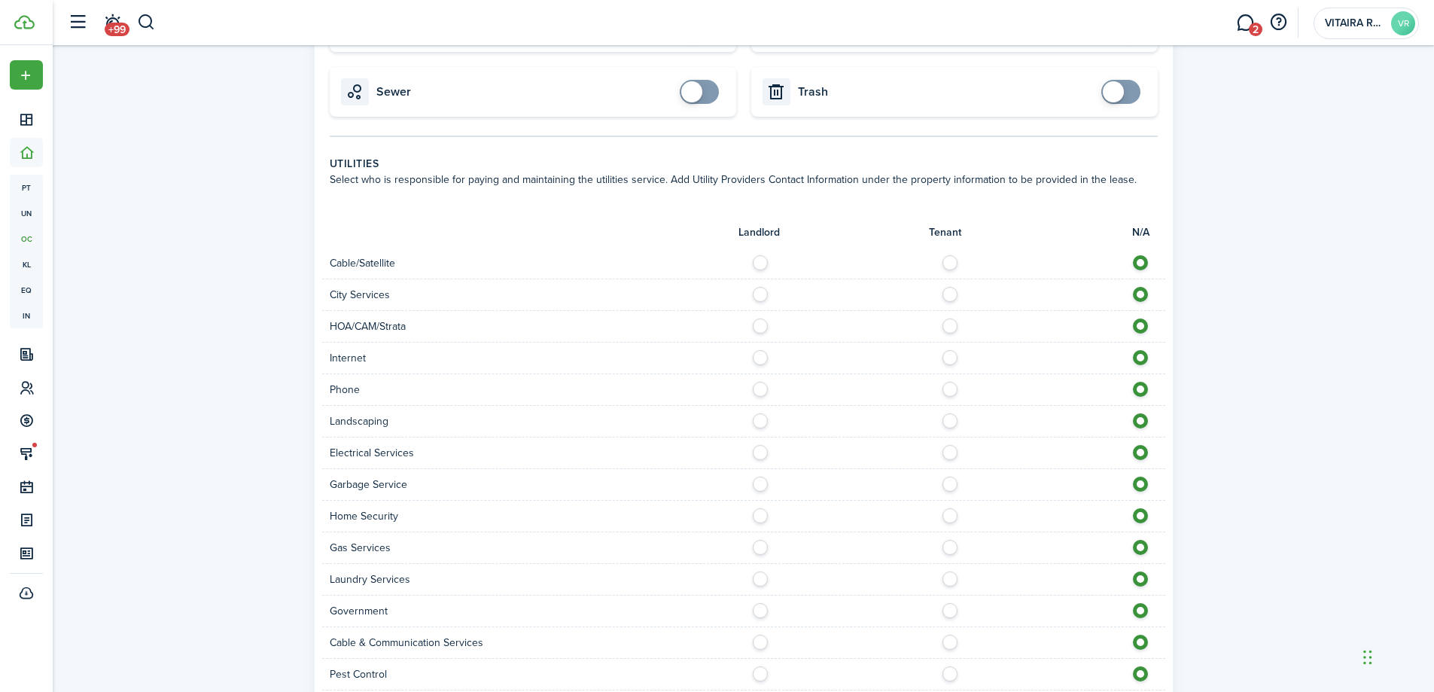
click at [953, 255] on label at bounding box center [954, 259] width 26 height 8
radio input "true"
click at [948, 287] on label at bounding box center [954, 291] width 26 height 8
radio input "true"
click at [945, 318] on label at bounding box center [954, 322] width 26 height 8
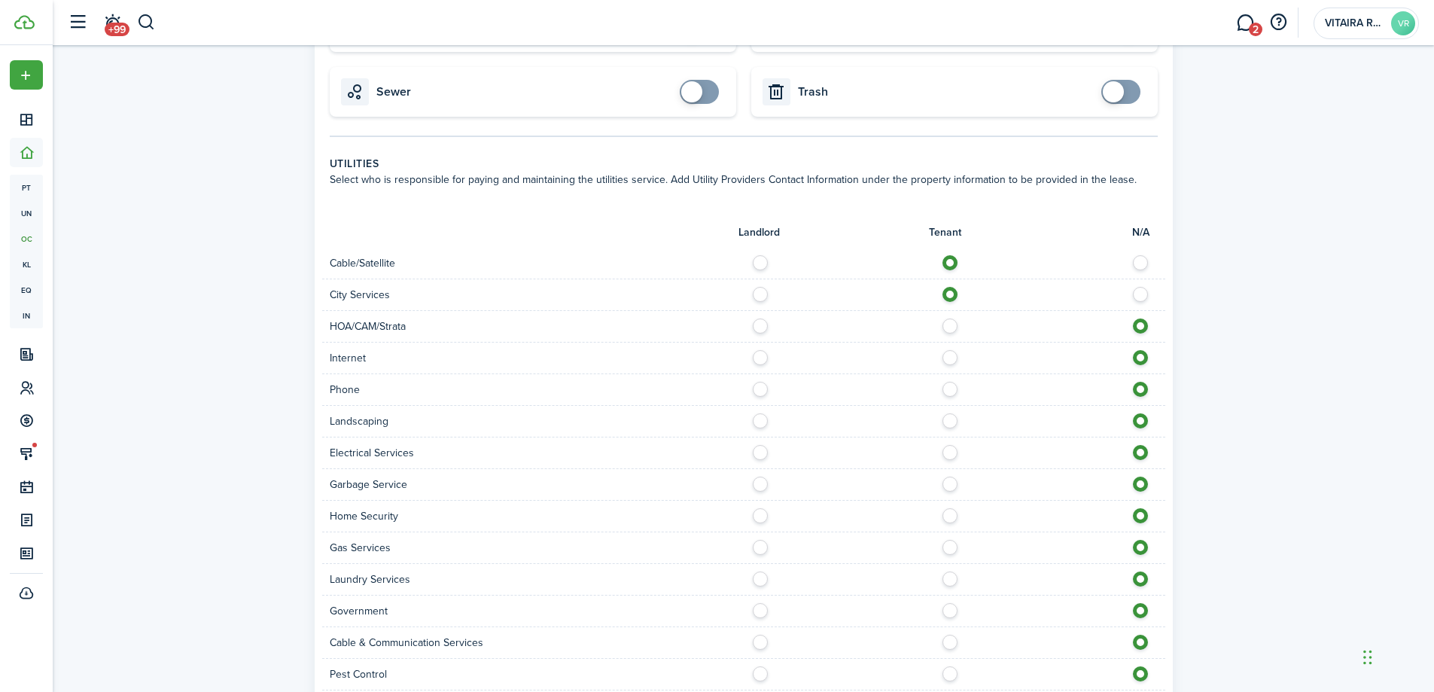
radio input "true"
click at [944, 350] on label at bounding box center [954, 354] width 26 height 8
radio input "true"
click at [949, 382] on label at bounding box center [954, 386] width 26 height 8
radio input "true"
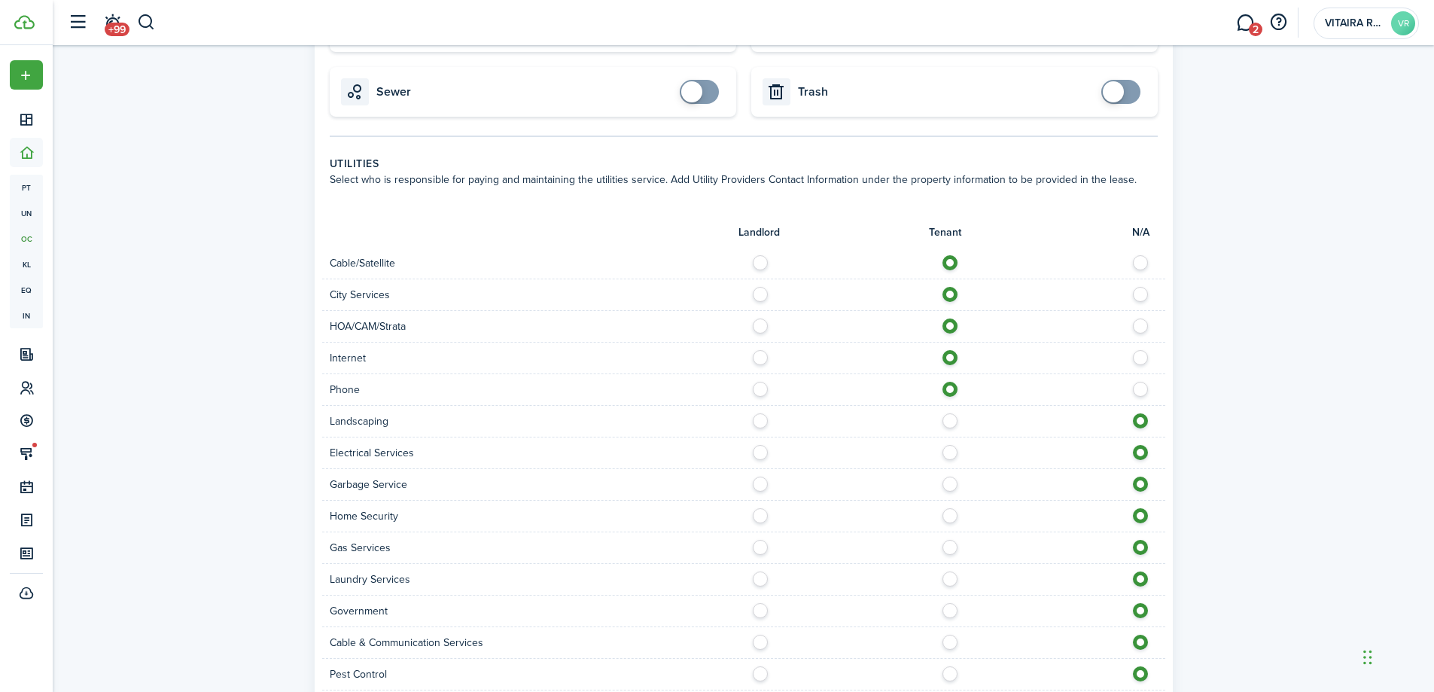
click at [768, 413] on div at bounding box center [955, 421] width 422 height 16
click at [764, 413] on label at bounding box center [764, 417] width 26 height 8
radio input "true"
click at [949, 445] on label at bounding box center [954, 449] width 26 height 8
radio input "true"
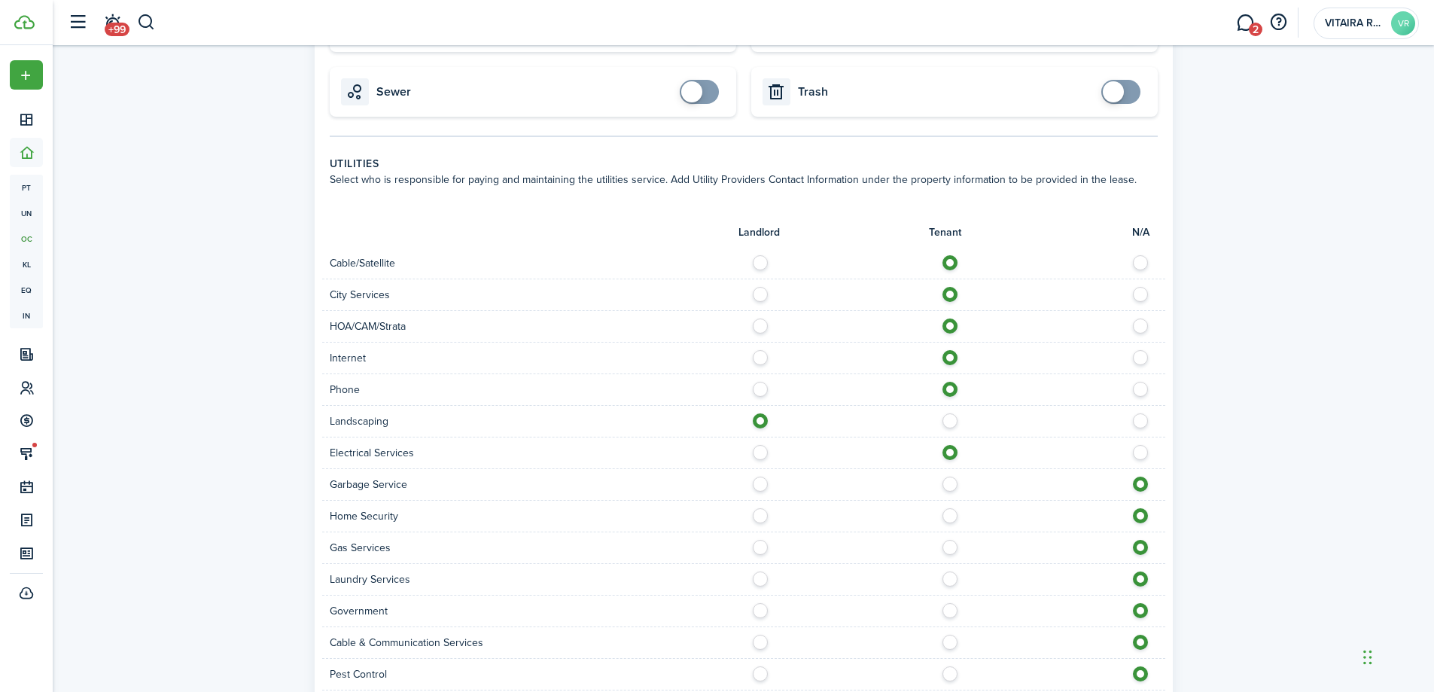
click at [769, 477] on div at bounding box center [955, 485] width 422 height 16
drag, startPoint x: 803, startPoint y: 468, endPoint x: 803, endPoint y: 479, distance: 10.5
drag, startPoint x: 803, startPoint y: 479, endPoint x: 723, endPoint y: 494, distance: 81.9
click at [723, 508] on div "Home Security" at bounding box center [533, 516] width 422 height 16
click at [759, 477] on label at bounding box center [764, 481] width 26 height 8
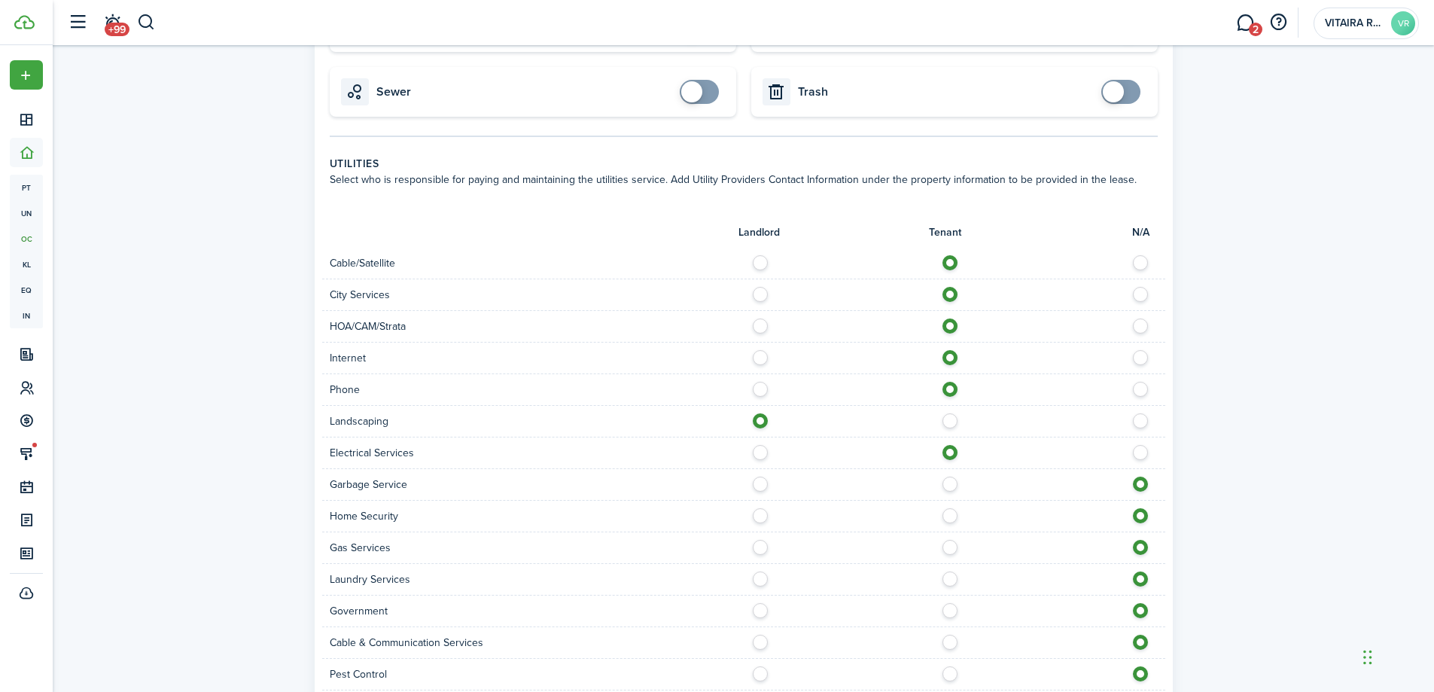
radio input "true"
drag, startPoint x: 949, startPoint y: 494, endPoint x: 946, endPoint y: 504, distance: 10.0
click at [949, 508] on label at bounding box center [954, 512] width 26 height 8
radio input "true"
drag, startPoint x: 949, startPoint y: 535, endPoint x: 940, endPoint y: 537, distance: 9.3
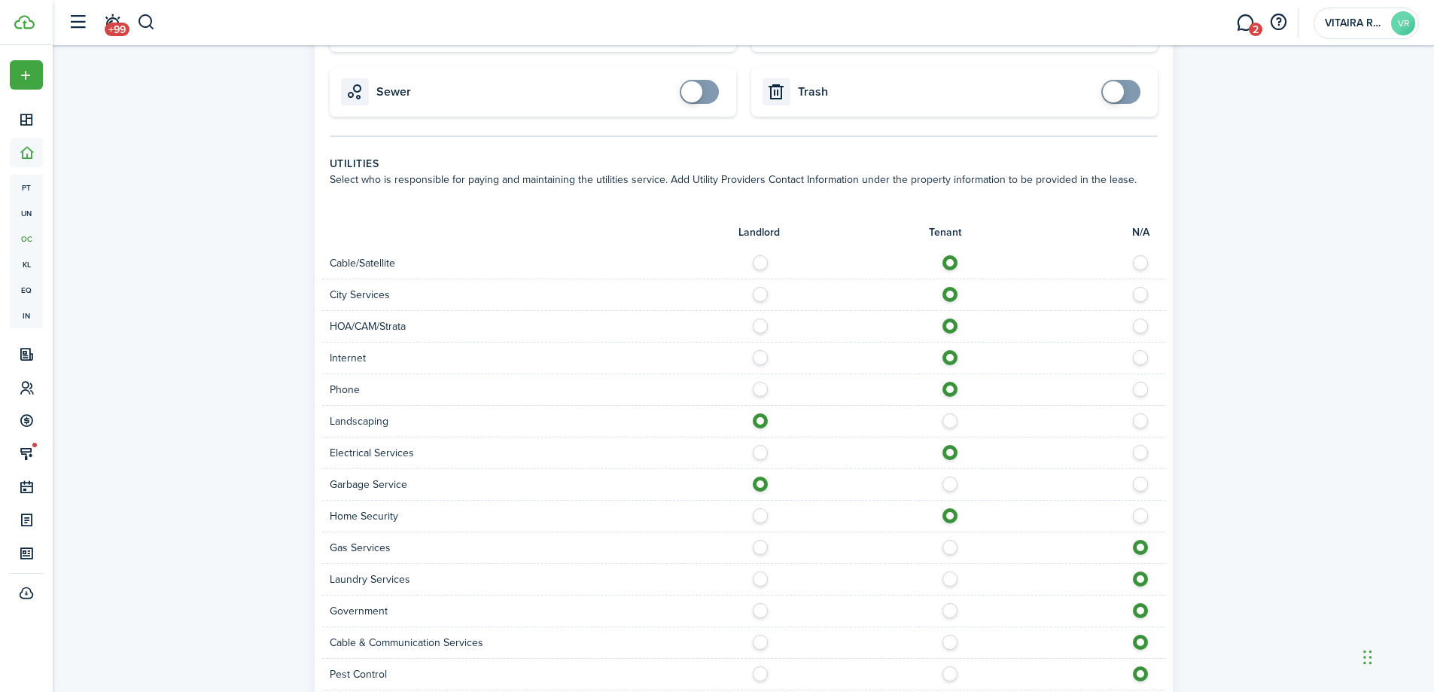
click at [946, 540] on label at bounding box center [954, 544] width 26 height 8
radio input "true"
click at [766, 571] on label at bounding box center [764, 575] width 26 height 8
radio input "true"
click at [946, 603] on label at bounding box center [954, 607] width 26 height 8
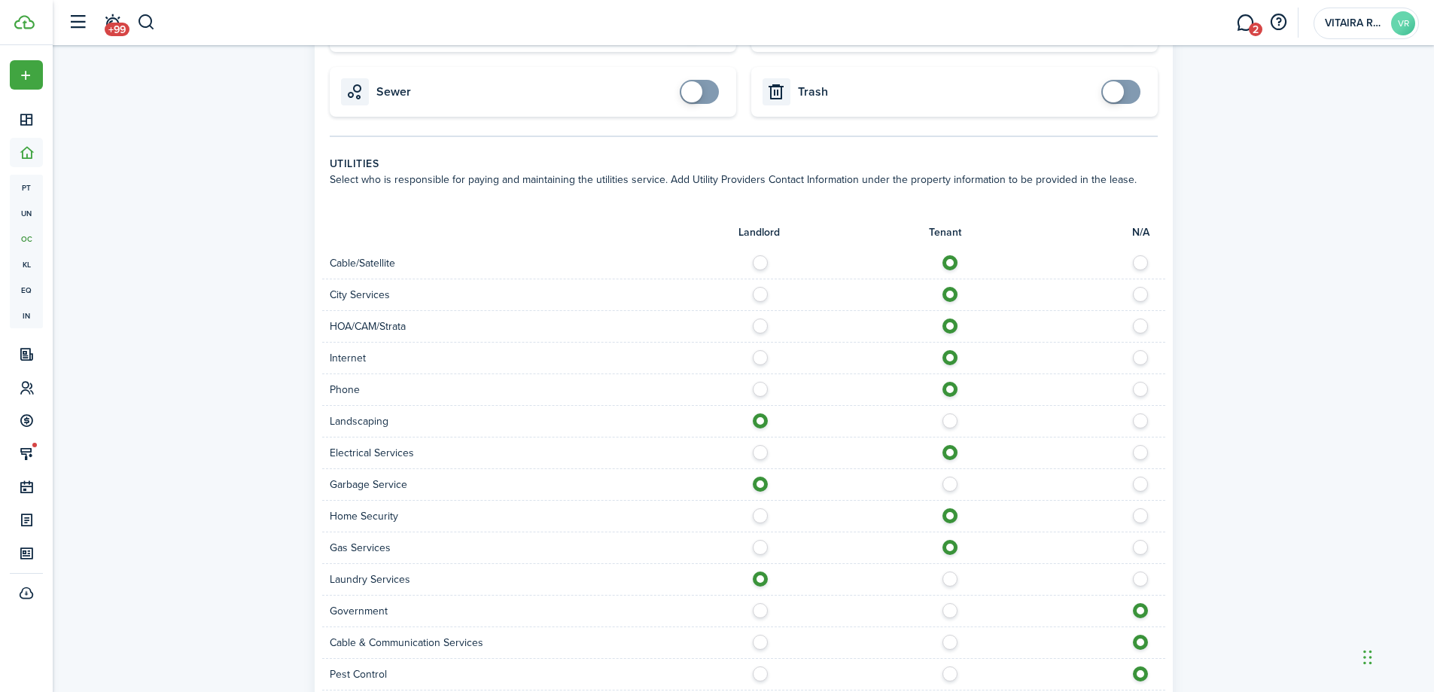
radio input "true"
click at [952, 635] on label at bounding box center [954, 639] width 26 height 8
radio input "true"
click at [759, 666] on label at bounding box center [764, 670] width 26 height 8
radio input "true"
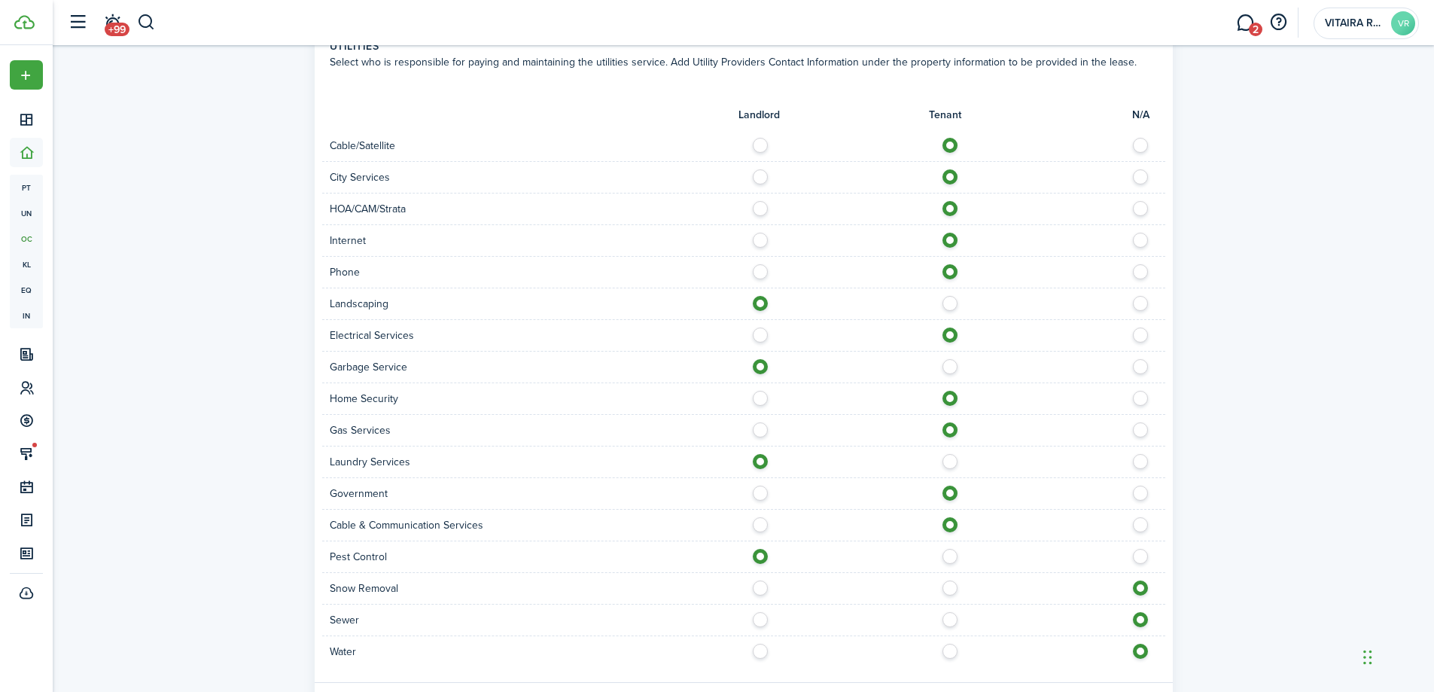
scroll to position [867, 0]
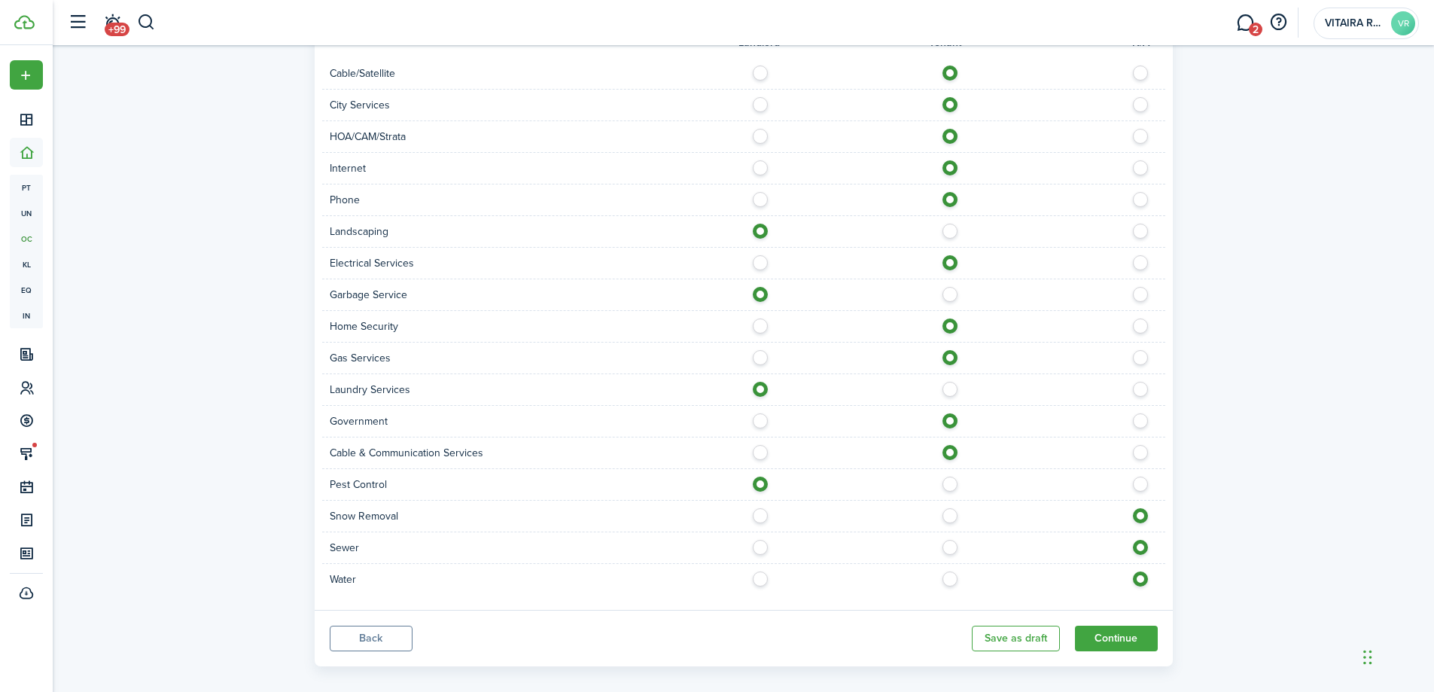
click at [763, 508] on label at bounding box center [764, 512] width 26 height 8
radio input "true"
drag, startPoint x: 763, startPoint y: 533, endPoint x: 763, endPoint y: 544, distance: 10.5
click at [764, 540] on label at bounding box center [764, 544] width 26 height 8
radio input "true"
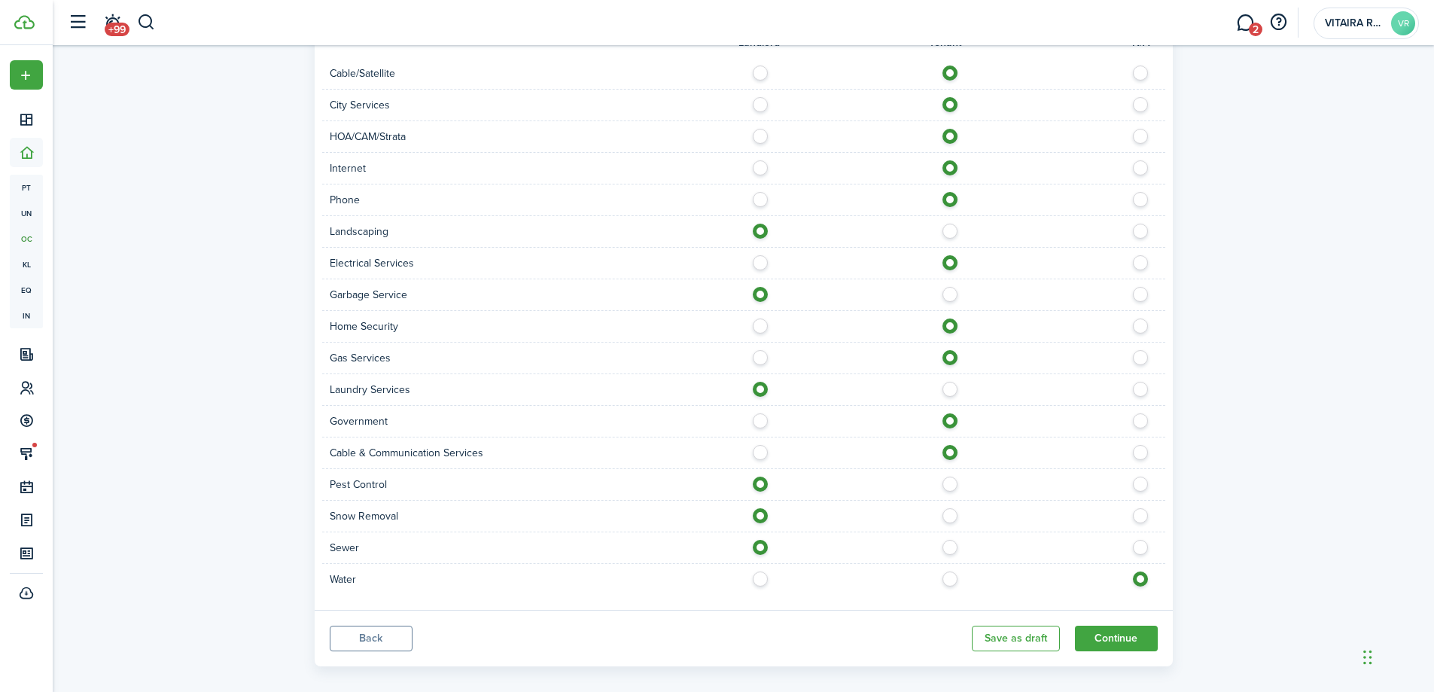
click at [761, 571] on label at bounding box center [764, 575] width 26 height 8
radio input "true"
click at [1122, 629] on button "Continue" at bounding box center [1116, 639] width 83 height 26
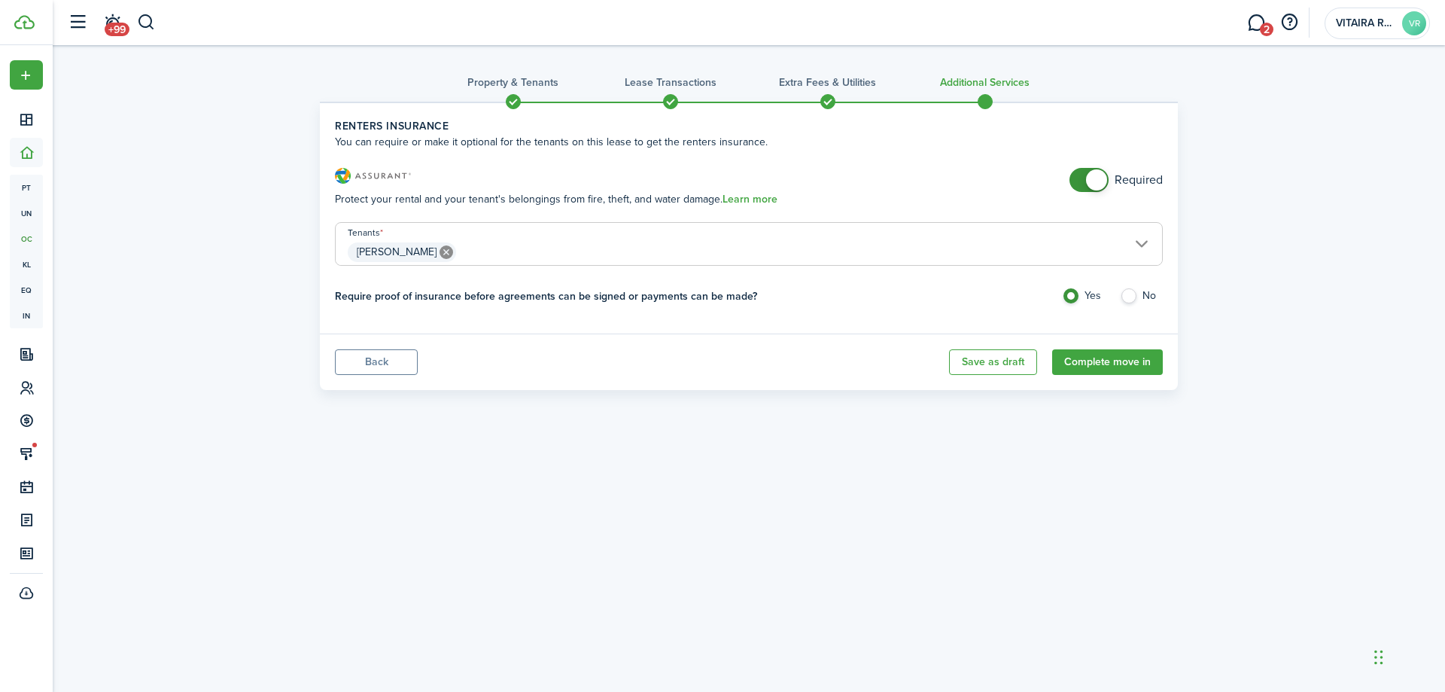
checkbox input "false"
click at [1084, 178] on span at bounding box center [1089, 180] width 15 height 24
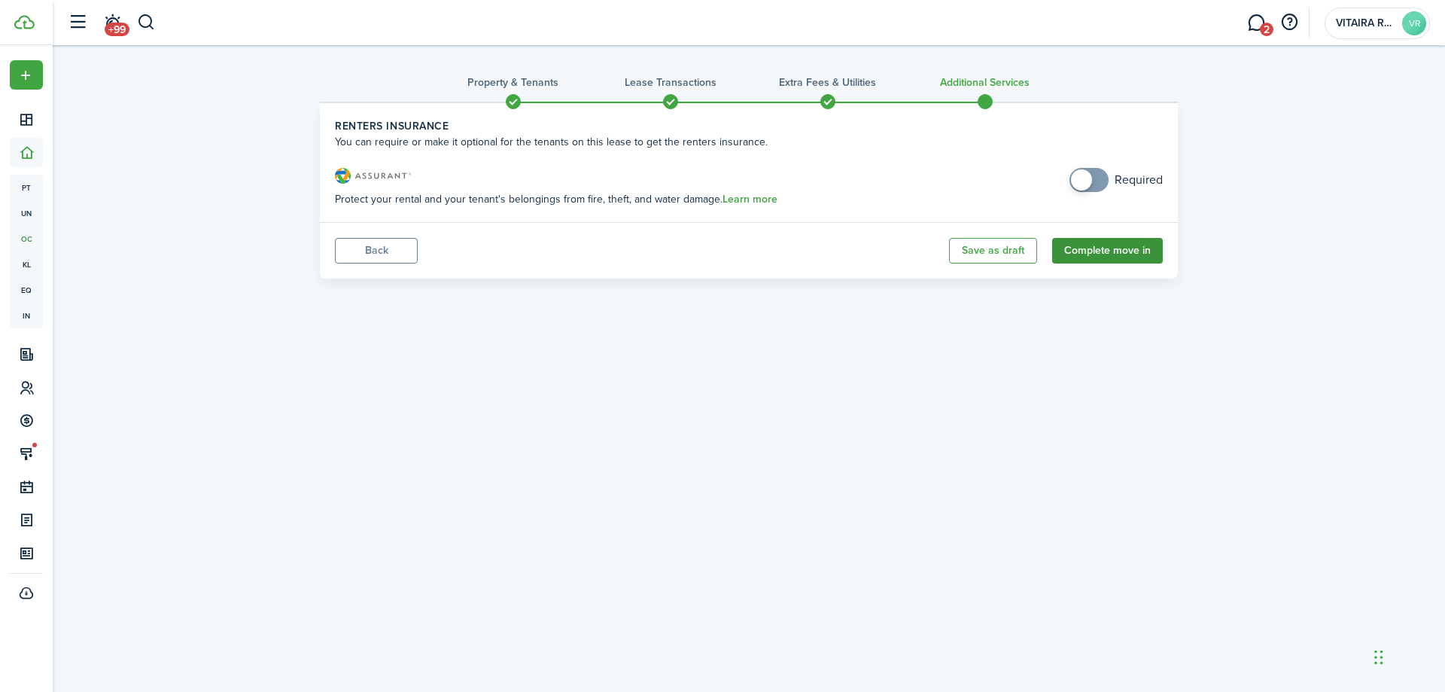
click at [1096, 257] on button "Complete move in" at bounding box center [1107, 251] width 111 height 26
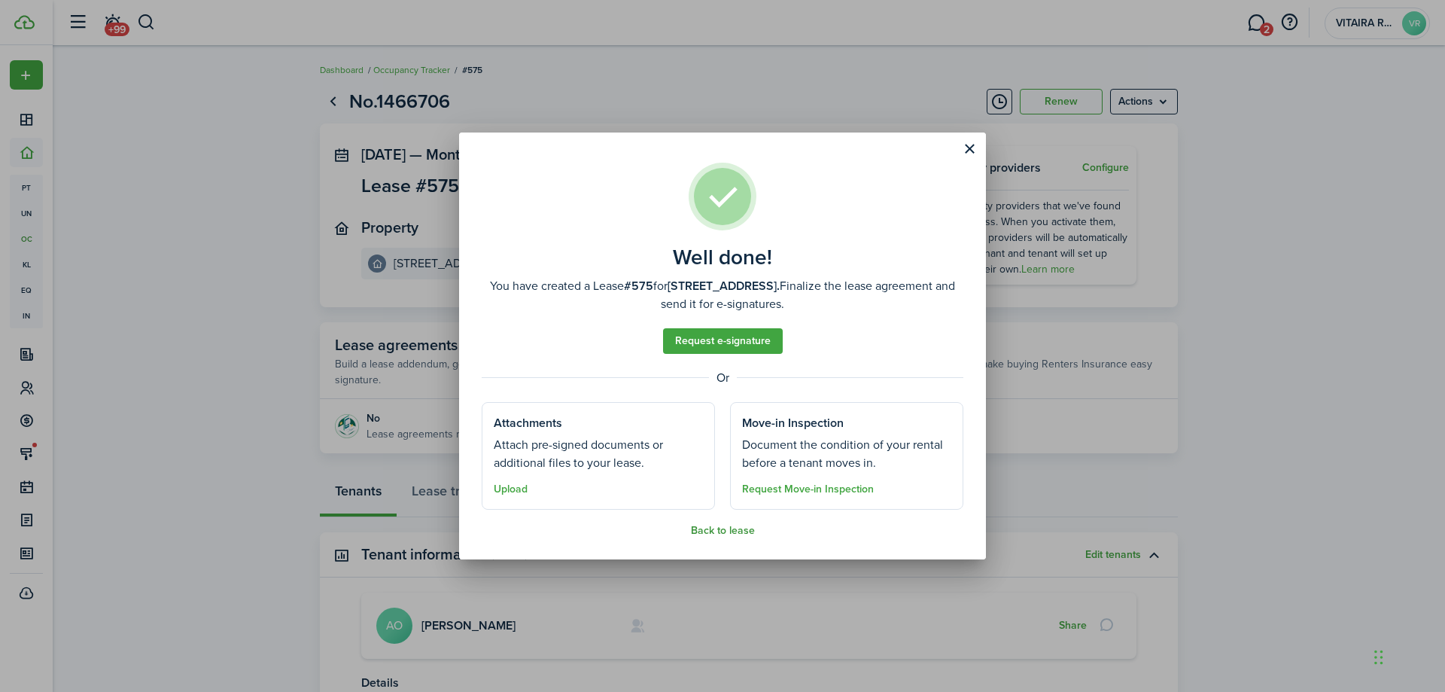
click at [727, 532] on button "Back to lease" at bounding box center [723, 531] width 64 height 12
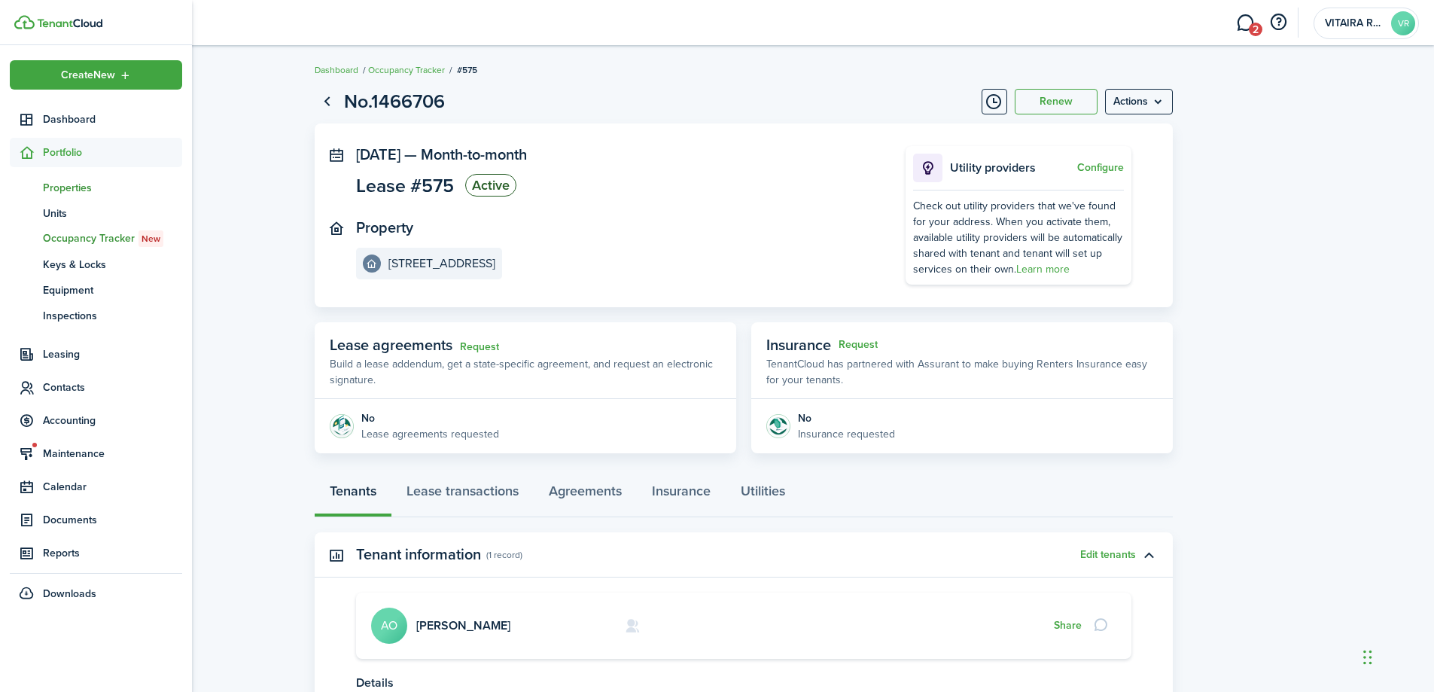
click at [65, 187] on span "Properties" at bounding box center [112, 188] width 139 height 16
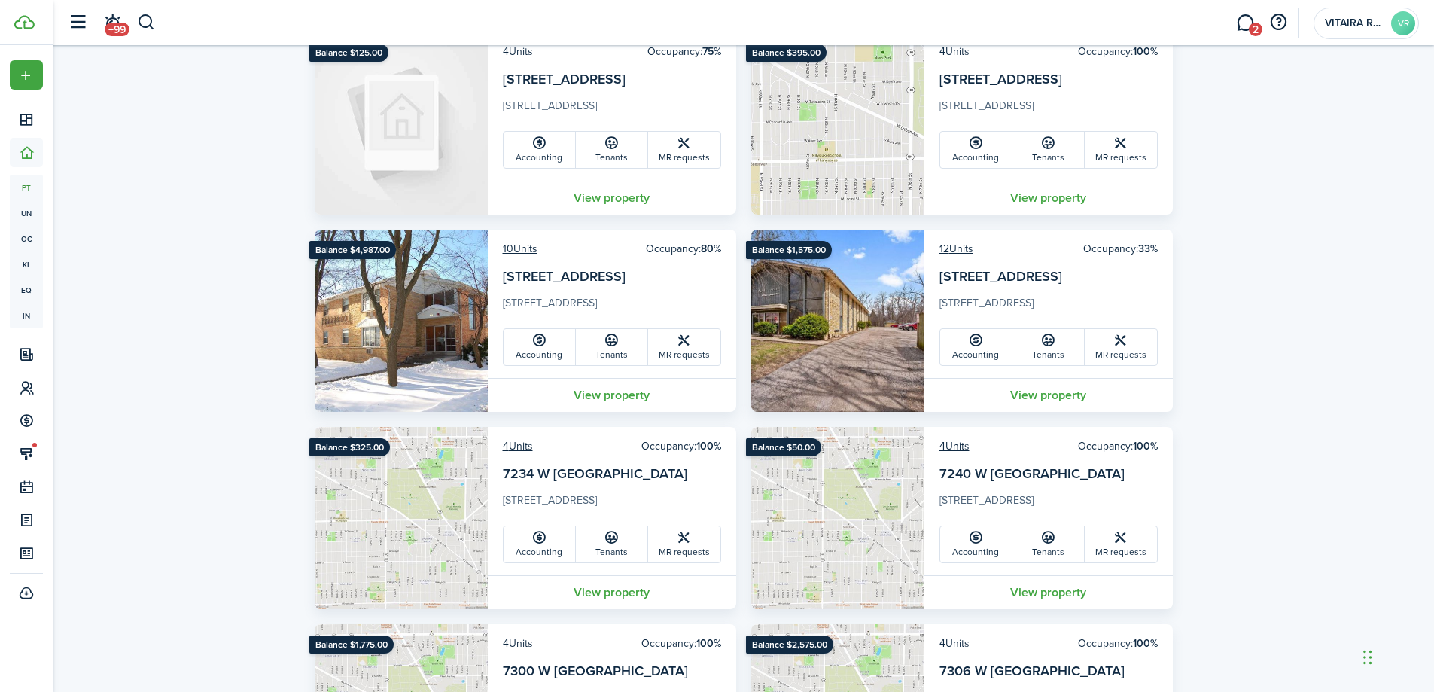
scroll to position [979, 0]
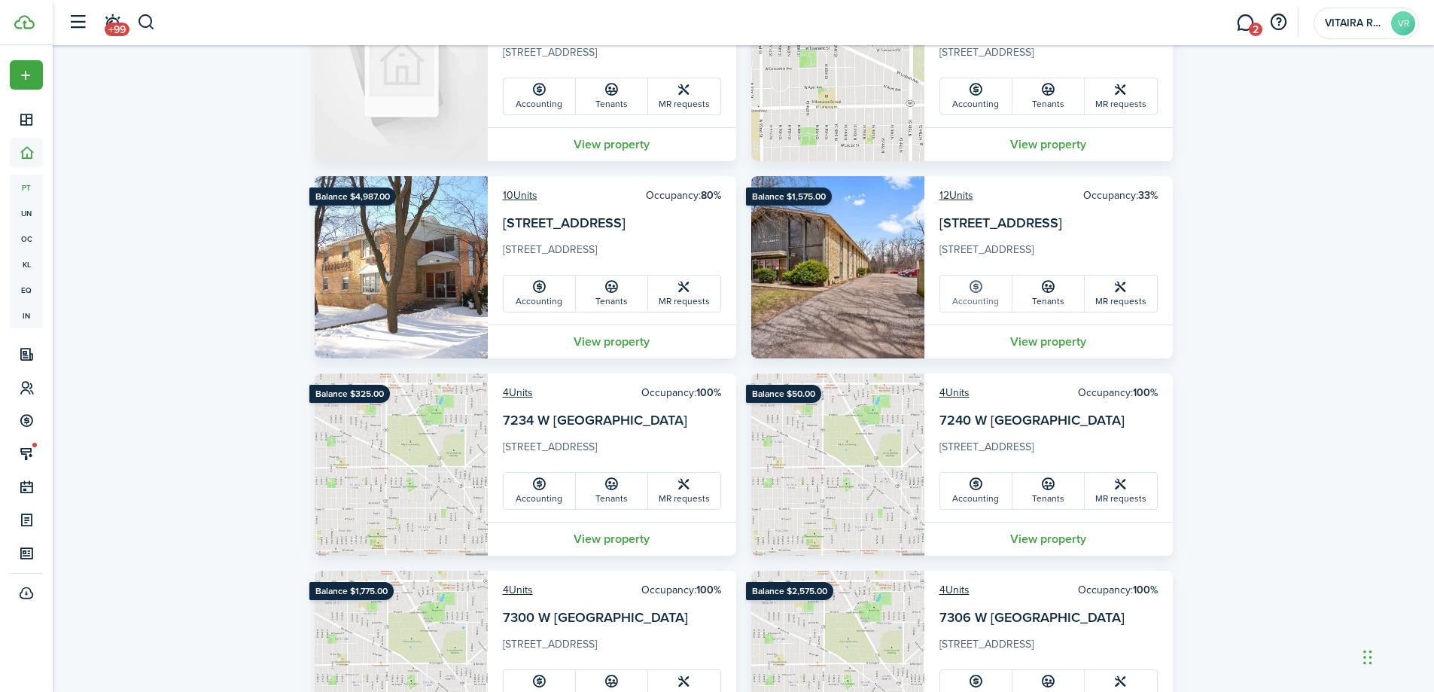
click at [986, 304] on link "Accounting" at bounding box center [976, 294] width 72 height 36
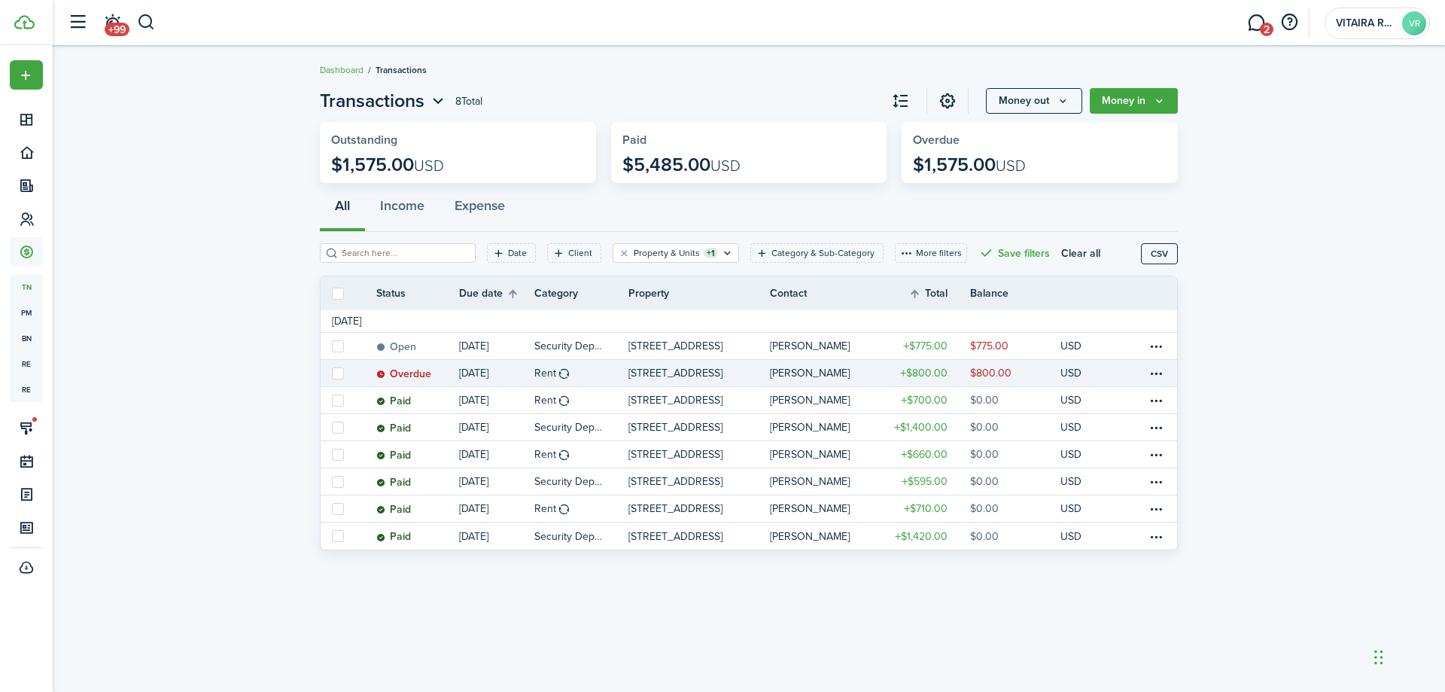
click at [749, 372] on link "[STREET_ADDRESS]" at bounding box center [700, 373] width 142 height 26
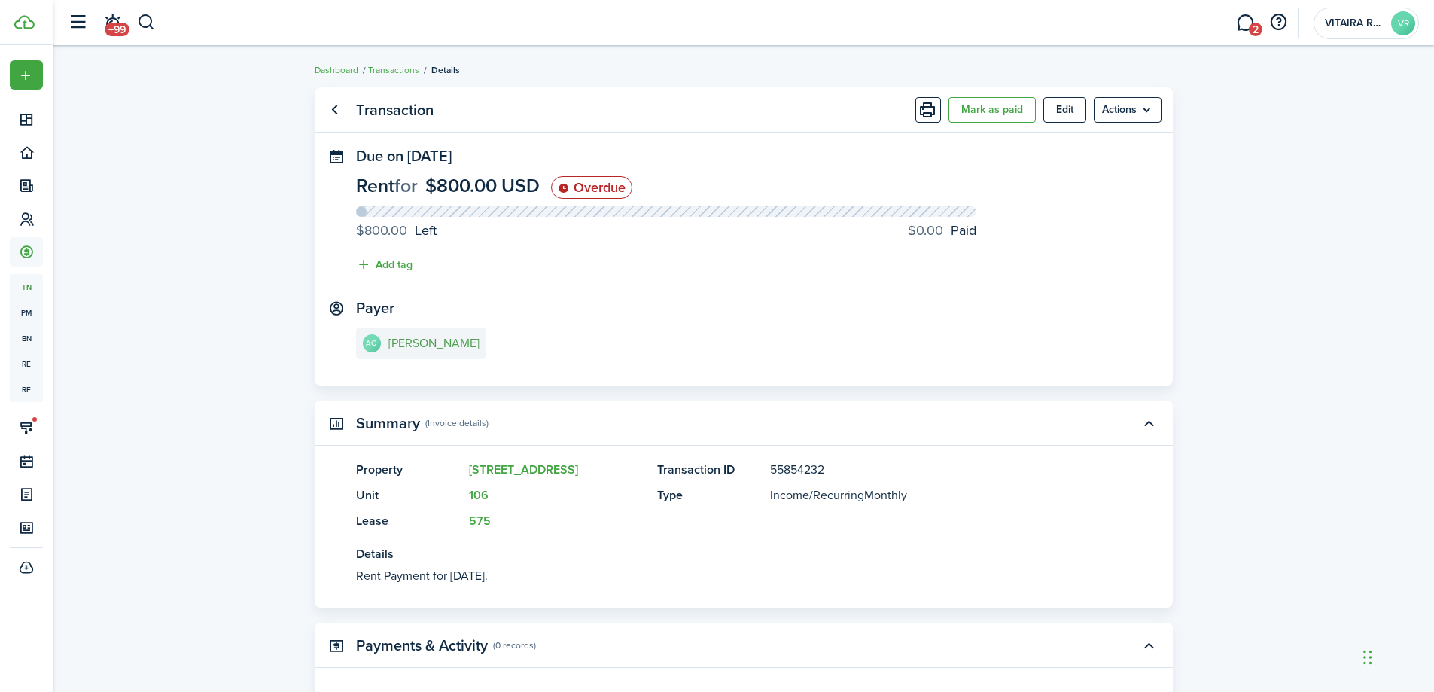
click at [410, 348] on e-details-info-title "[PERSON_NAME]" at bounding box center [433, 344] width 91 height 14
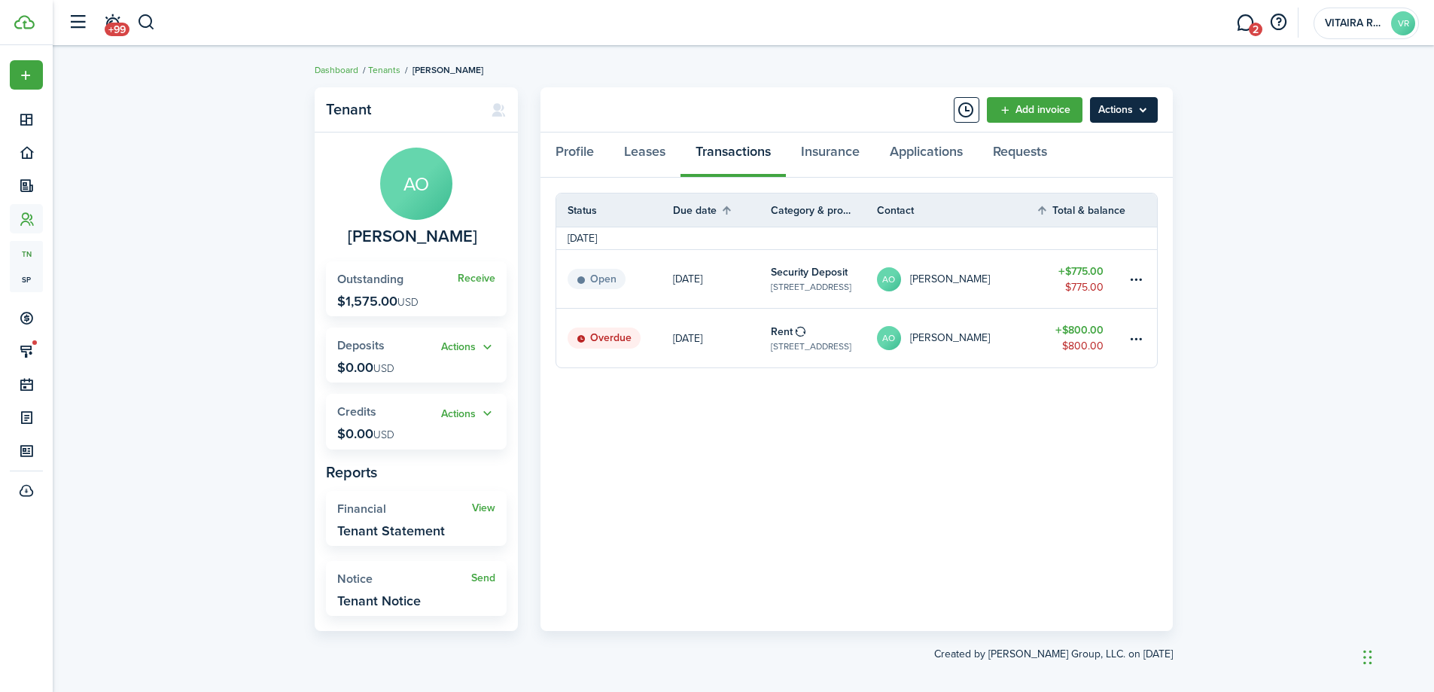
click at [1141, 110] on menu-btn "Actions" at bounding box center [1124, 110] width 68 height 26
click at [1130, 223] on link "Manage bulk invoices" at bounding box center [1092, 222] width 132 height 26
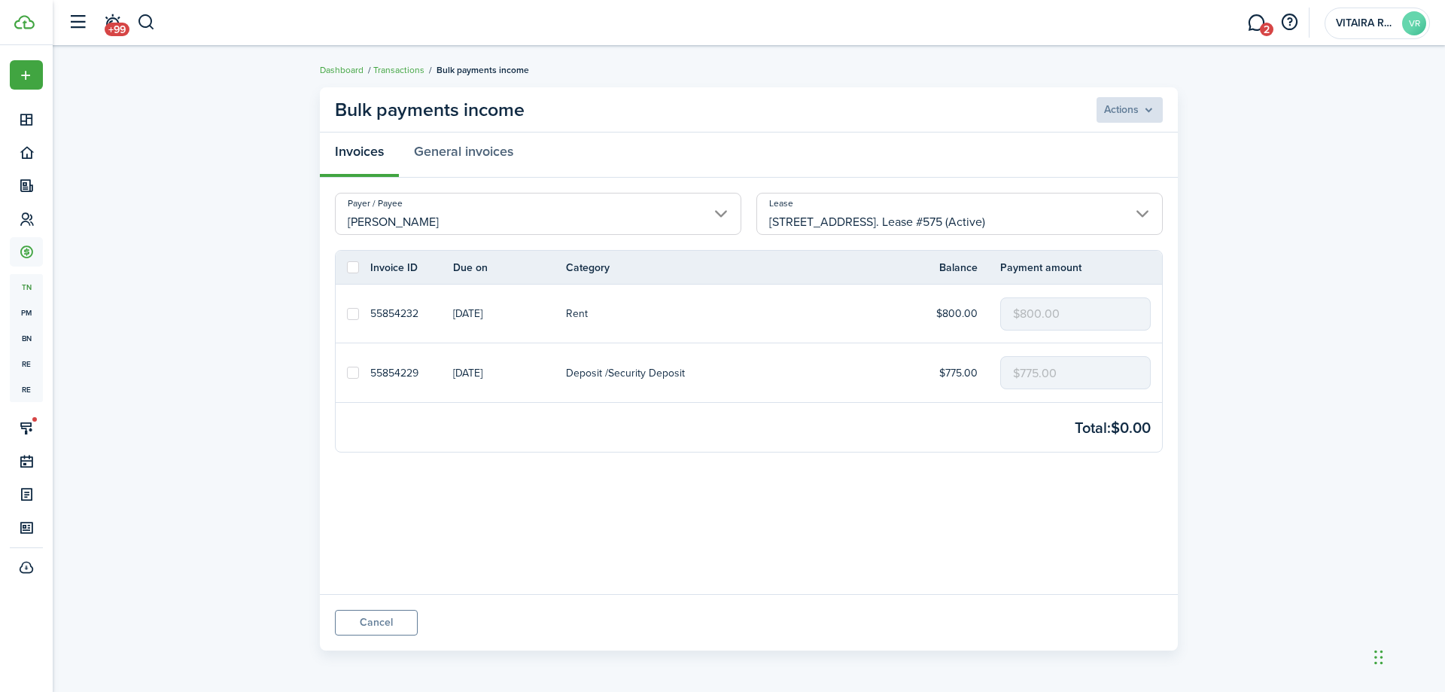
click at [352, 374] on label at bounding box center [353, 373] width 12 height 12
click at [347, 373] on input "checkbox" at bounding box center [346, 373] width 1 height 1
checkbox input "true"
click at [353, 312] on label at bounding box center [353, 314] width 12 height 12
click at [347, 313] on input "checkbox" at bounding box center [346, 313] width 1 height 1
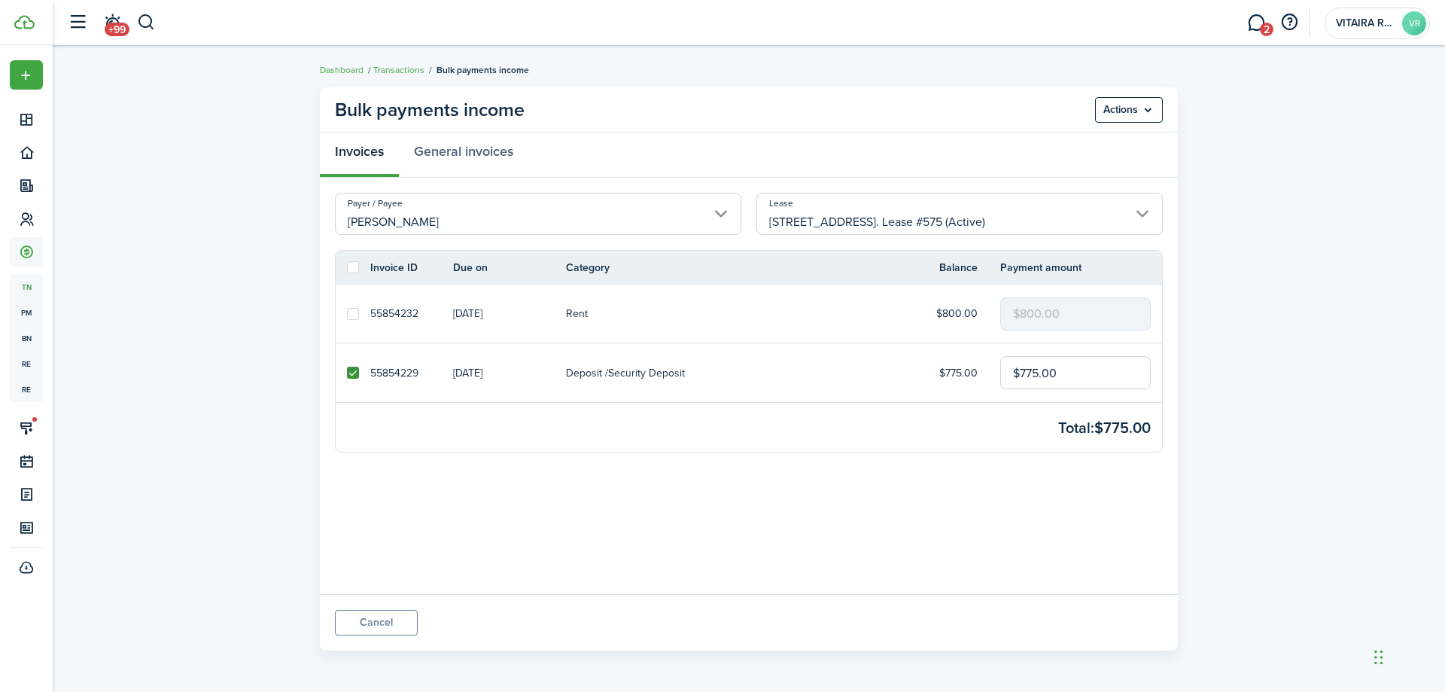
checkbox input "true"
click at [1150, 108] on menu-btn "Actions" at bounding box center [1129, 110] width 68 height 26
click at [1106, 144] on button "Record as paid" at bounding box center [1097, 143] width 132 height 26
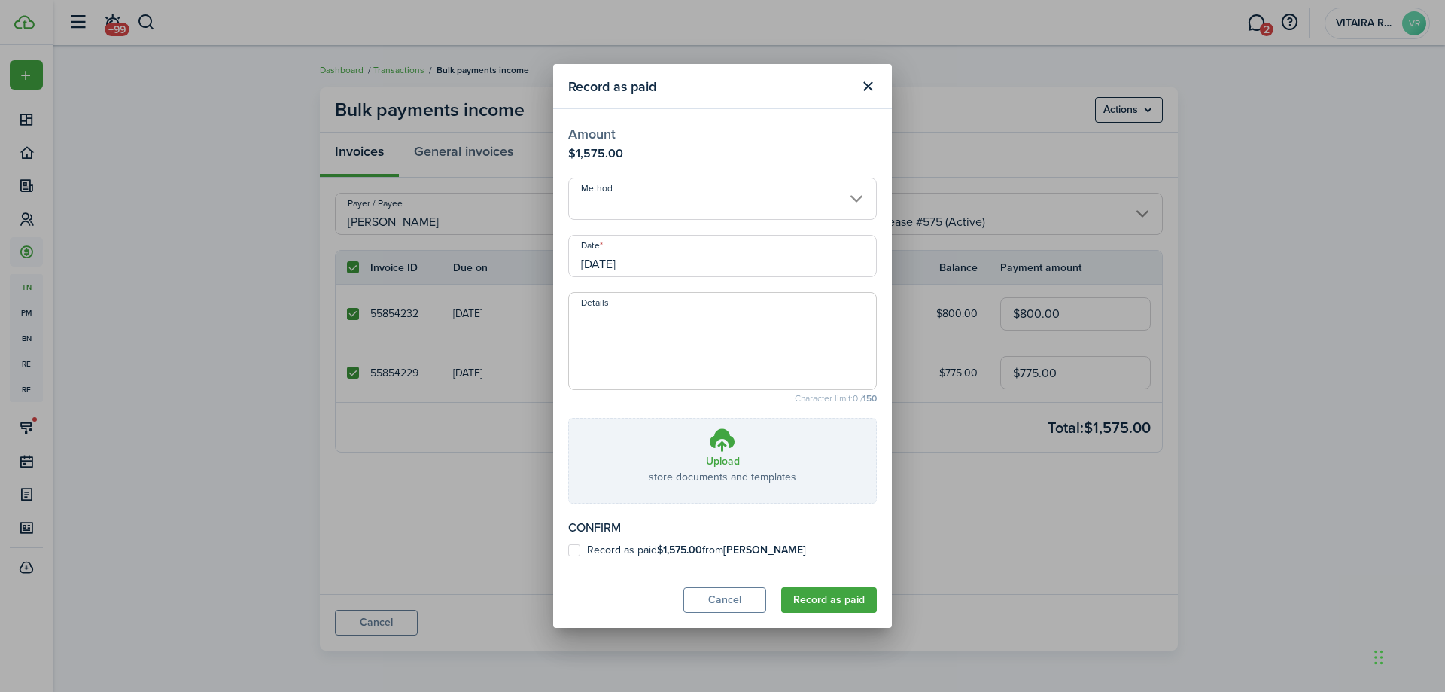
click at [639, 259] on input "[DATE]" at bounding box center [722, 256] width 309 height 42
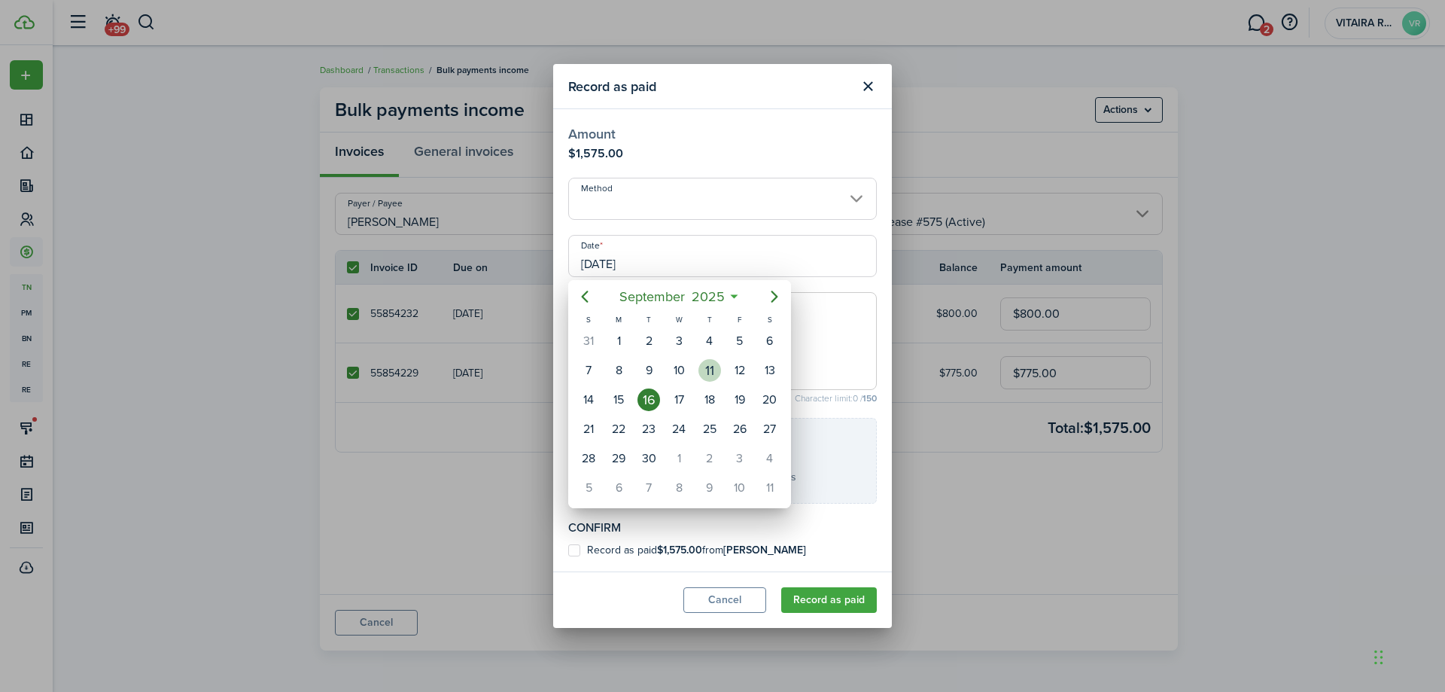
click at [712, 367] on div "11" at bounding box center [710, 370] width 23 height 23
type input "[DATE]"
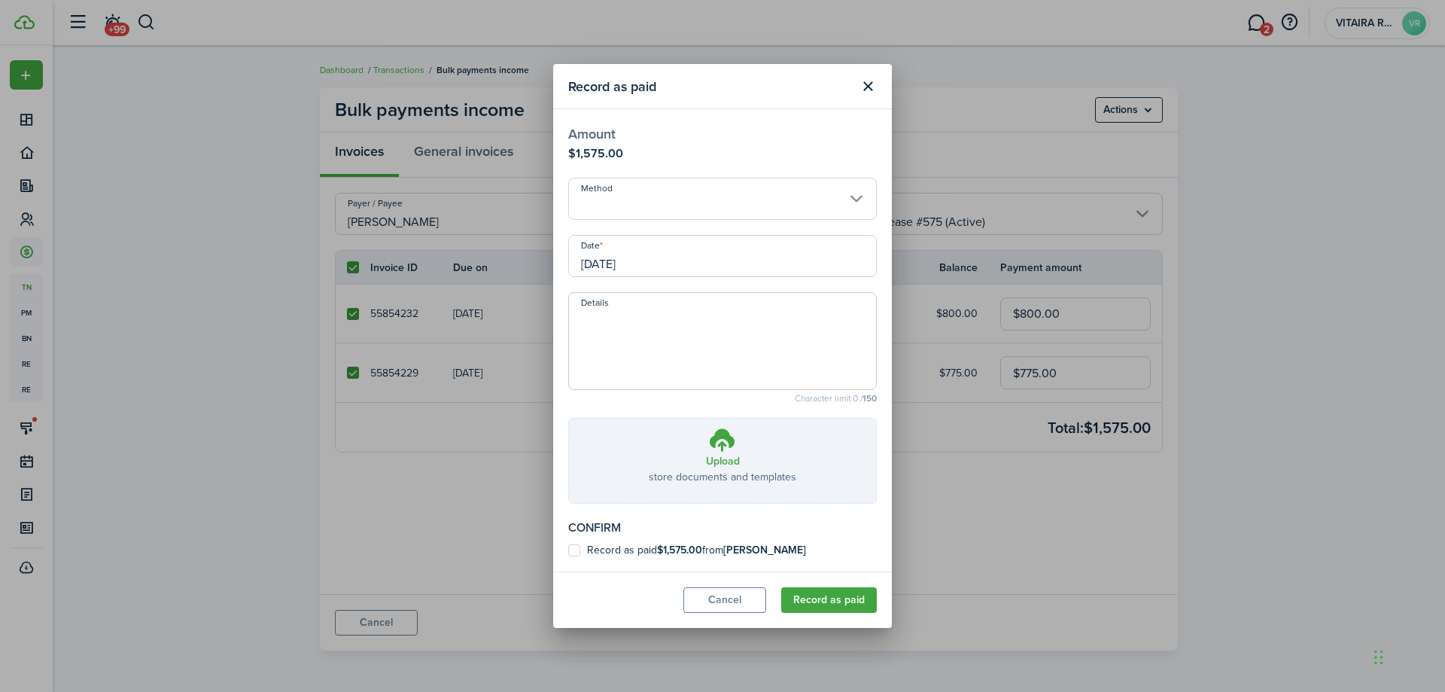
click at [571, 548] on label "Record as paid $1,575.00 from [PERSON_NAME]" at bounding box center [687, 550] width 238 height 12
click at [568, 550] on input "Record as paid $1,575.00 from [PERSON_NAME]" at bounding box center [568, 550] width 1 height 1
checkbox input "true"
click at [830, 598] on button "Record as paid" at bounding box center [829, 600] width 96 height 26
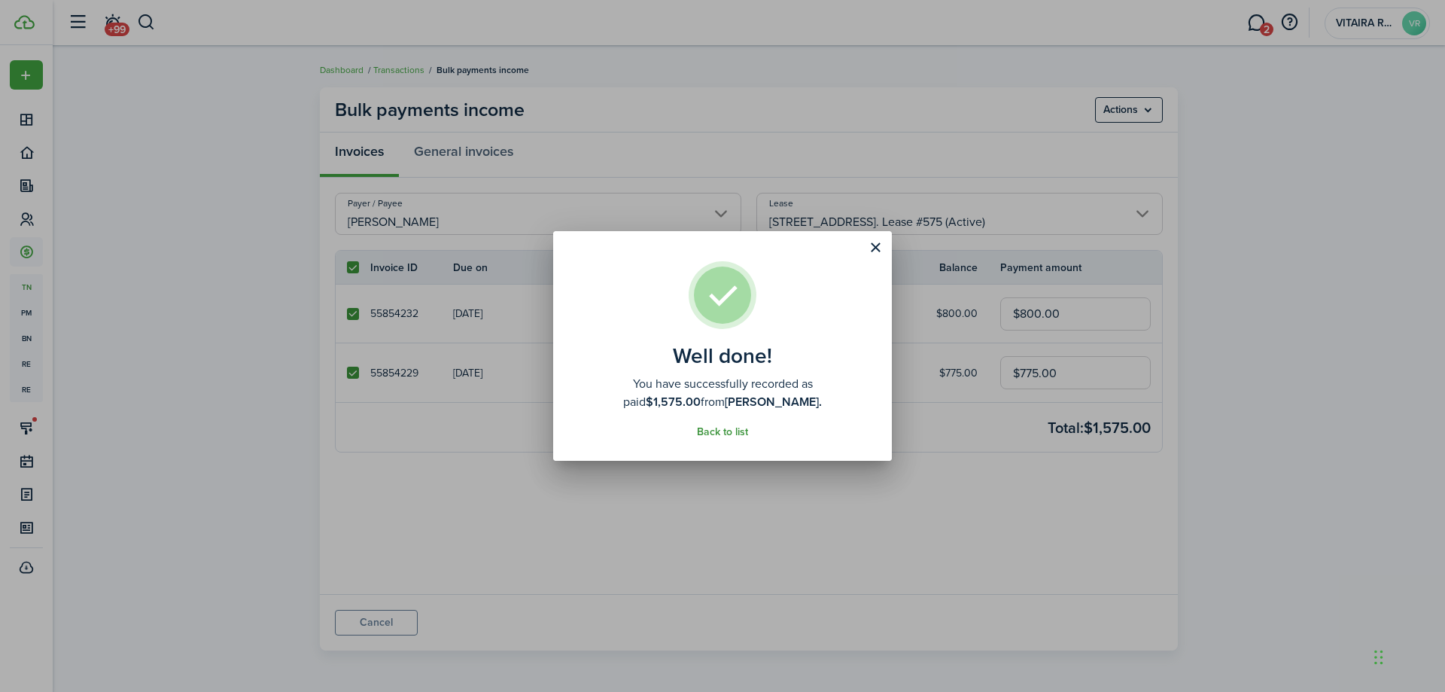
click at [724, 431] on link "Back to list" at bounding box center [722, 432] width 51 height 12
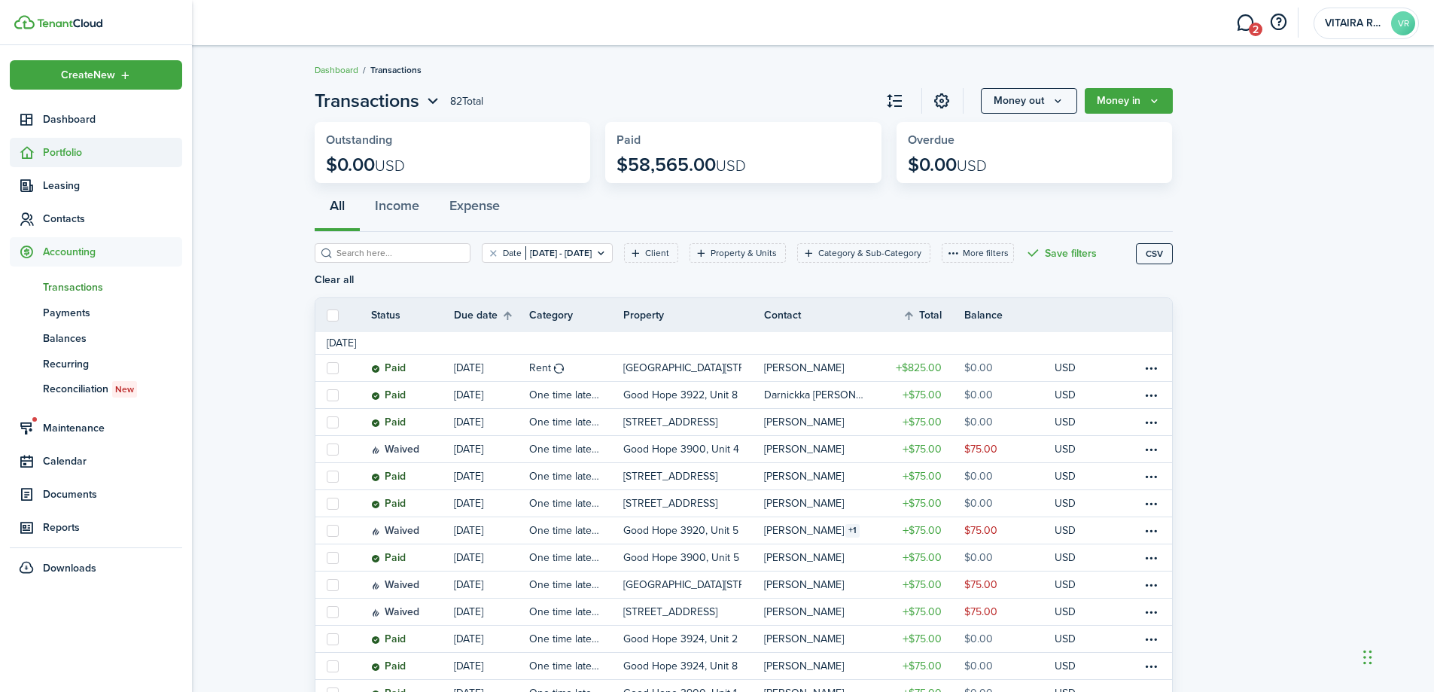
click at [66, 160] on span "Portfolio" at bounding box center [112, 153] width 139 height 16
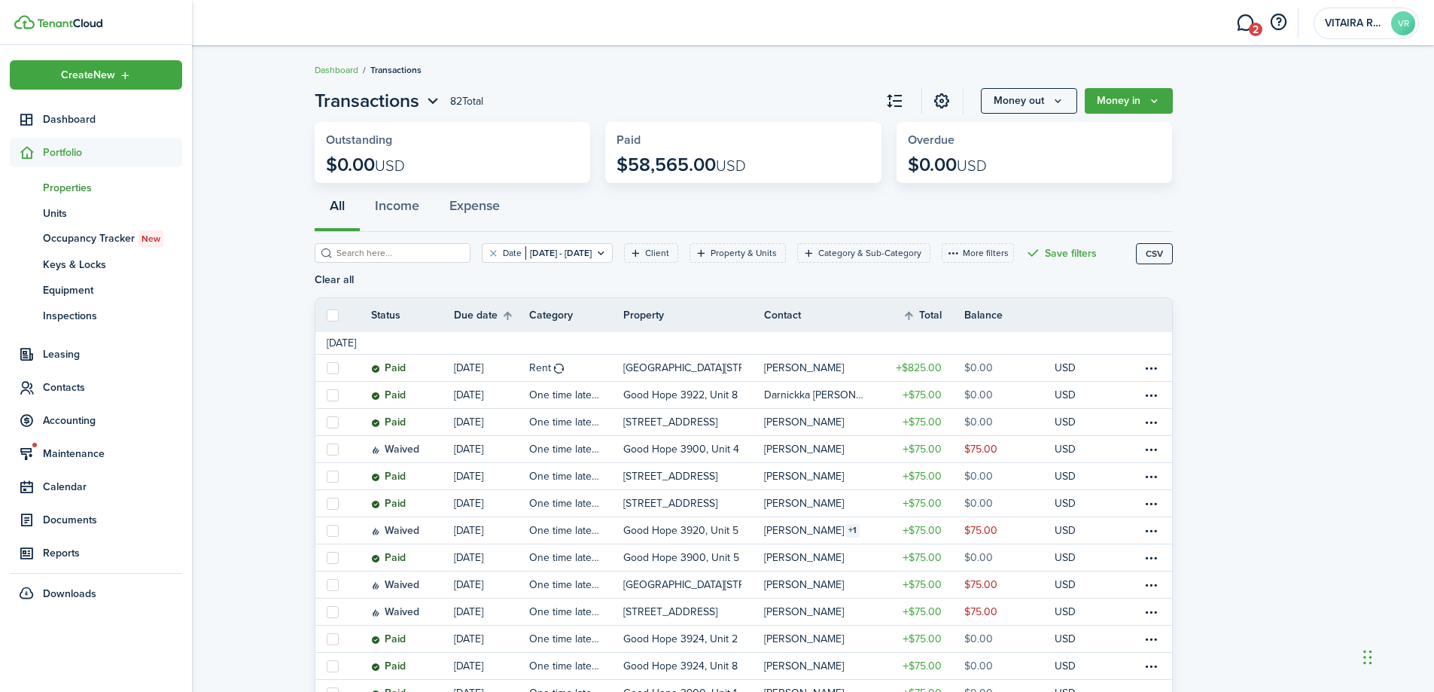
click at [70, 190] on span "Properties" at bounding box center [112, 188] width 139 height 16
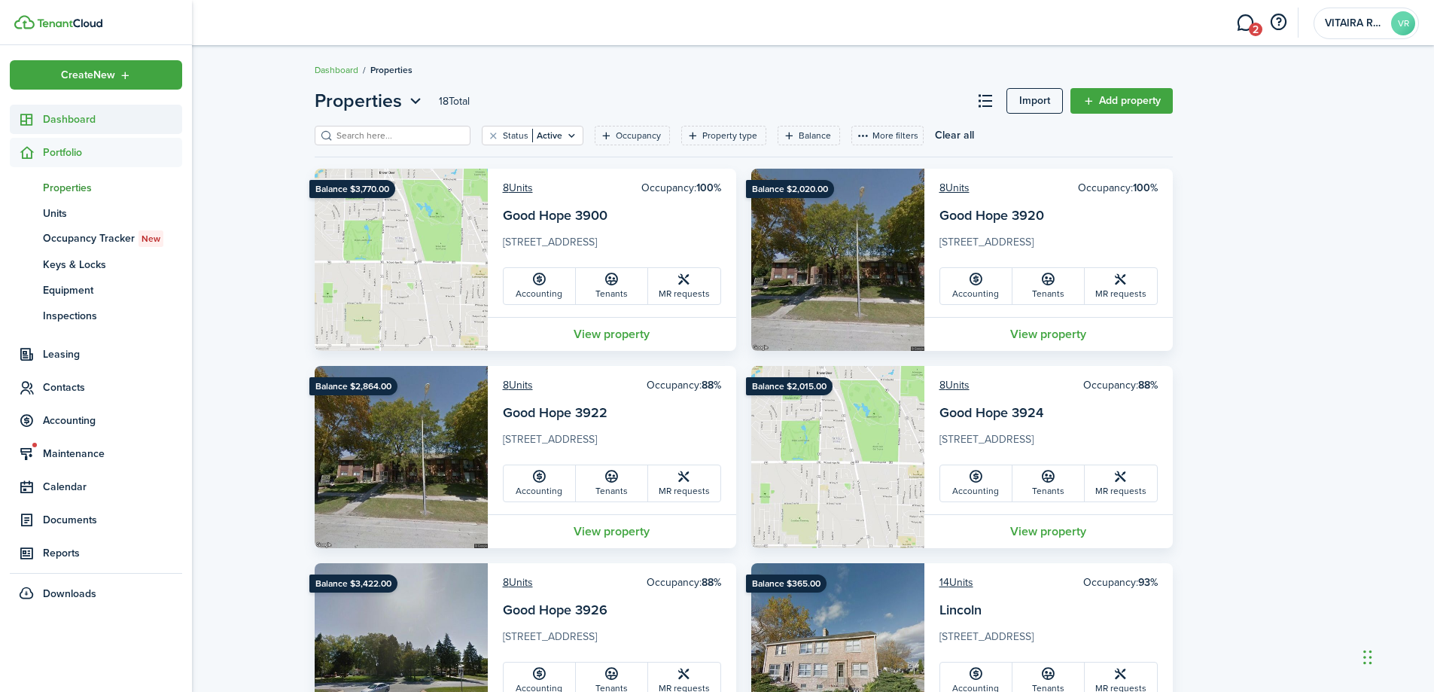
click at [58, 119] on span "Dashboard" at bounding box center [112, 119] width 139 height 16
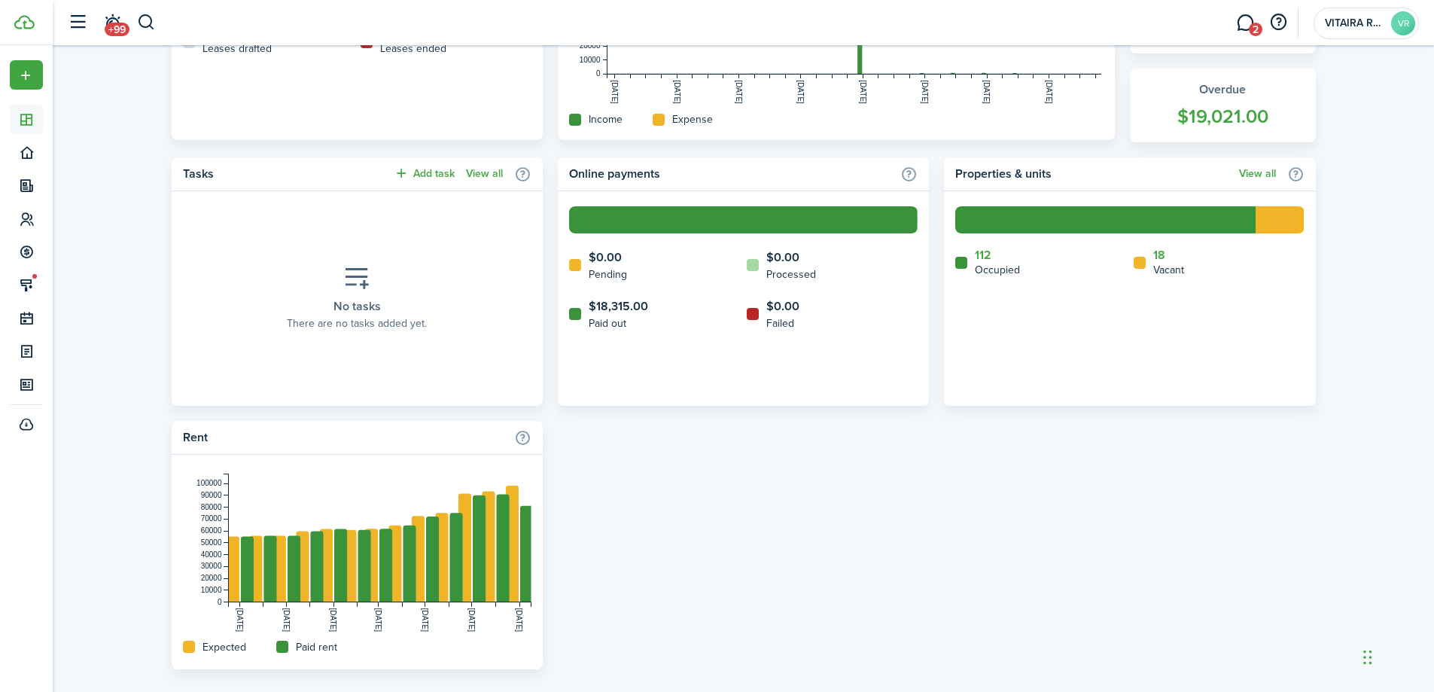
scroll to position [552, 0]
